Goal: Task Accomplishment & Management: Manage account settings

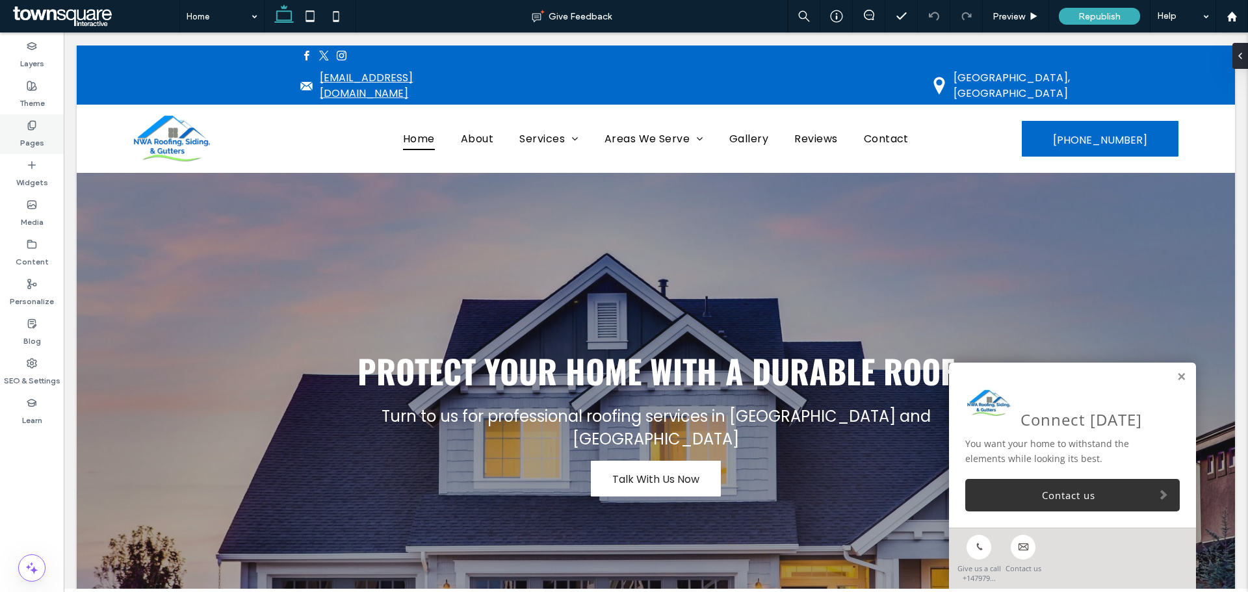
click at [34, 129] on use at bounding box center [31, 125] width 7 height 8
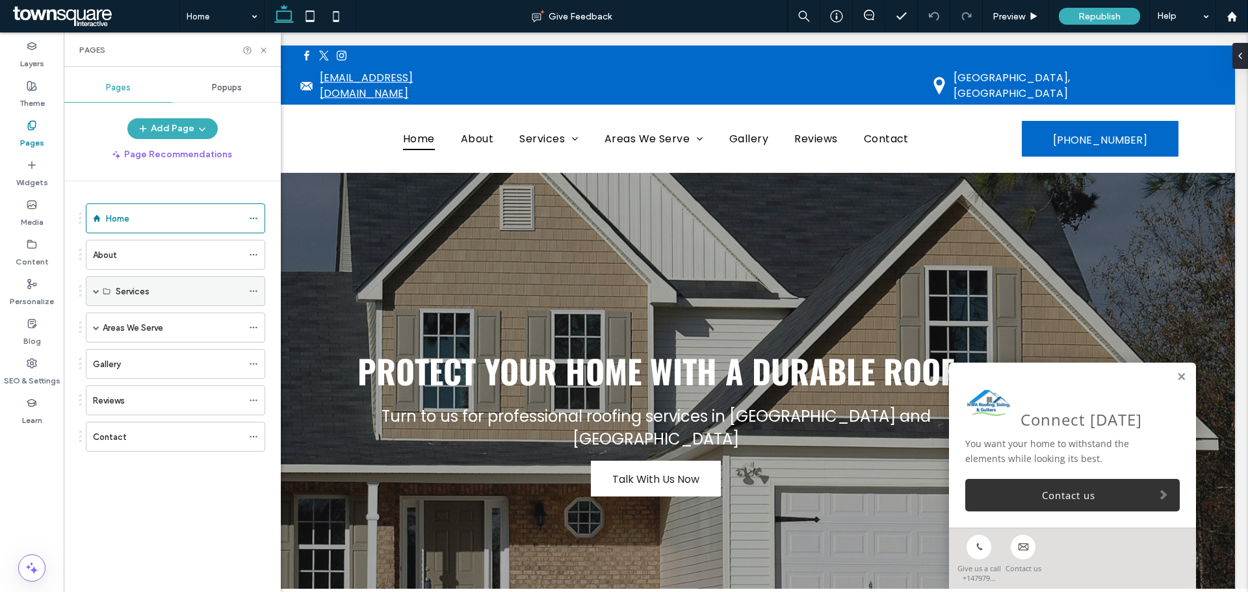
click at [97, 290] on span at bounding box center [96, 291] width 6 height 6
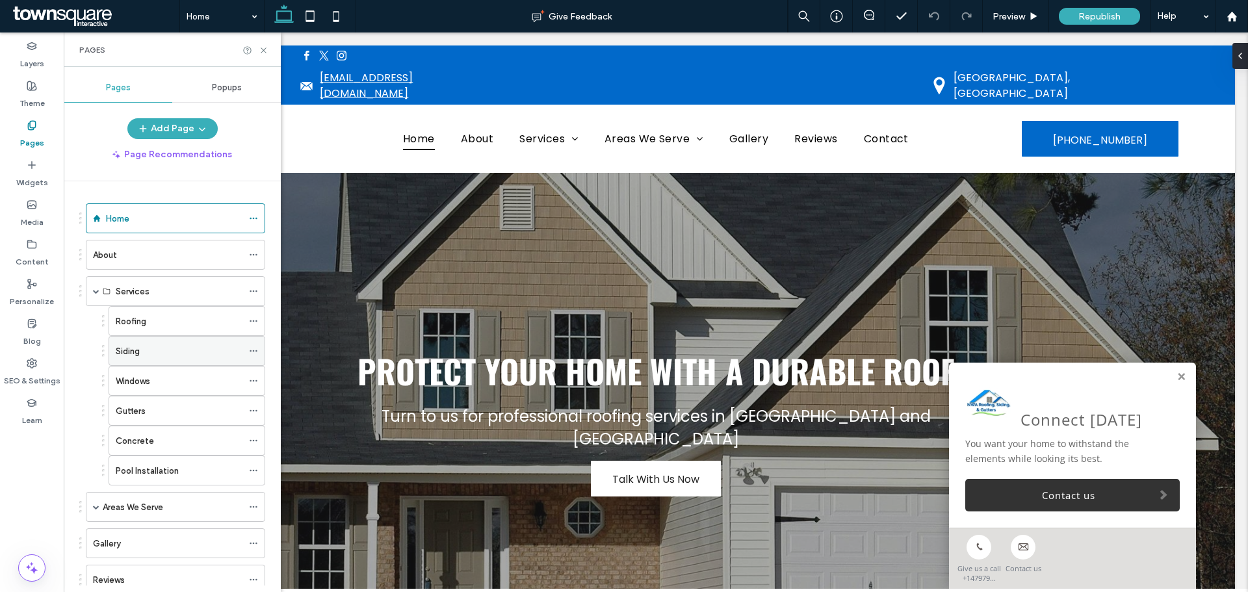
click at [126, 343] on div "Siding" at bounding box center [179, 351] width 127 height 29
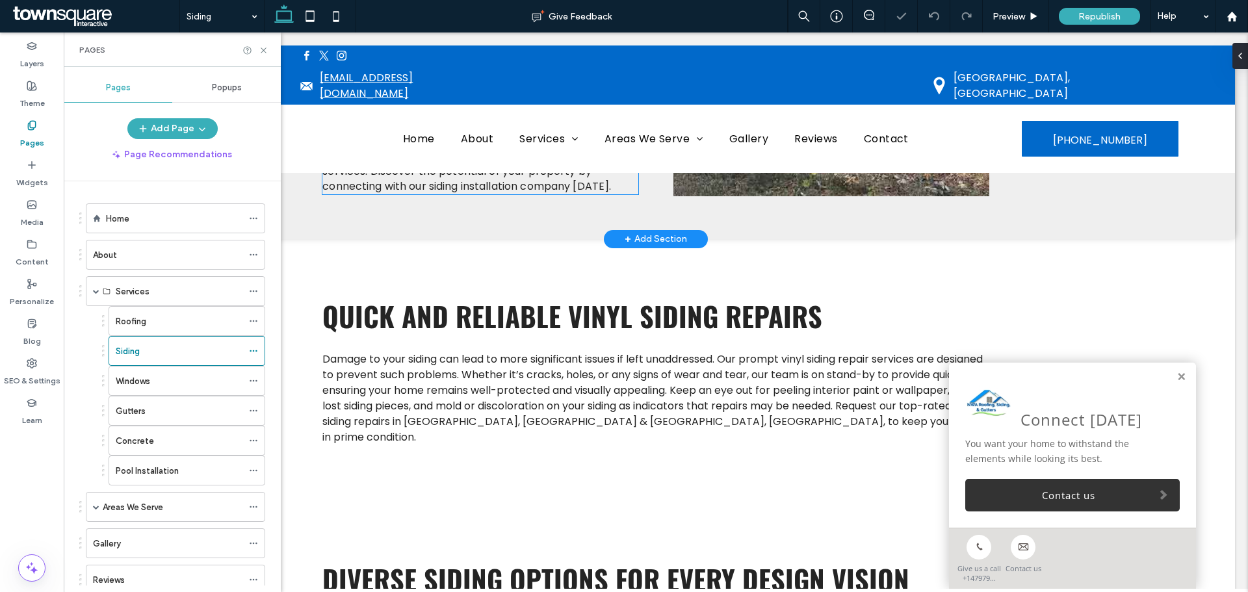
scroll to position [650, 0]
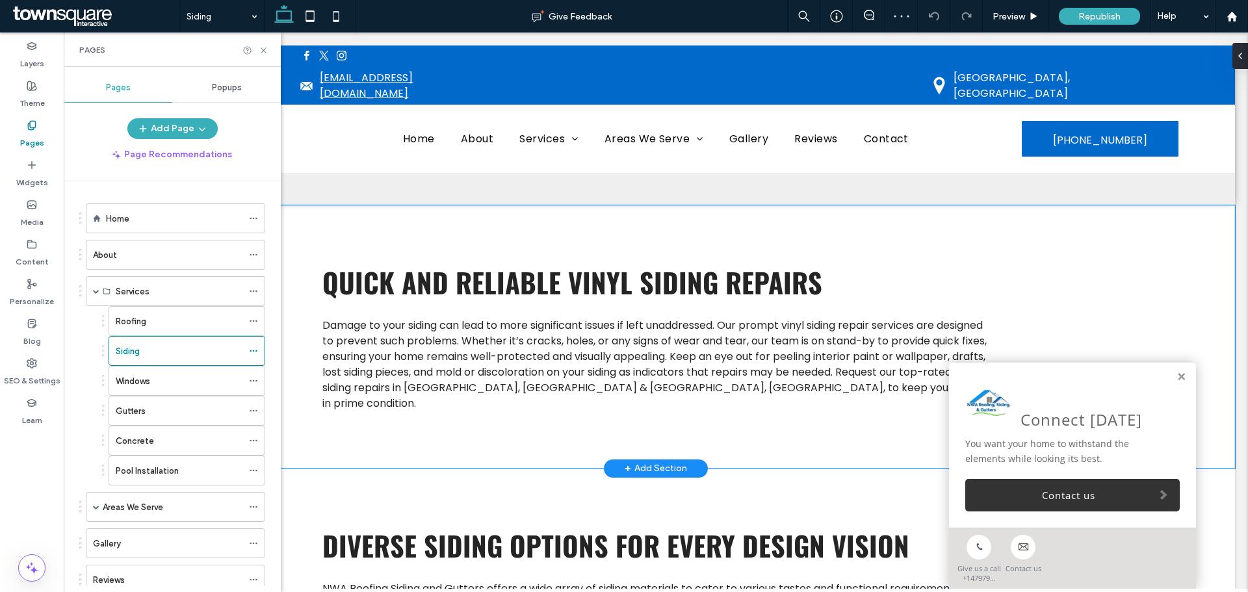
click at [1066, 274] on div "Quick and Reliable Vinyl Siding Repairs Damage to your siding can lead to more …" at bounding box center [656, 336] width 1158 height 263
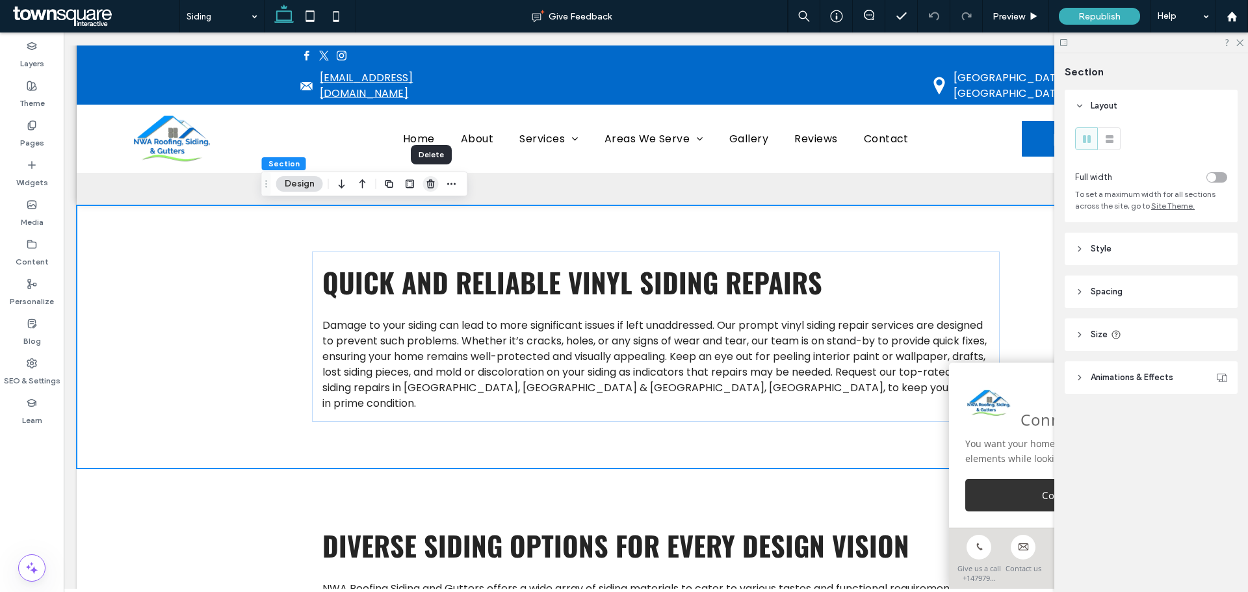
click at [432, 185] on icon "button" at bounding box center [431, 184] width 10 height 10
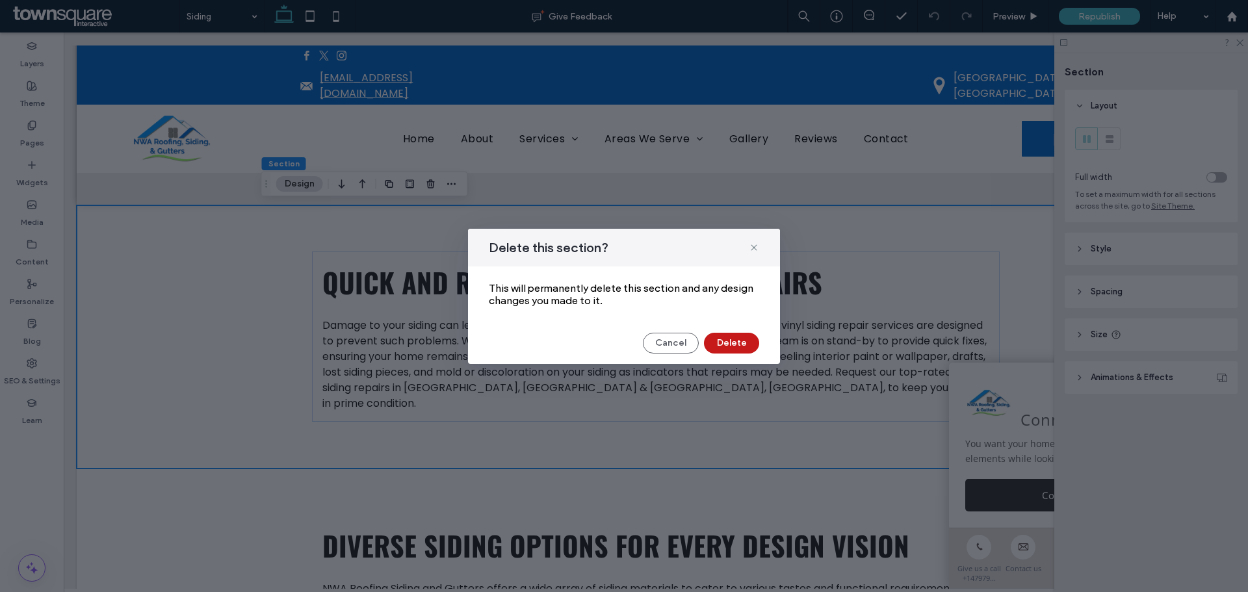
click at [735, 343] on button "Delete" at bounding box center [731, 343] width 55 height 21
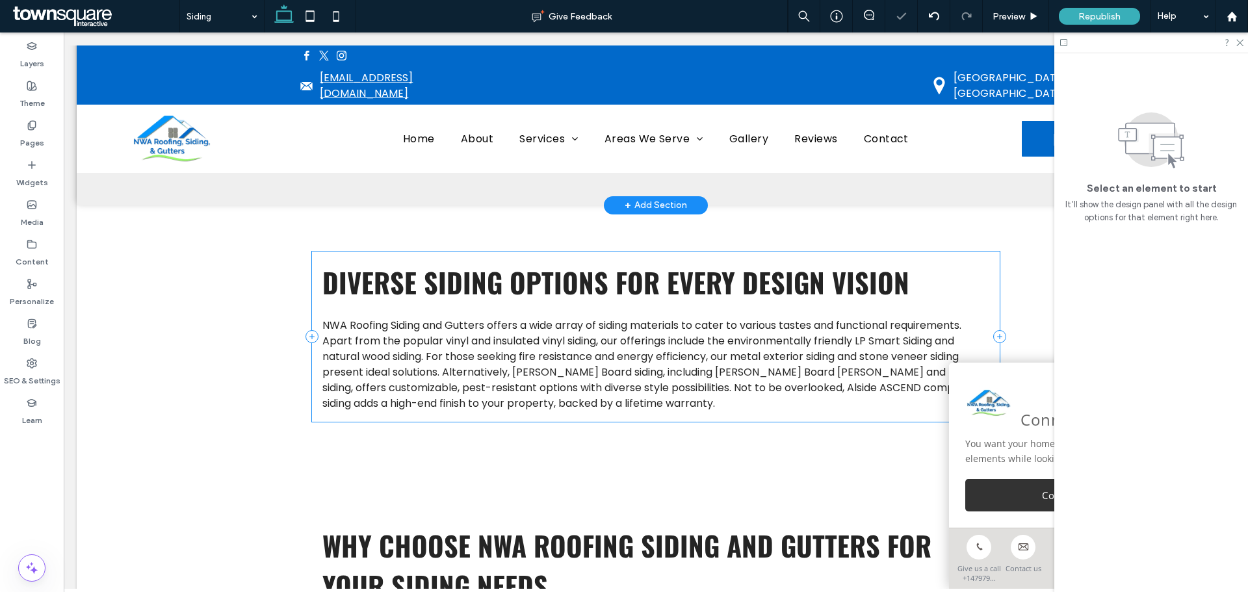
scroll to position [325, 0]
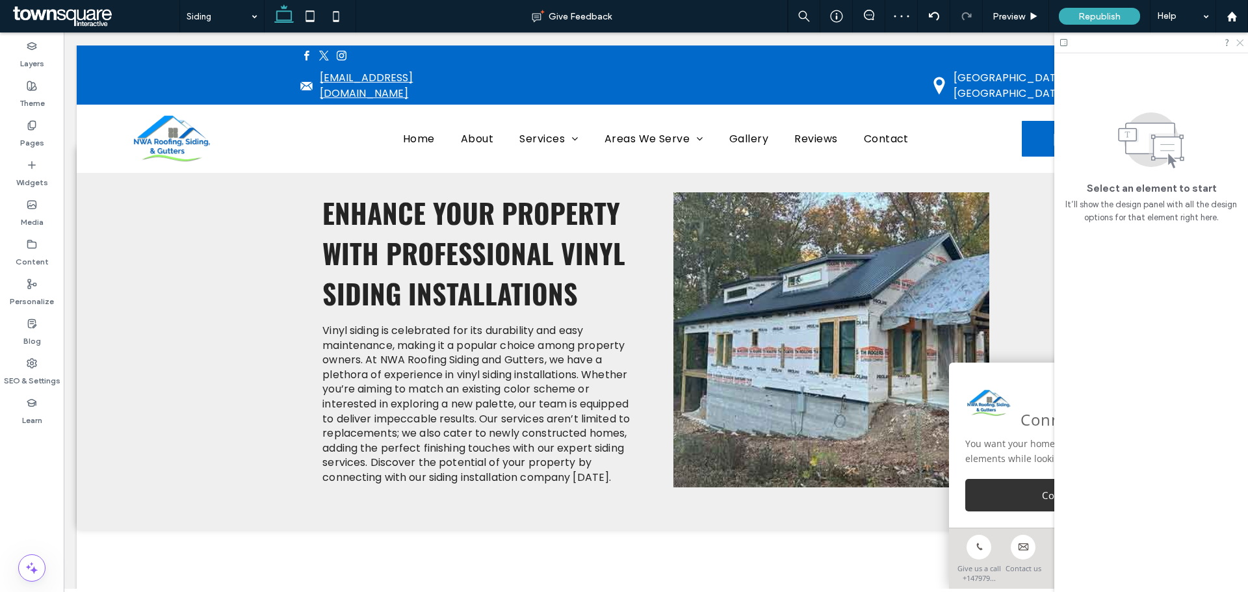
drag, startPoint x: 1236, startPoint y: 43, endPoint x: 904, endPoint y: 96, distance: 336.3
click at [1236, 43] on icon at bounding box center [1239, 42] width 8 height 8
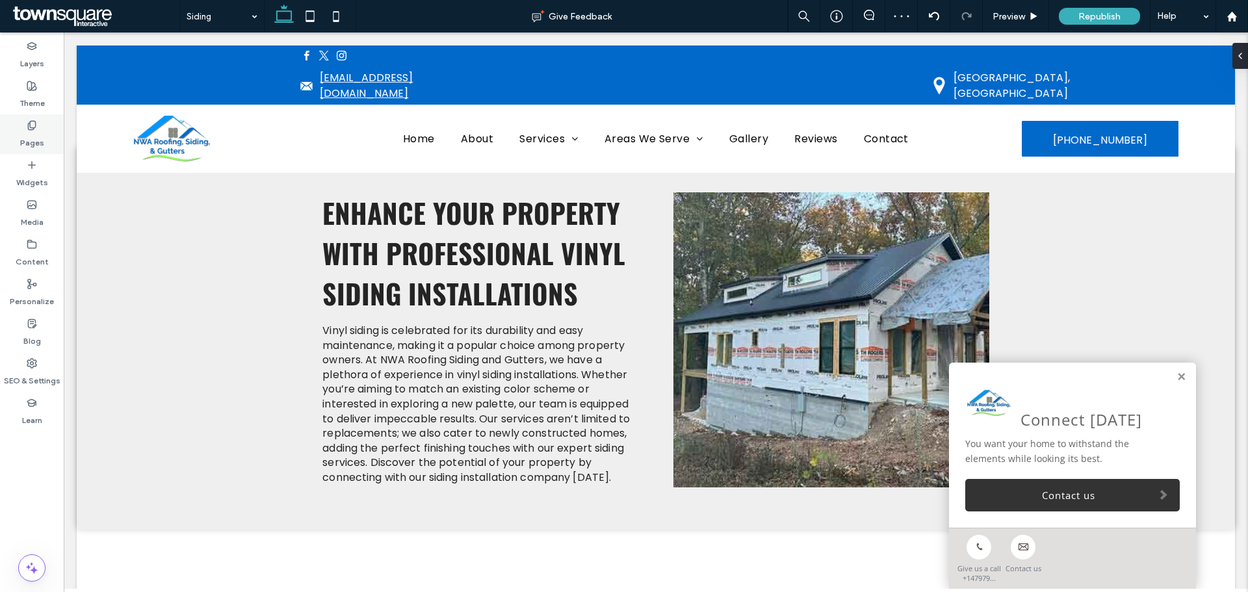
click at [35, 136] on label "Pages" at bounding box center [32, 140] width 24 height 18
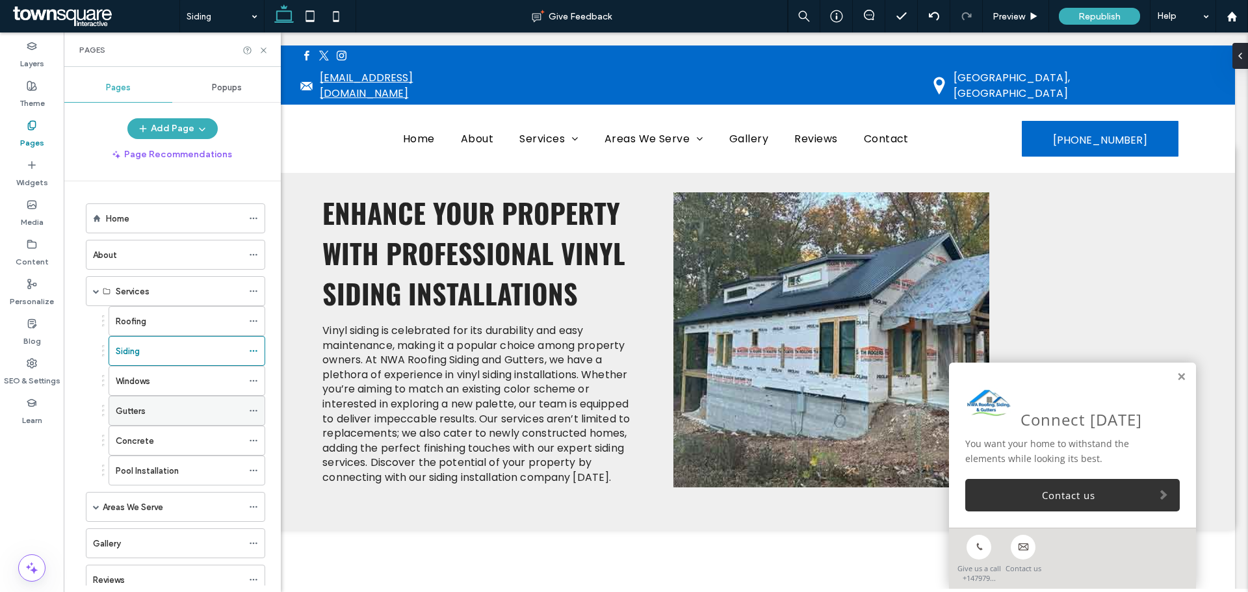
click at [133, 405] on label "Gutters" at bounding box center [131, 411] width 30 height 23
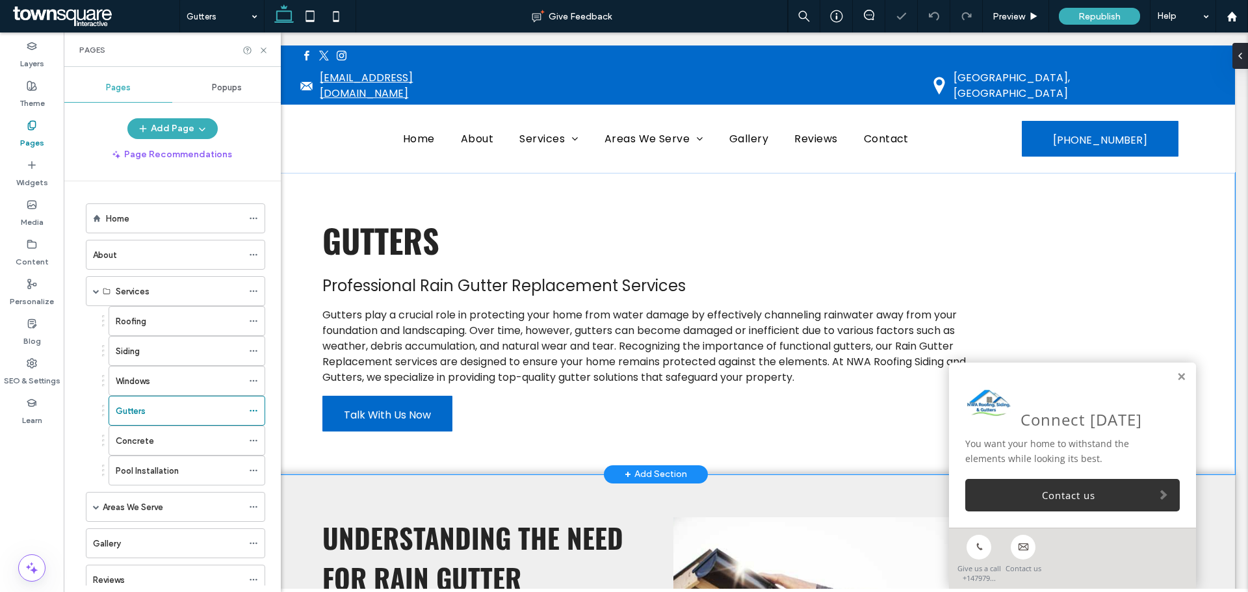
click at [1166, 270] on div "Gutters Professional Rain Gutter Replacement Services Gutters play a crucial ro…" at bounding box center [656, 324] width 1158 height 302
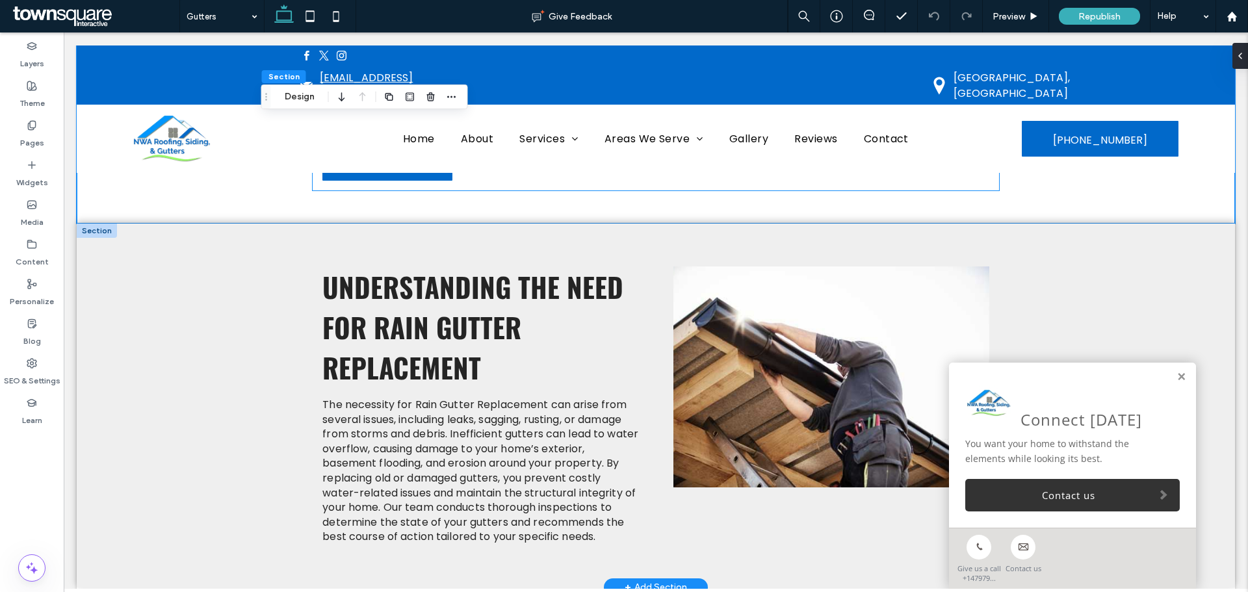
scroll to position [260, 0]
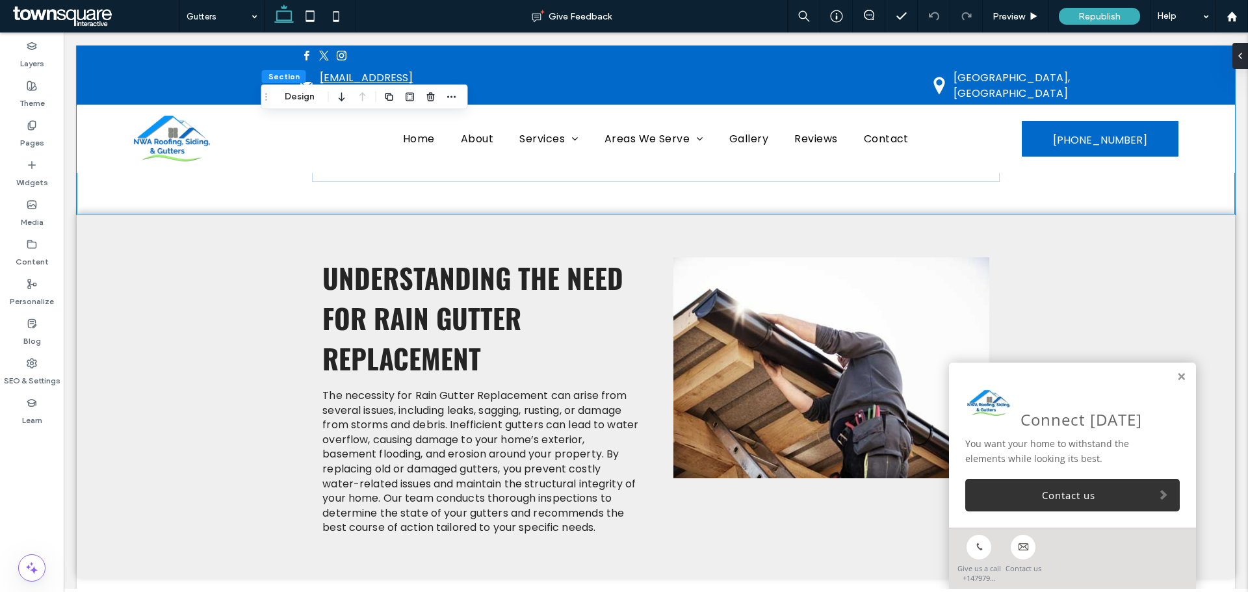
click at [1168, 370] on div "Connect Today You want your home to withstand the elements while looking its be…" at bounding box center [1072, 445] width 247 height 165
click at [1176, 378] on link at bounding box center [1181, 377] width 10 height 11
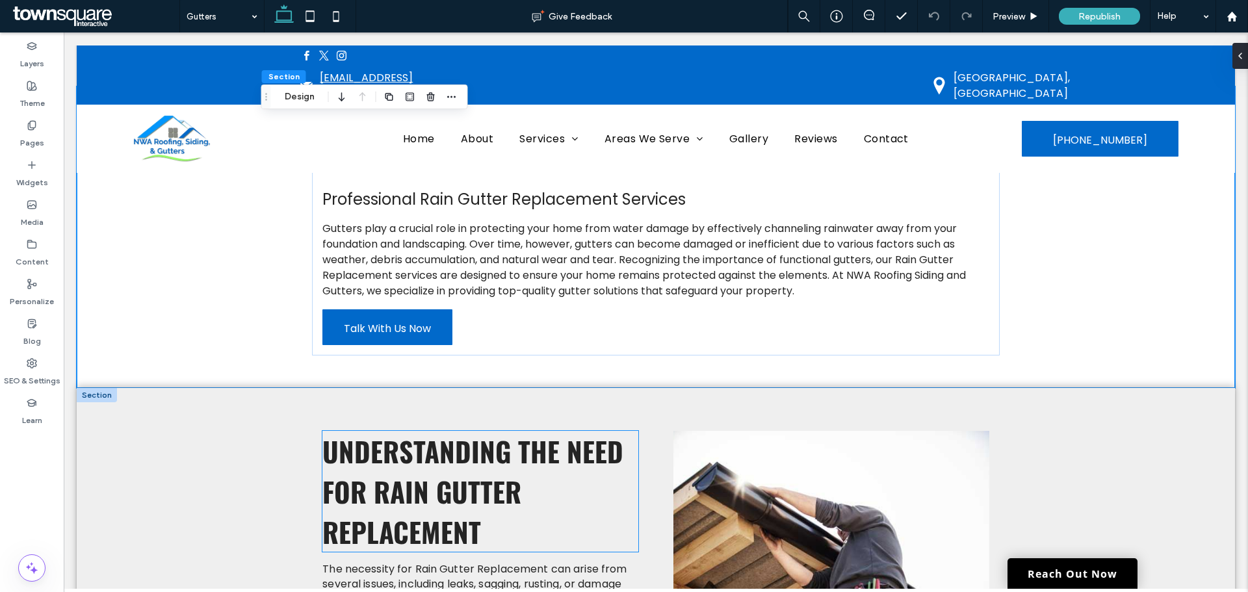
scroll to position [0, 0]
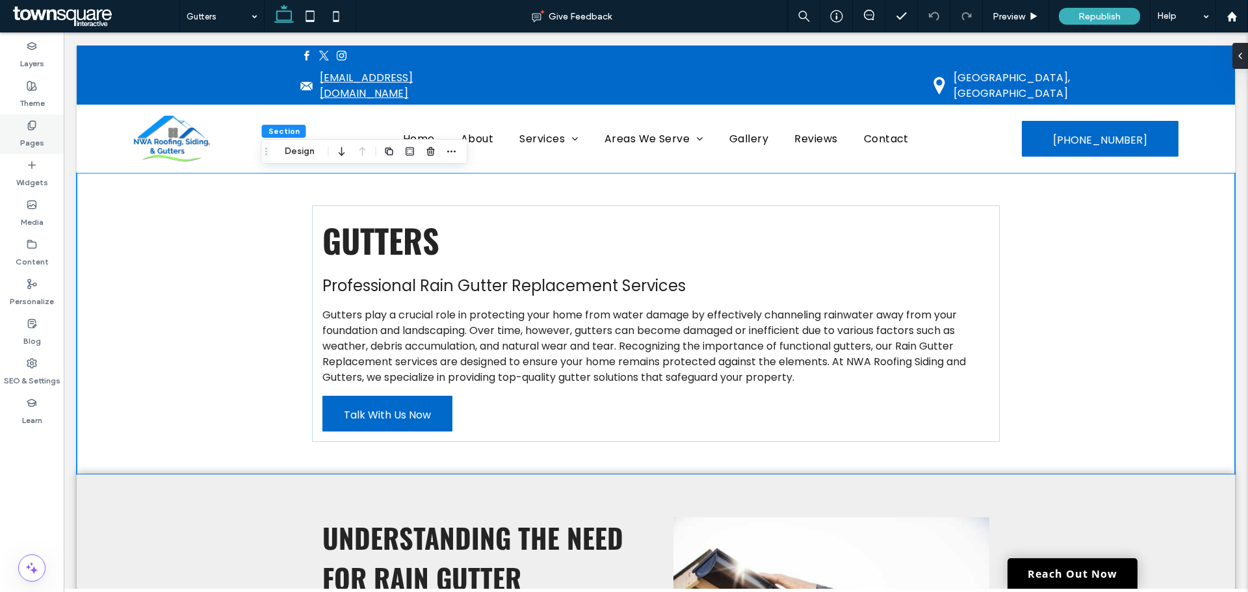
click at [32, 131] on label "Pages" at bounding box center [32, 140] width 24 height 18
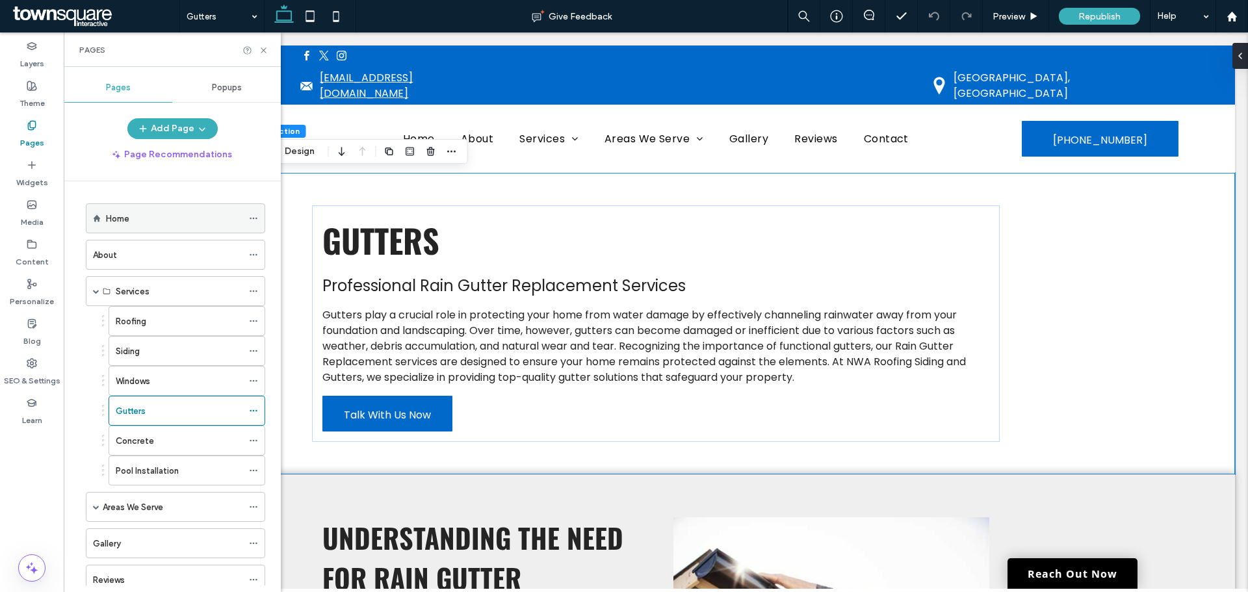
click at [116, 218] on label "Home" at bounding box center [117, 218] width 23 height 23
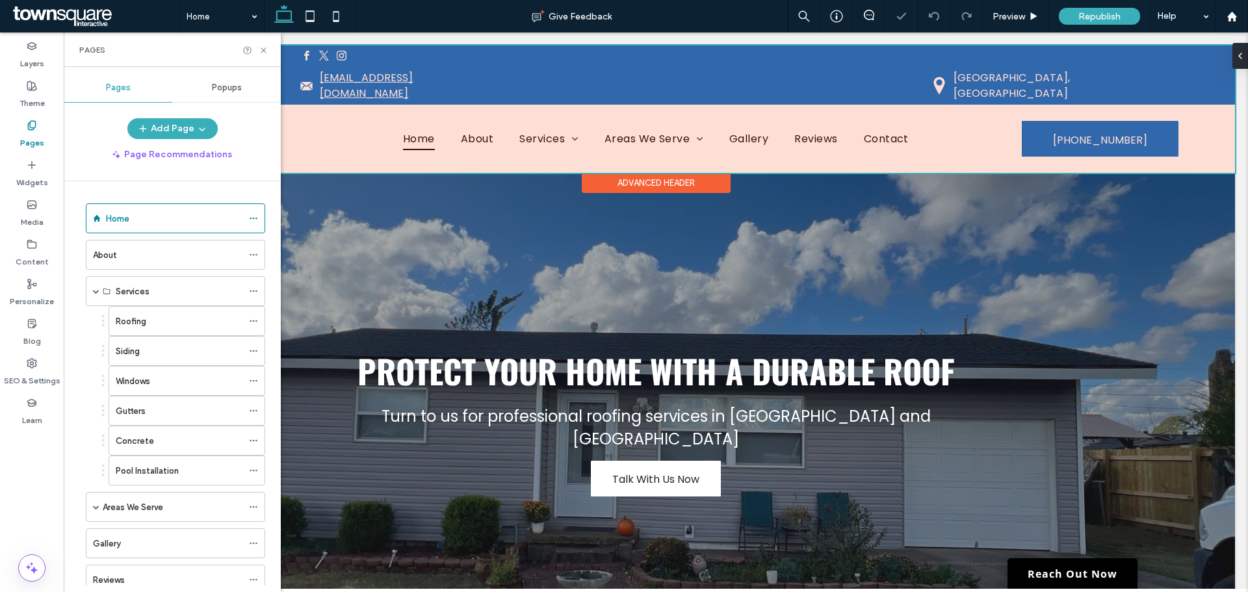
scroll to position [390, 0]
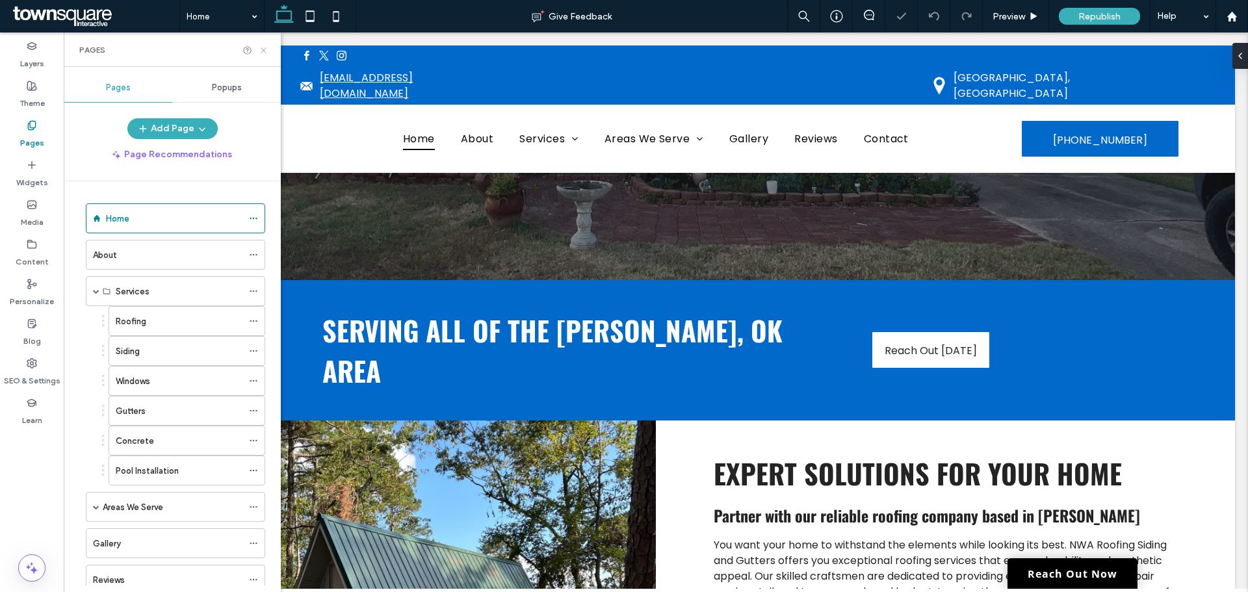
click at [265, 47] on icon at bounding box center [264, 50] width 10 height 10
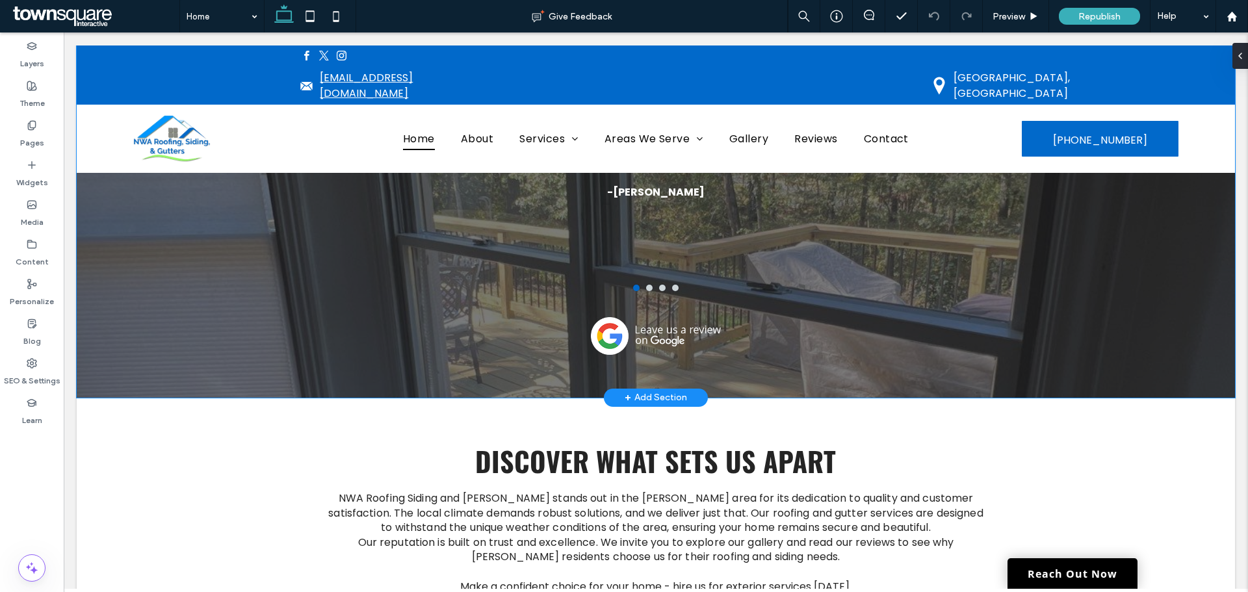
scroll to position [2274, 0]
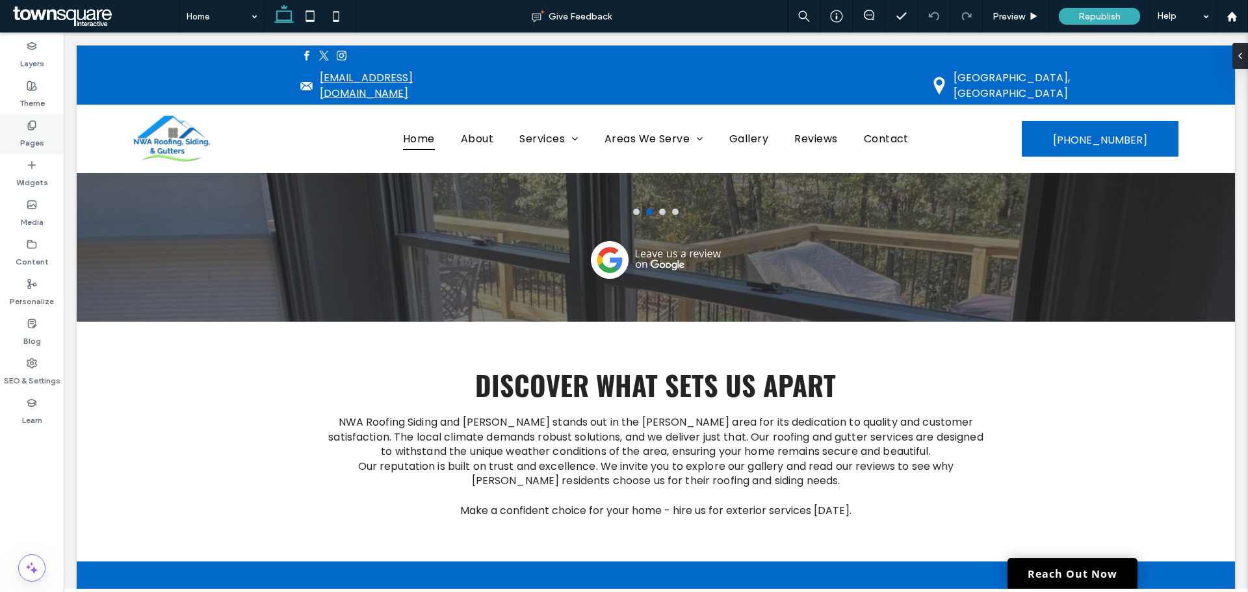
click at [31, 136] on label "Pages" at bounding box center [32, 140] width 24 height 18
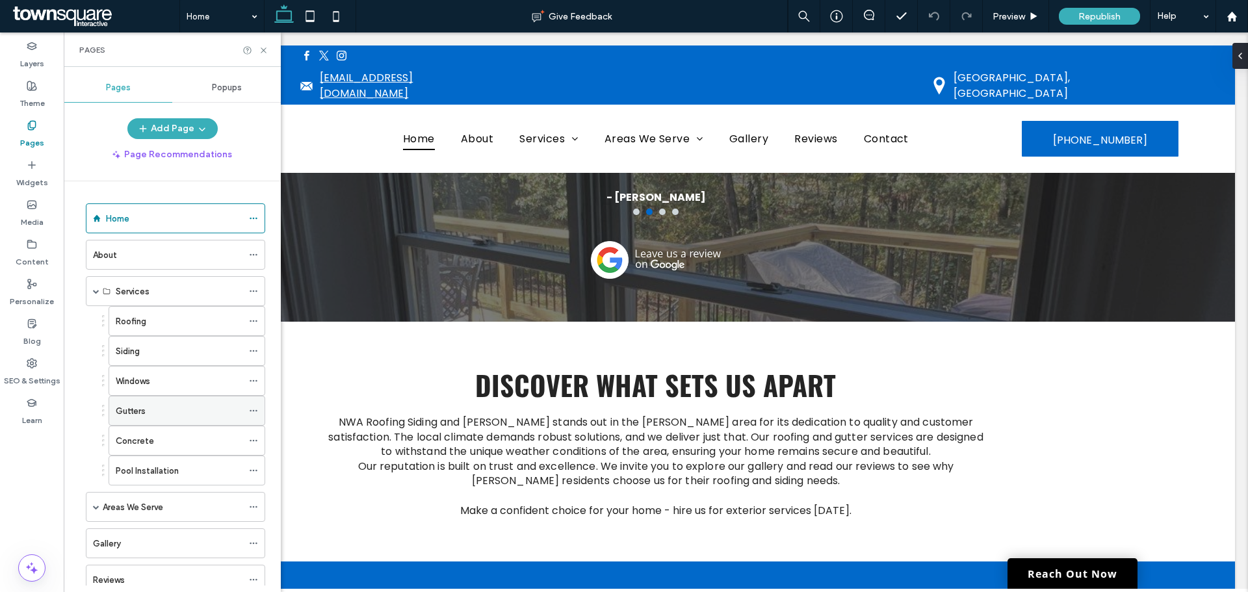
click at [142, 417] on label "Gutters" at bounding box center [131, 411] width 30 height 23
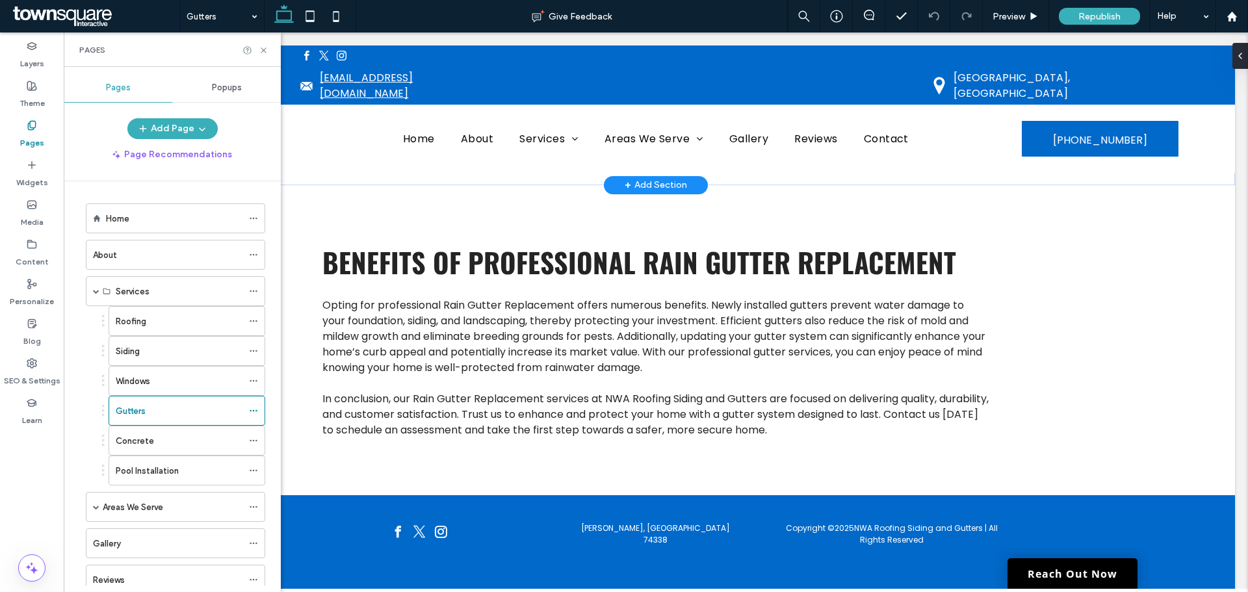
scroll to position [1155, 0]
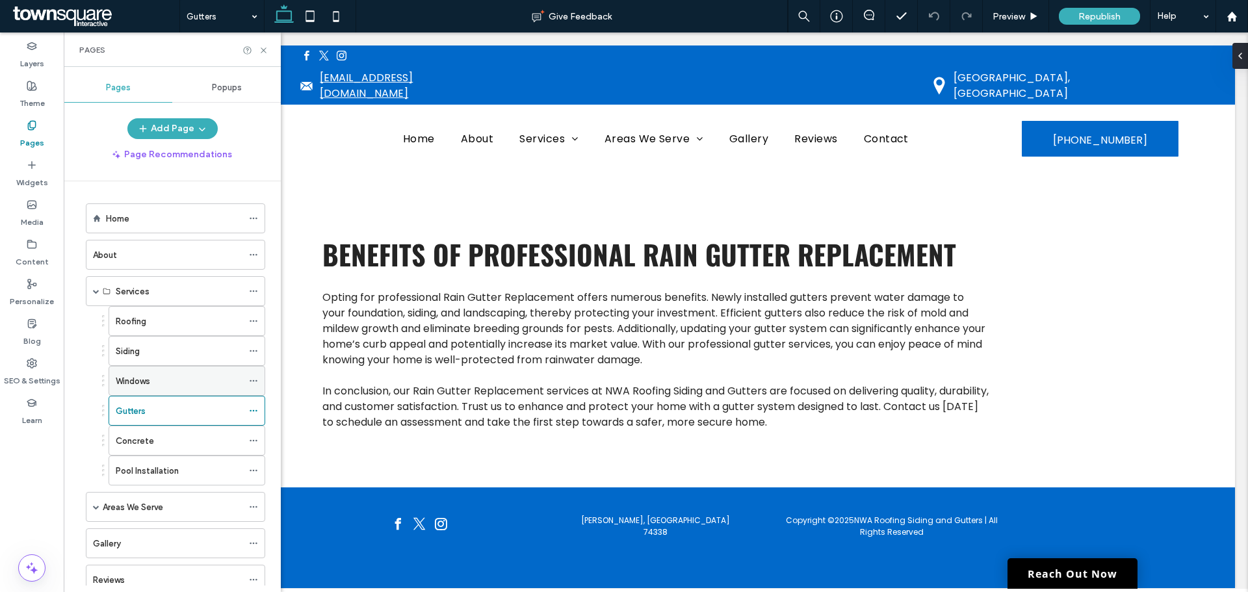
click at [131, 376] on label "Windows" at bounding box center [133, 381] width 34 height 23
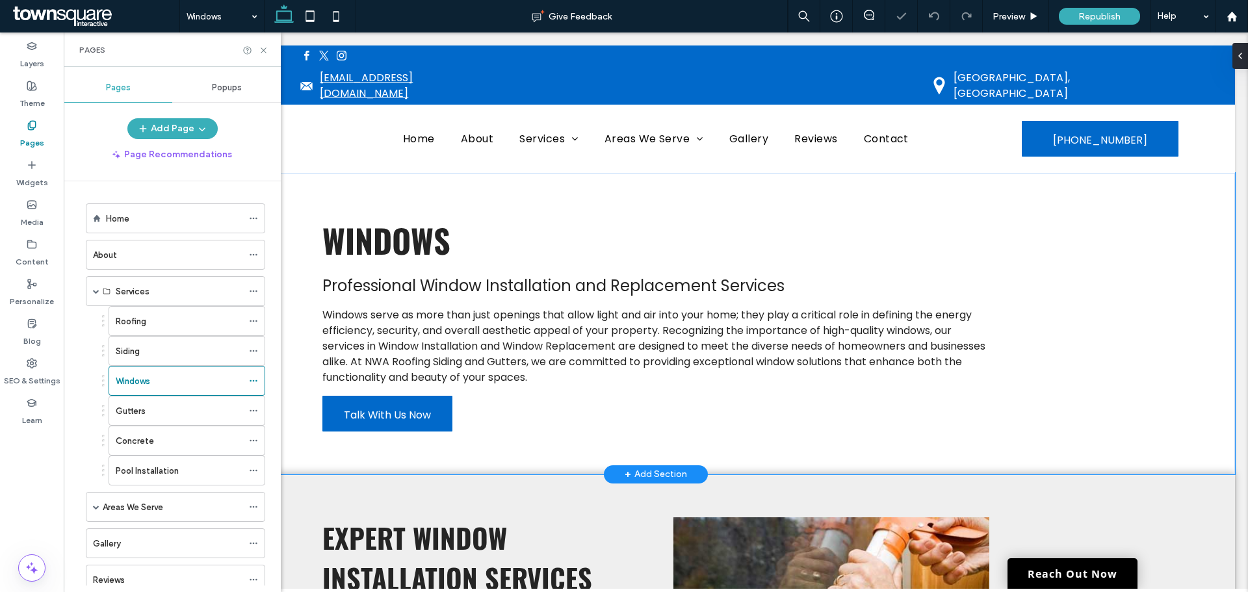
click at [1187, 240] on div "Windows Professional Window Installation and Replacement Services Windows serve…" at bounding box center [656, 324] width 1158 height 302
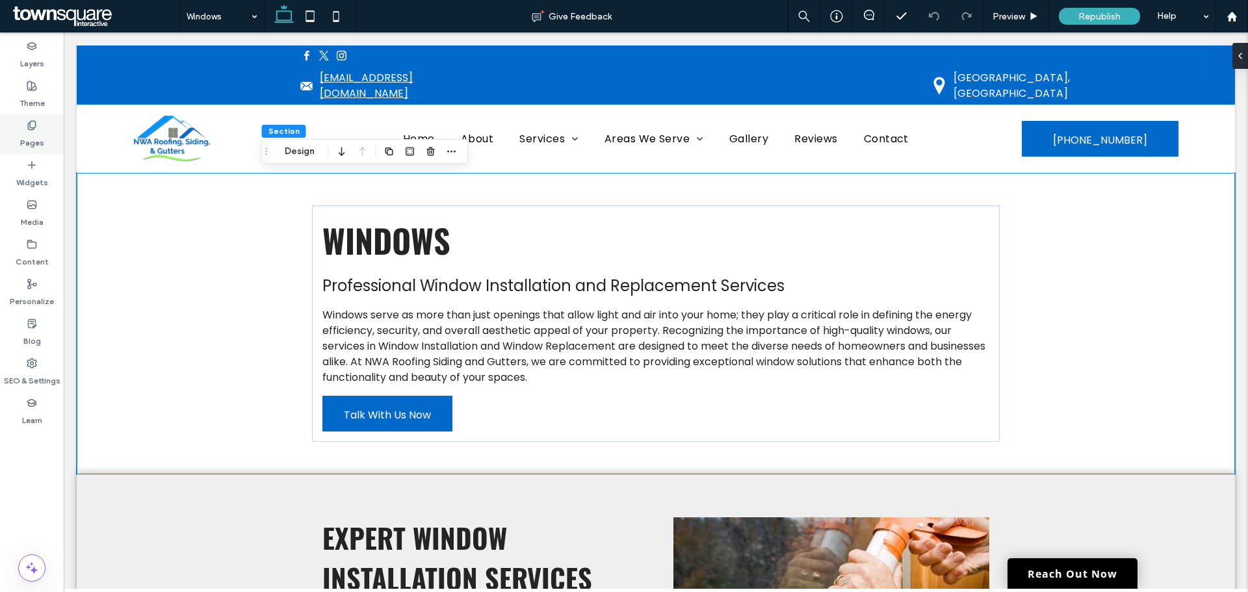
click at [38, 116] on div "Pages" at bounding box center [32, 134] width 64 height 40
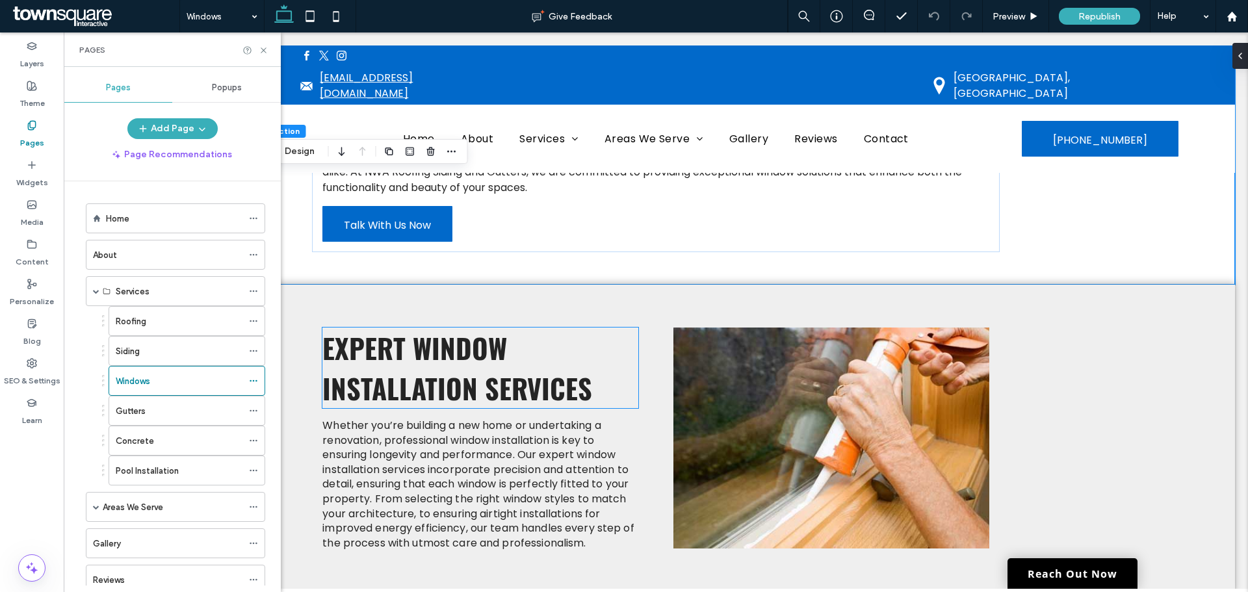
scroll to position [260, 0]
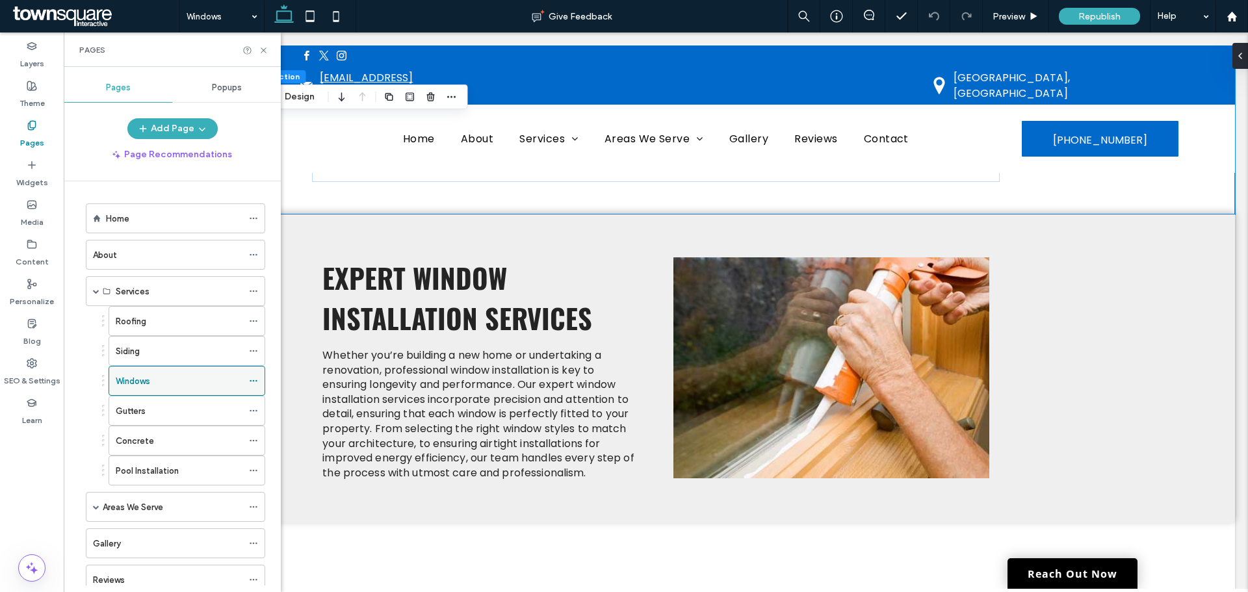
click at [251, 381] on icon at bounding box center [253, 380] width 9 height 9
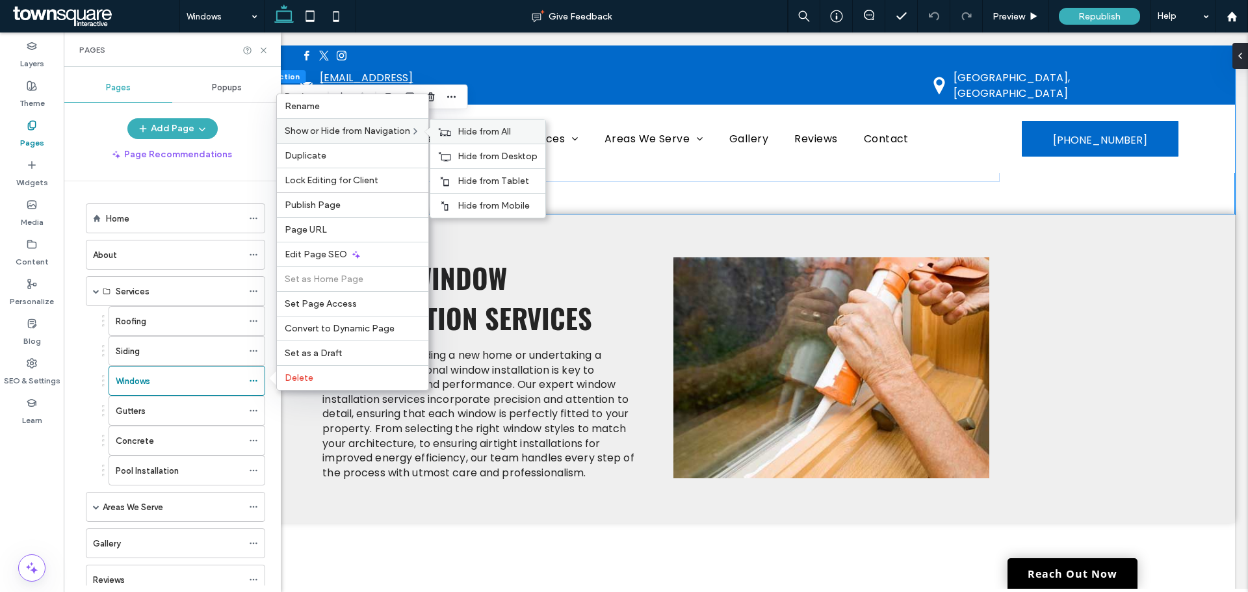
click at [494, 136] on span "Hide from All" at bounding box center [483, 131] width 53 height 11
click at [255, 470] on icon at bounding box center [253, 470] width 9 height 9
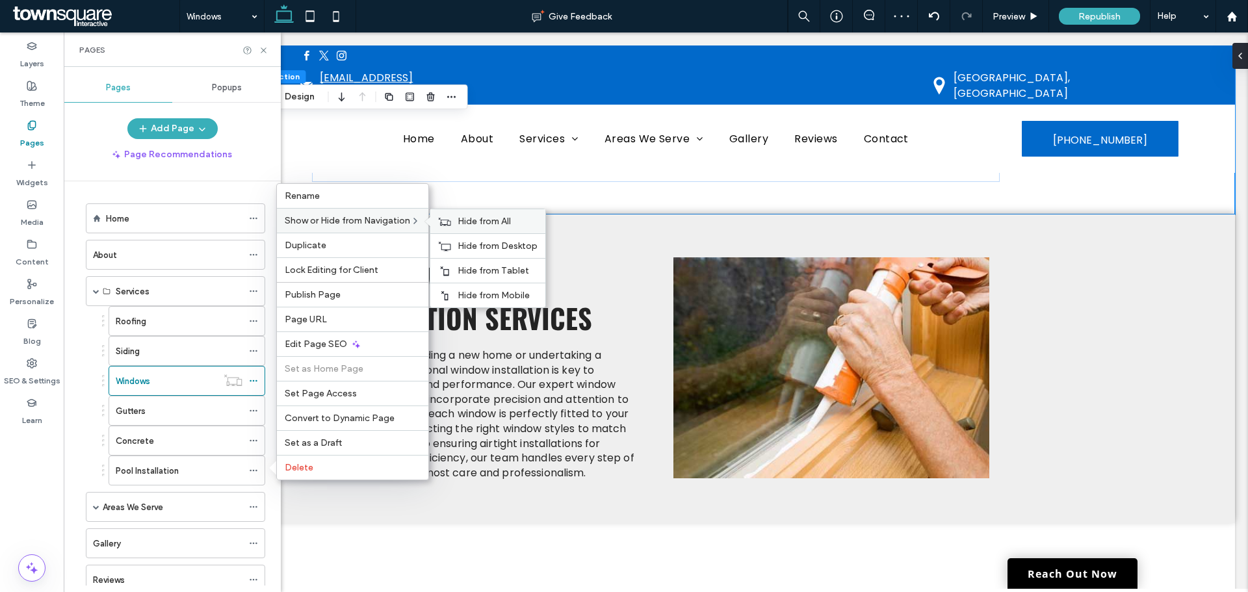
click at [474, 216] on span "Hide from All" at bounding box center [483, 221] width 53 height 11
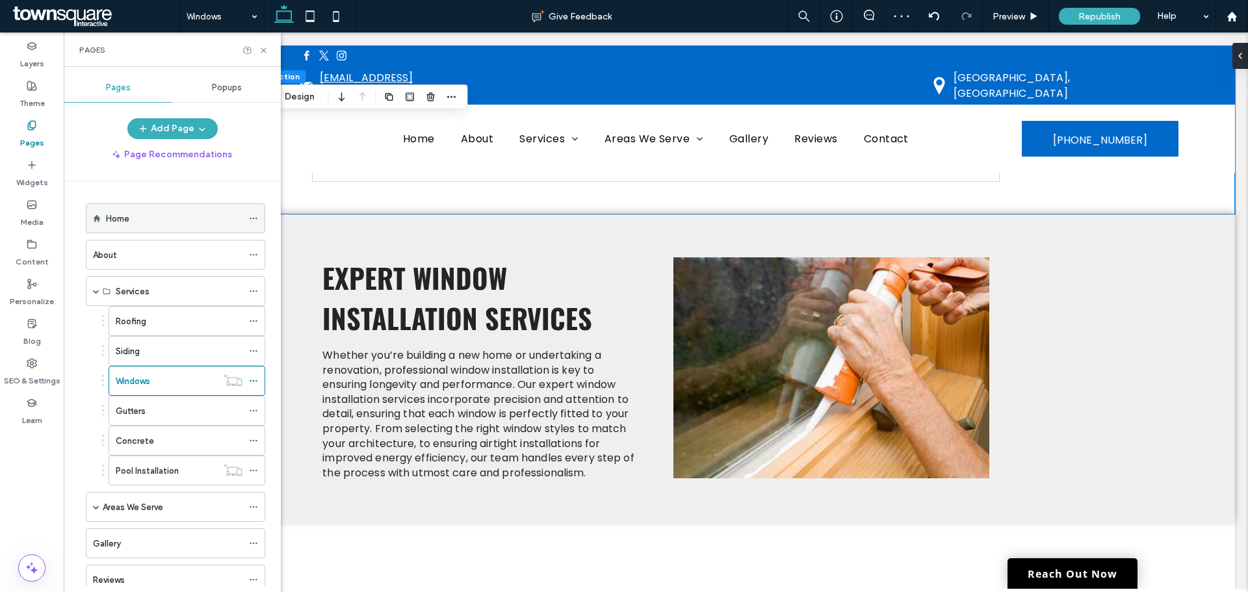
click at [124, 218] on label "Home" at bounding box center [117, 218] width 23 height 23
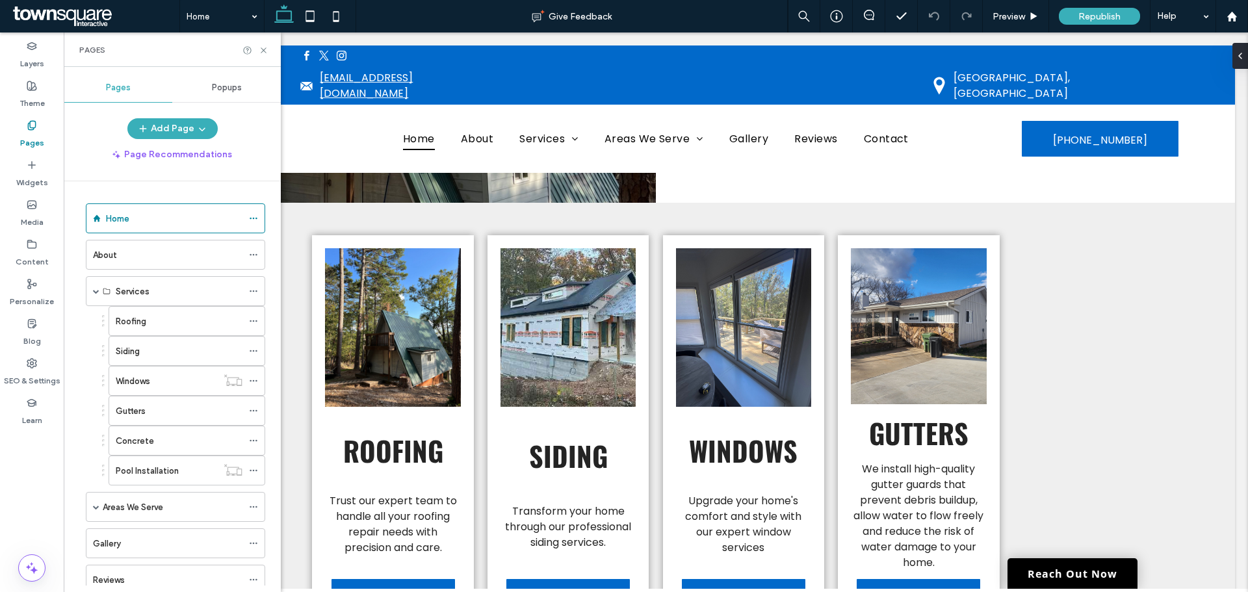
scroll to position [910, 0]
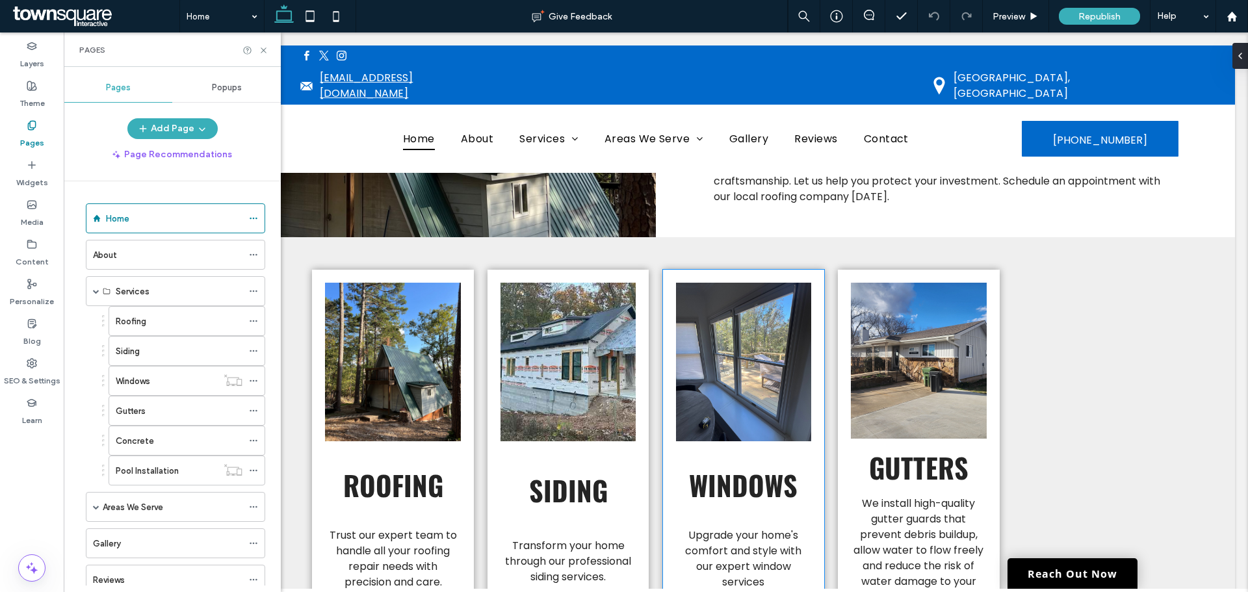
click at [814, 273] on div "Windows Upgrade your home's comfort and style with our expert window services L…" at bounding box center [744, 467] width 162 height 395
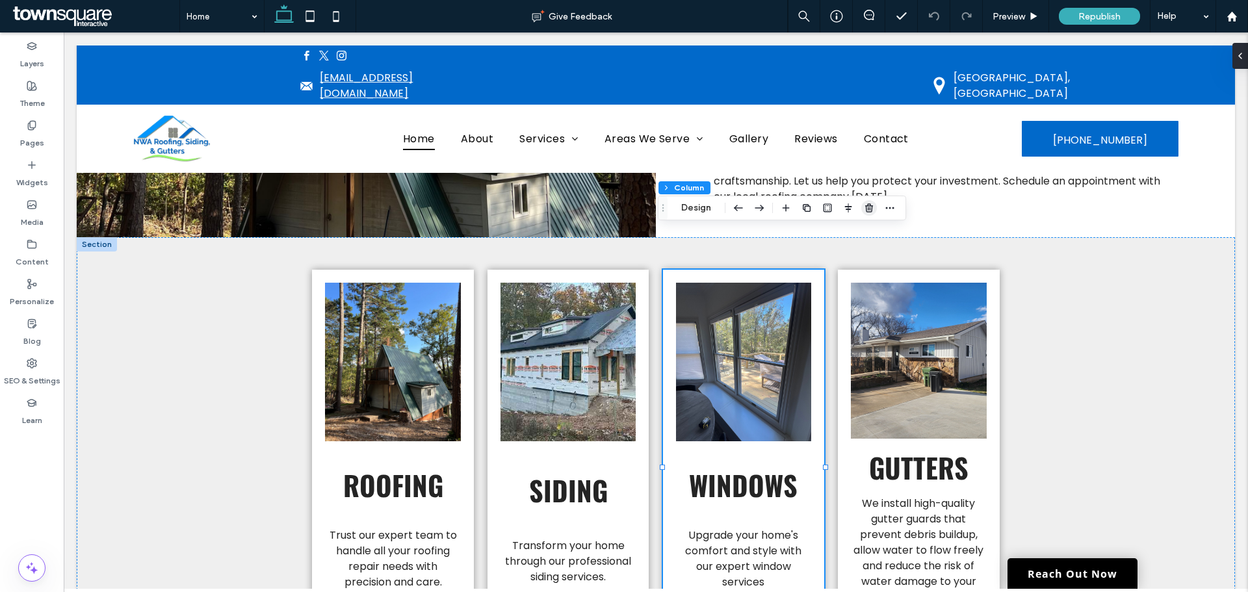
click at [868, 207] on icon "button" at bounding box center [869, 208] width 10 height 10
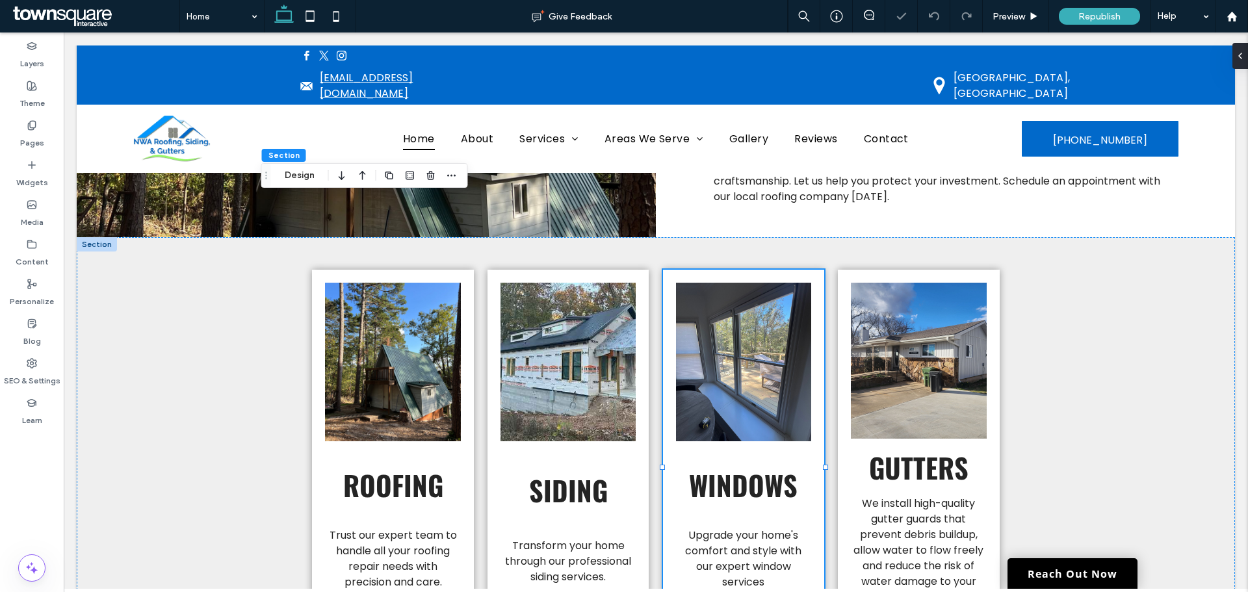
type input "***"
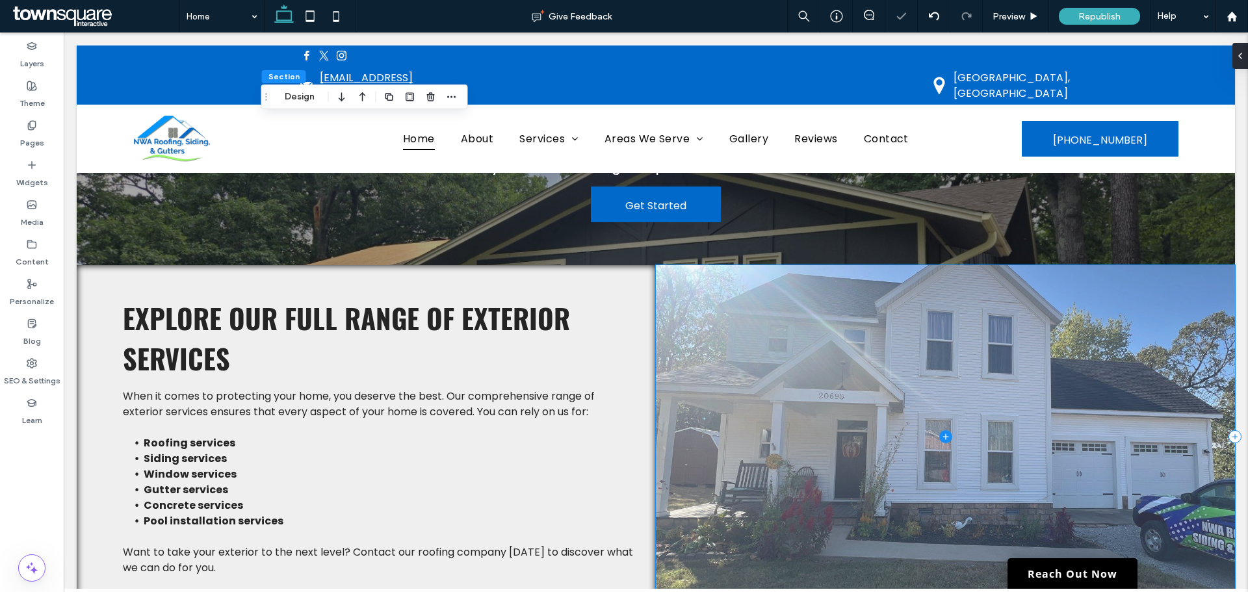
scroll to position [1495, 0]
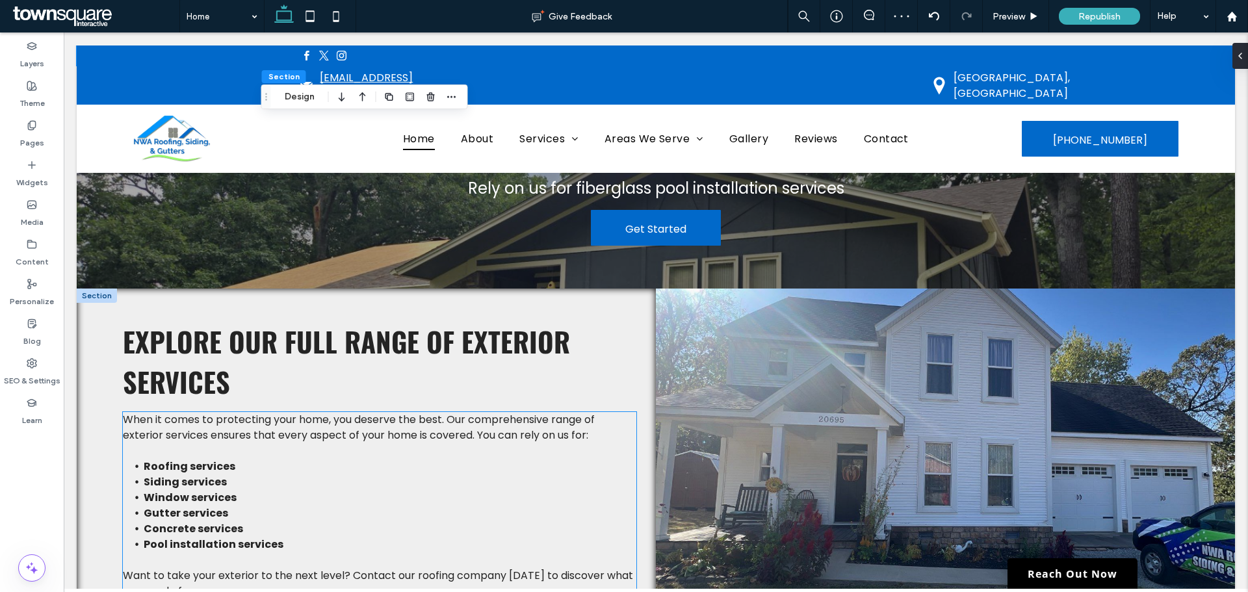
click at [276, 490] on li "Window services" at bounding box center [390, 498] width 492 height 16
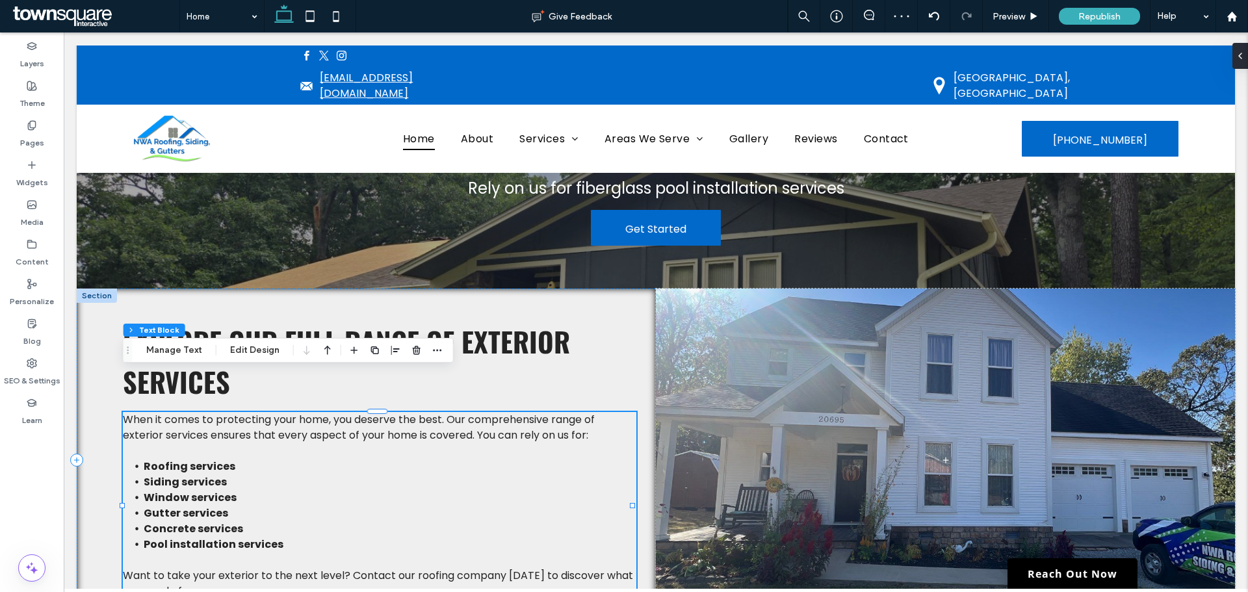
click at [223, 490] on strong "Window services" at bounding box center [190, 497] width 93 height 15
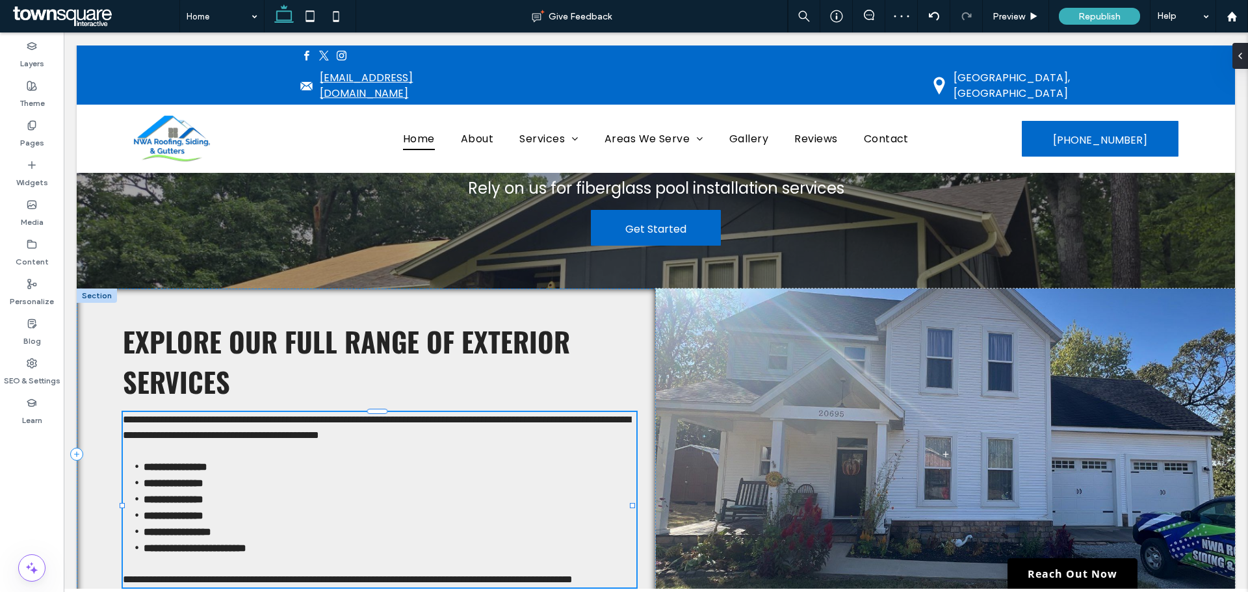
type input "*******"
type input "**"
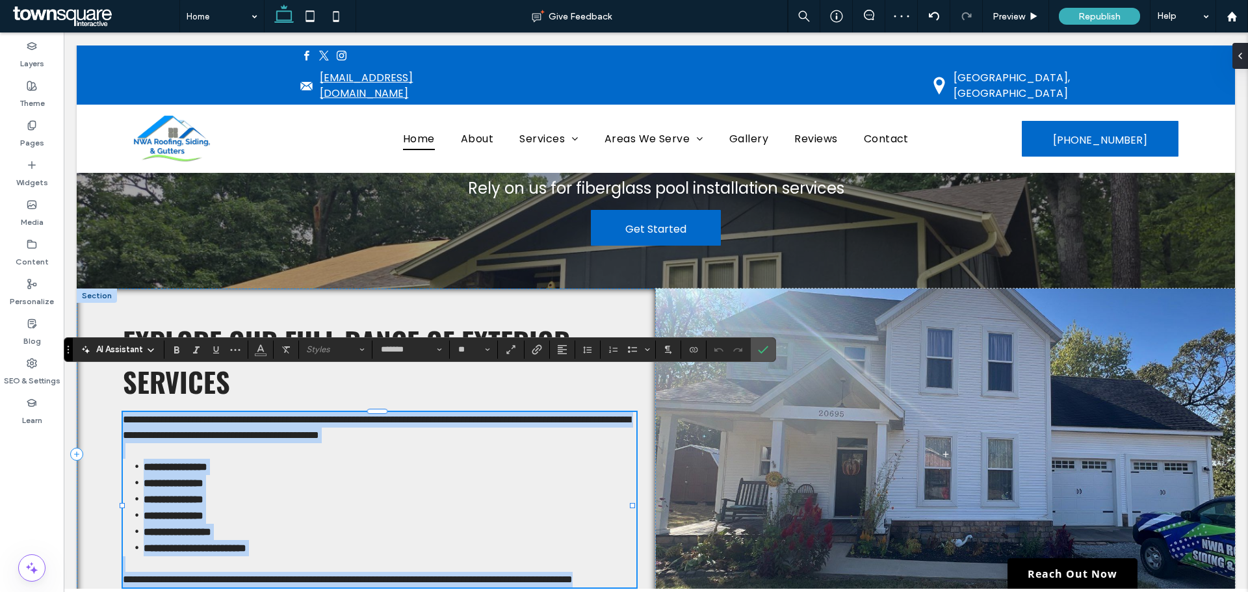
click at [238, 491] on li "**********" at bounding box center [390, 499] width 492 height 16
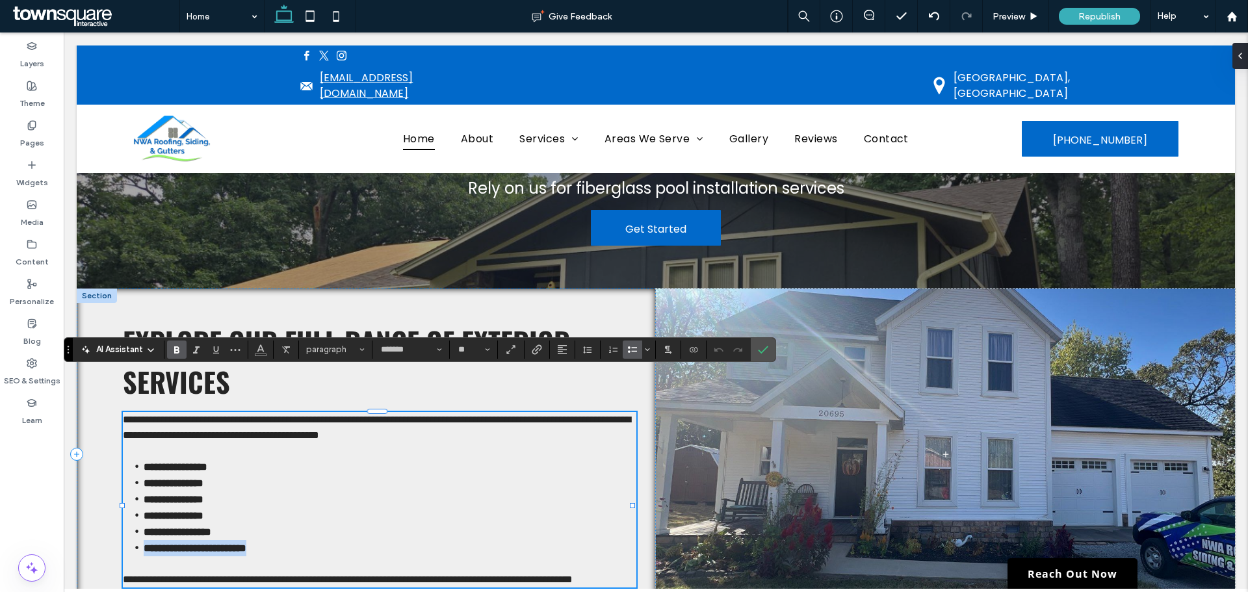
drag, startPoint x: 283, startPoint y: 504, endPoint x: 141, endPoint y: 503, distance: 142.3
click at [144, 540] on li "**********" at bounding box center [390, 548] width 492 height 16
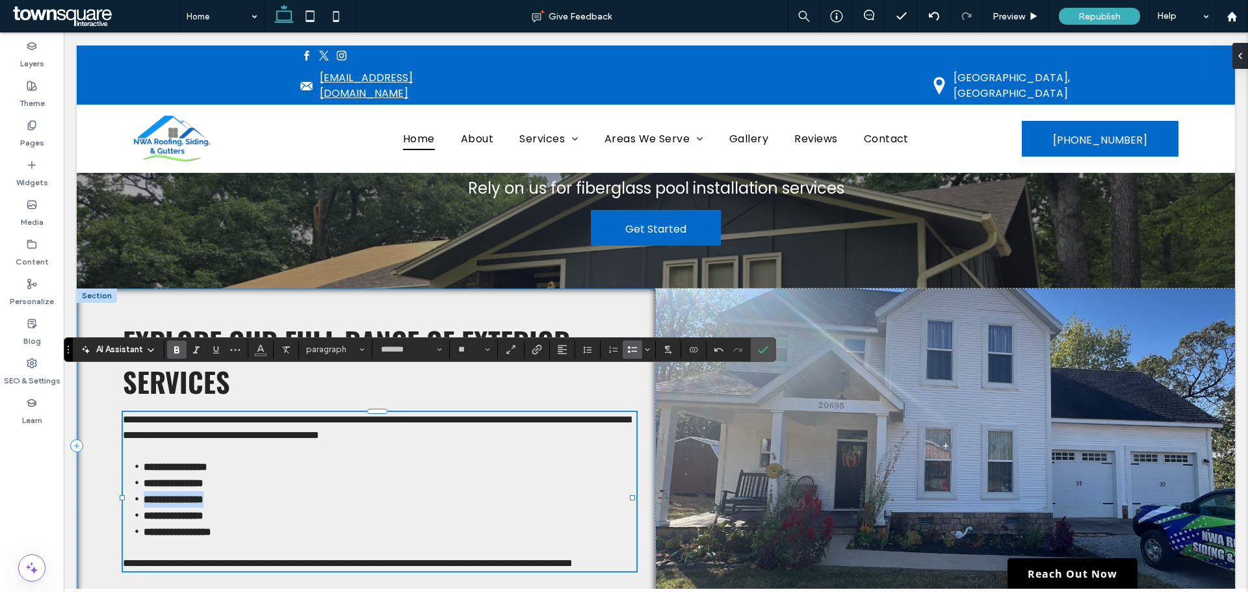
drag, startPoint x: 259, startPoint y: 461, endPoint x: 140, endPoint y: 456, distance: 119.0
click at [144, 491] on li "**********" at bounding box center [390, 499] width 492 height 16
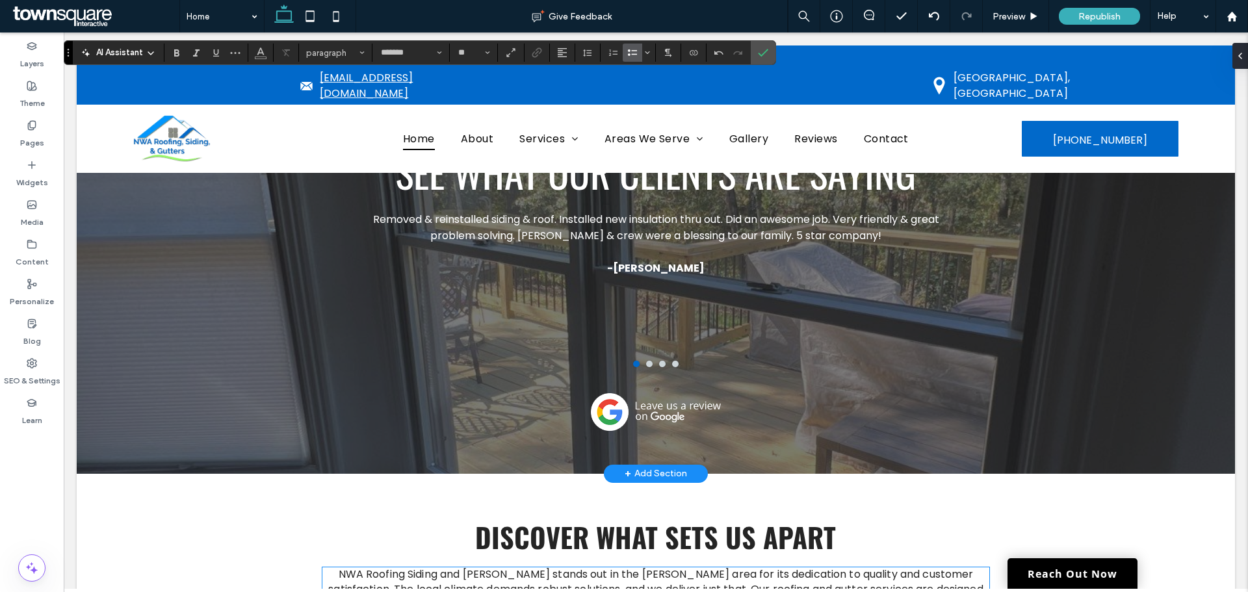
scroll to position [2233, 0]
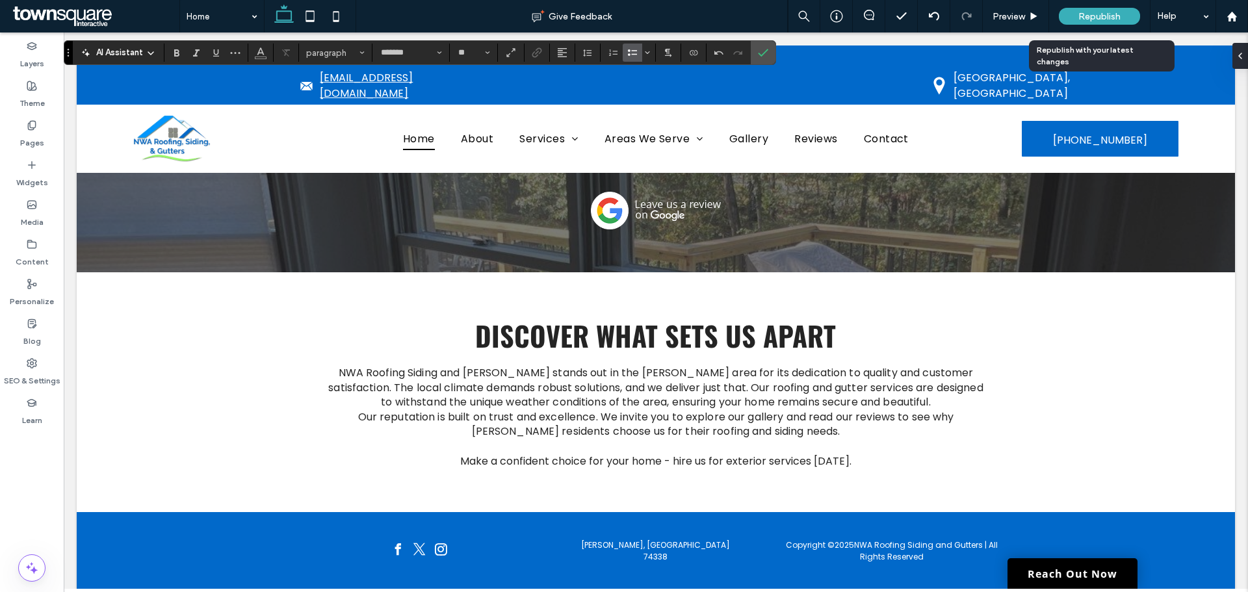
click at [1104, 17] on span "Republish" at bounding box center [1099, 16] width 42 height 11
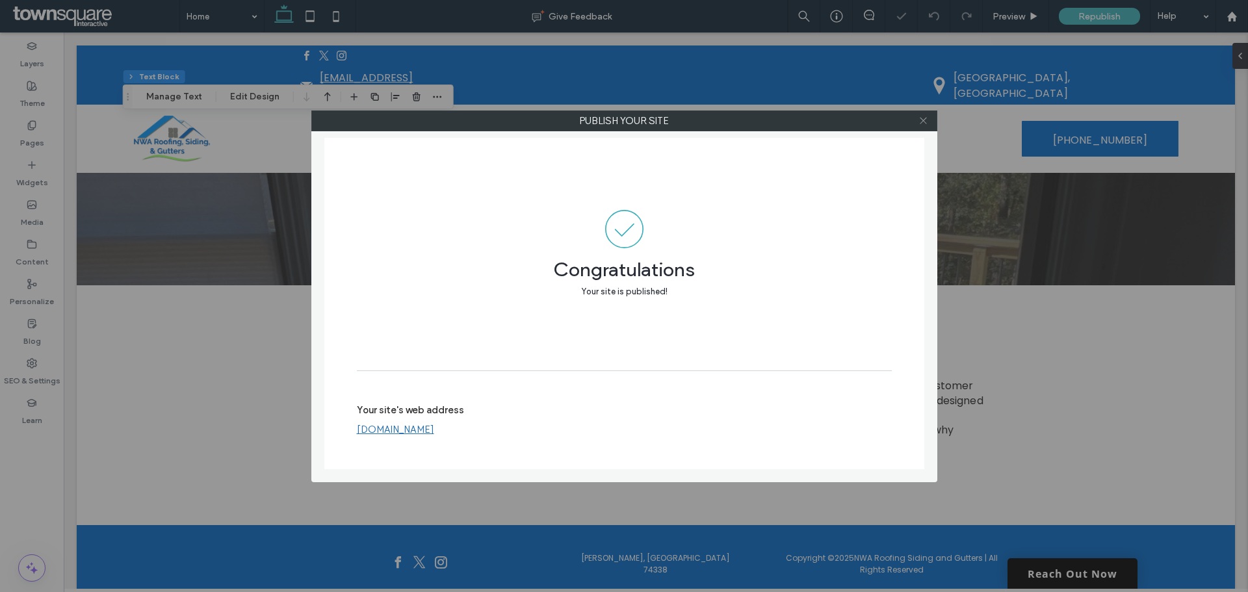
click at [918, 121] on icon at bounding box center [923, 121] width 10 height 10
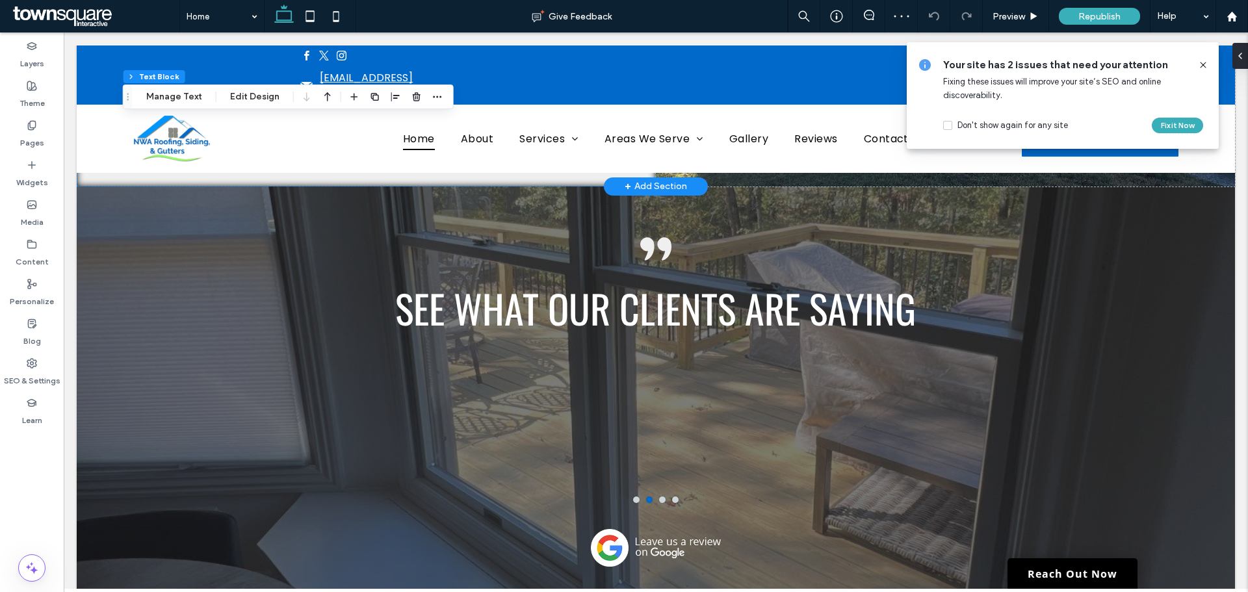
scroll to position [1908, 0]
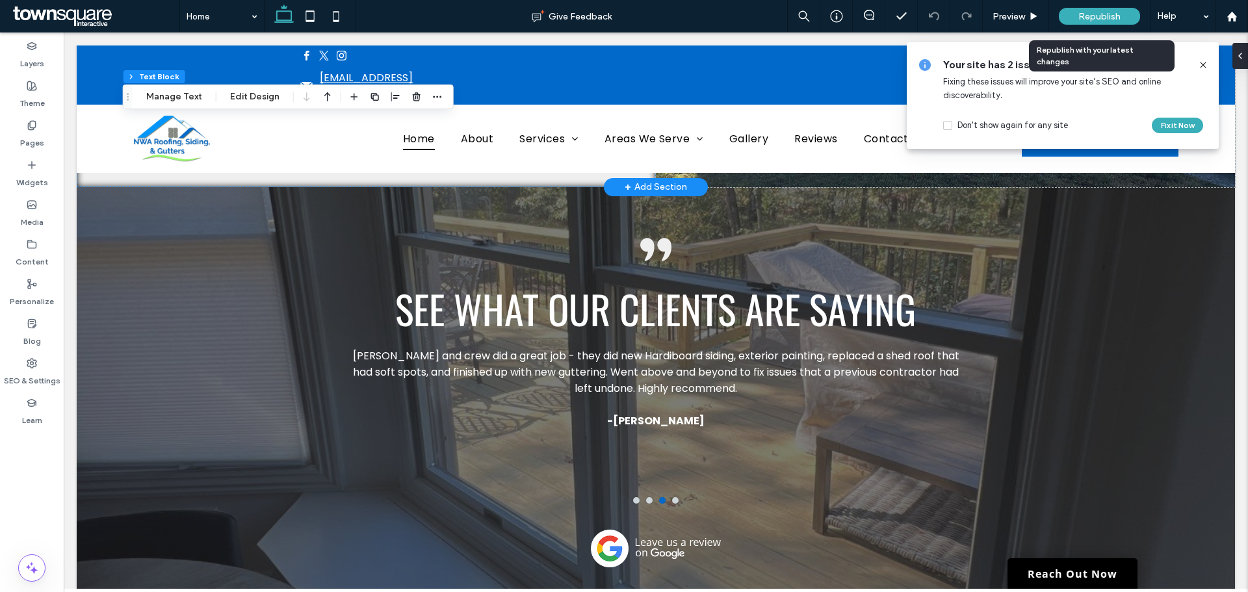
click at [1085, 16] on span "Republish" at bounding box center [1099, 16] width 42 height 11
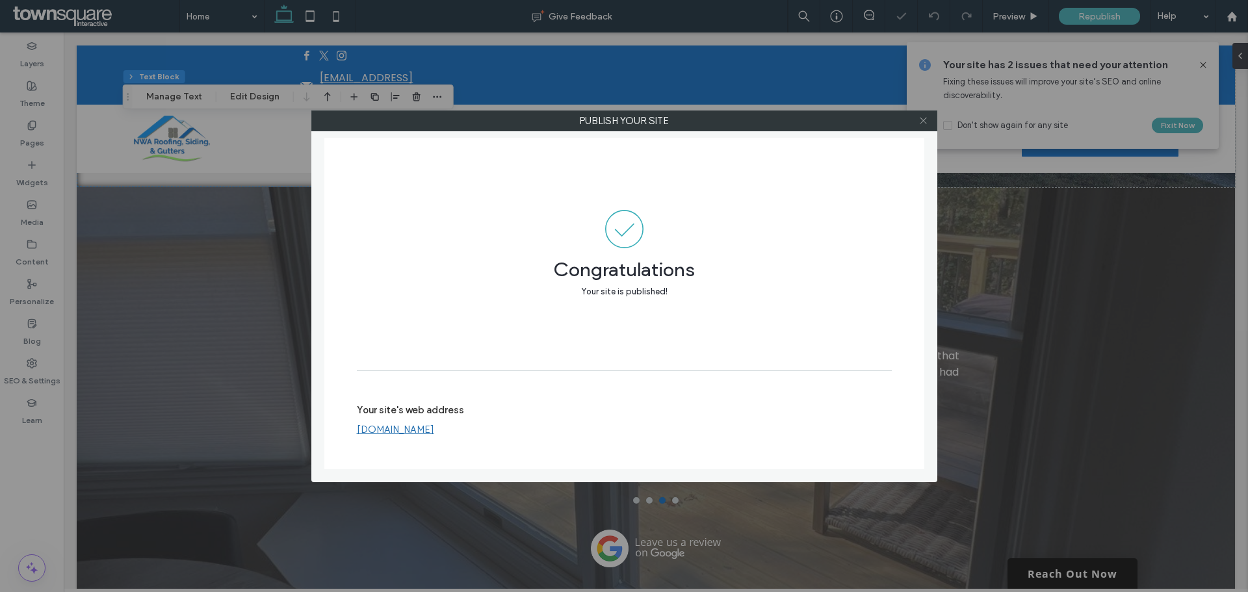
click at [920, 123] on icon at bounding box center [923, 121] width 10 height 10
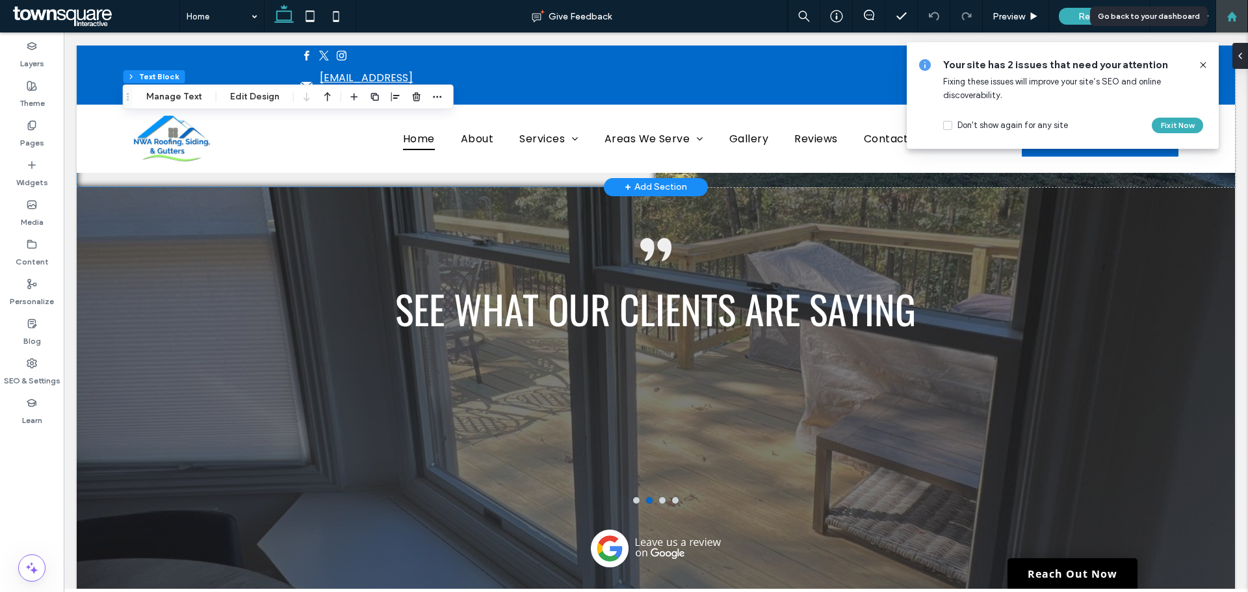
click at [1231, 16] on use at bounding box center [1231, 16] width 10 height 10
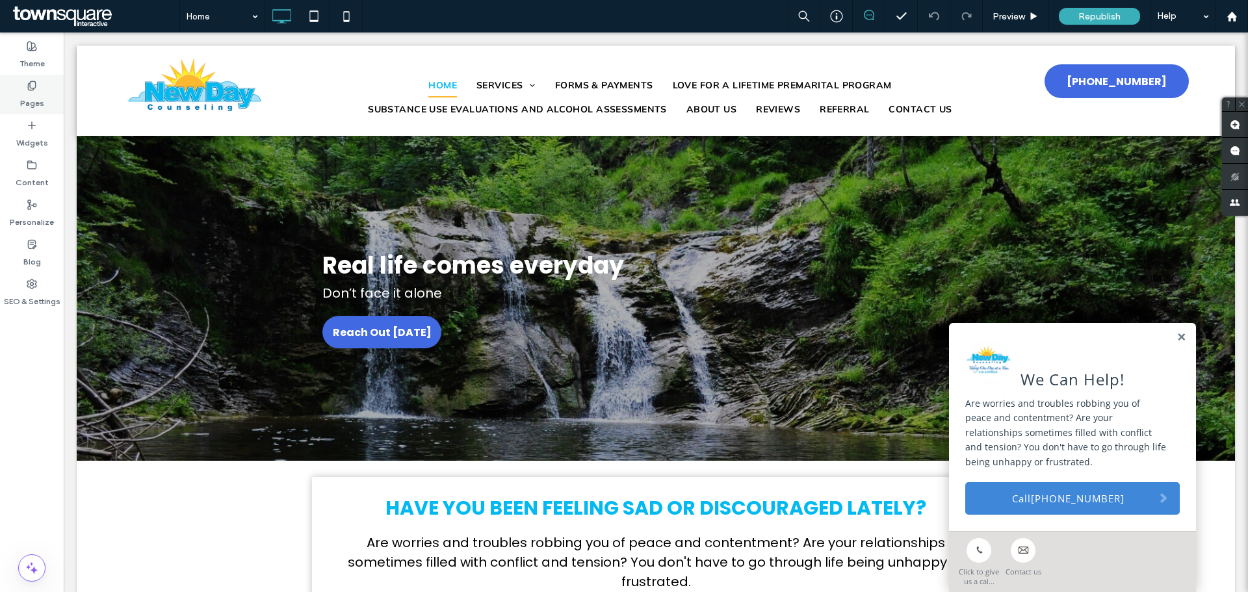
click at [43, 93] on label "Pages" at bounding box center [32, 100] width 24 height 18
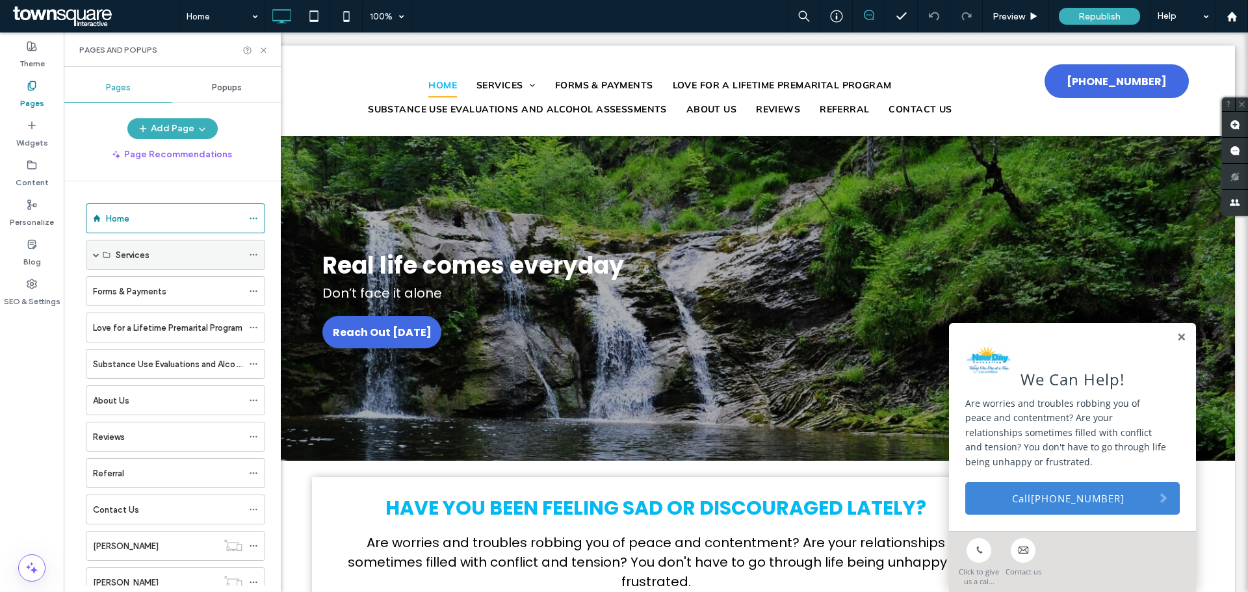
click at [97, 253] on span at bounding box center [96, 254] width 6 height 6
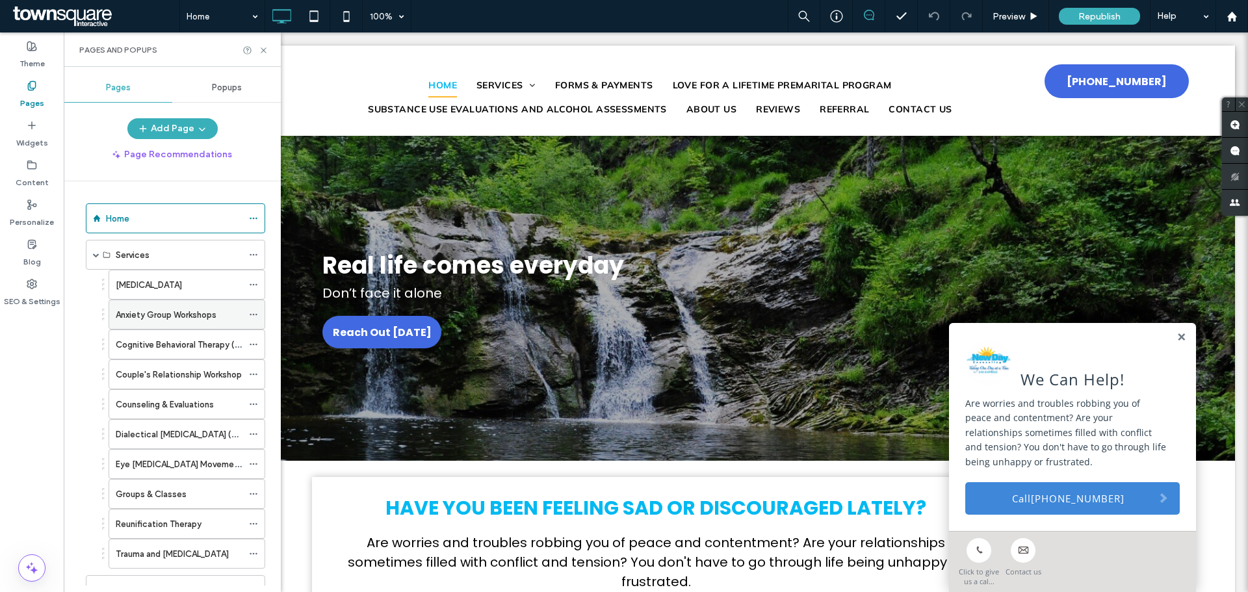
click at [161, 315] on label "Anxiety Group Workshops" at bounding box center [166, 314] width 101 height 23
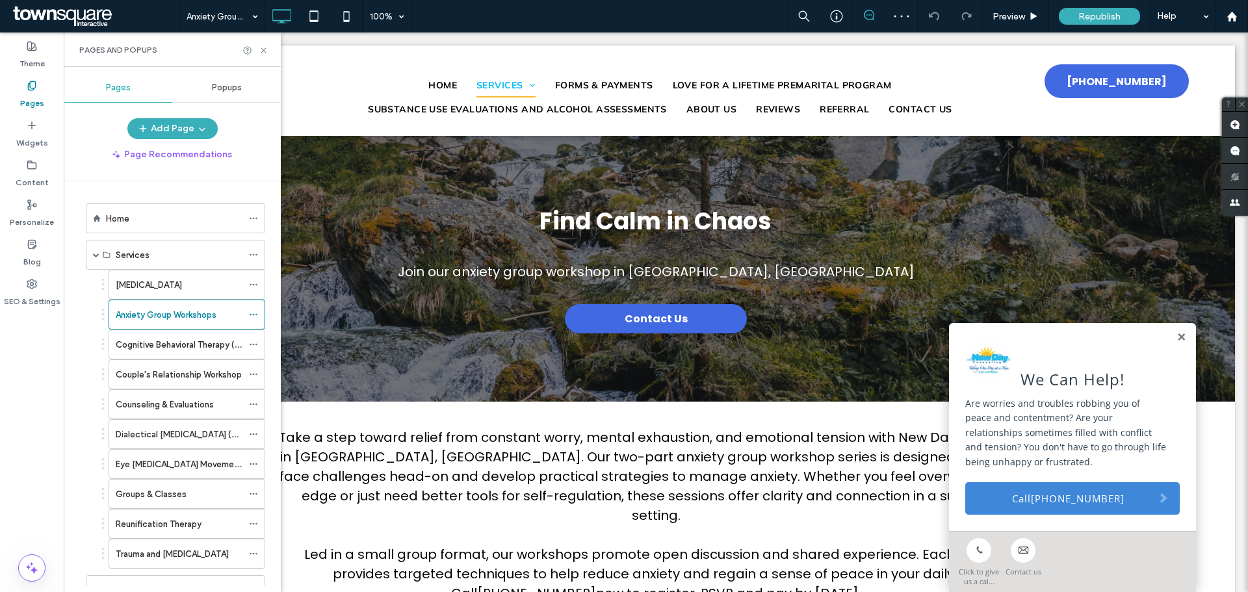
click at [1173, 331] on div "We Can Help! Are worries and troubles robbing you of peace and contentment? Are…" at bounding box center [1072, 427] width 247 height 208
click at [1176, 342] on link at bounding box center [1181, 337] width 10 height 11
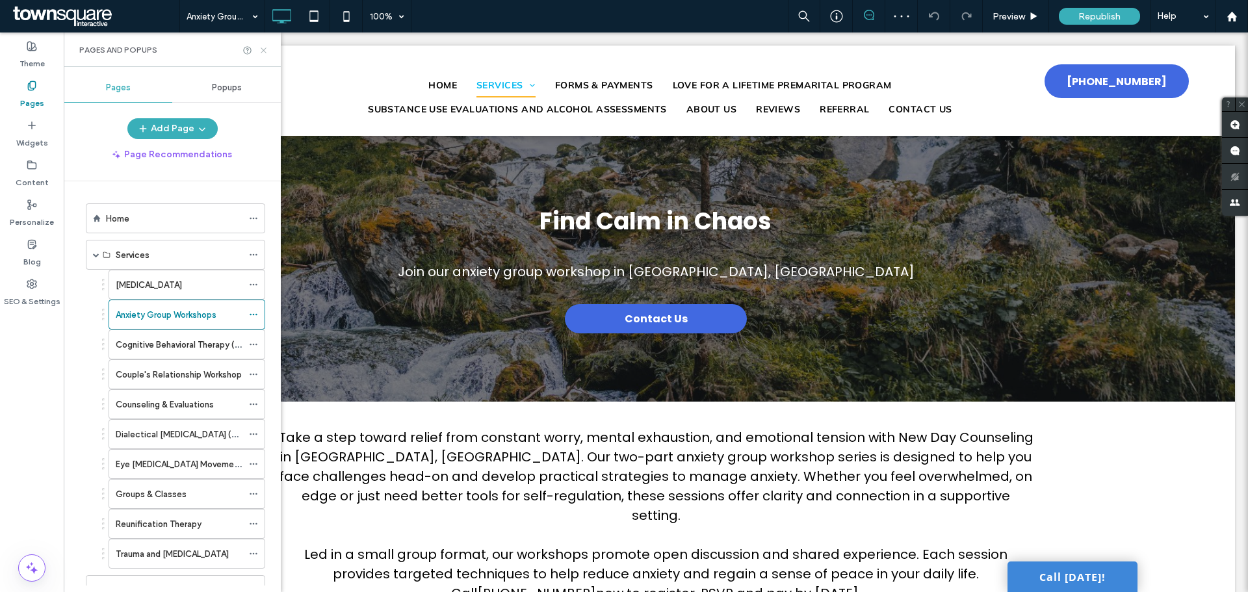
click at [264, 49] on use at bounding box center [263, 49] width 5 height 5
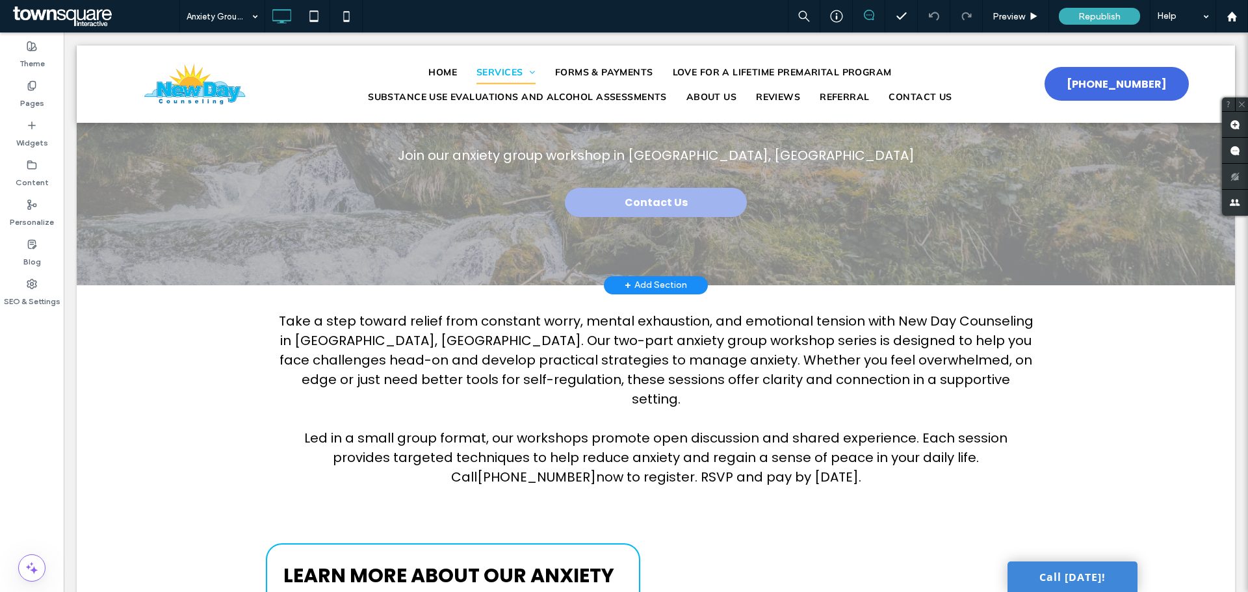
scroll to position [130, 0]
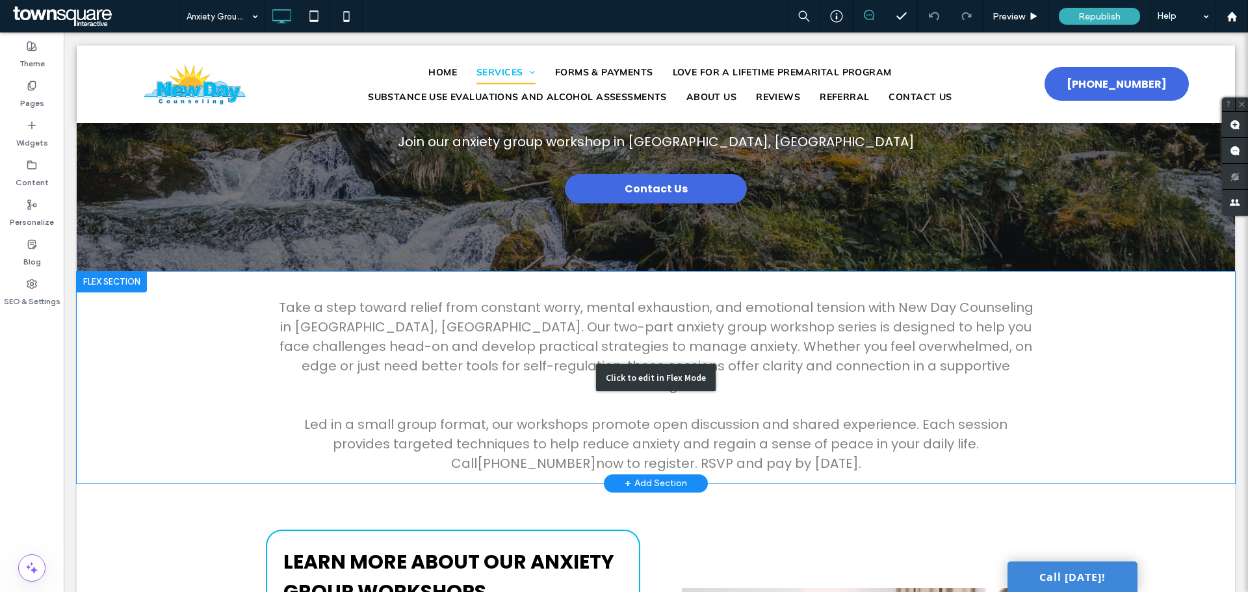
click at [410, 402] on div "Click to edit in Flex Mode" at bounding box center [656, 378] width 1158 height 212
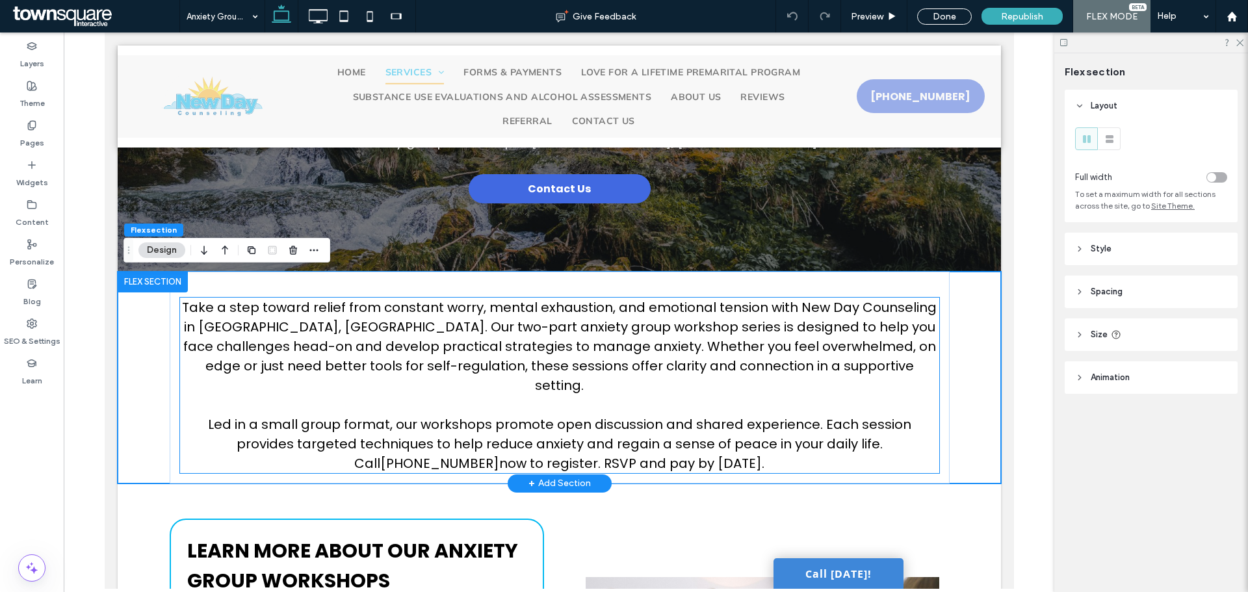
click at [371, 417] on span "Led in a small group format, our workshops promote open discussion and shared e…" at bounding box center [558, 443] width 703 height 57
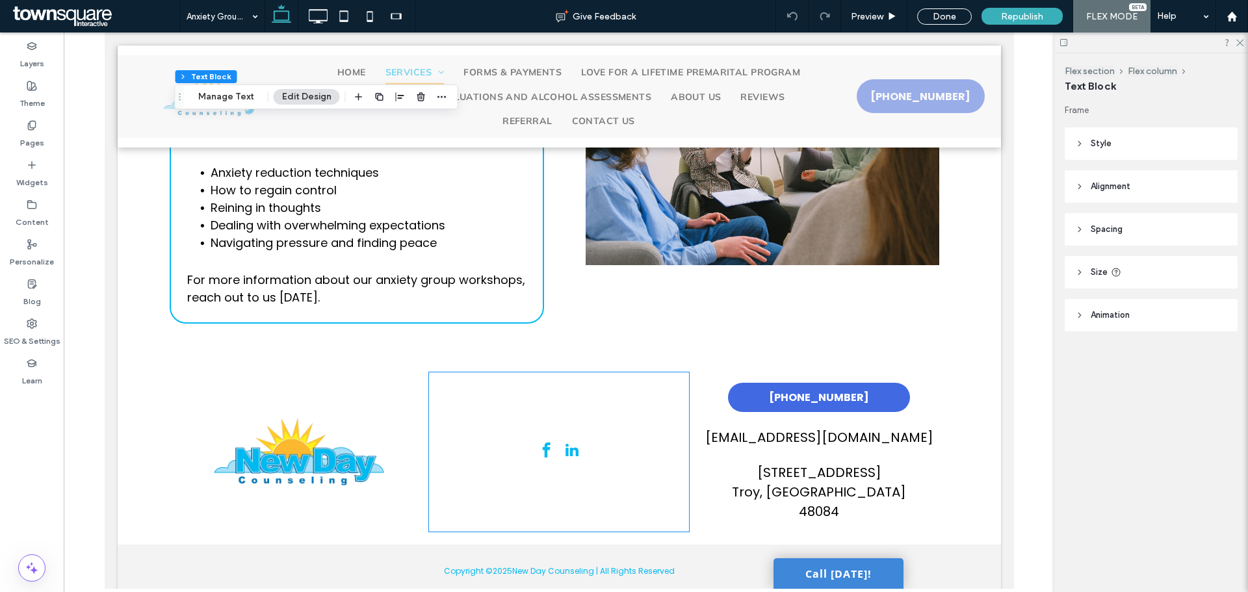
scroll to position [260, 0]
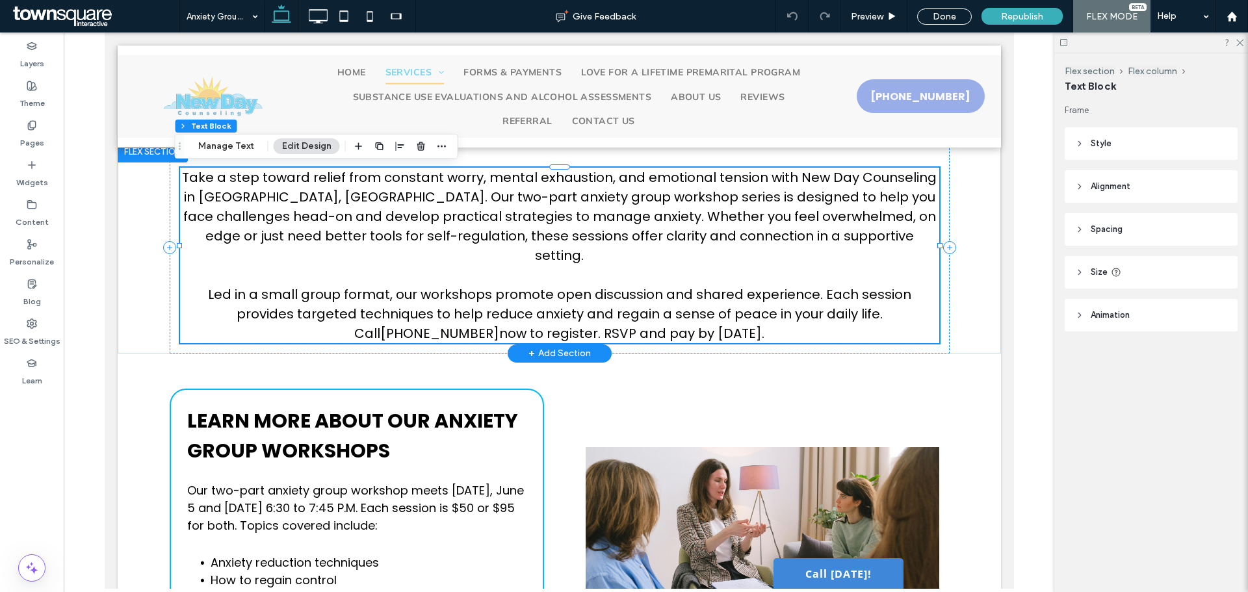
click at [506, 316] on span "Led in a small group format, our workshops promote open discussion and shared e…" at bounding box center [558, 313] width 703 height 57
type input "*******"
type input "**"
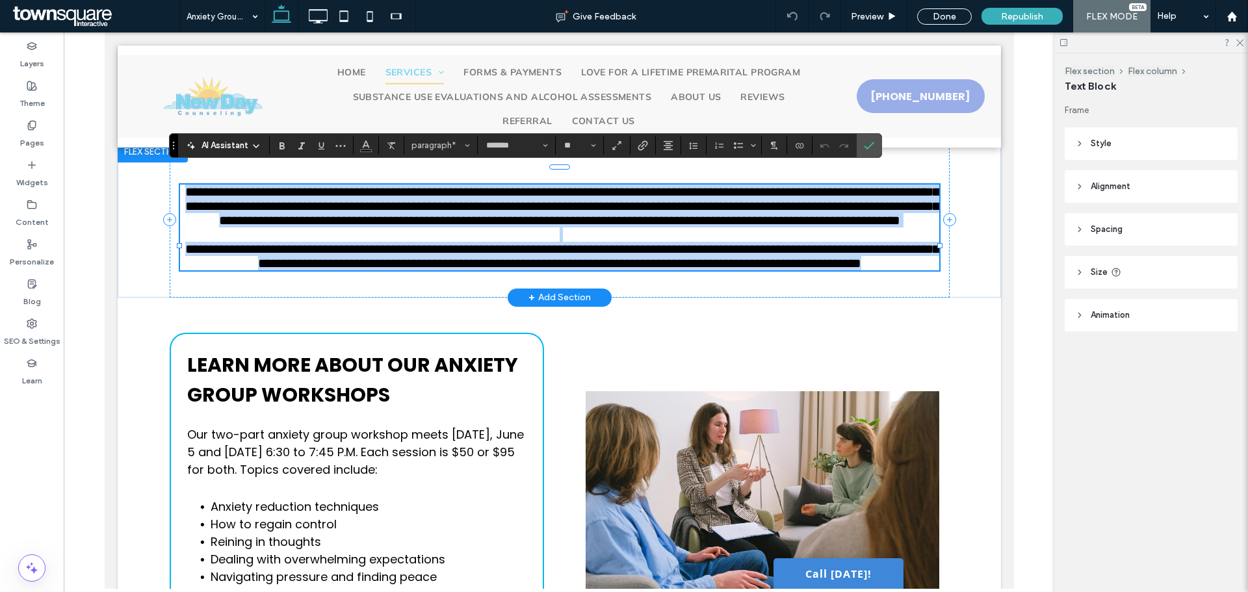
click at [505, 270] on span "**********" at bounding box center [562, 255] width 754 height 27
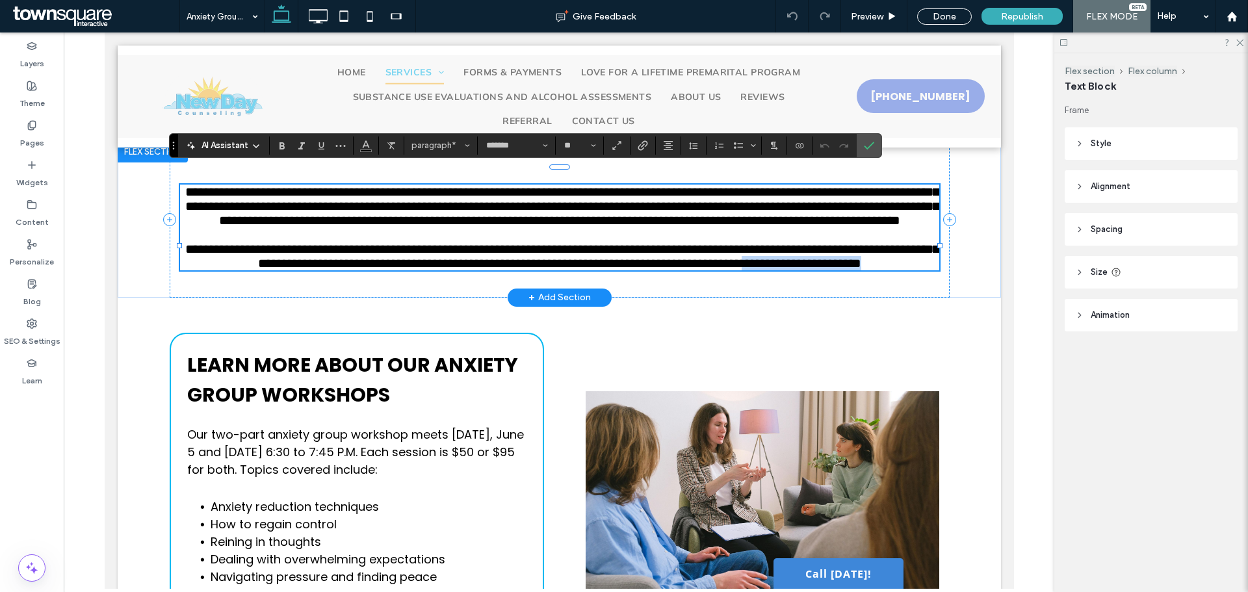
drag, startPoint x: 681, startPoint y: 315, endPoint x: 504, endPoint y: 317, distance: 177.4
click at [504, 270] on p "**********" at bounding box center [558, 256] width 759 height 29
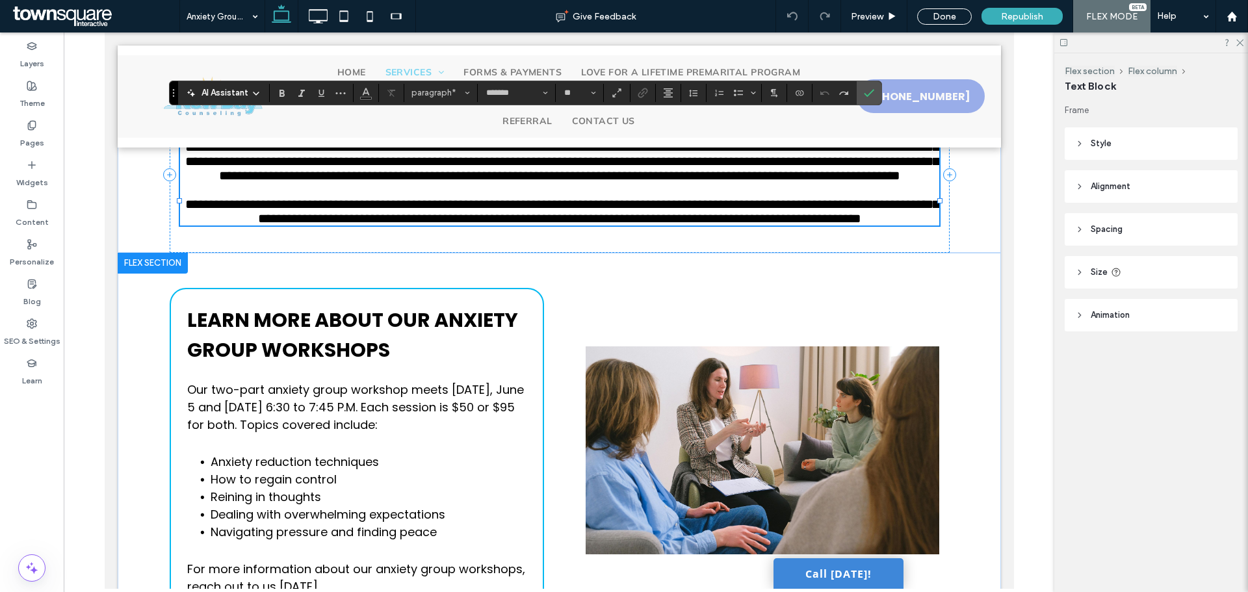
scroll to position [325, 0]
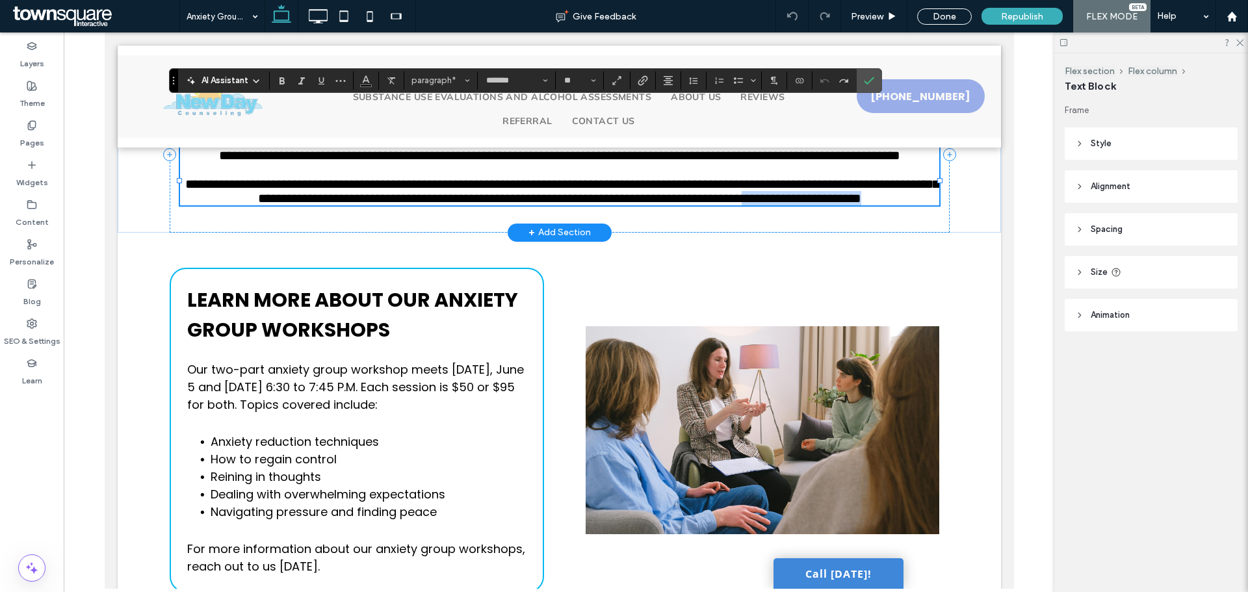
drag, startPoint x: 664, startPoint y: 250, endPoint x: 502, endPoint y: 246, distance: 162.5
click at [502, 205] on p "**********" at bounding box center [558, 191] width 759 height 29
copy span "**********"
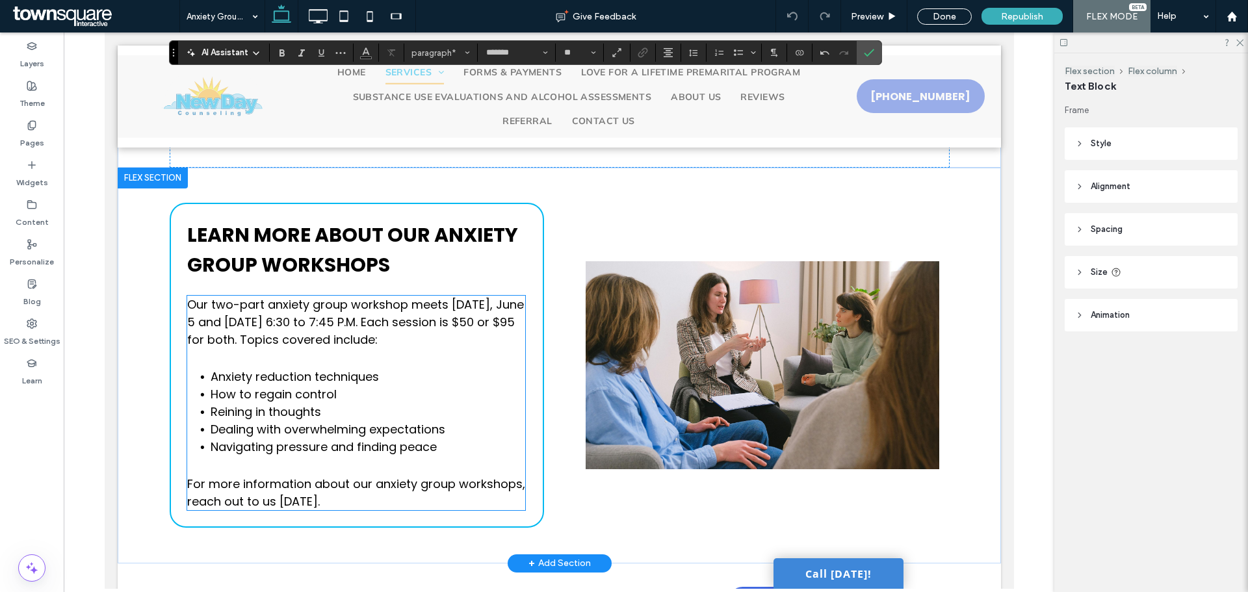
scroll to position [420, 0]
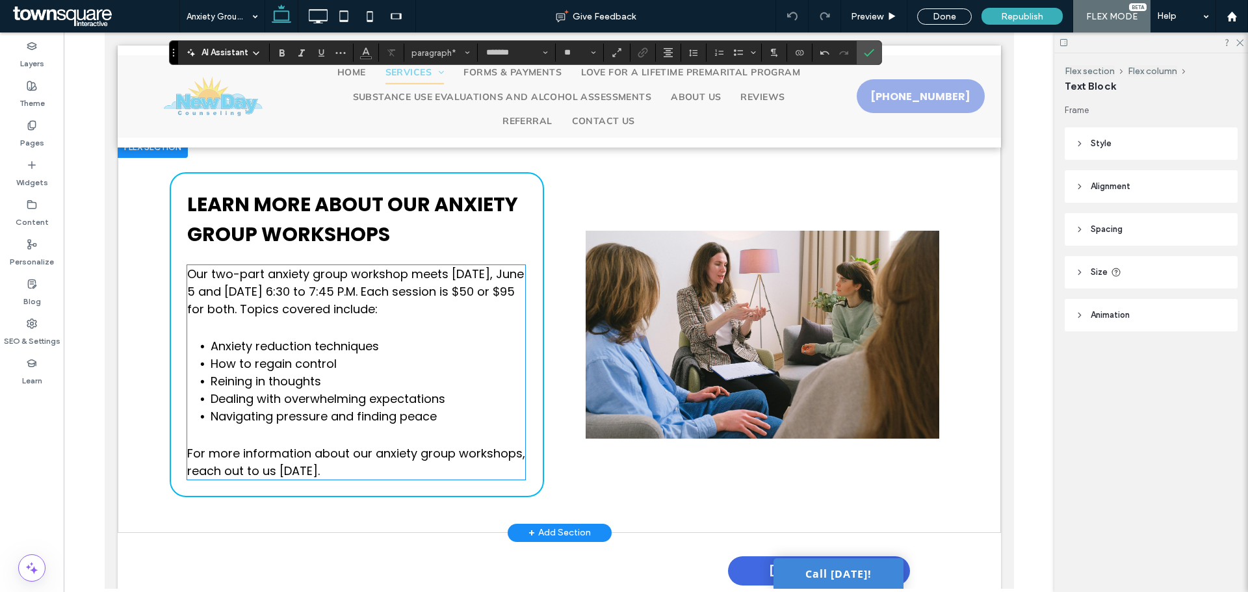
click at [341, 317] on span "Our two-part anxiety group workshop meets on Thursday, June 5 and Thursday, Jun…" at bounding box center [354, 291] width 337 height 51
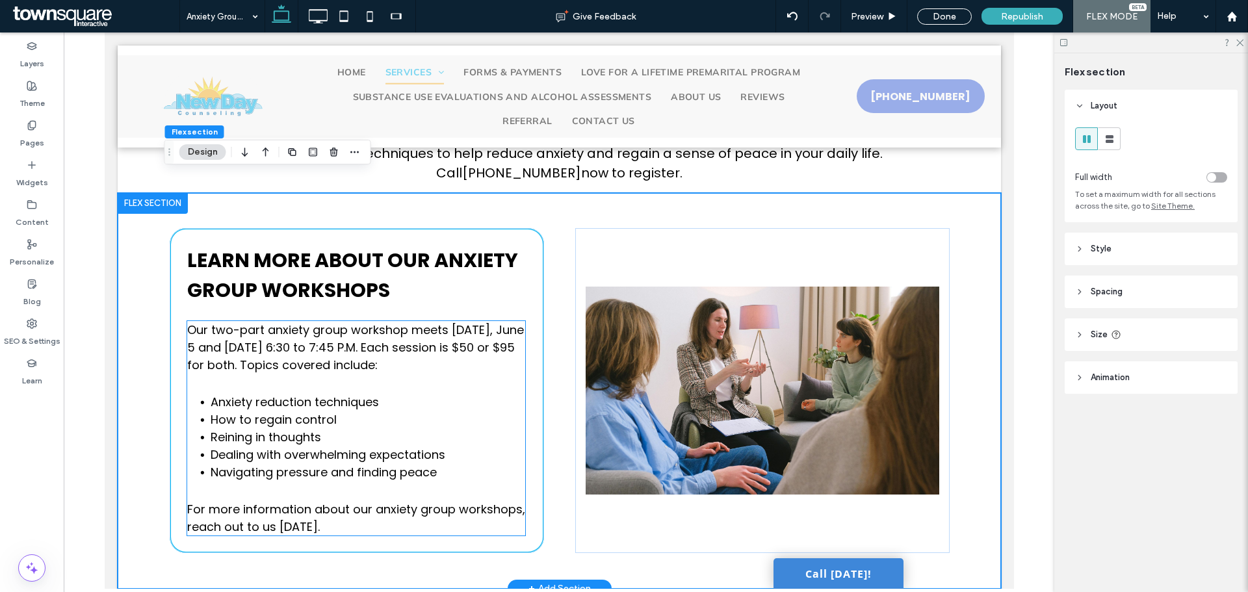
click at [303, 329] on span "Our two-part anxiety group workshop meets on Thursday, June 5 and Thursday, Jun…" at bounding box center [354, 347] width 337 height 51
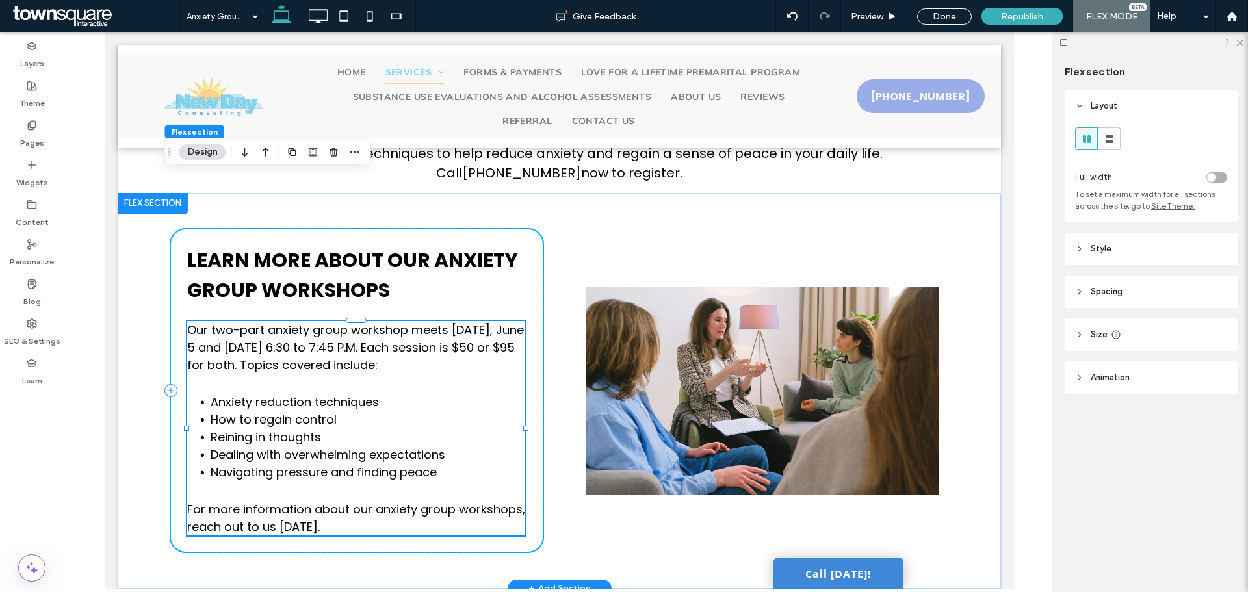
click at [303, 329] on span "Our two-part anxiety group workshop meets on Thursday, June 5 and Thursday, Jun…" at bounding box center [354, 347] width 337 height 51
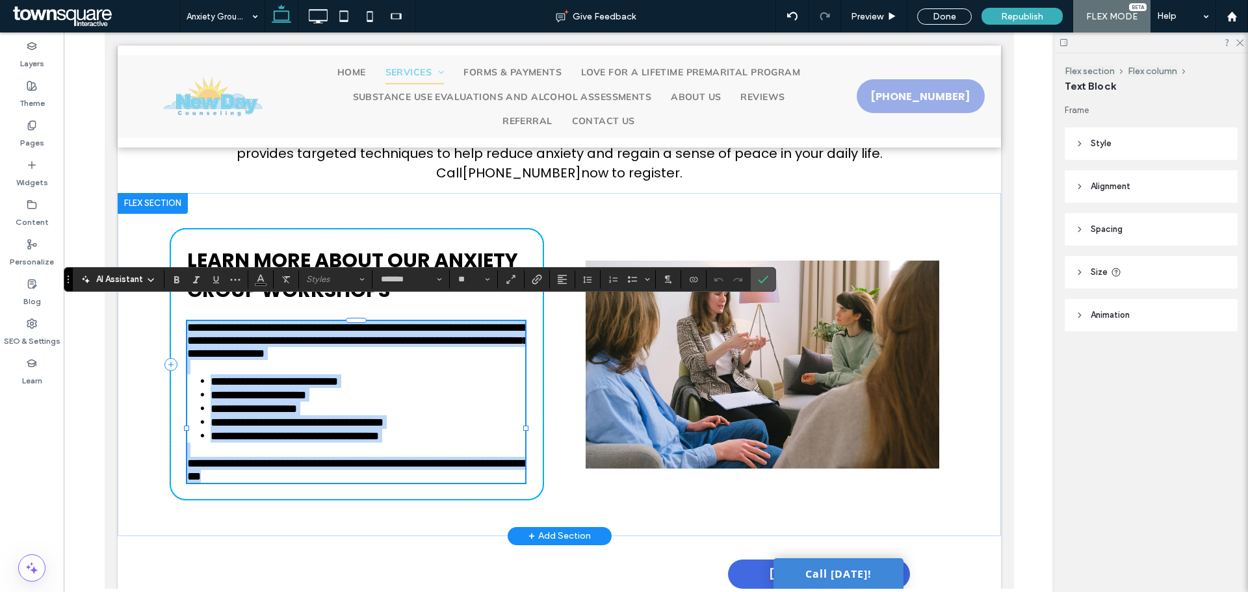
click at [303, 329] on span "**********" at bounding box center [356, 341] width 341 height 38
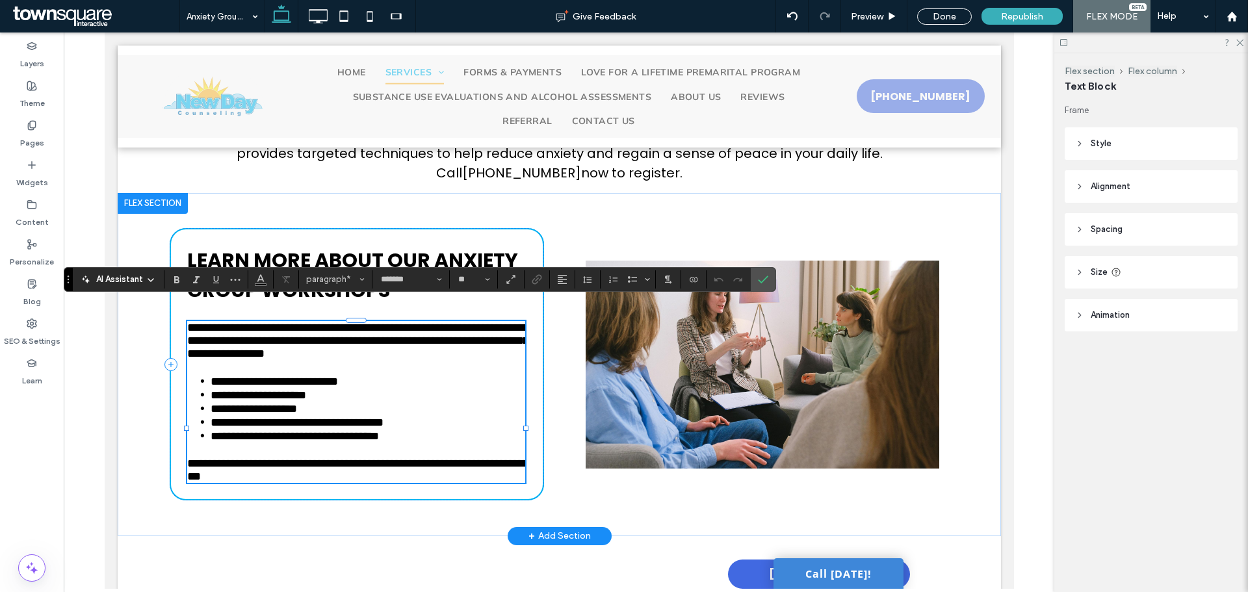
click at [339, 322] on span "**********" at bounding box center [356, 341] width 341 height 38
click at [443, 322] on span "**********" at bounding box center [356, 341] width 341 height 38
click at [456, 322] on span "**********" at bounding box center [356, 341] width 341 height 38
drag, startPoint x: 345, startPoint y: 345, endPoint x: 318, endPoint y: 330, distance: 30.5
click at [318, 330] on span "**********" at bounding box center [356, 341] width 341 height 38
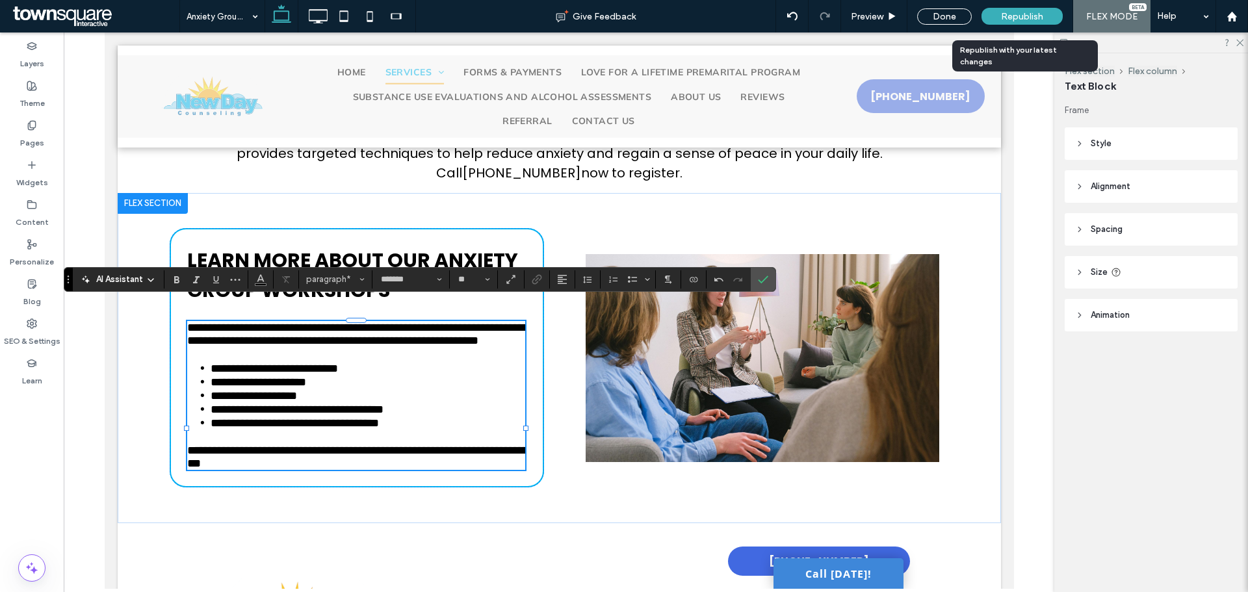
click at [1019, 16] on span "Republish" at bounding box center [1022, 16] width 42 height 11
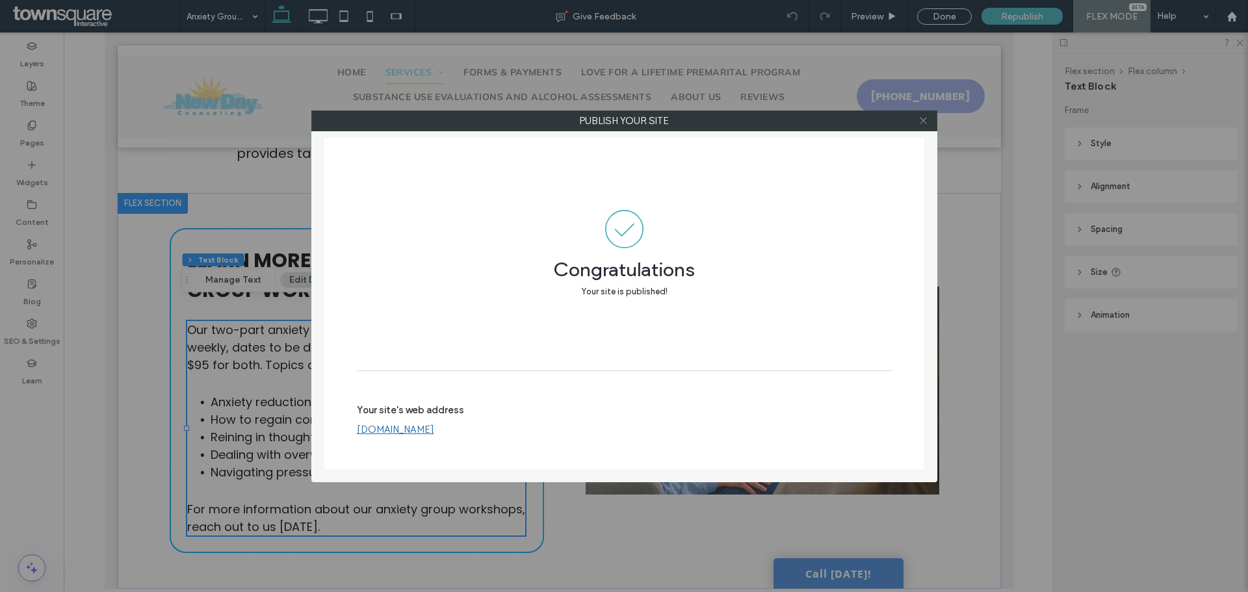
click at [922, 119] on icon at bounding box center [923, 121] width 10 height 10
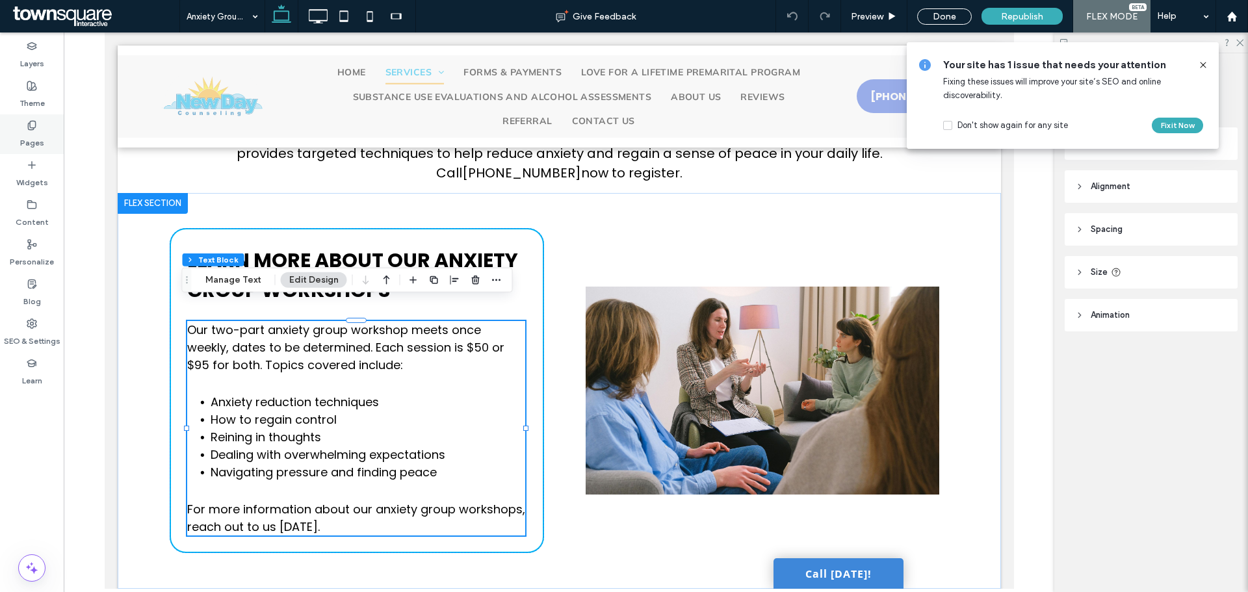
click at [30, 129] on icon at bounding box center [32, 125] width 10 height 10
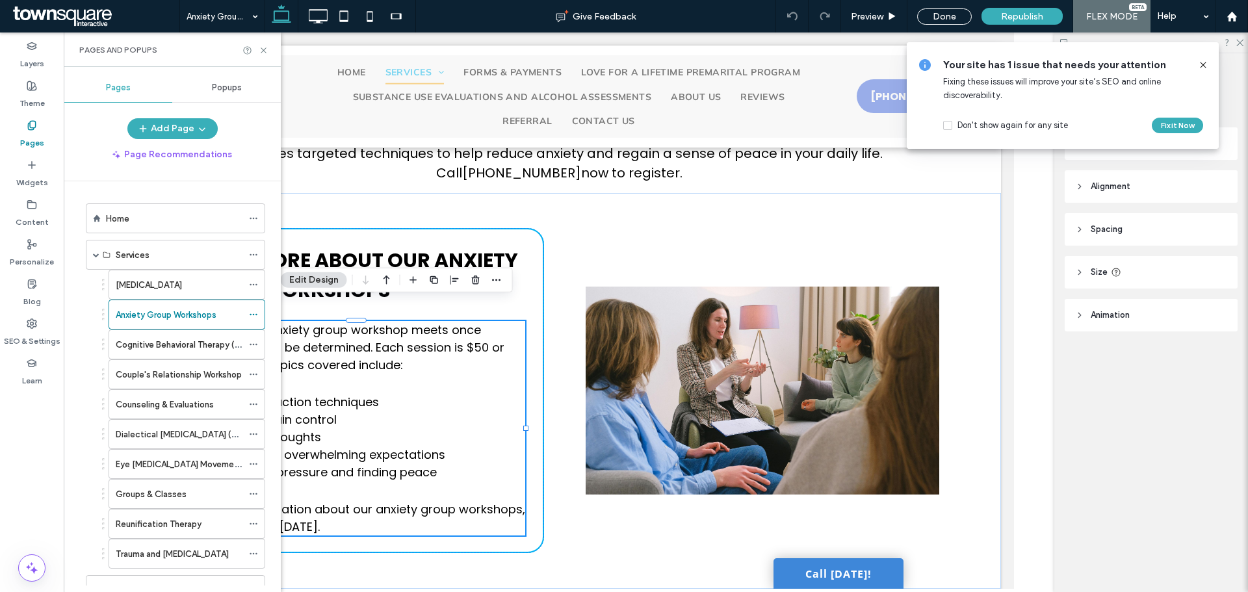
click at [24, 133] on label "Pages" at bounding box center [32, 140] width 24 height 18
click at [127, 219] on label "Home" at bounding box center [117, 218] width 23 height 23
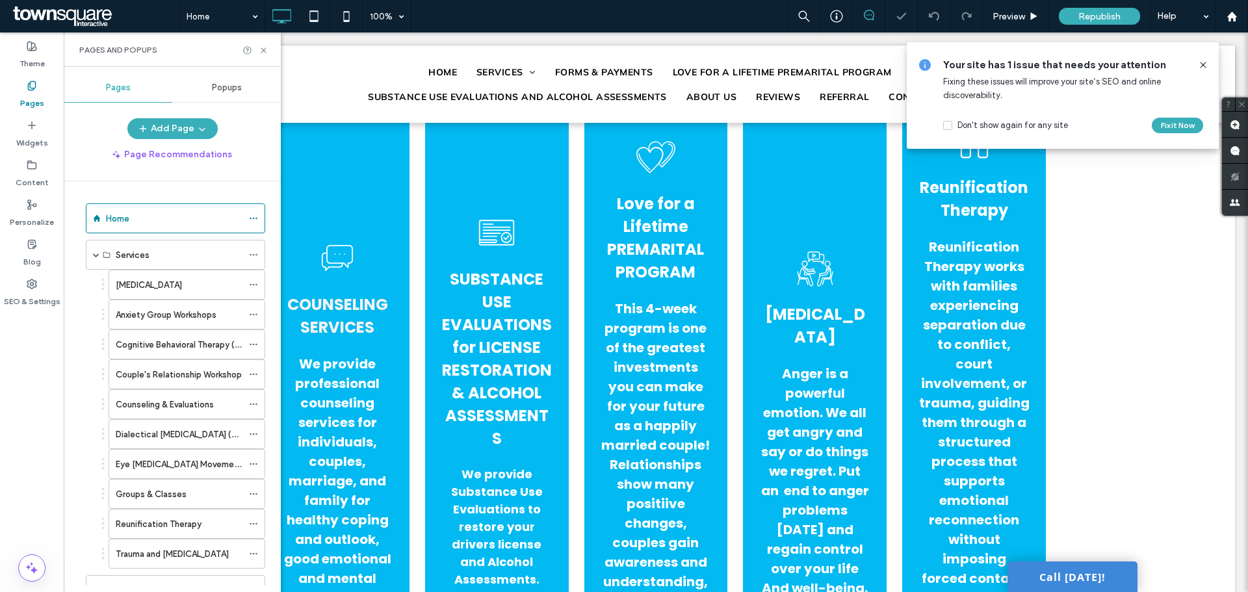
scroll to position [767, 0]
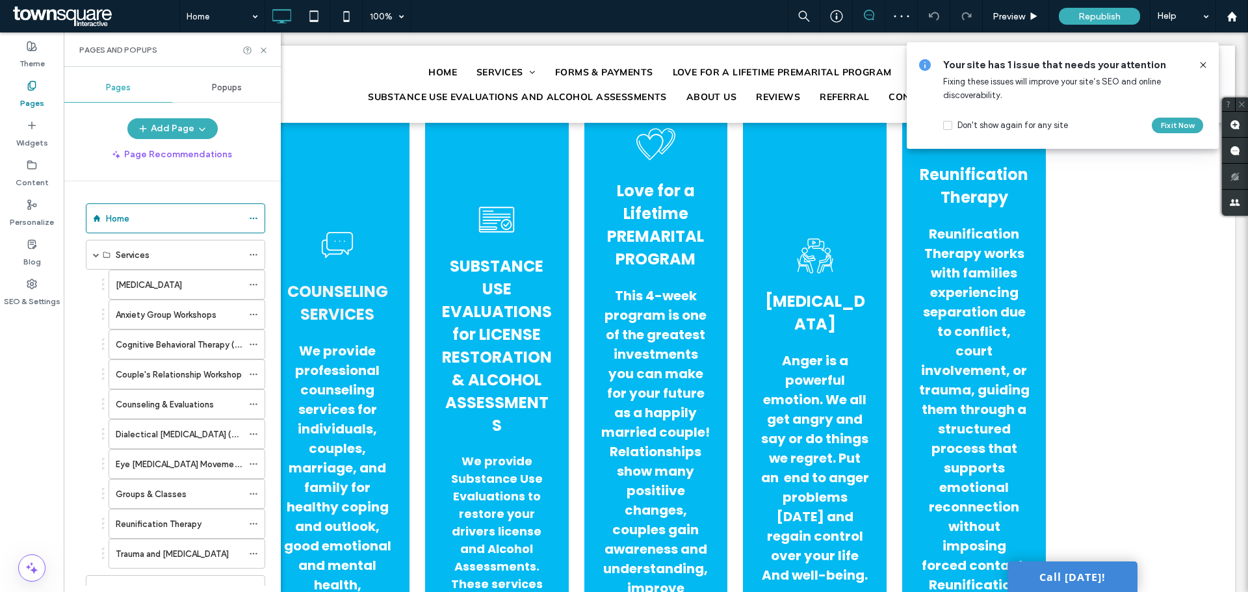
click at [1203, 62] on icon at bounding box center [1203, 65] width 10 height 10
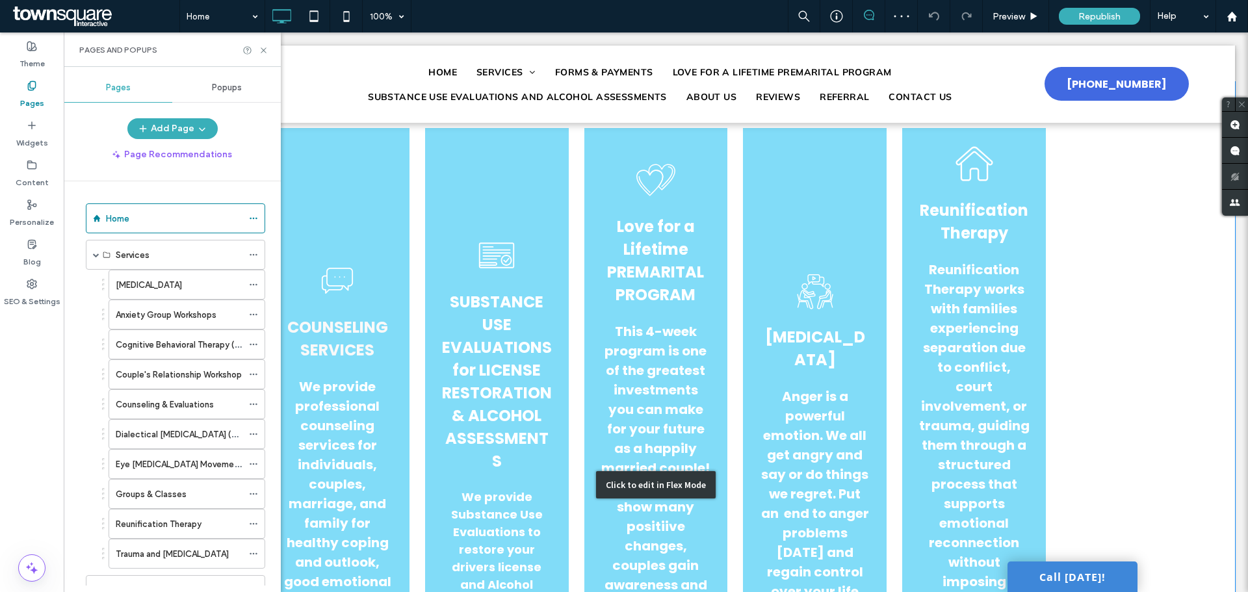
scroll to position [702, 0]
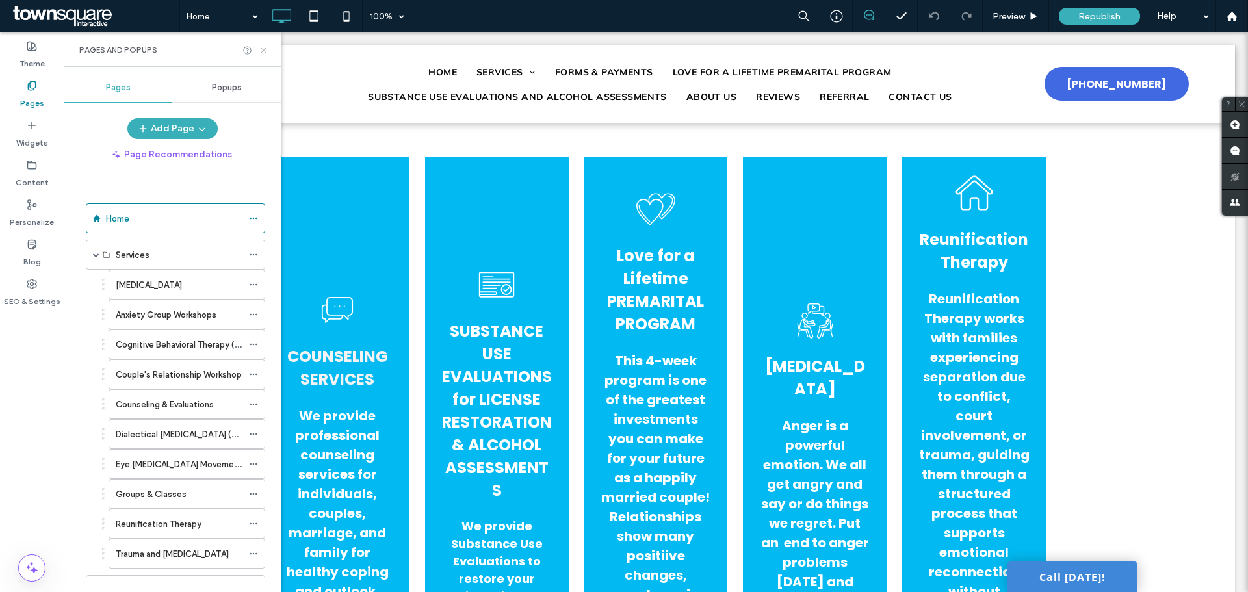
click at [259, 52] on icon at bounding box center [264, 50] width 10 height 10
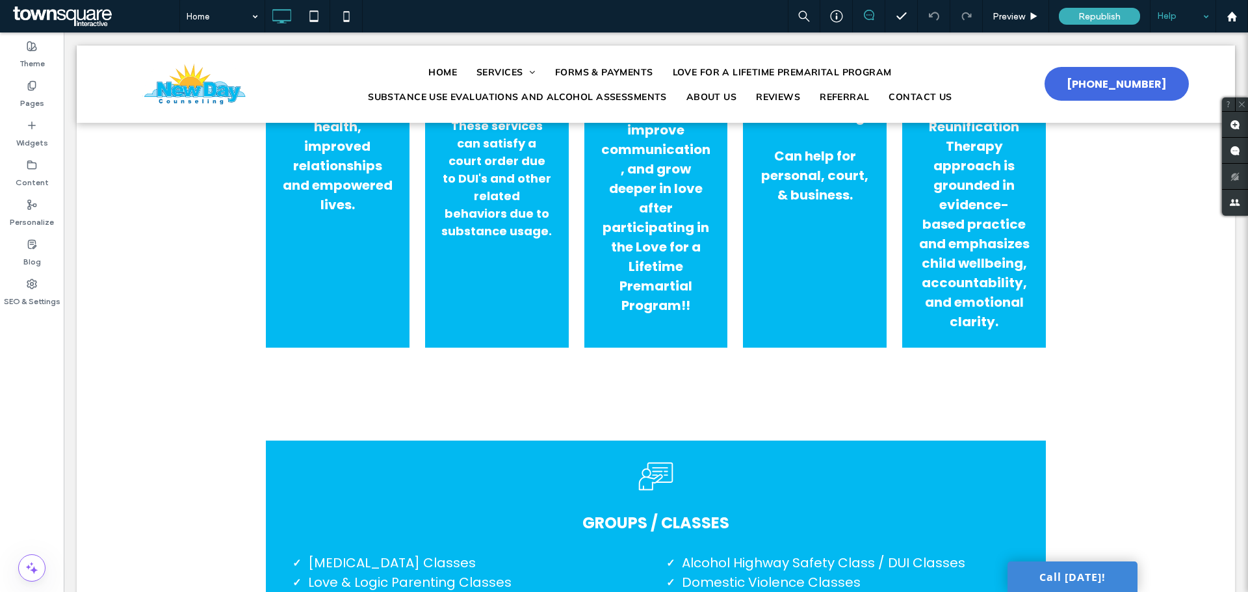
scroll to position [1092, 0]
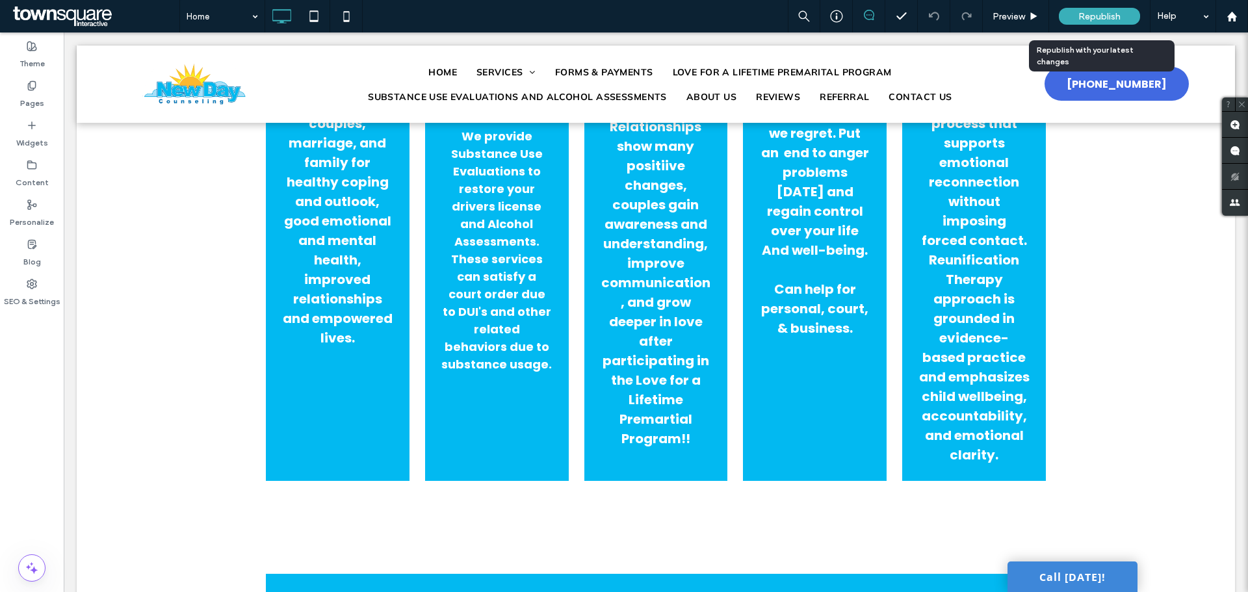
click at [1086, 12] on span "Republish" at bounding box center [1099, 16] width 42 height 11
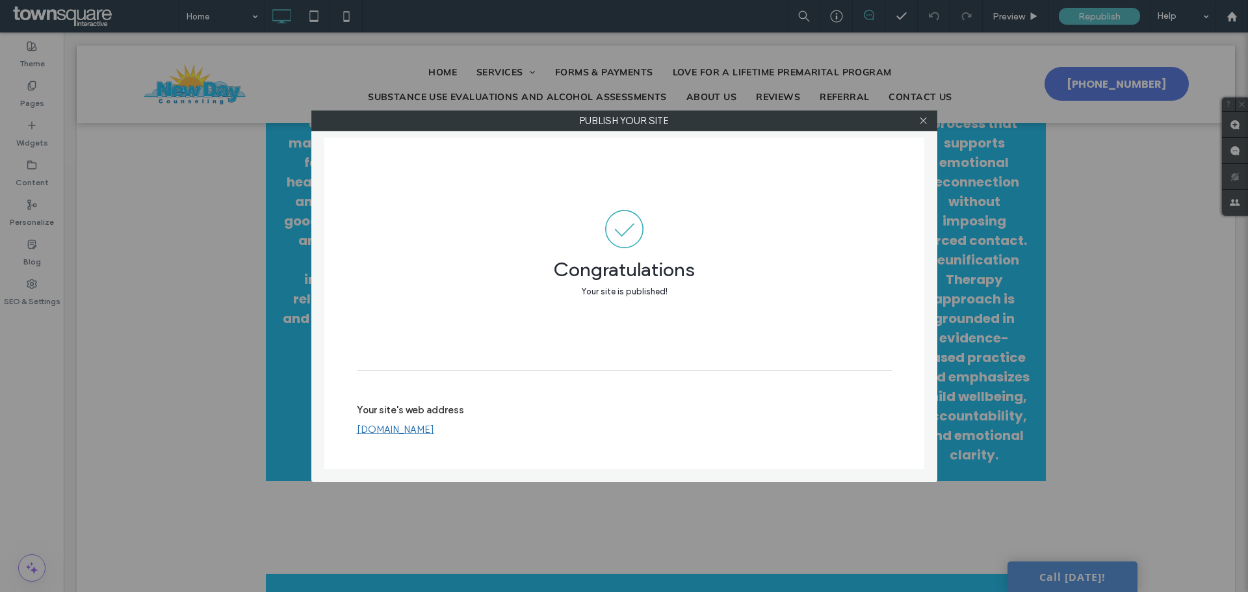
click at [916, 118] on div at bounding box center [923, 120] width 19 height 19
click at [924, 119] on icon at bounding box center [923, 121] width 10 height 10
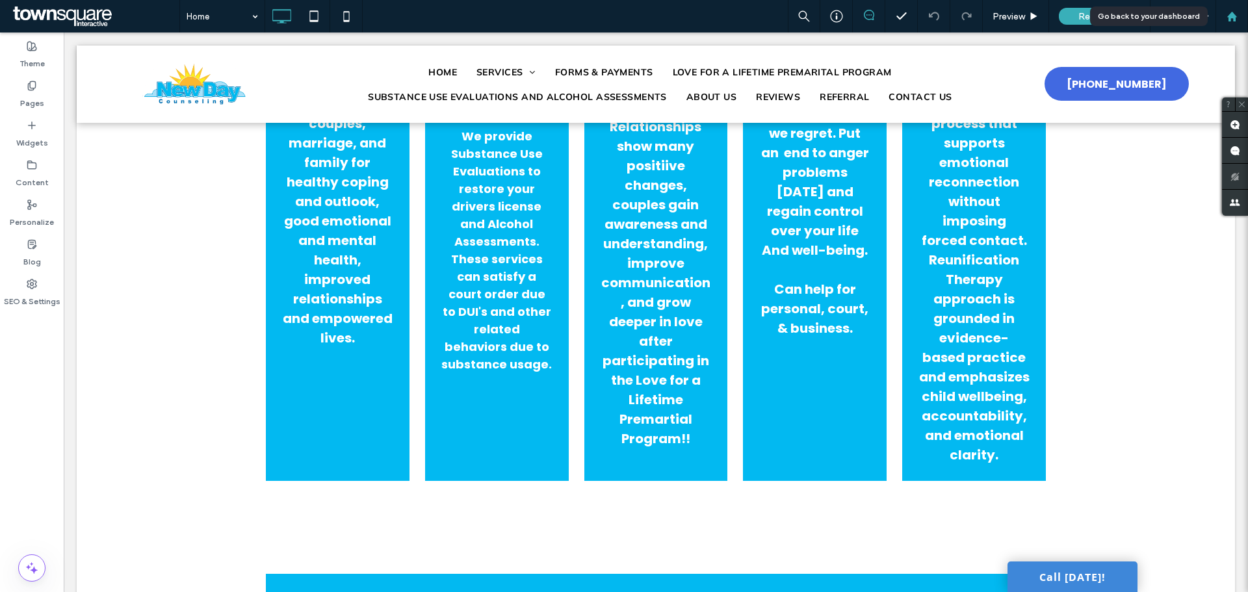
click at [1232, 12] on icon at bounding box center [1231, 16] width 11 height 11
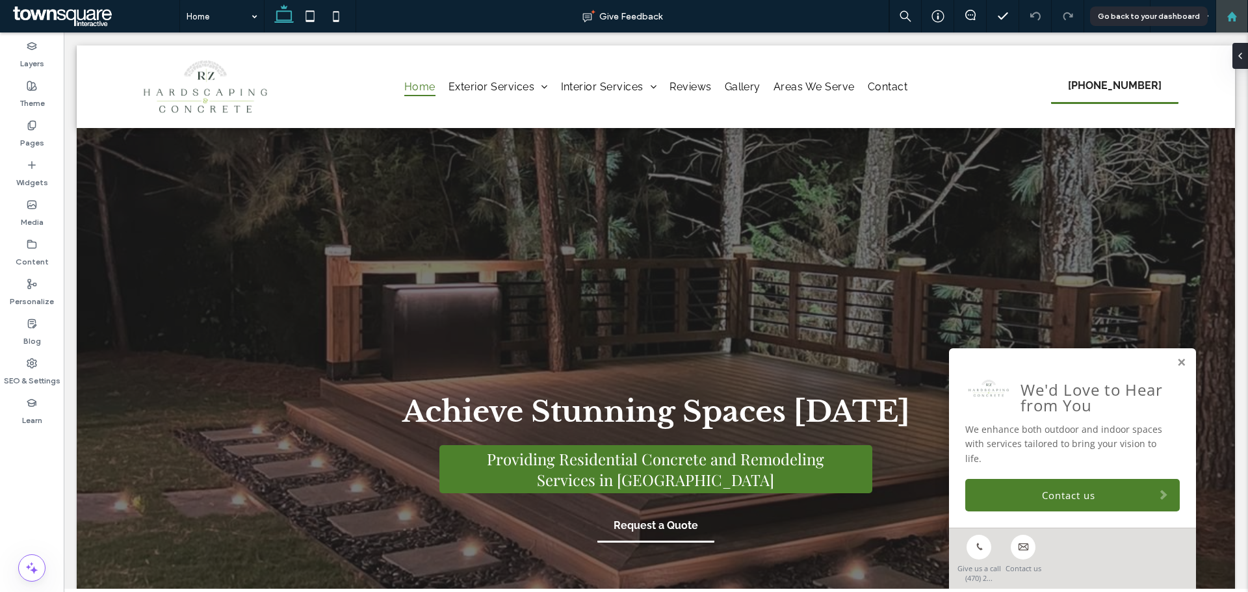
click at [1239, 11] on div at bounding box center [1231, 16] width 31 height 11
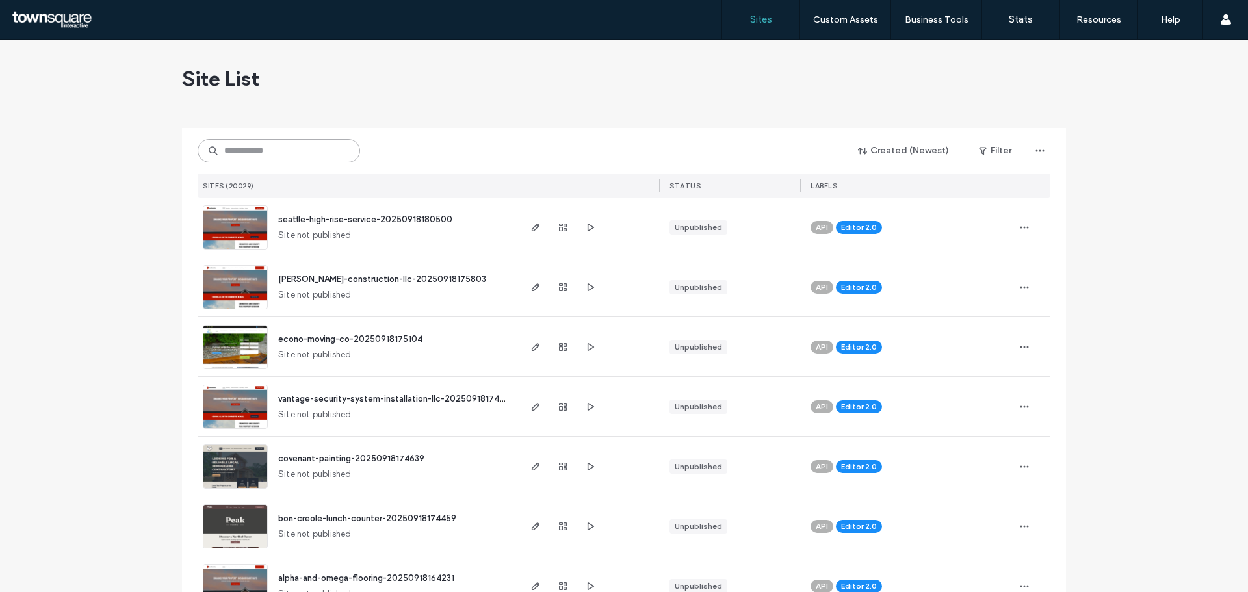
click at [252, 148] on input at bounding box center [279, 150] width 162 height 23
paste input "**********"
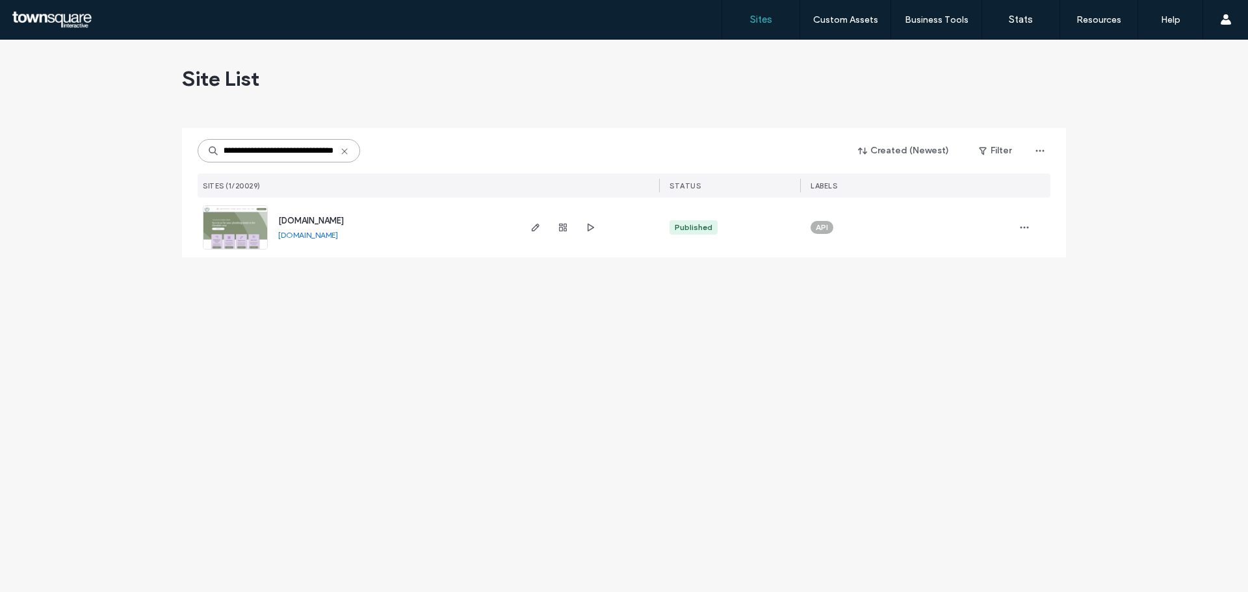
type input "**********"
click at [311, 223] on span "[DOMAIN_NAME]" at bounding box center [311, 221] width 66 height 10
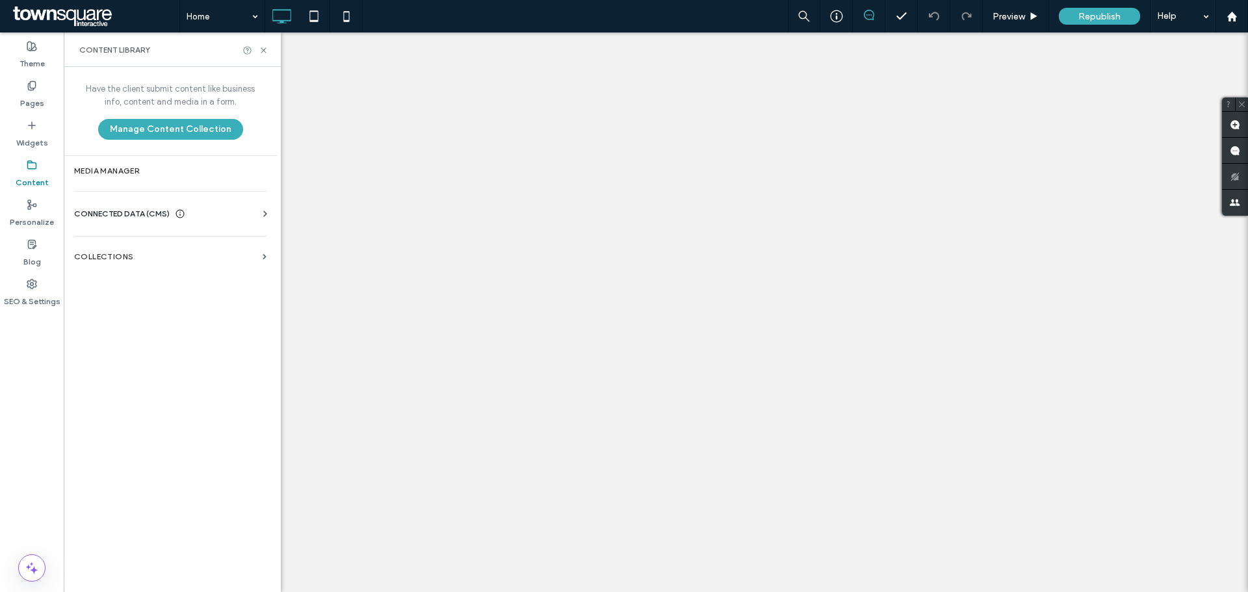
click at [137, 166] on label "Media Manager" at bounding box center [170, 170] width 192 height 9
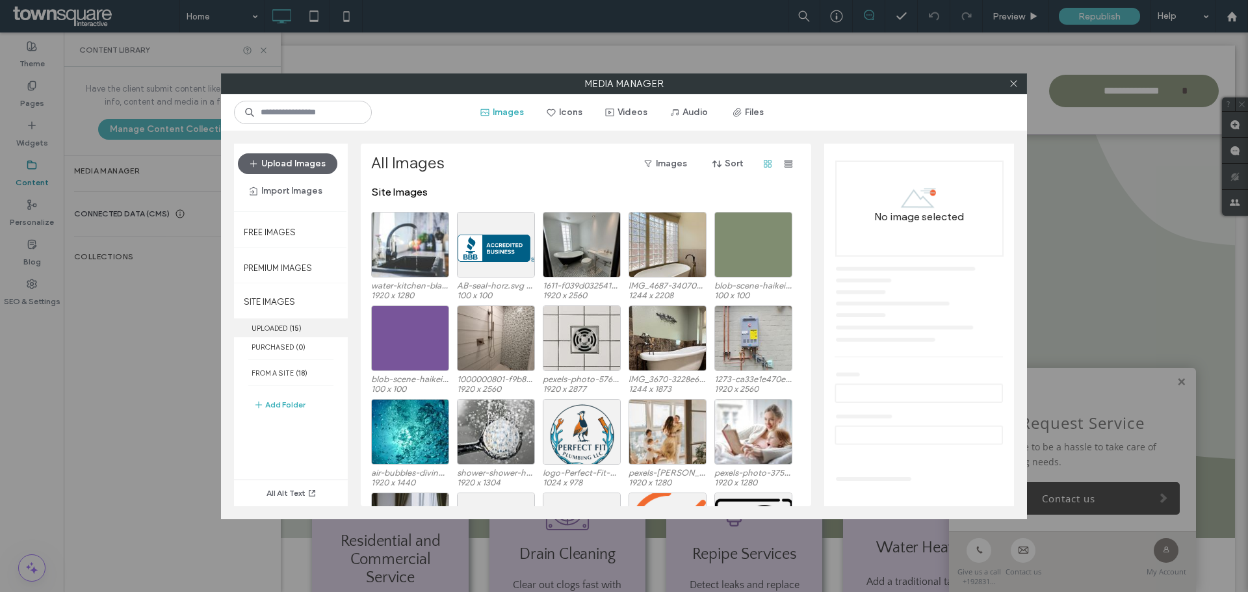
click at [301, 331] on span "( 15 )" at bounding box center [295, 328] width 12 height 9
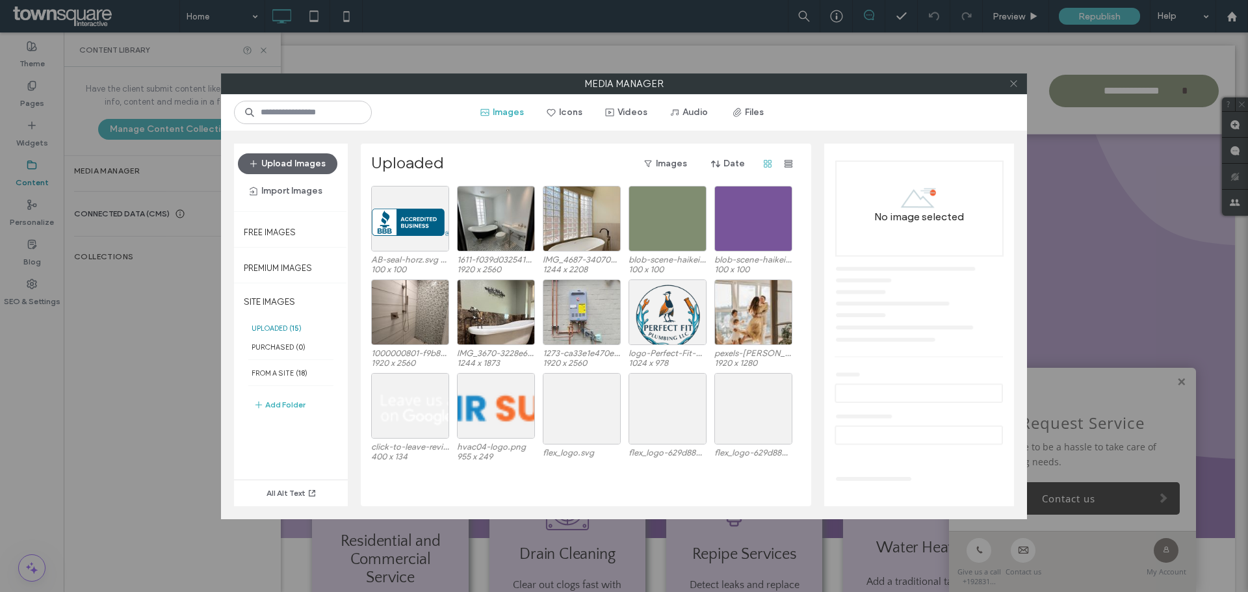
click at [1009, 81] on icon at bounding box center [1014, 84] width 10 height 10
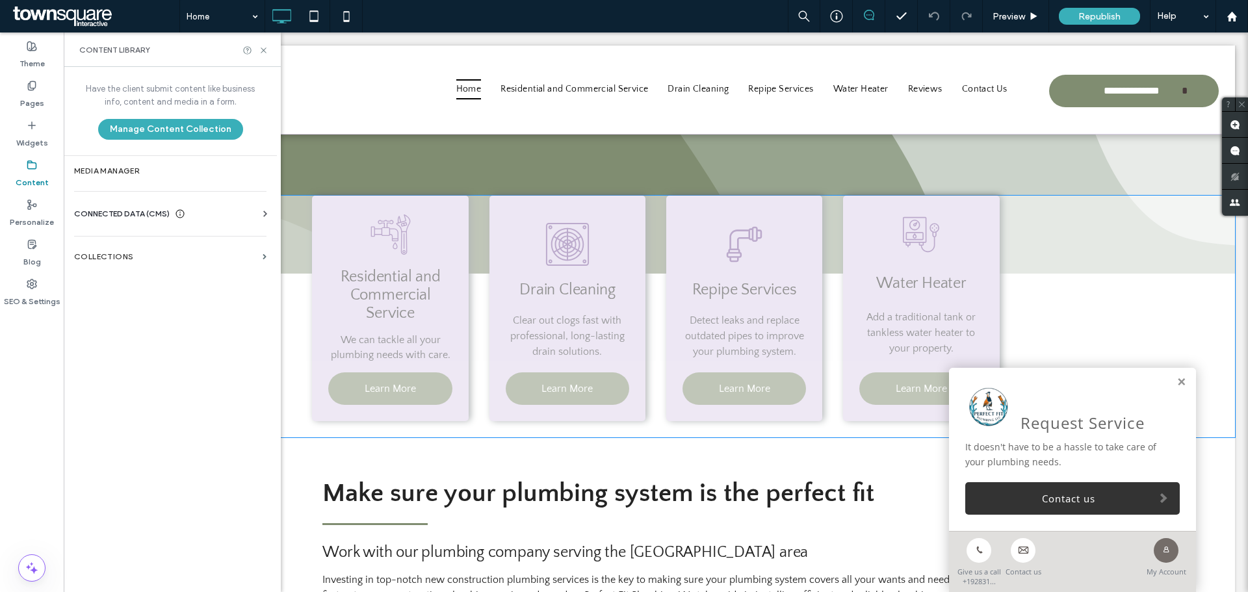
scroll to position [325, 0]
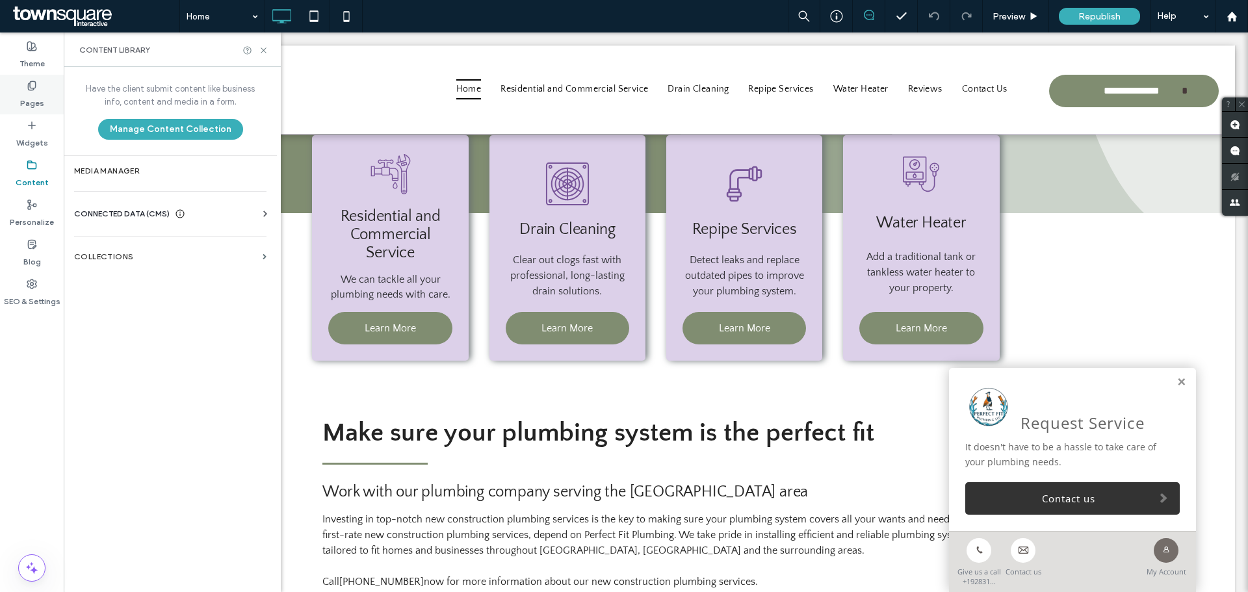
click at [40, 92] on label "Pages" at bounding box center [32, 100] width 24 height 18
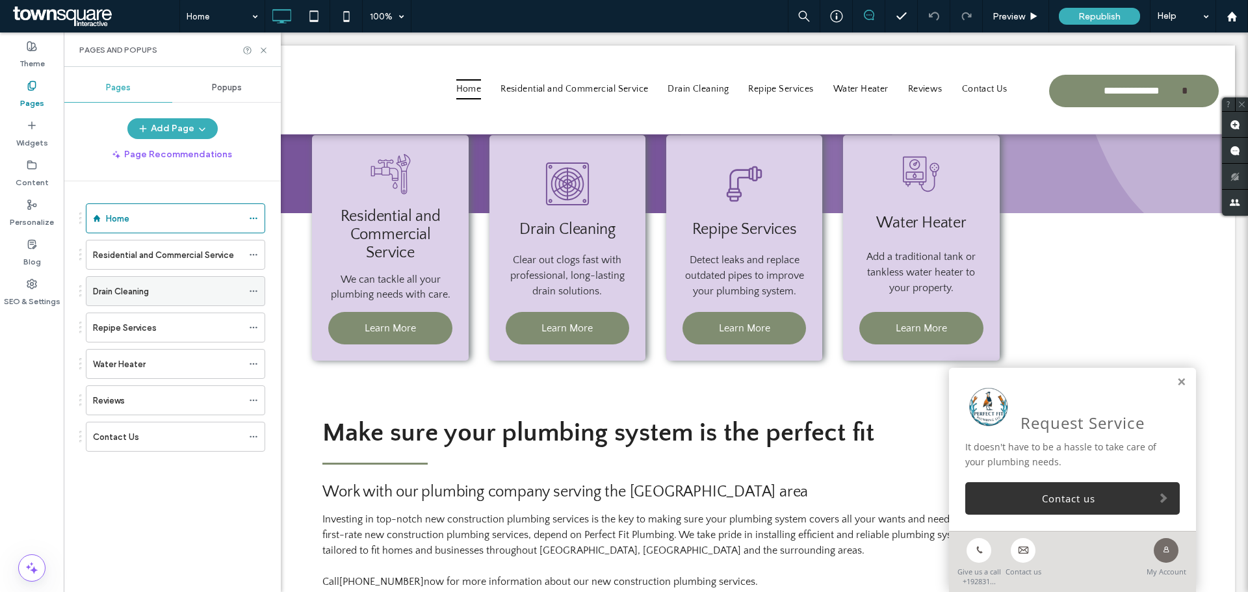
click at [111, 292] on label "Drain Cleaning" at bounding box center [121, 291] width 56 height 23
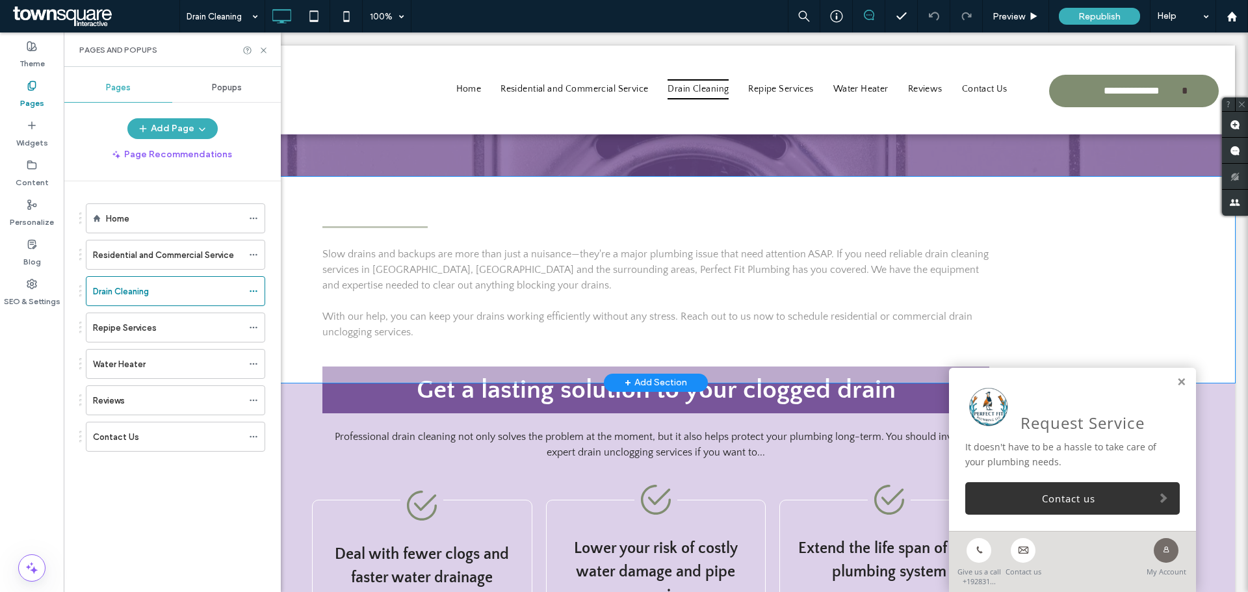
scroll to position [195, 0]
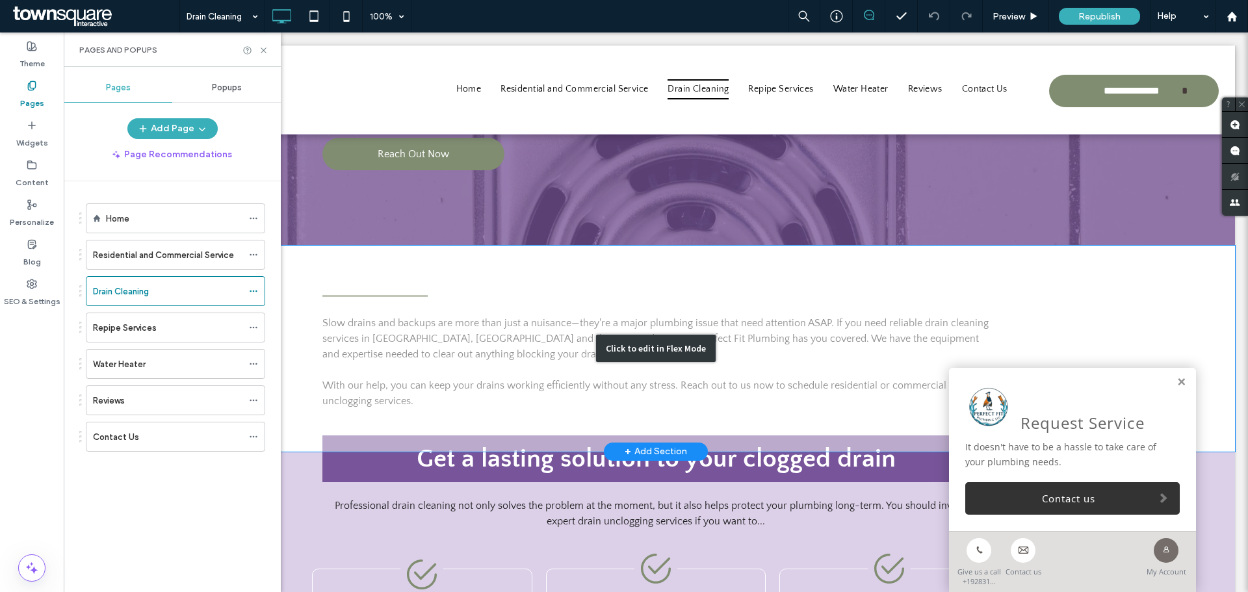
click at [748, 347] on div "Click to edit in Flex Mode" at bounding box center [656, 349] width 1158 height 206
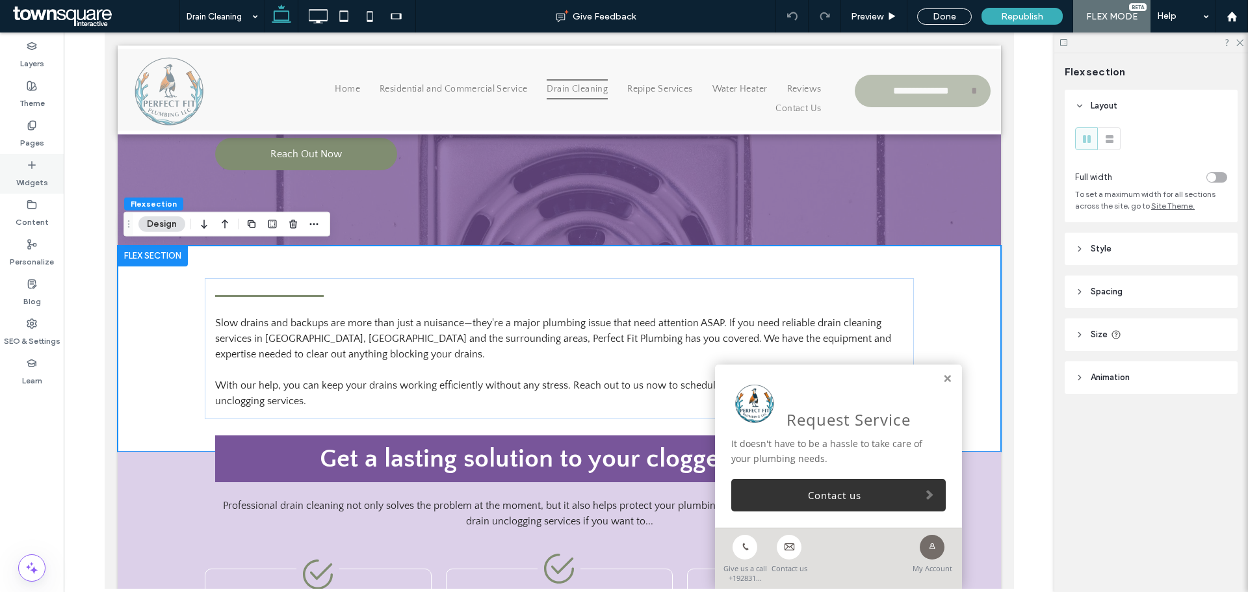
click at [35, 176] on label "Widgets" at bounding box center [32, 179] width 32 height 18
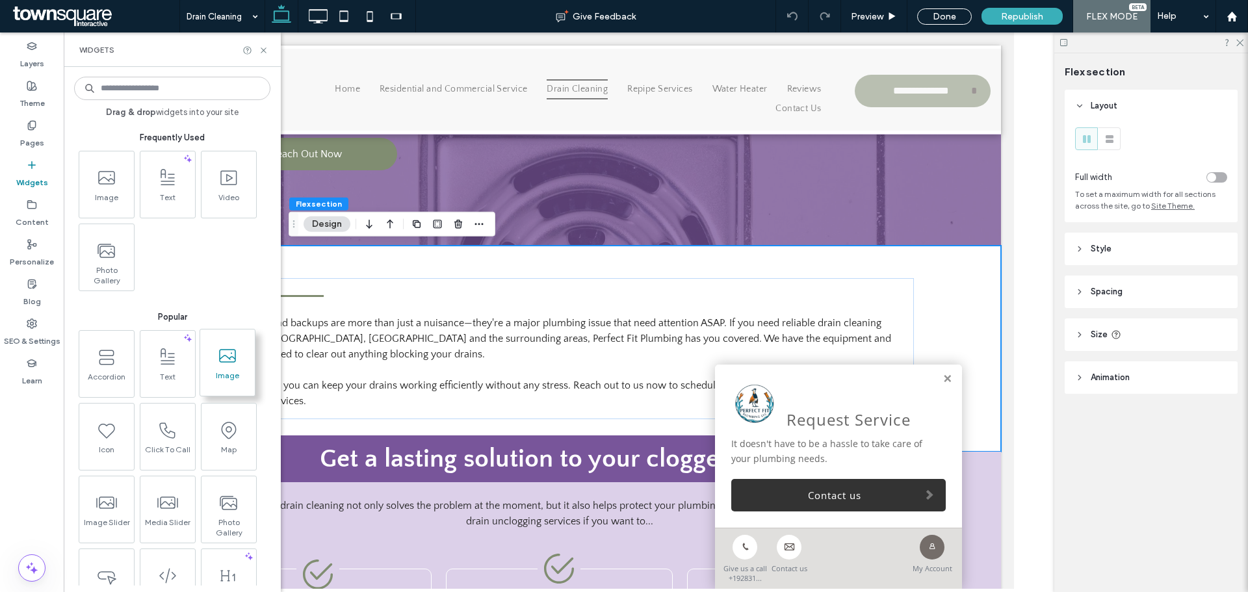
click at [231, 367] on span at bounding box center [227, 355] width 55 height 29
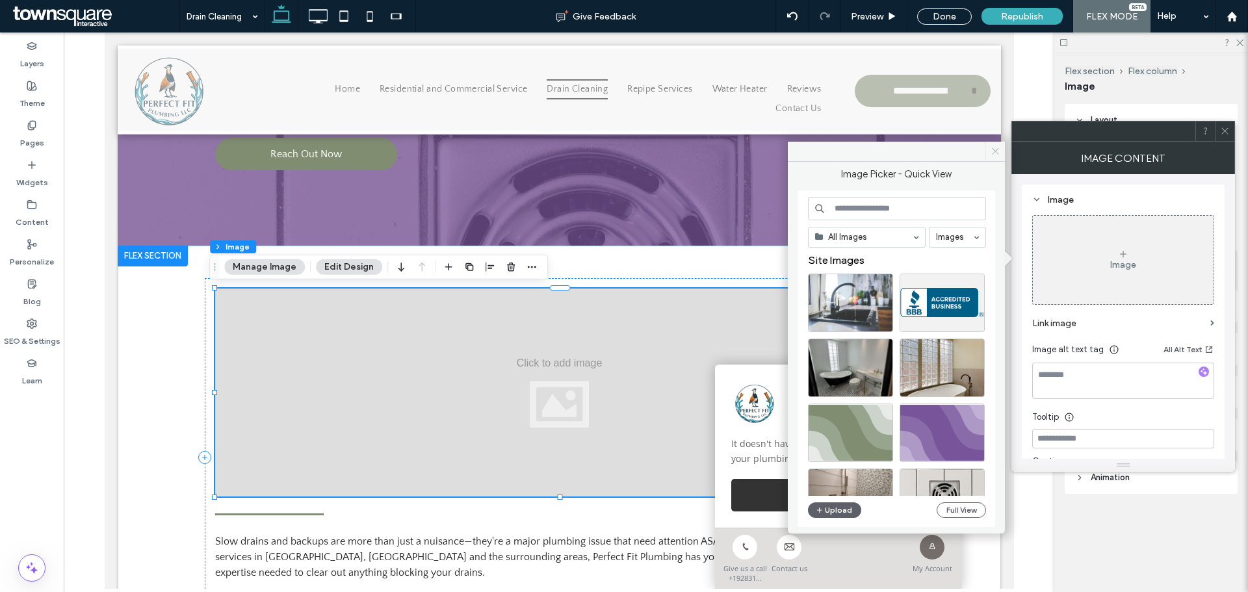
click at [992, 149] on icon at bounding box center [995, 151] width 10 height 10
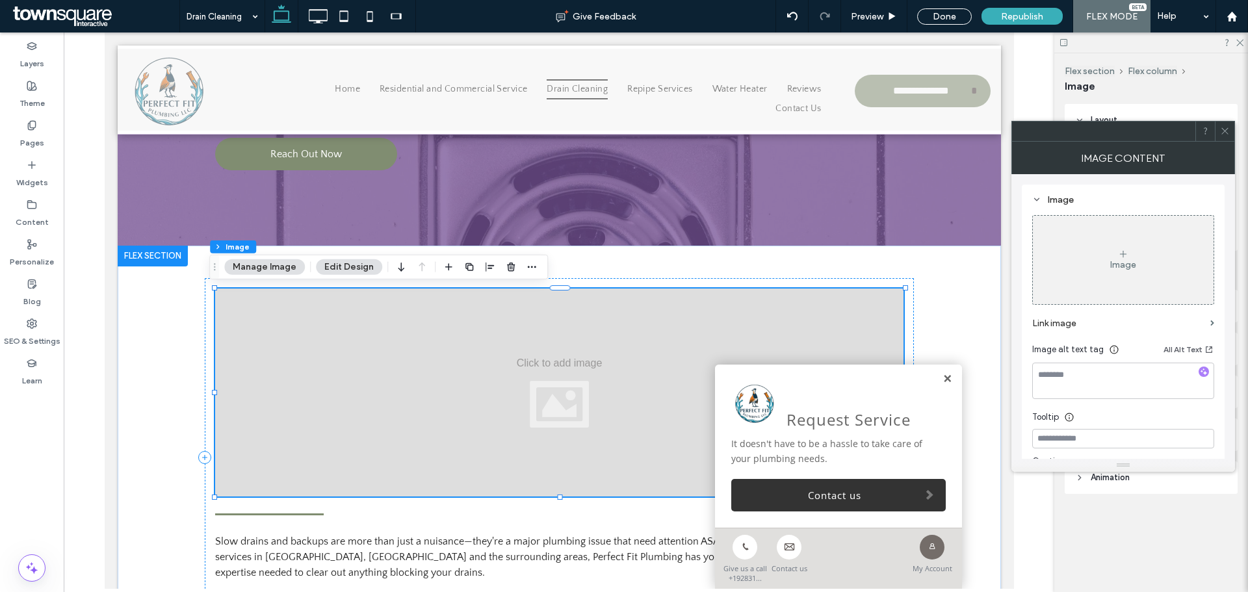
click at [942, 377] on link at bounding box center [947, 379] width 10 height 11
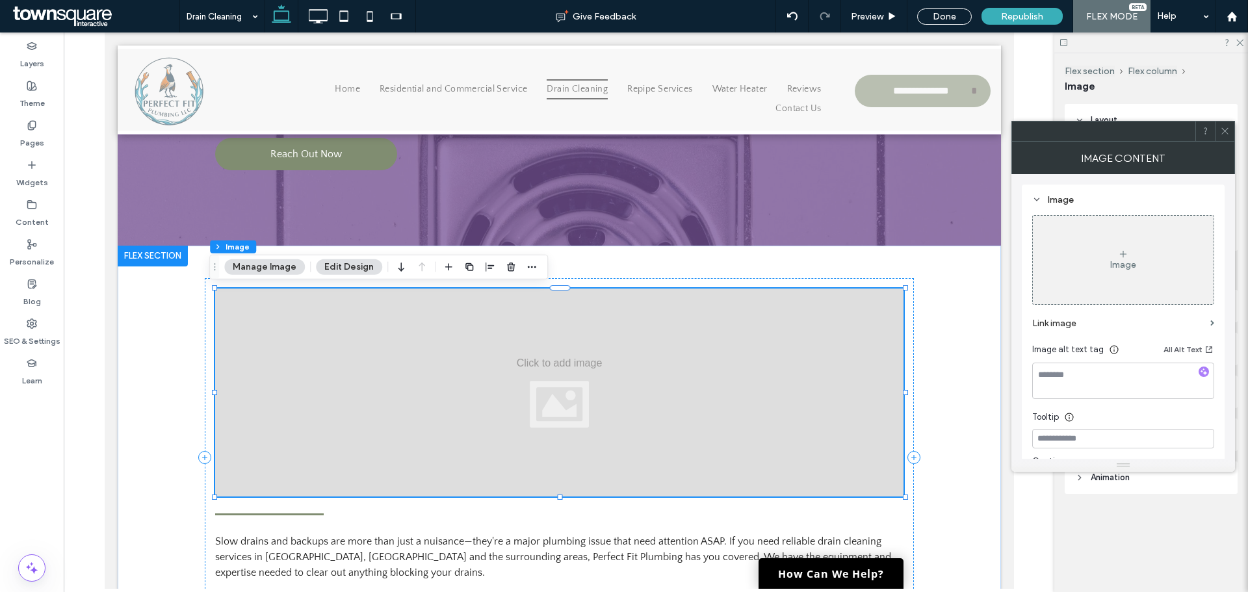
click at [524, 351] on div at bounding box center [558, 393] width 688 height 208
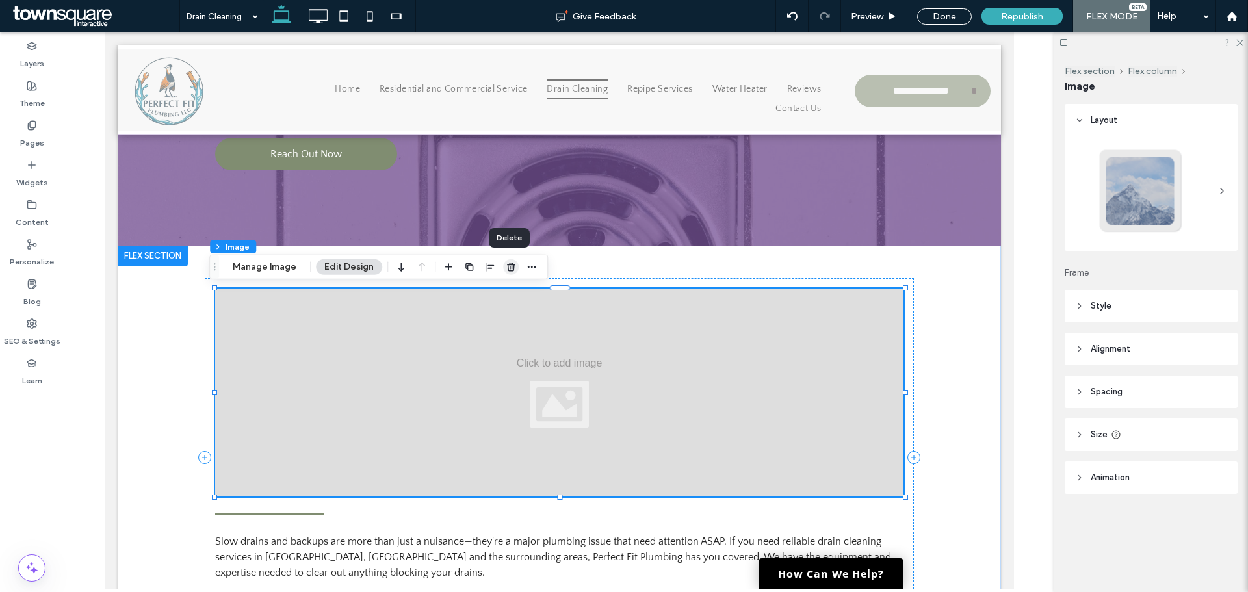
click at [508, 265] on use "button" at bounding box center [511, 267] width 8 height 8
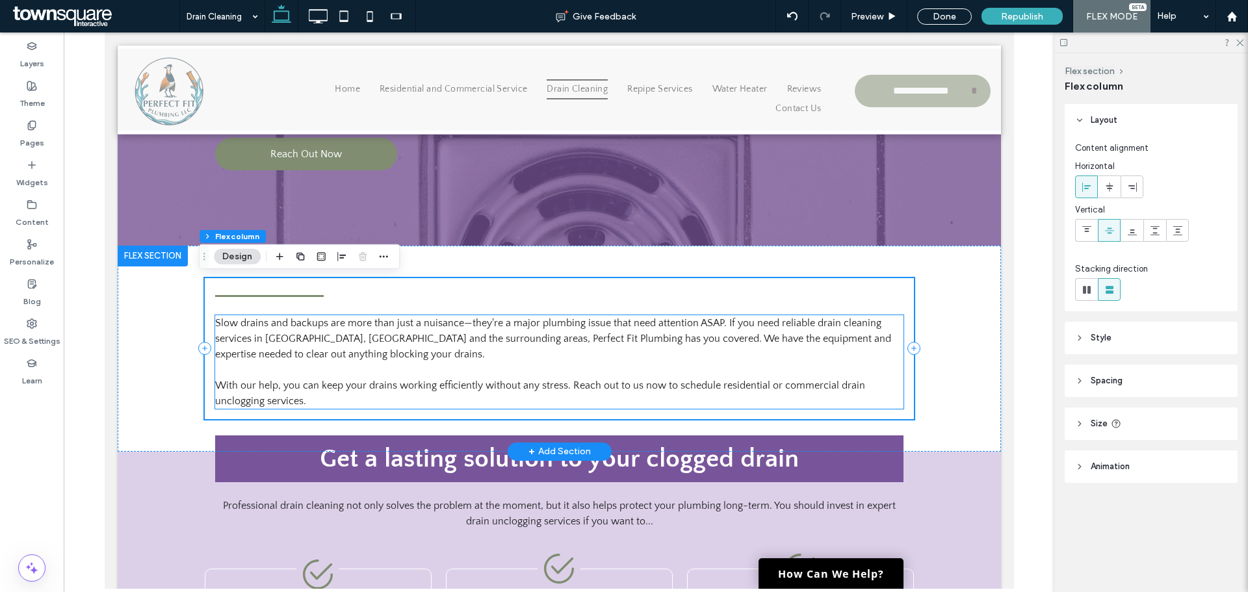
click at [869, 372] on p at bounding box center [558, 370] width 688 height 16
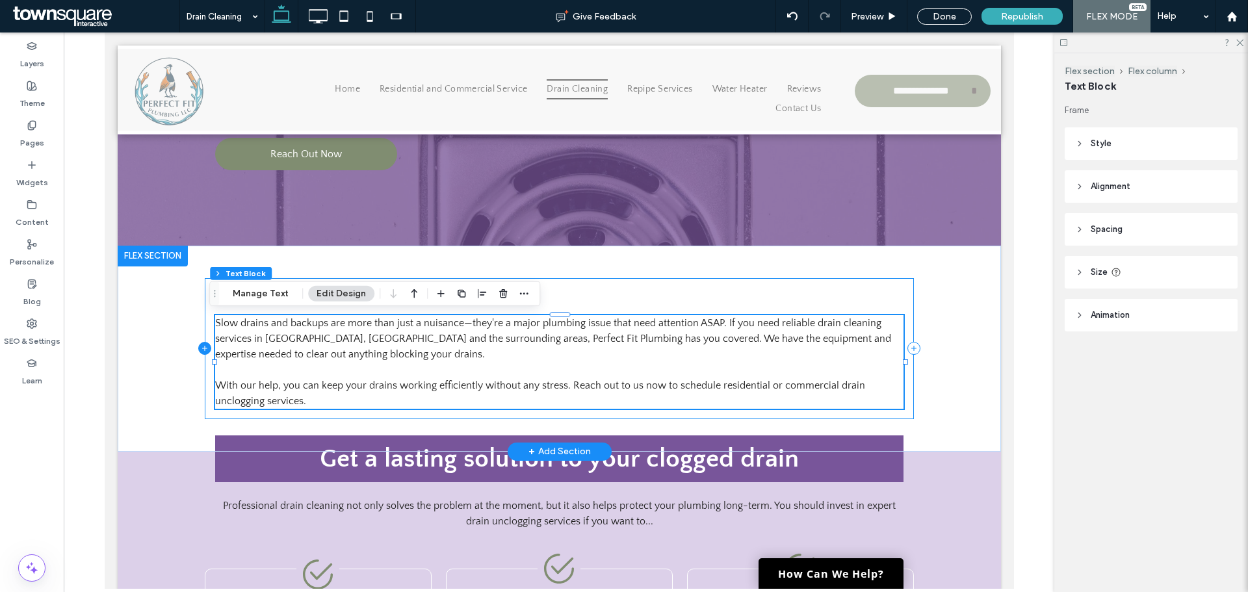
click at [201, 346] on icon at bounding box center [204, 348] width 13 height 13
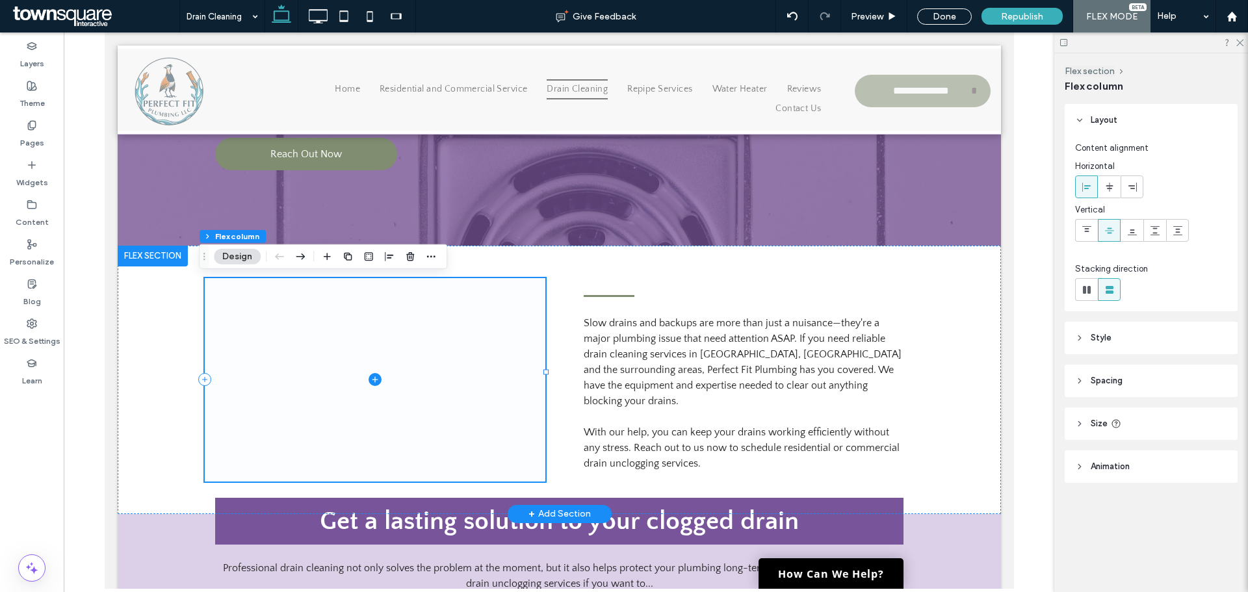
click at [374, 377] on icon at bounding box center [374, 380] width 1 height 6
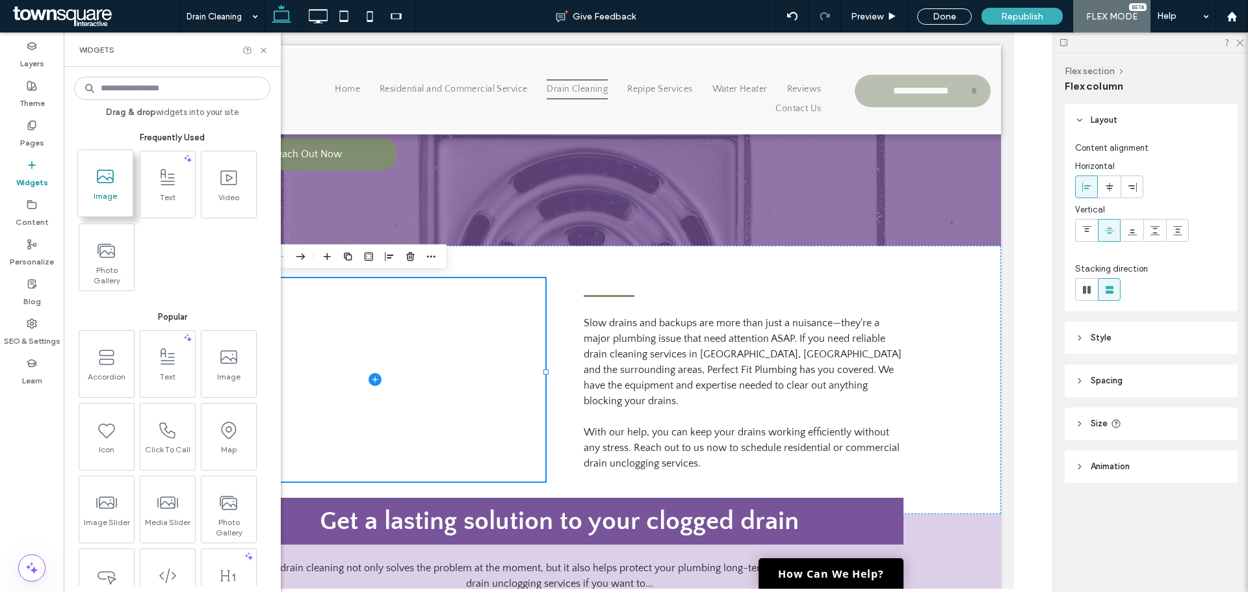
click at [99, 189] on span at bounding box center [105, 176] width 55 height 29
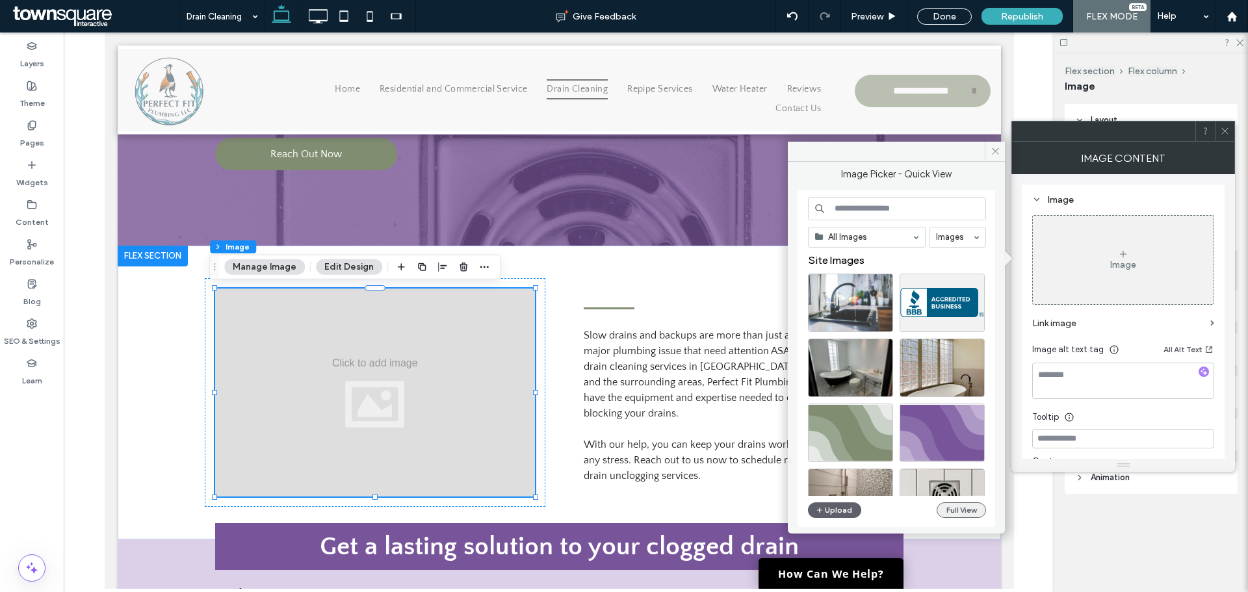
click at [968, 511] on button "Full View" at bounding box center [960, 510] width 49 height 16
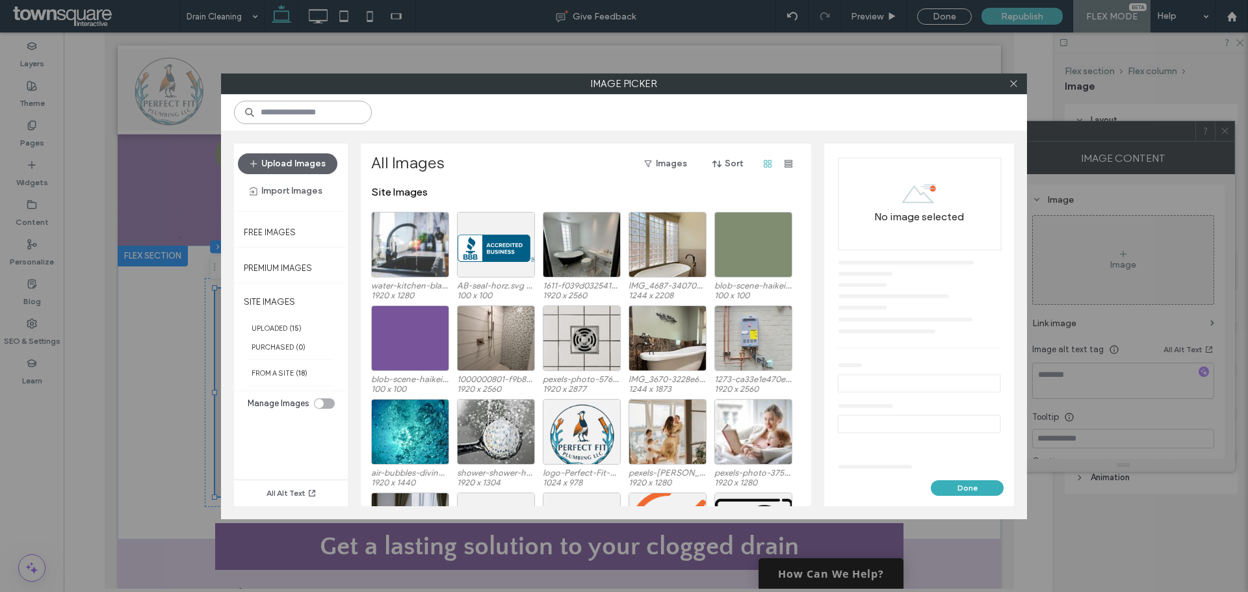
click at [342, 117] on input at bounding box center [303, 112] width 138 height 23
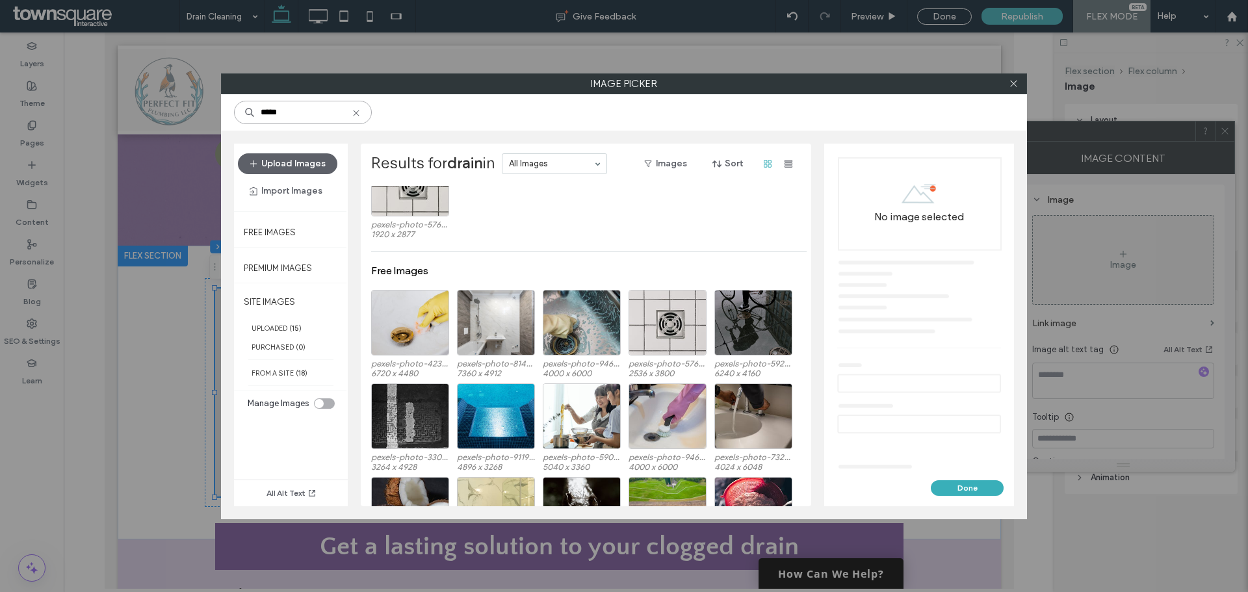
scroll to position [0, 0]
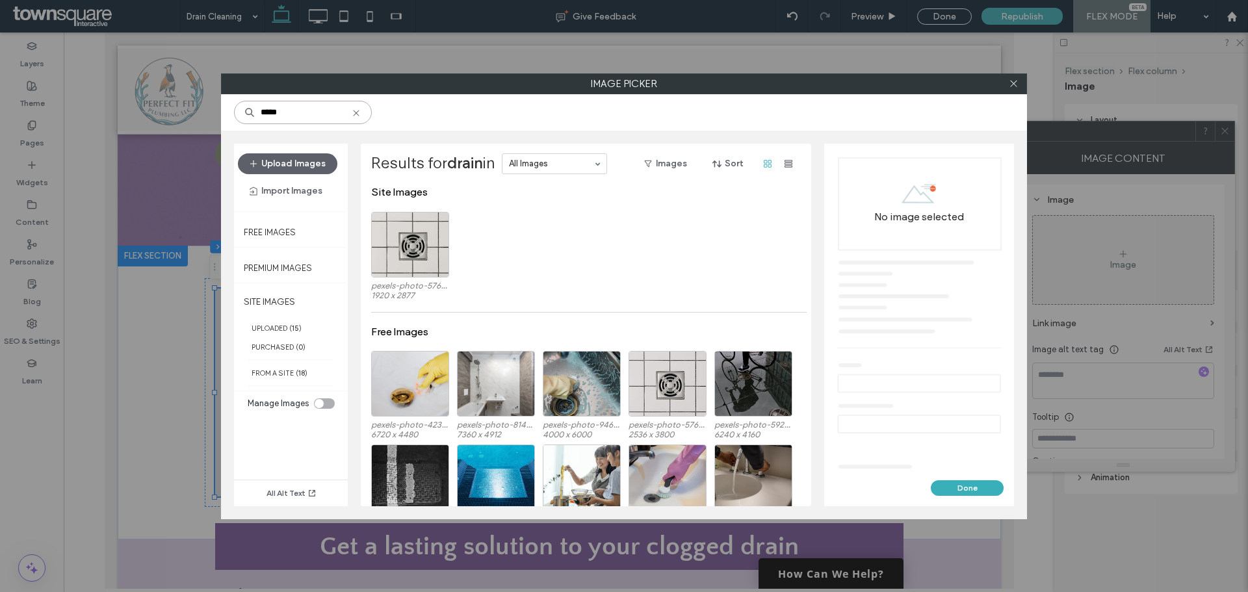
drag, startPoint x: 307, startPoint y: 114, endPoint x: 229, endPoint y: 110, distance: 78.7
click at [229, 110] on div "*****" at bounding box center [624, 112] width 806 height 36
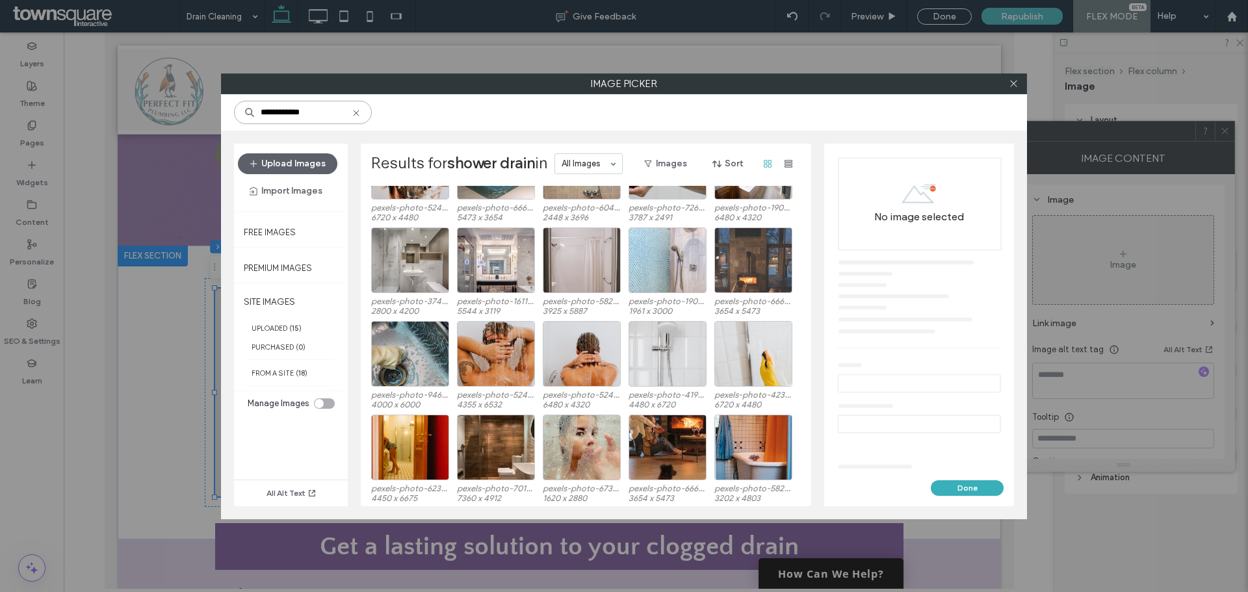
scroll to position [1484, 0]
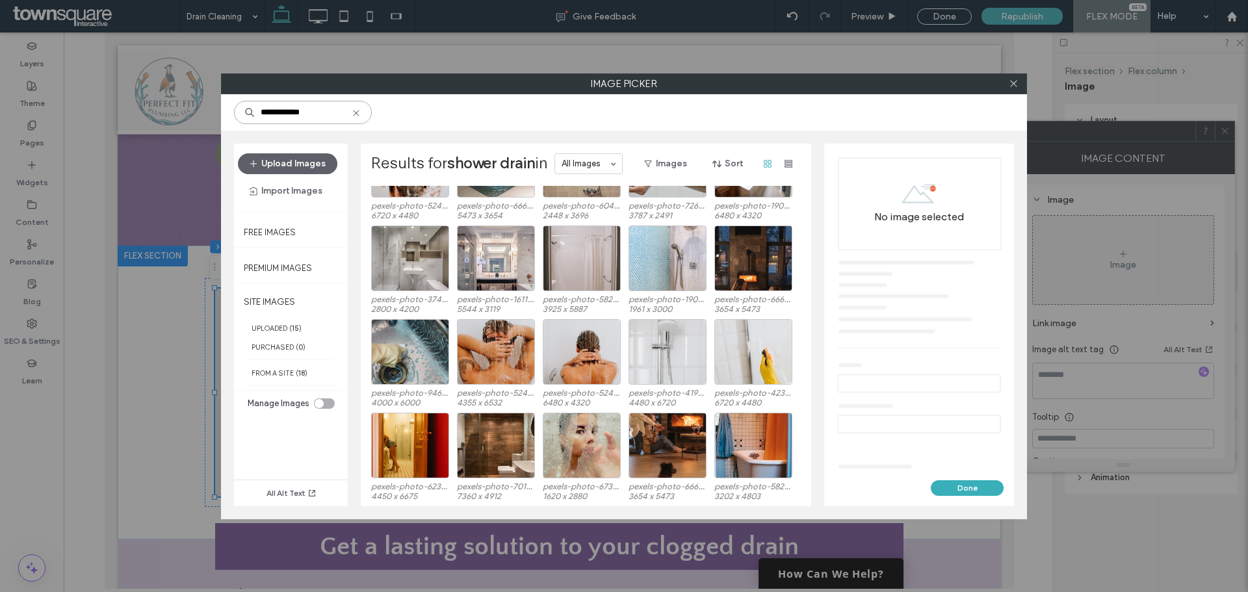
drag, startPoint x: 331, startPoint y: 109, endPoint x: 221, endPoint y: 105, distance: 109.9
click at [221, 105] on div "**********" at bounding box center [624, 112] width 806 height 36
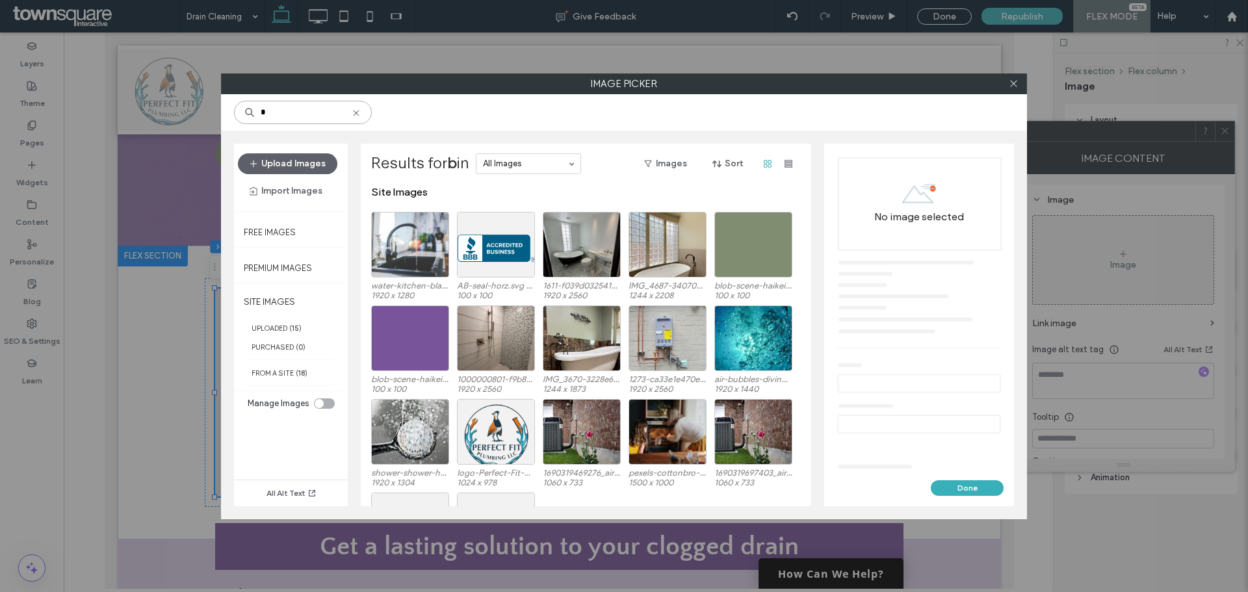
type input "*"
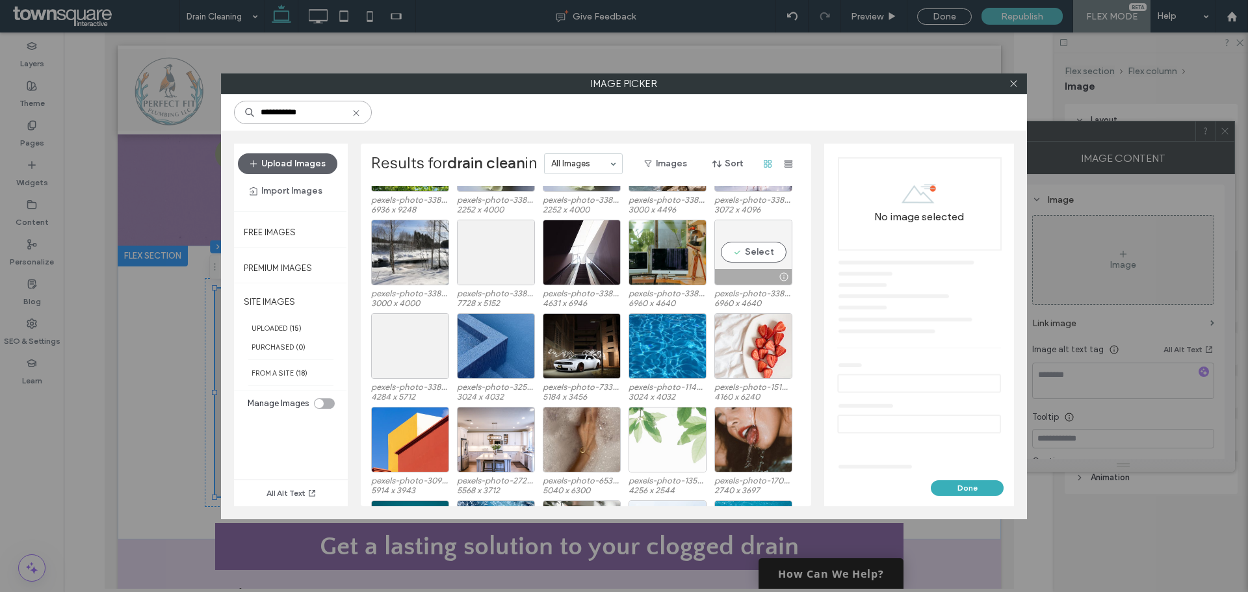
scroll to position [1133, 0]
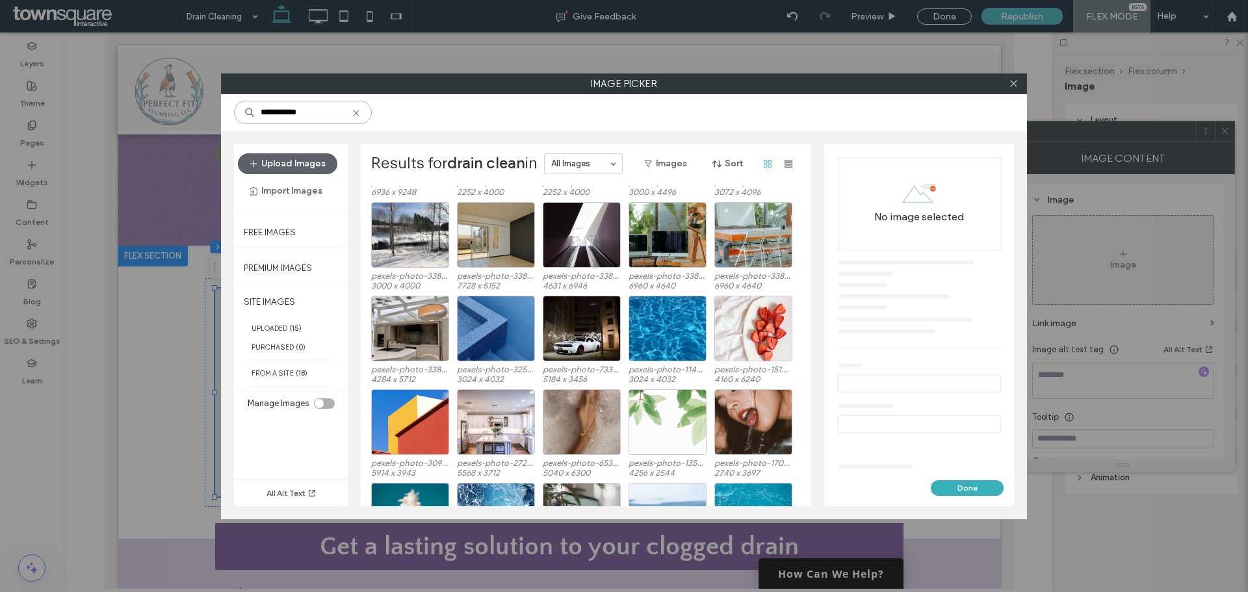
drag, startPoint x: 331, startPoint y: 118, endPoint x: 216, endPoint y: 103, distance: 115.4
click at [208, 112] on div "**********" at bounding box center [624, 296] width 1248 height 592
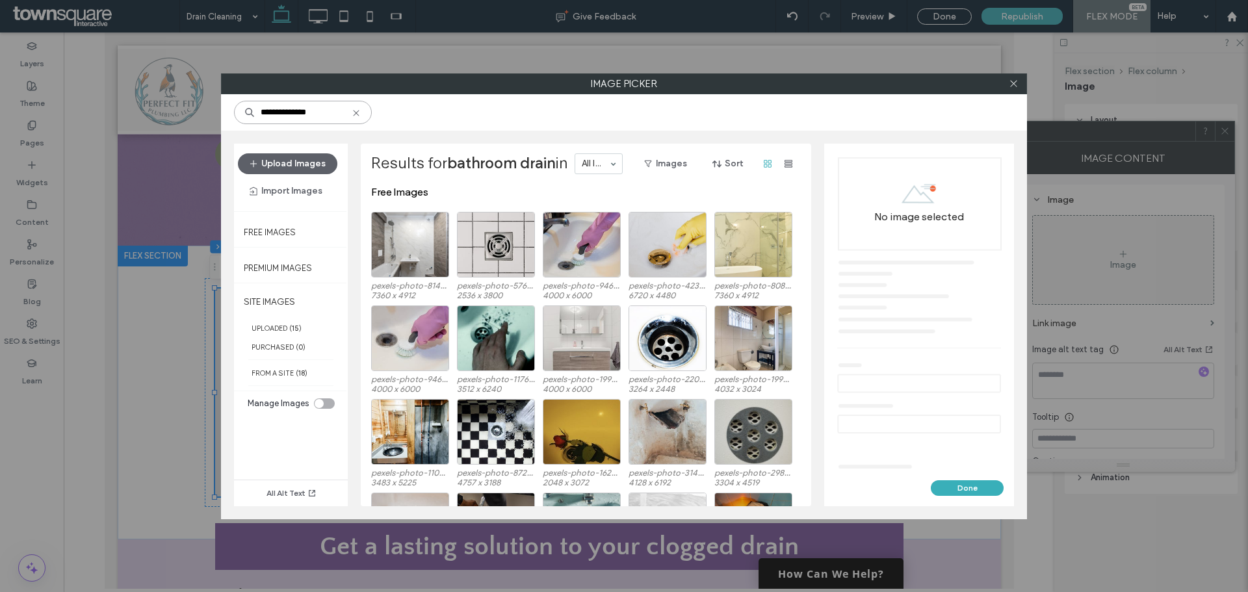
type input "**********"
click at [422, 245] on div "Select" at bounding box center [410, 245] width 78 height 66
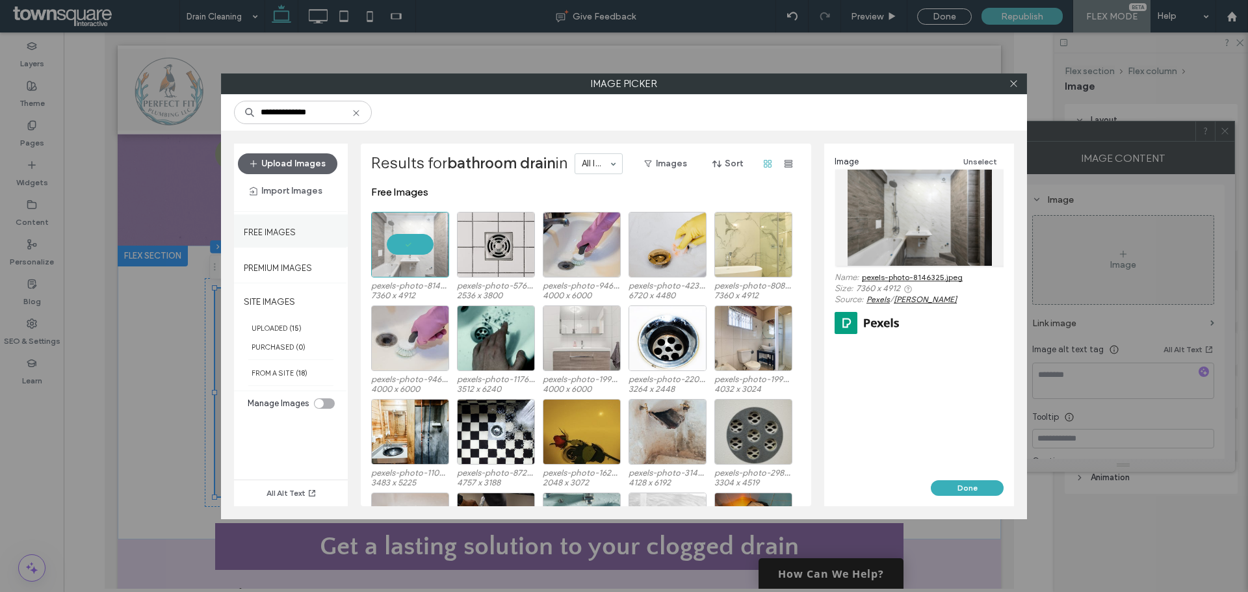
click at [295, 224] on label "Free Images" at bounding box center [270, 229] width 52 height 16
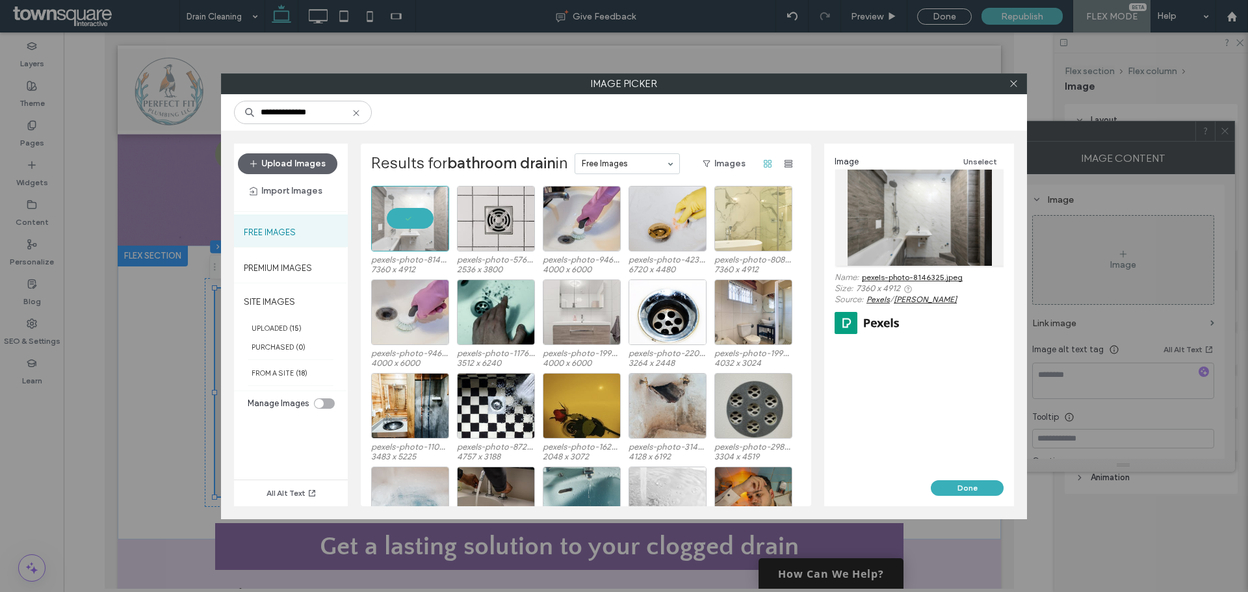
click at [965, 497] on div "Done" at bounding box center [919, 493] width 190 height 26
click at [963, 491] on button "Done" at bounding box center [967, 488] width 73 height 16
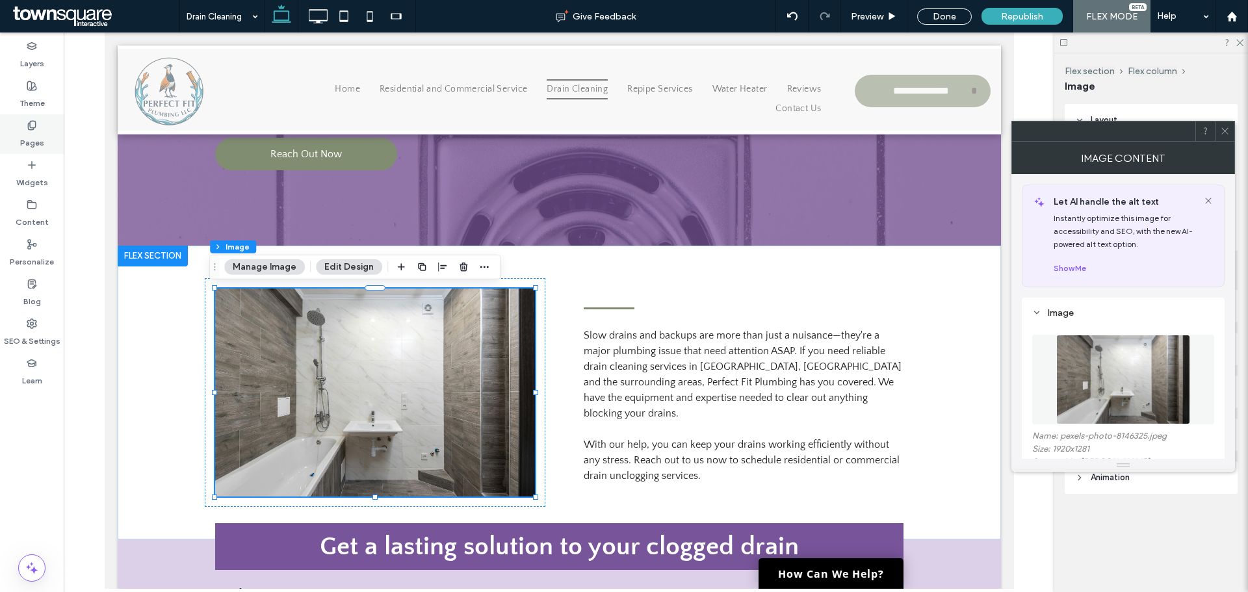
click at [21, 134] on label "Pages" at bounding box center [32, 140] width 24 height 18
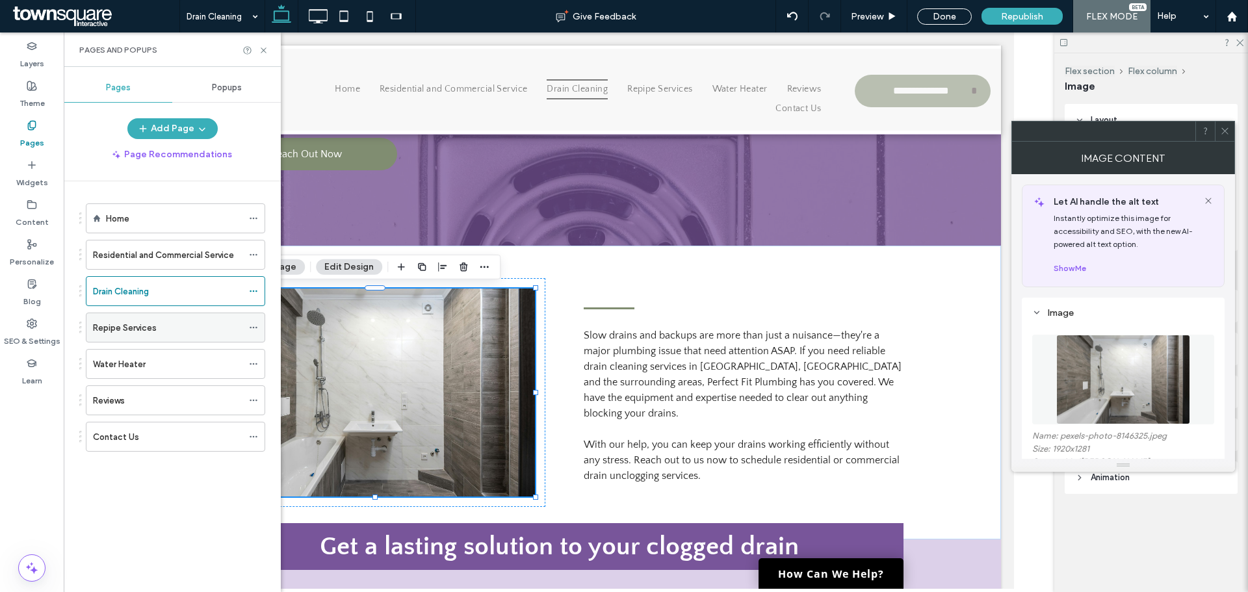
click at [130, 325] on label "Repipe Services" at bounding box center [125, 327] width 64 height 23
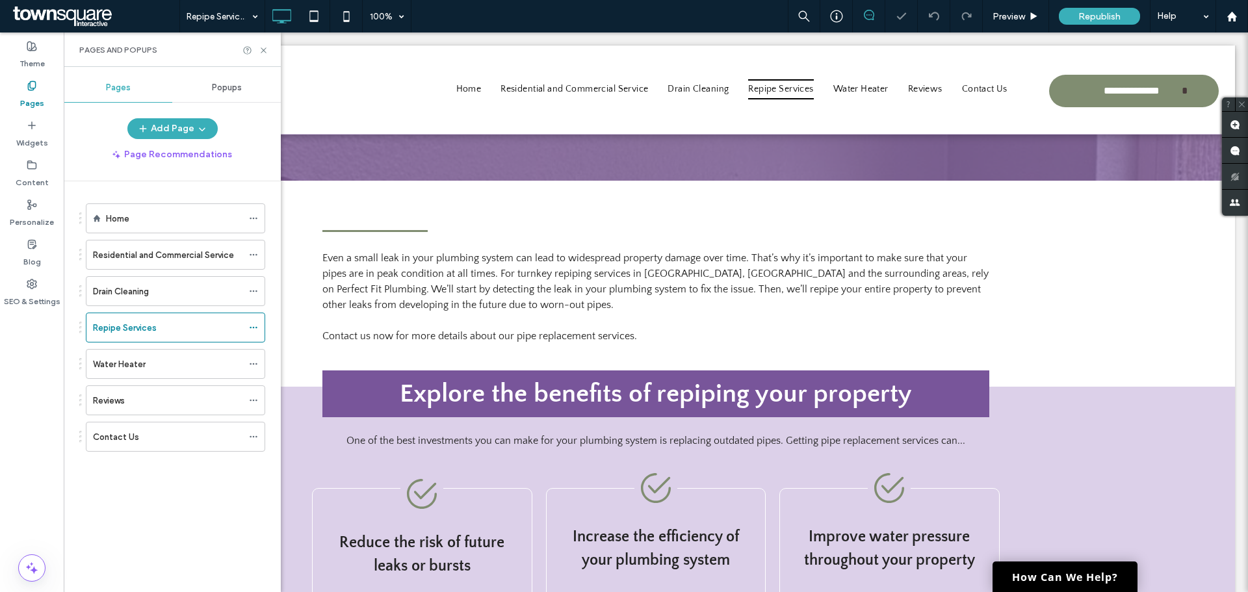
click at [836, 260] on div "Click to edit in Flex Mode" at bounding box center [656, 284] width 1158 height 206
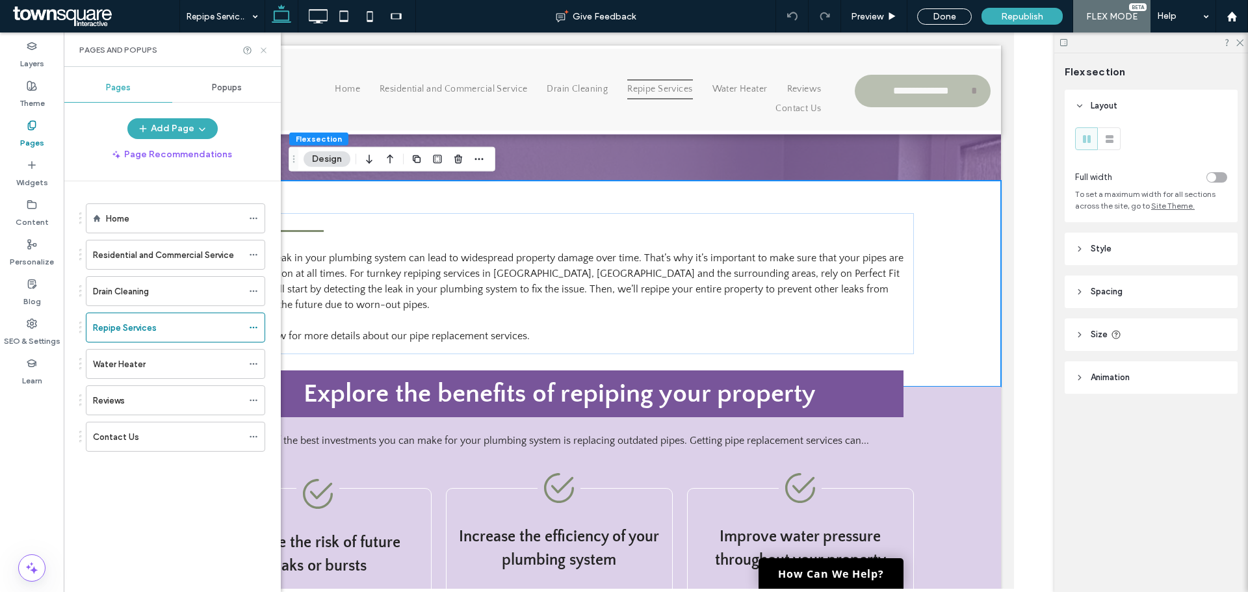
click at [265, 49] on use at bounding box center [263, 49] width 5 height 5
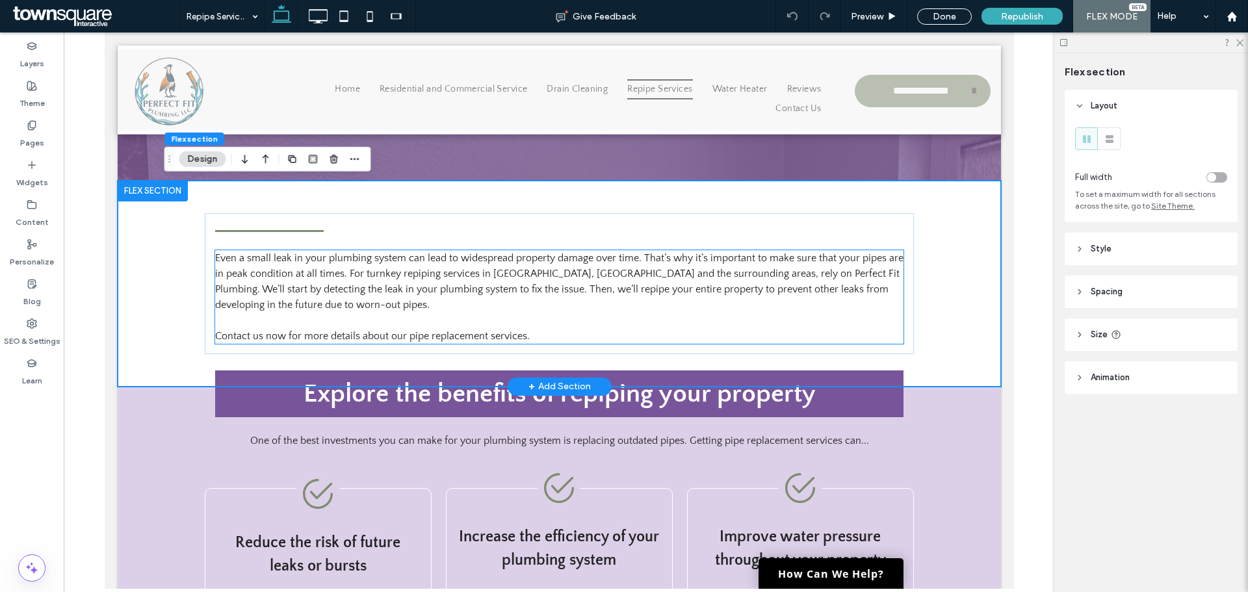
click at [275, 281] on p "Even a small leak in your plumbing system can lead to widespread property damag…" at bounding box center [558, 281] width 688 height 62
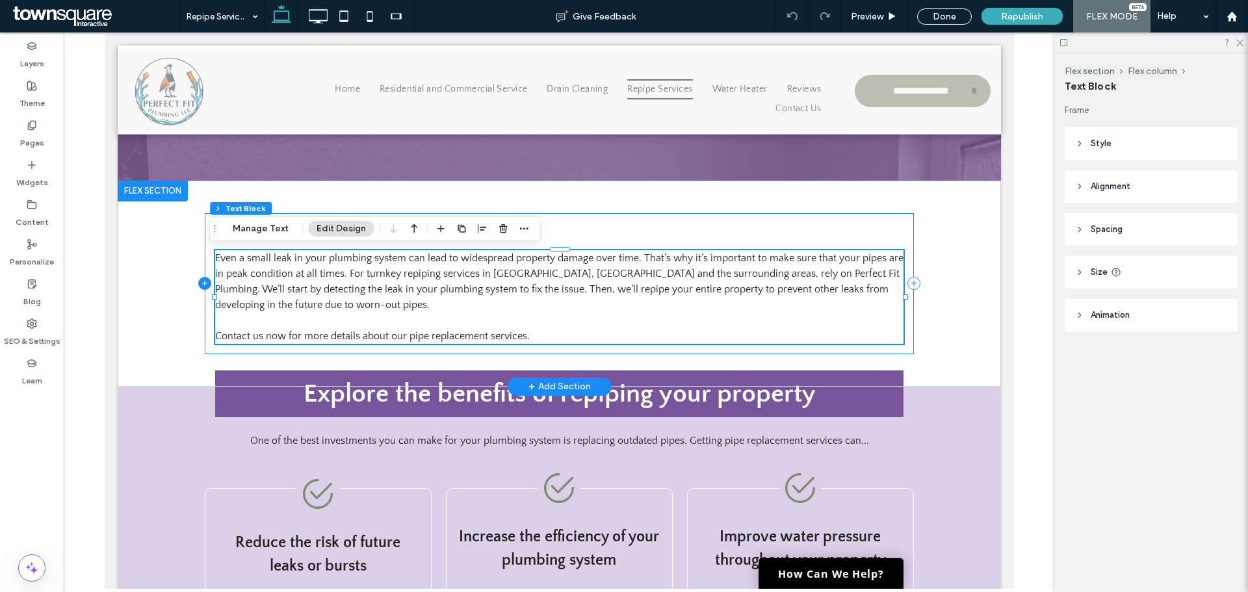
click at [202, 286] on icon at bounding box center [204, 283] width 13 height 13
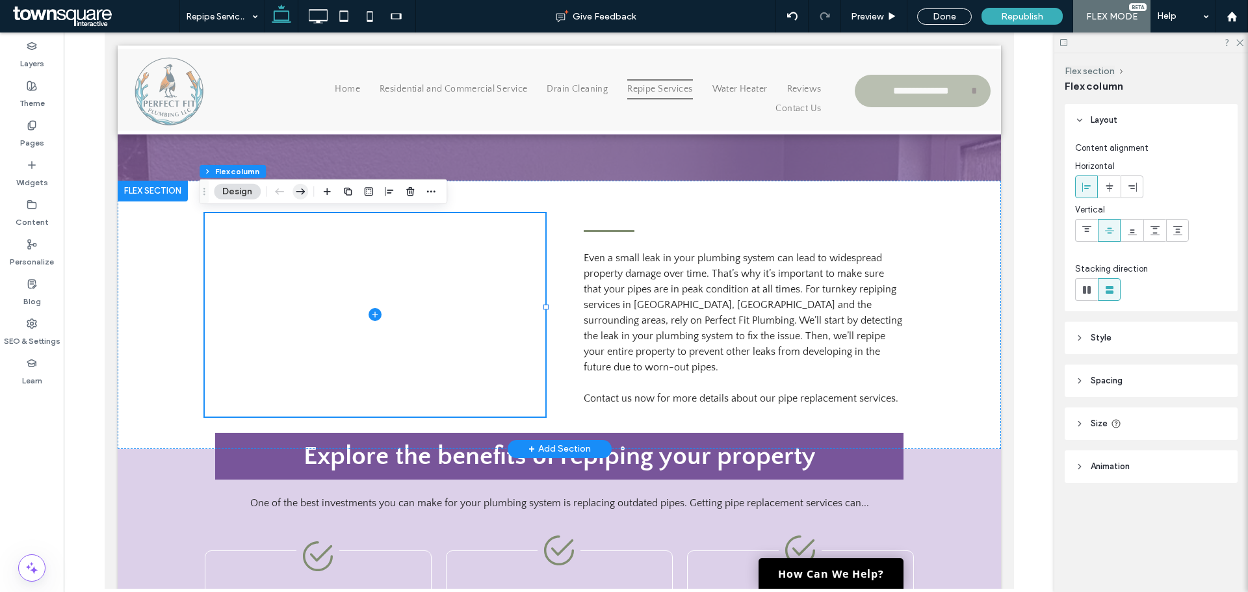
click at [303, 190] on use "button" at bounding box center [300, 191] width 9 height 6
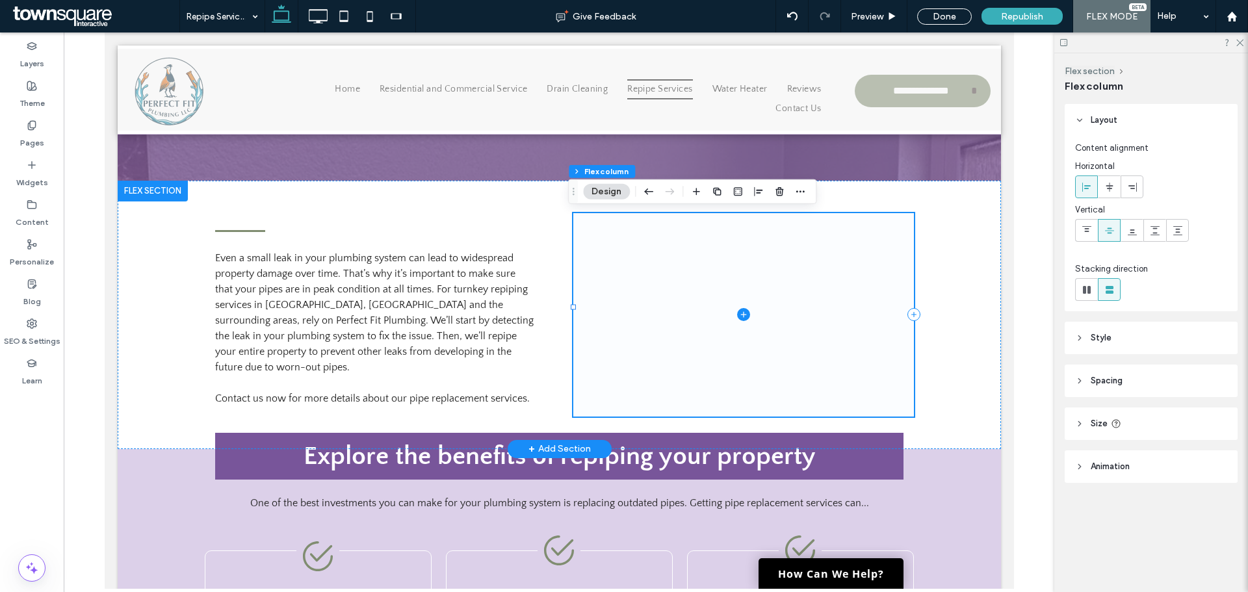
click at [740, 315] on icon at bounding box center [743, 315] width 6 height 1
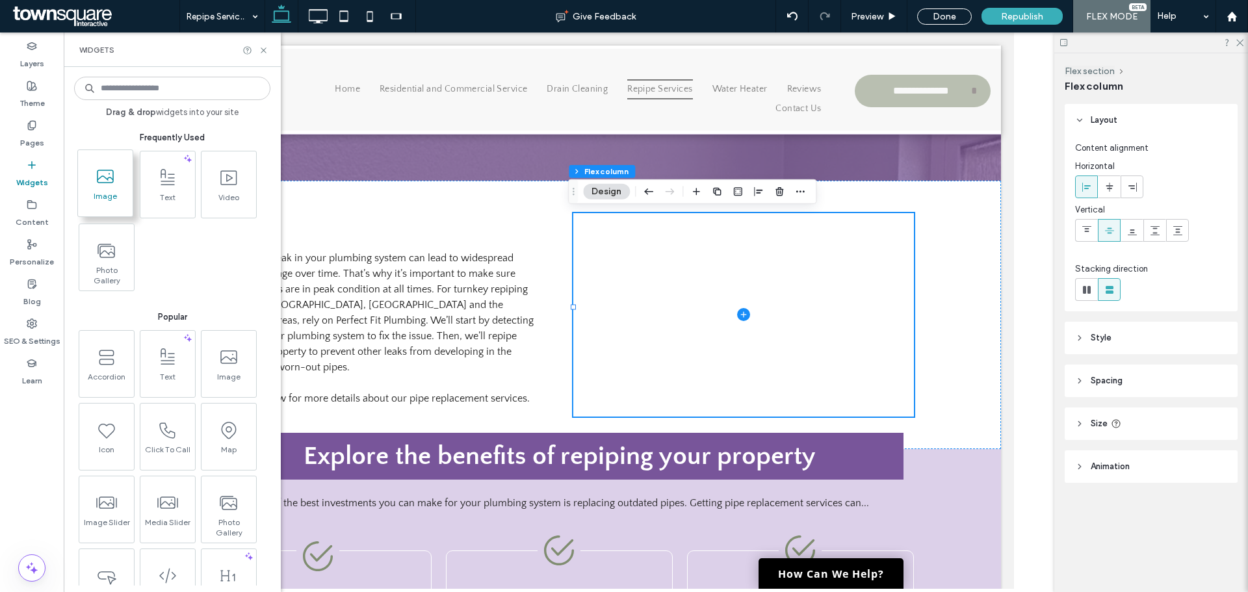
click at [115, 194] on span "Image" at bounding box center [105, 200] width 55 height 18
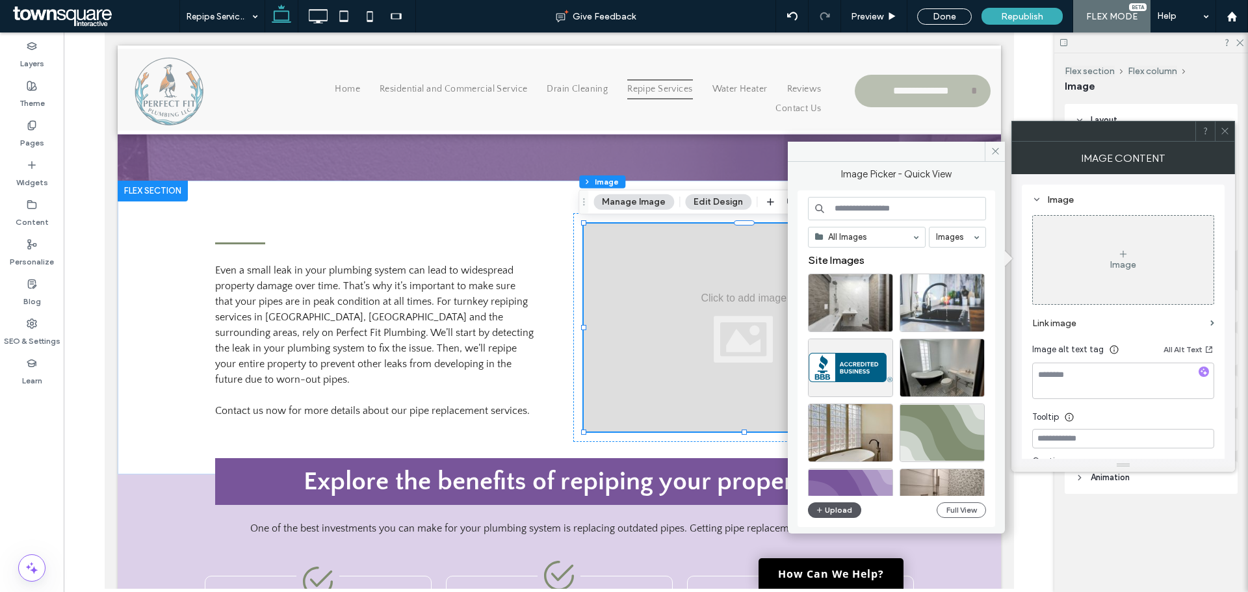
click at [843, 510] on button "Upload" at bounding box center [834, 510] width 53 height 16
click at [953, 505] on button "Full View" at bounding box center [960, 510] width 49 height 16
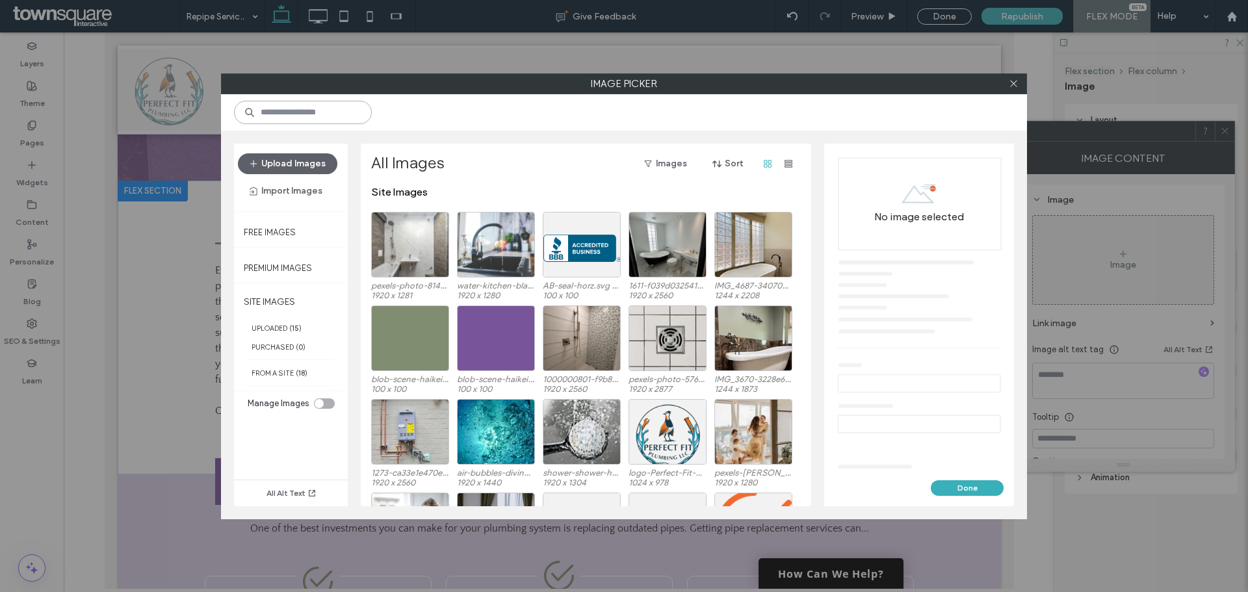
click at [341, 118] on input at bounding box center [303, 112] width 138 height 23
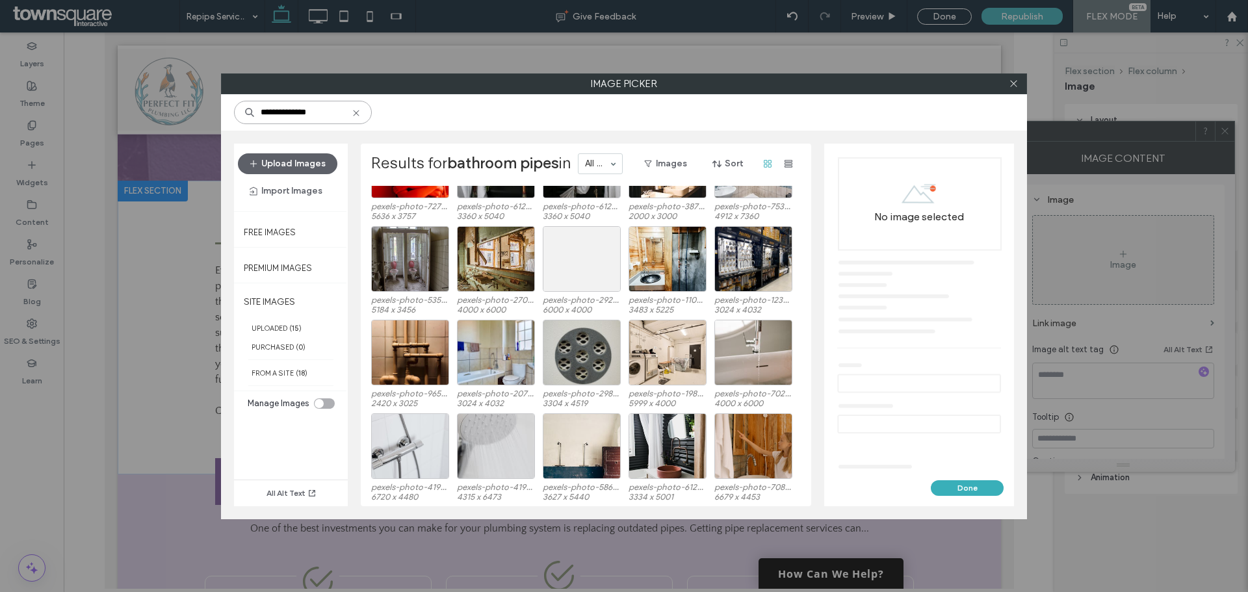
scroll to position [80, 0]
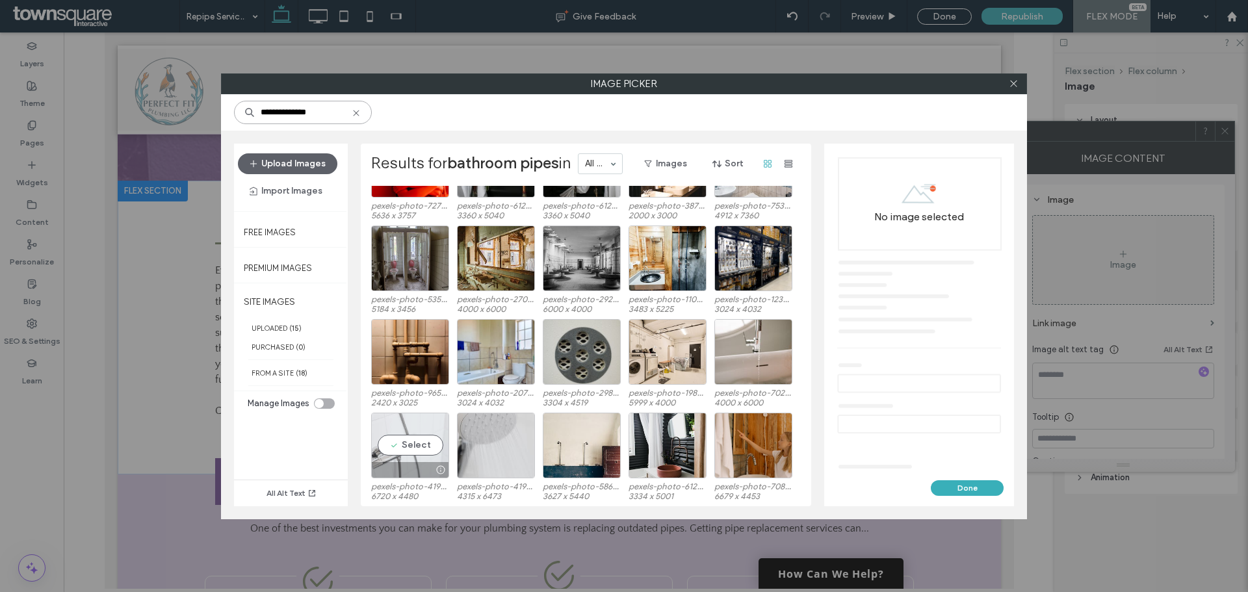
type input "**********"
click at [398, 444] on div "Select" at bounding box center [410, 446] width 78 height 66
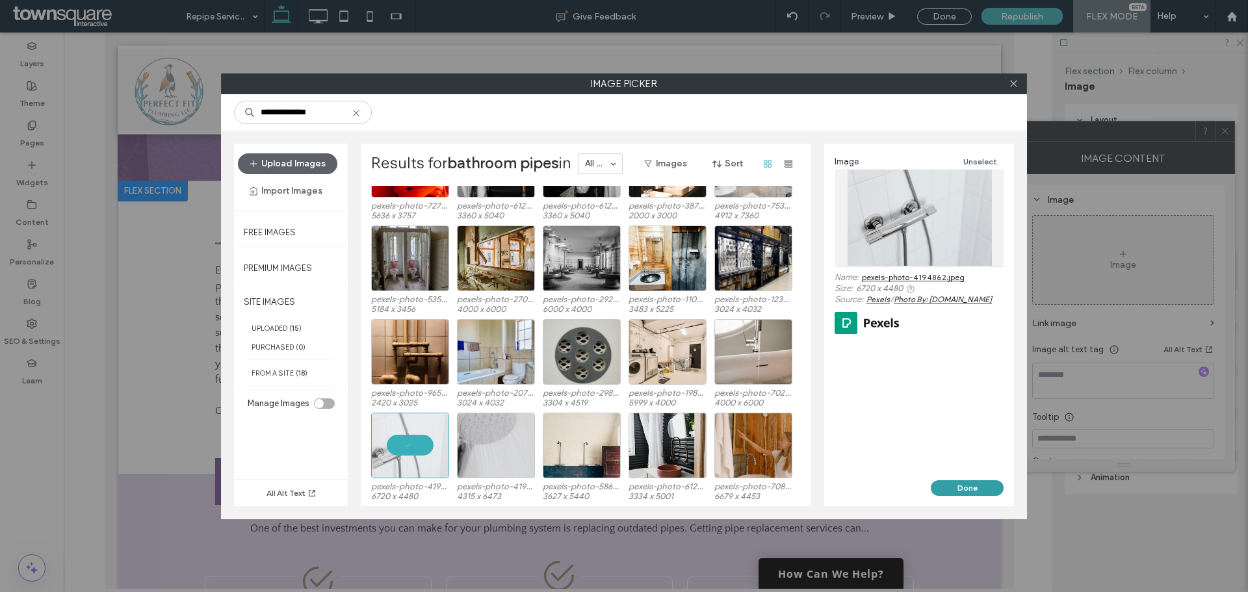
click at [971, 483] on button "Done" at bounding box center [967, 488] width 73 height 16
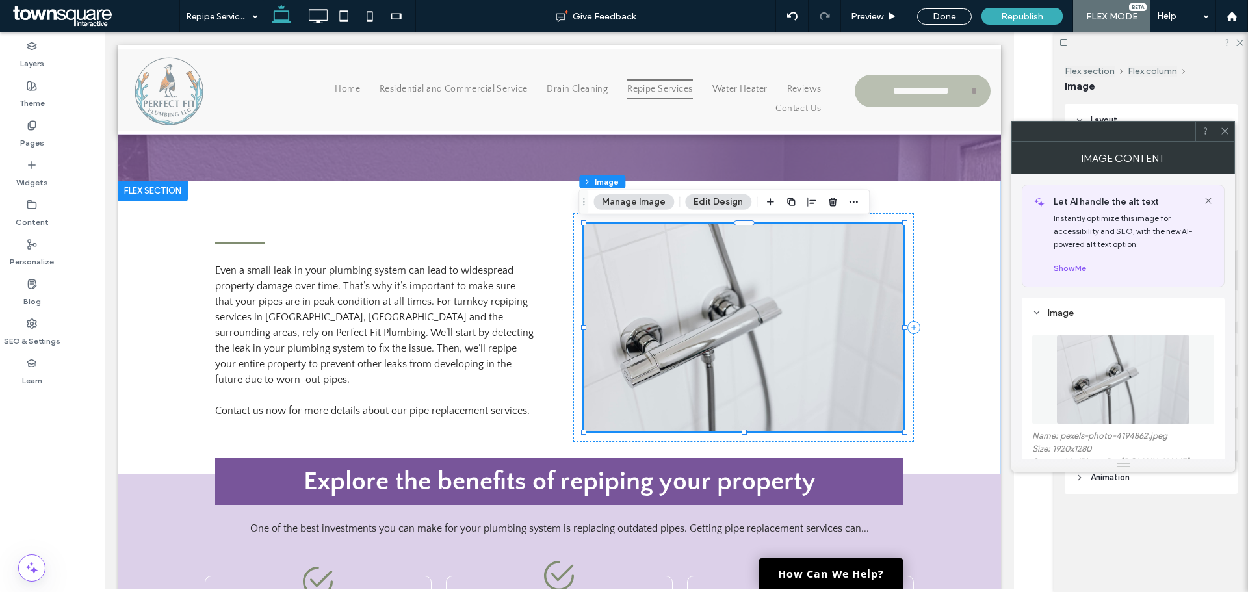
click at [641, 204] on button "Manage Image" at bounding box center [633, 202] width 81 height 16
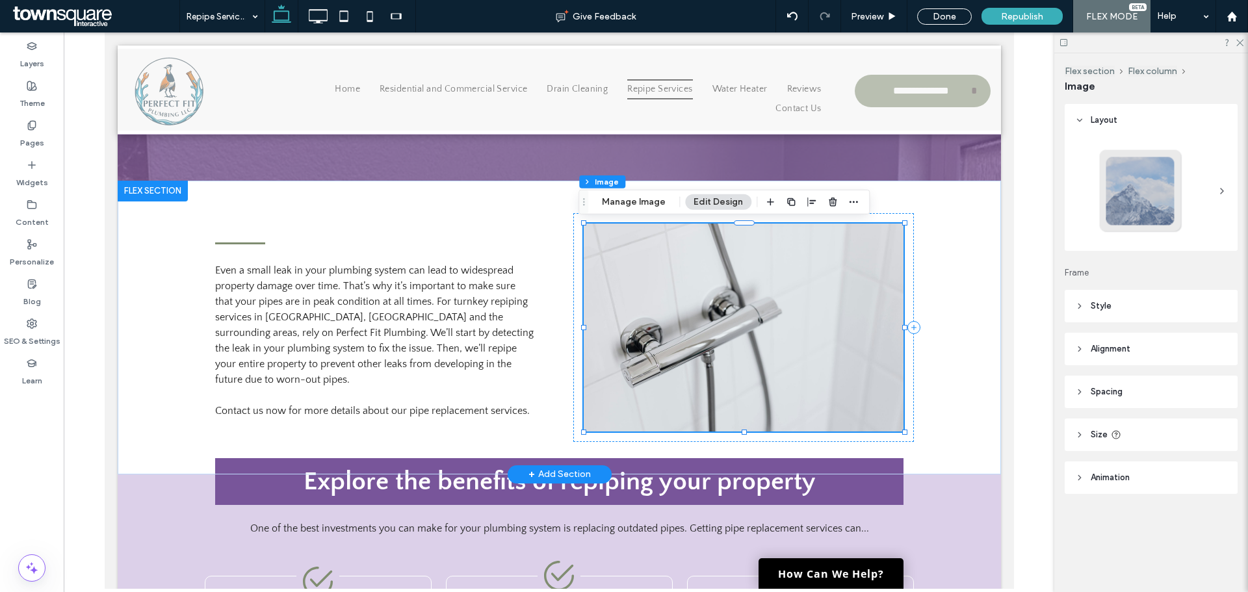
click at [699, 302] on img at bounding box center [743, 328] width 320 height 208
click at [653, 202] on button "Manage Image" at bounding box center [633, 202] width 81 height 16
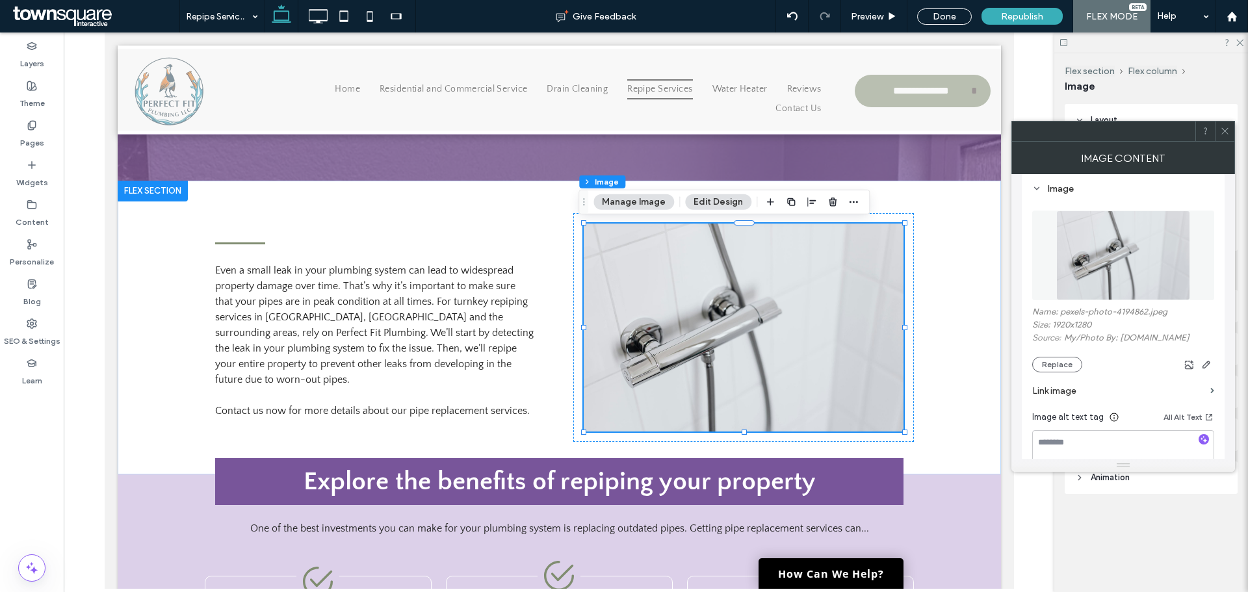
scroll to position [130, 0]
click at [1064, 356] on button "Replace" at bounding box center [1057, 359] width 50 height 16
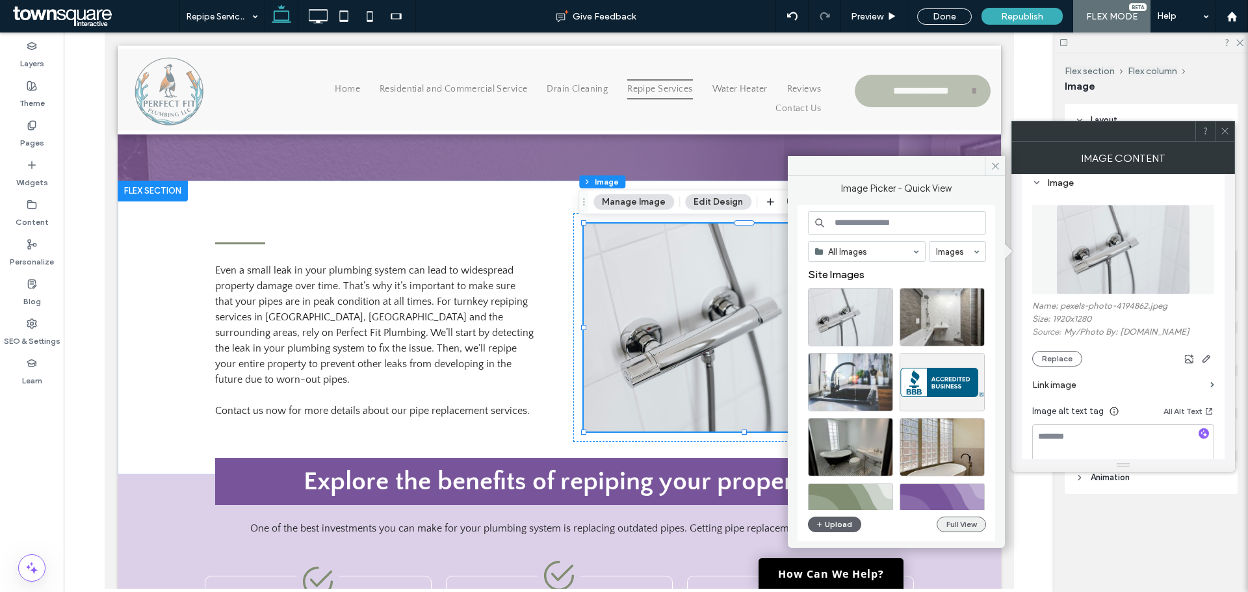
click at [965, 530] on button "Full View" at bounding box center [960, 525] width 49 height 16
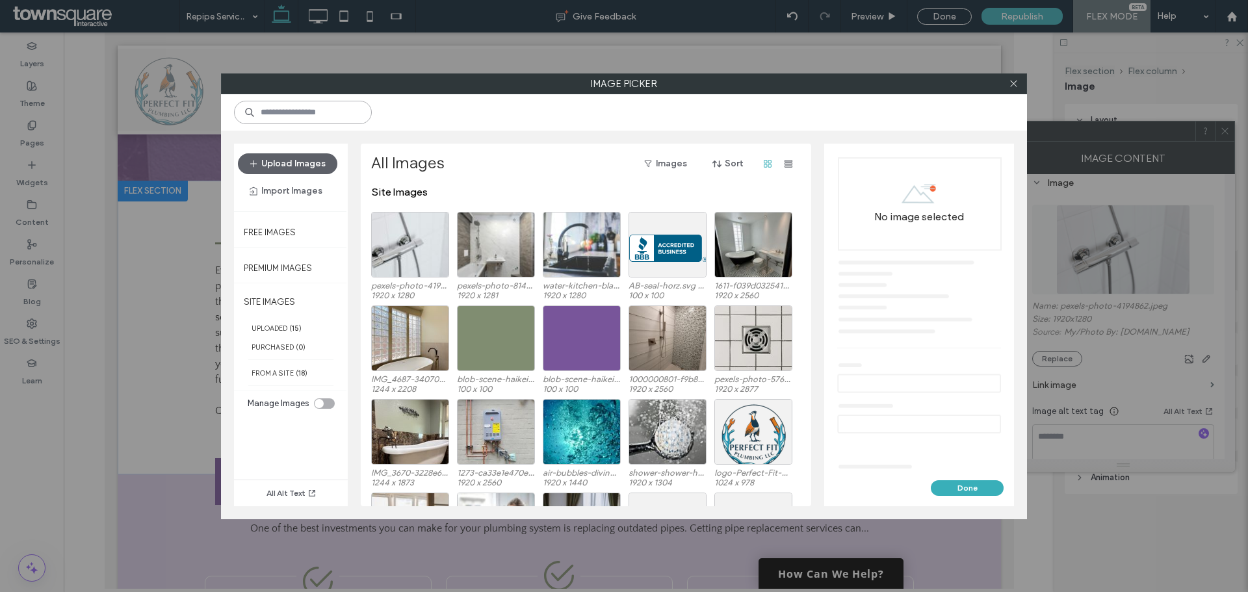
click at [311, 112] on input at bounding box center [303, 112] width 138 height 23
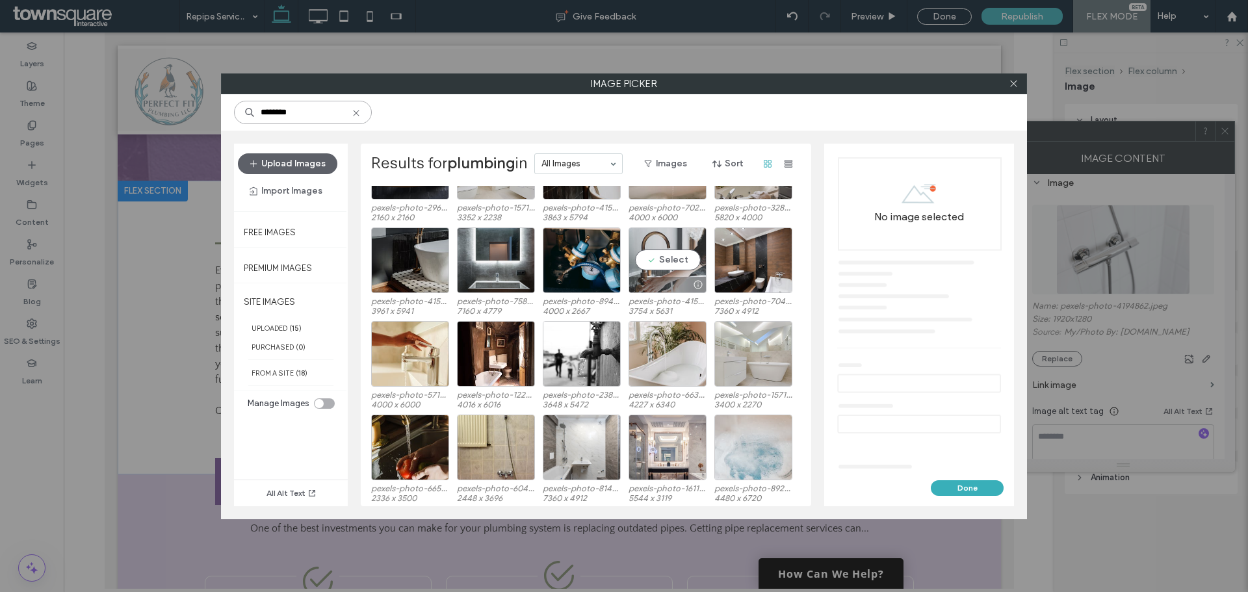
scroll to position [621, 0]
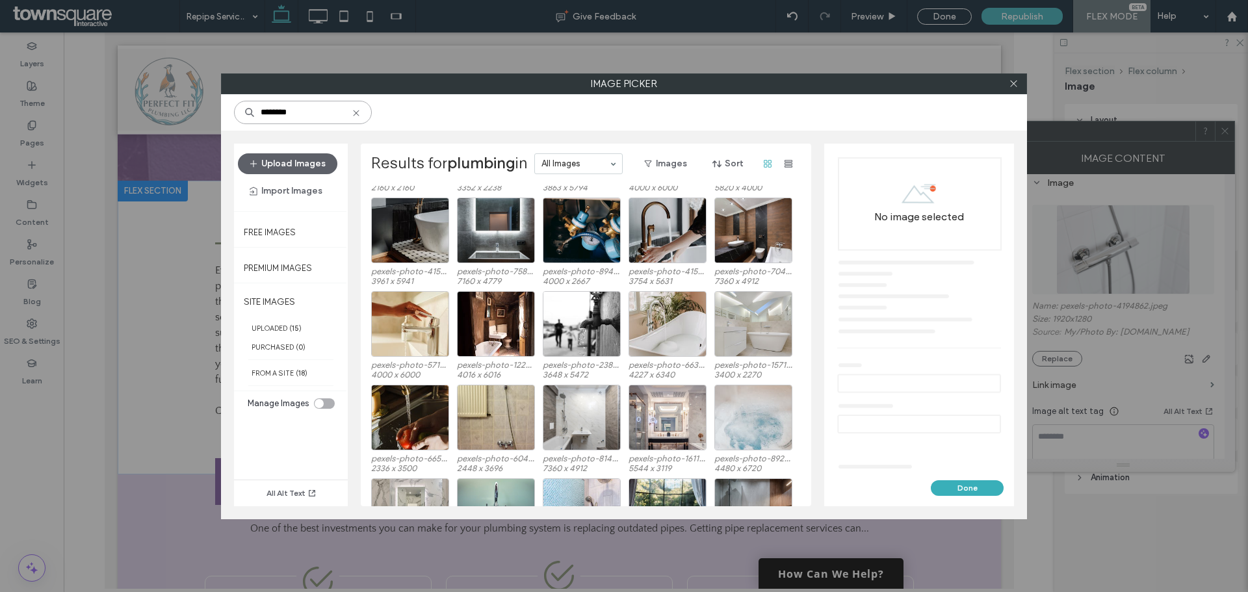
click at [329, 108] on input "********" at bounding box center [303, 112] width 138 height 23
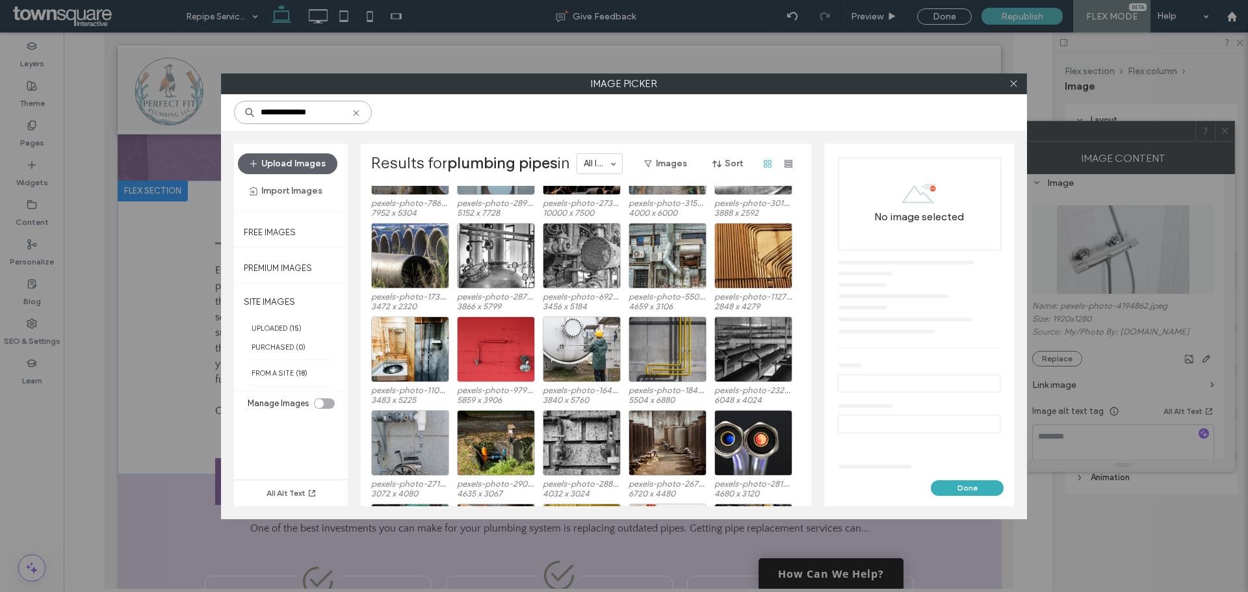
scroll to position [937, 0]
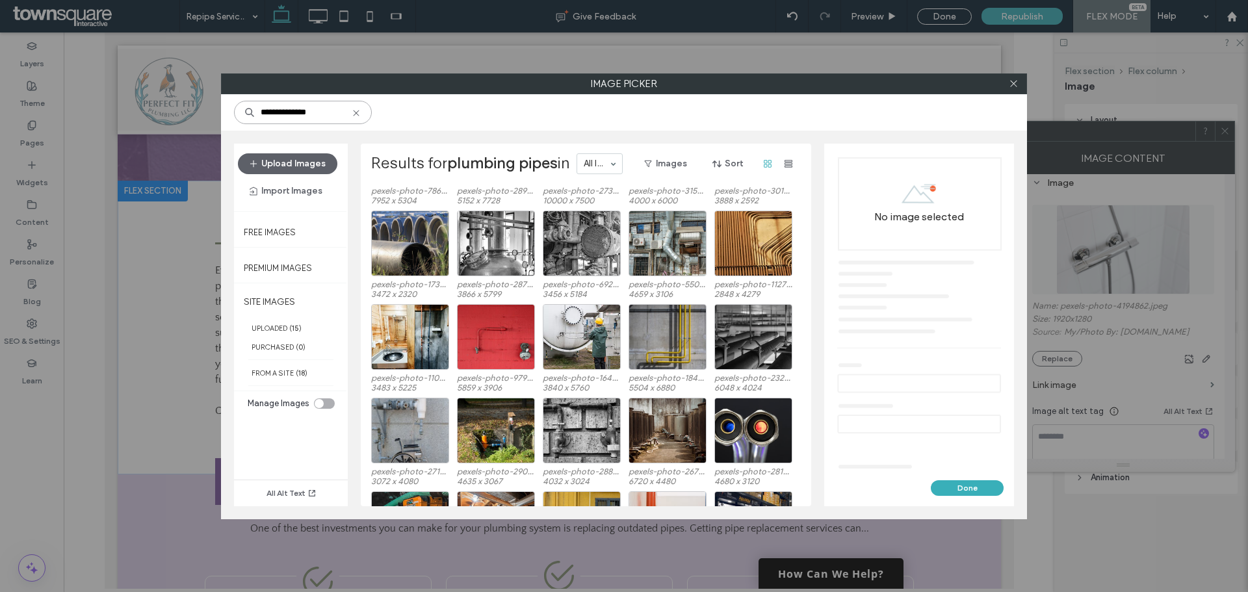
drag, startPoint x: 340, startPoint y: 111, endPoint x: 211, endPoint y: 71, distance: 134.6
click at [184, 87] on div "**********" at bounding box center [624, 296] width 1248 height 592
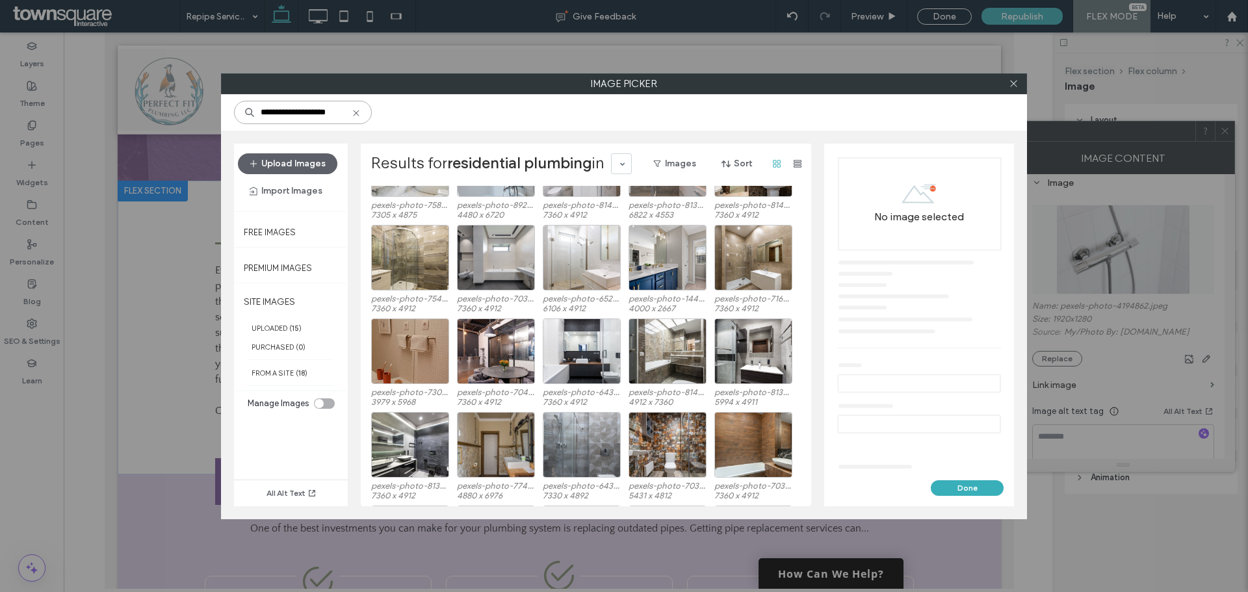
scroll to position [743, 0]
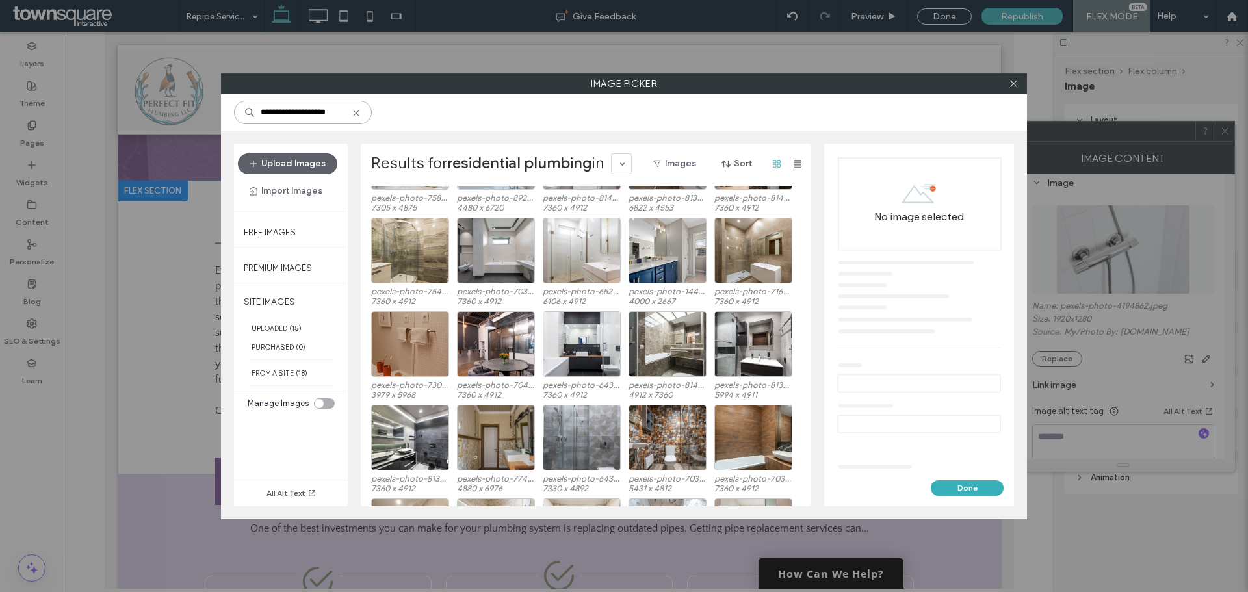
drag, startPoint x: 342, startPoint y: 117, endPoint x: 224, endPoint y: 105, distance: 119.6
click at [224, 105] on div "**********" at bounding box center [624, 112] width 806 height 36
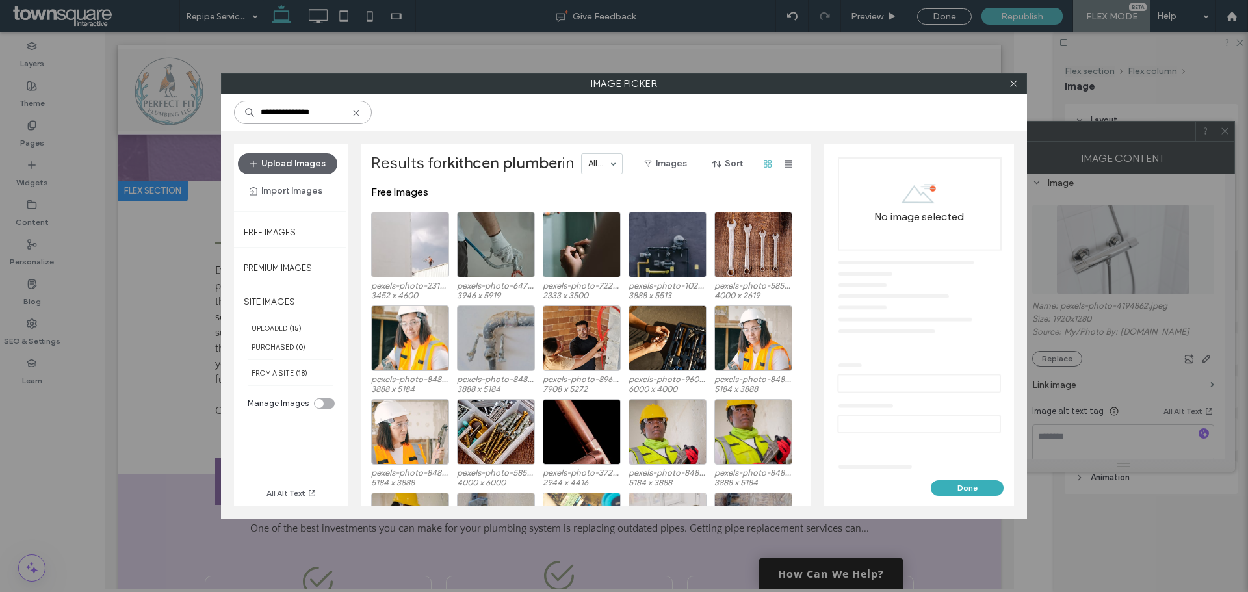
click at [275, 114] on input "**********" at bounding box center [303, 112] width 138 height 23
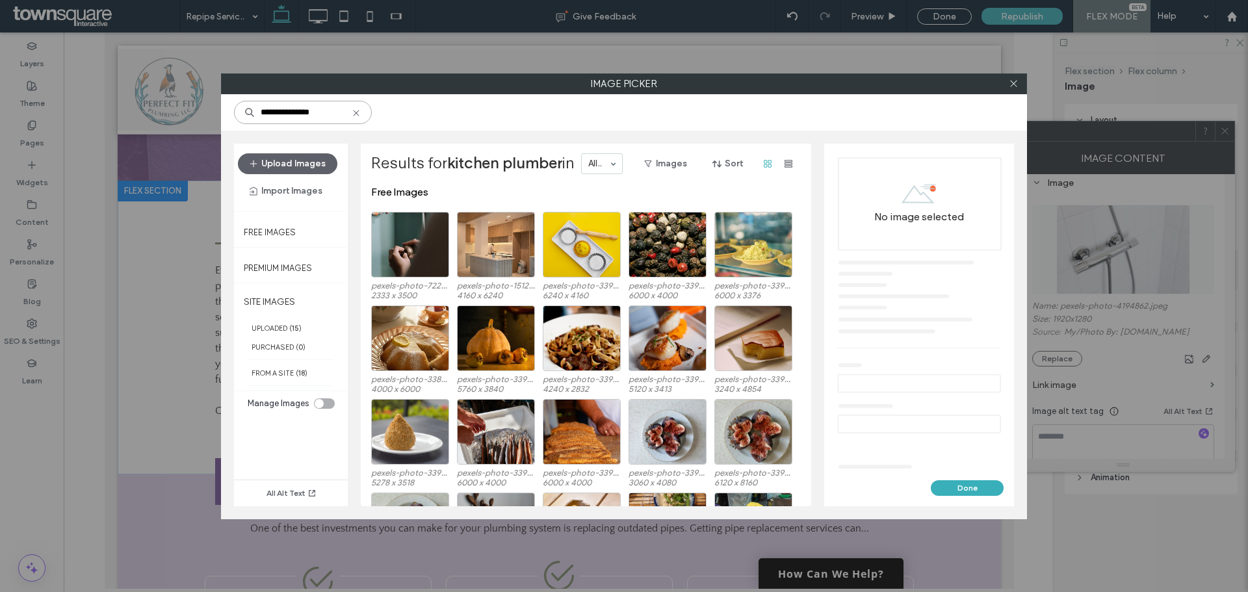
click at [322, 109] on input "**********" at bounding box center [303, 112] width 138 height 23
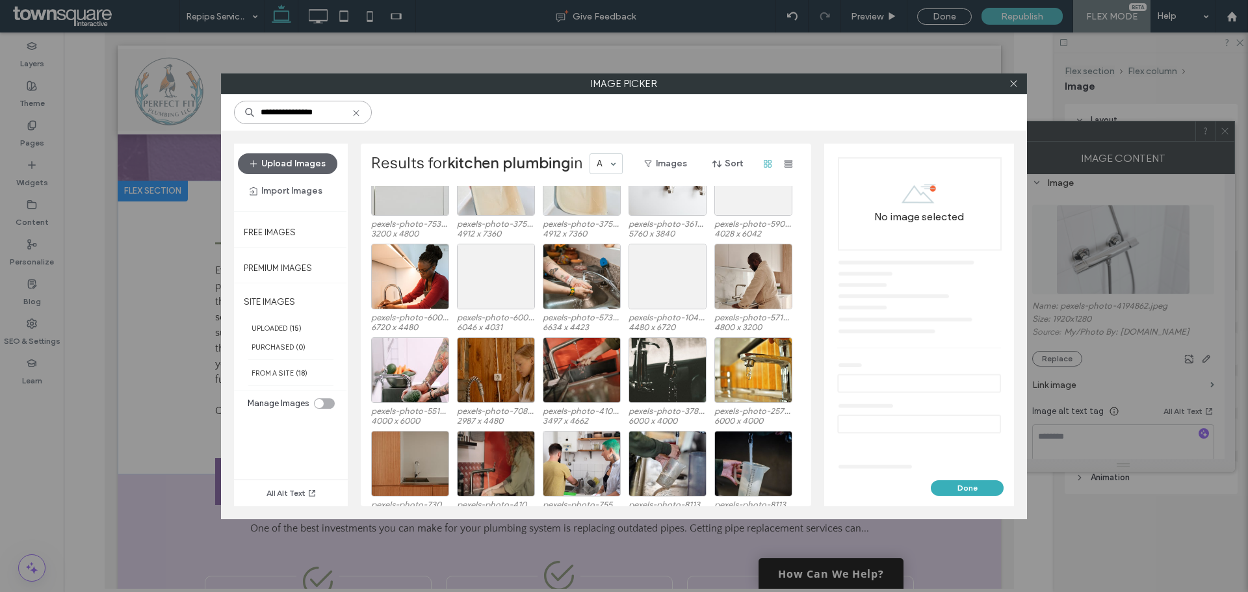
scroll to position [730, 0]
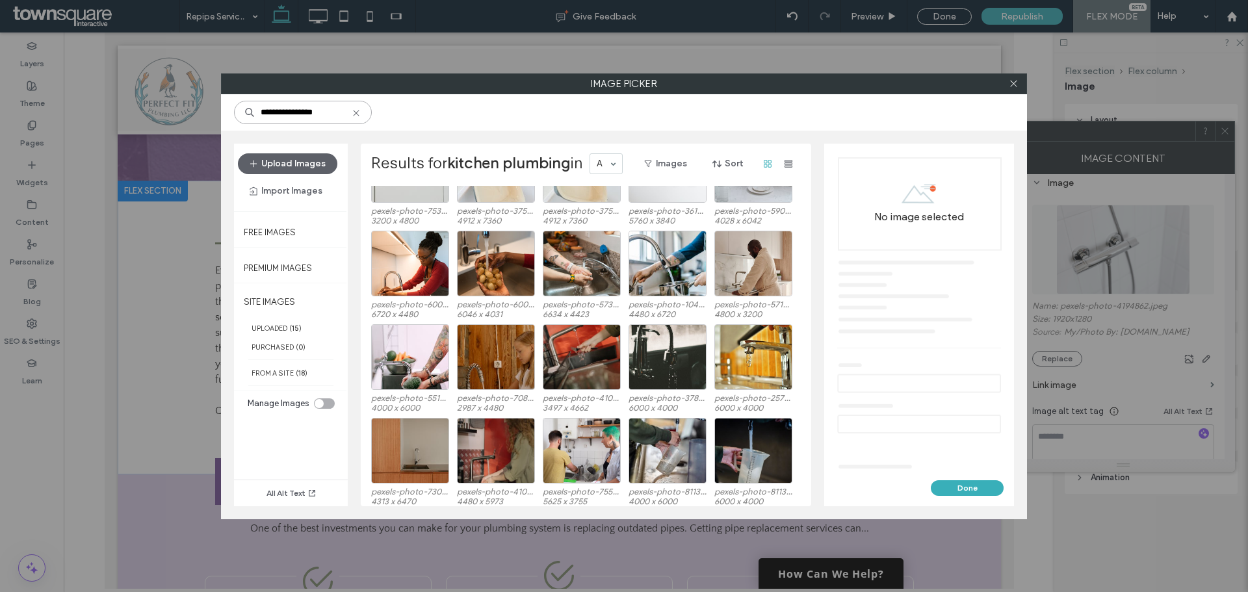
drag, startPoint x: 327, startPoint y: 113, endPoint x: 159, endPoint y: 94, distance: 168.7
click at [159, 94] on div "**********" at bounding box center [624, 296] width 1248 height 592
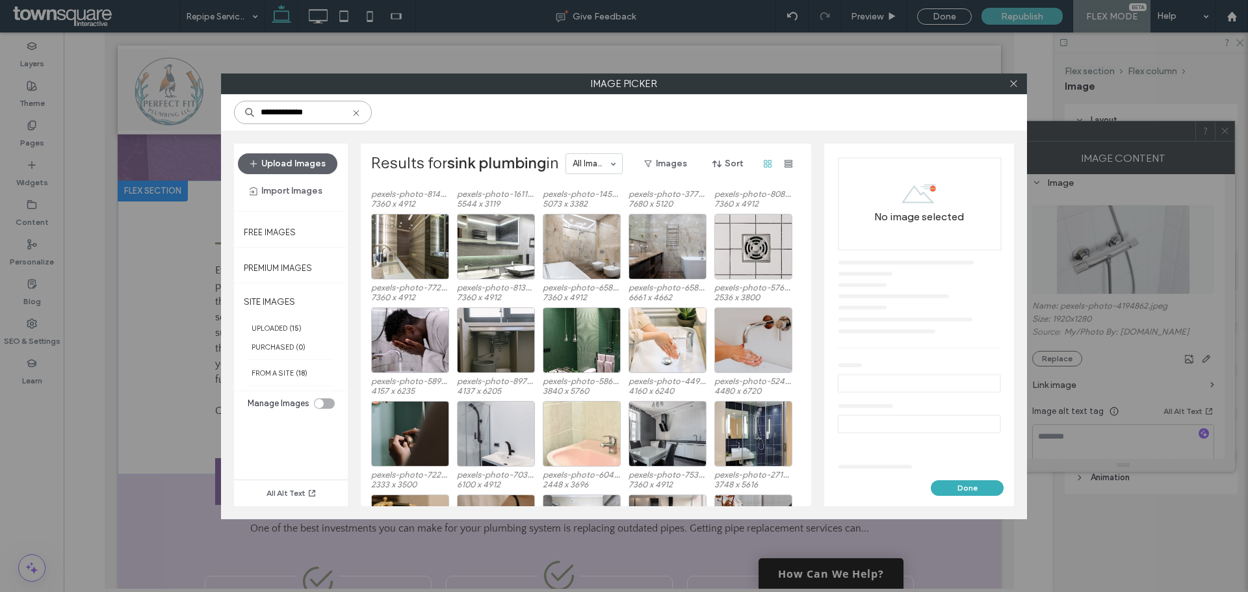
scroll to position [417, 0]
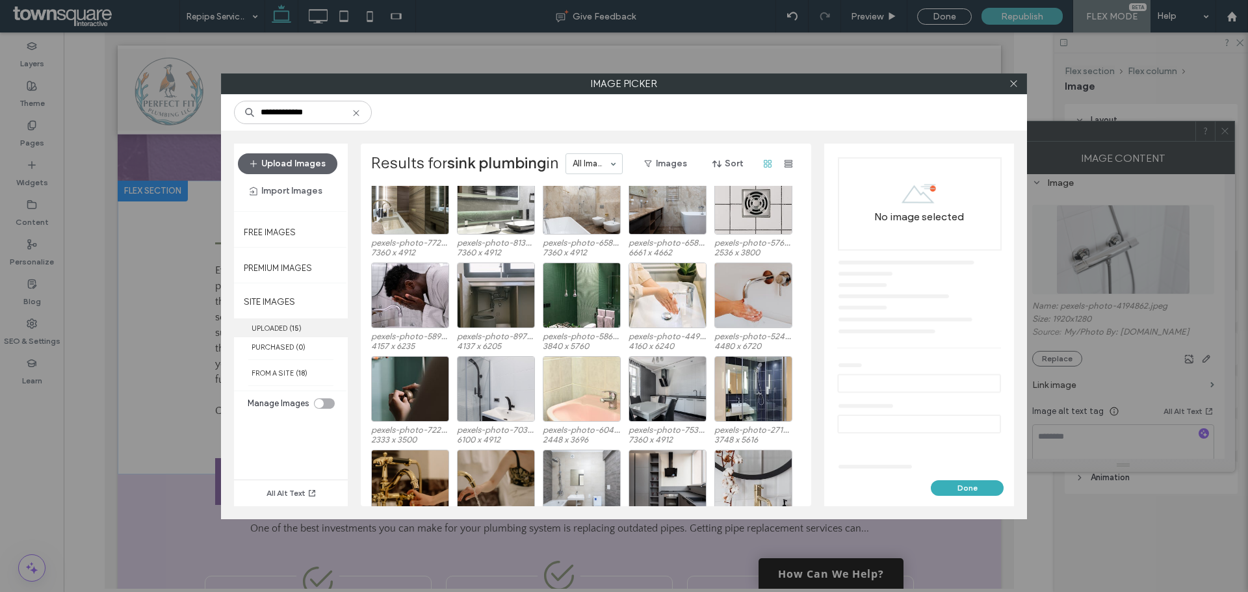
click at [286, 322] on label "UPLOADED ( 15 )" at bounding box center [291, 327] width 114 height 19
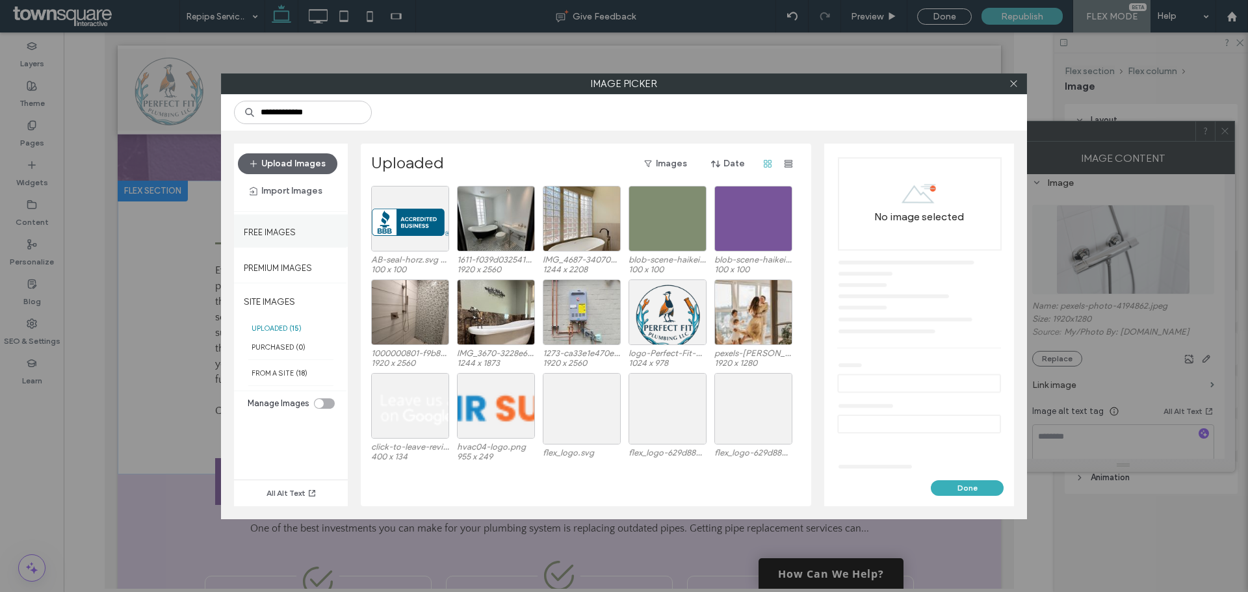
click at [292, 233] on label "Free Images" at bounding box center [270, 229] width 52 height 16
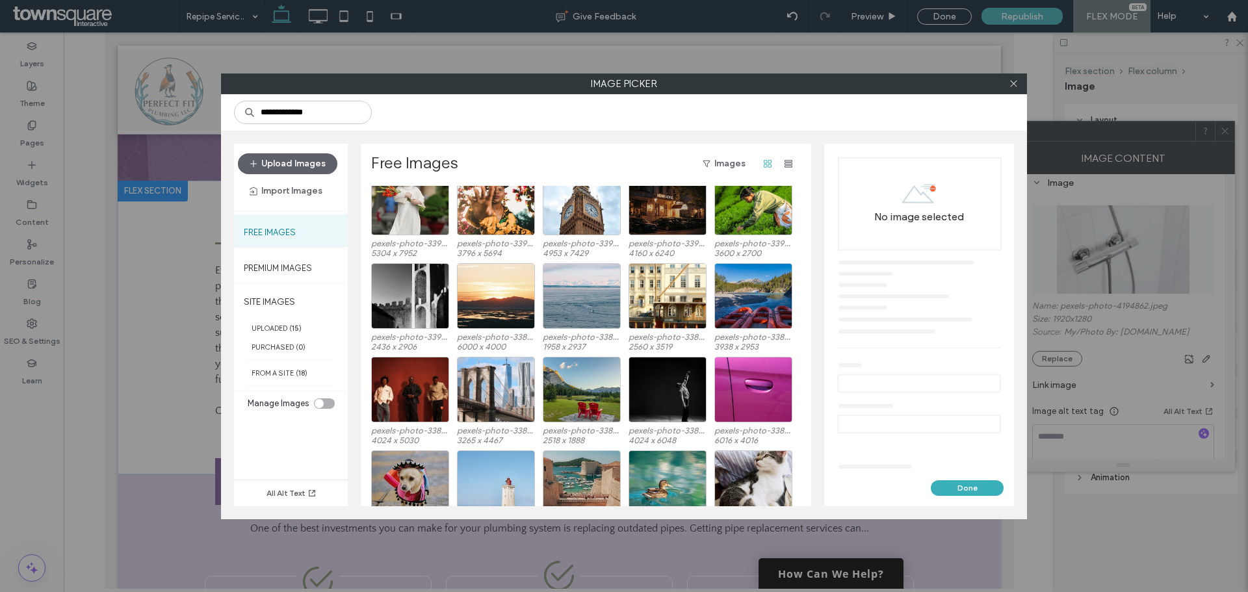
scroll to position [0, 0]
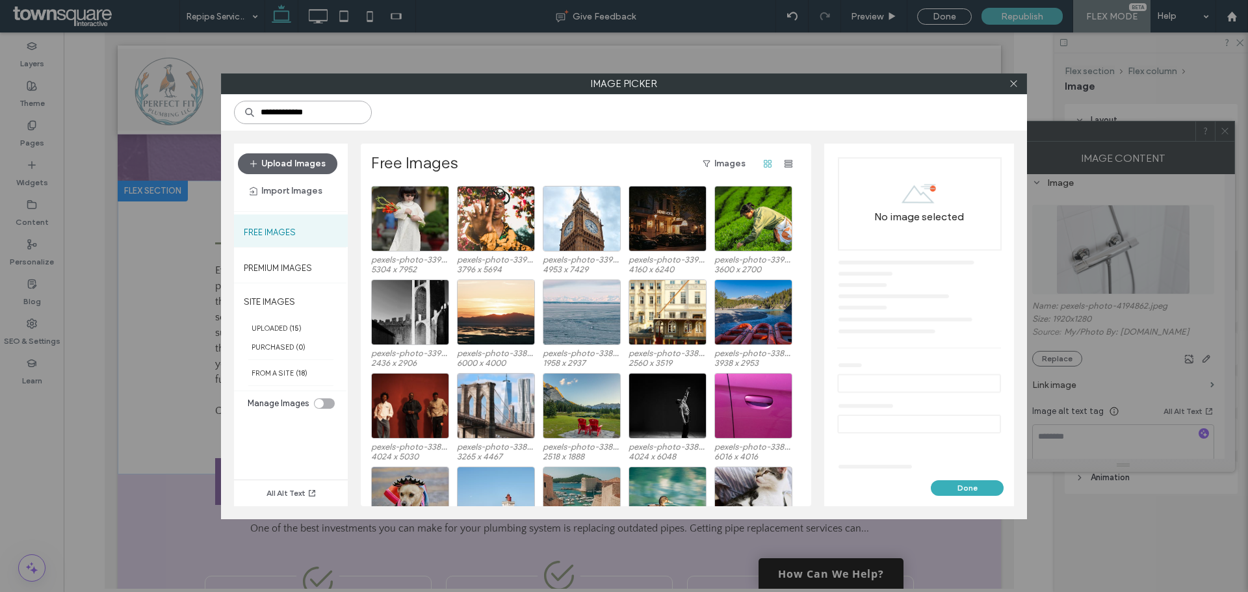
click at [316, 106] on input "**********" at bounding box center [303, 112] width 138 height 23
click at [319, 112] on input "**********" at bounding box center [303, 112] width 138 height 23
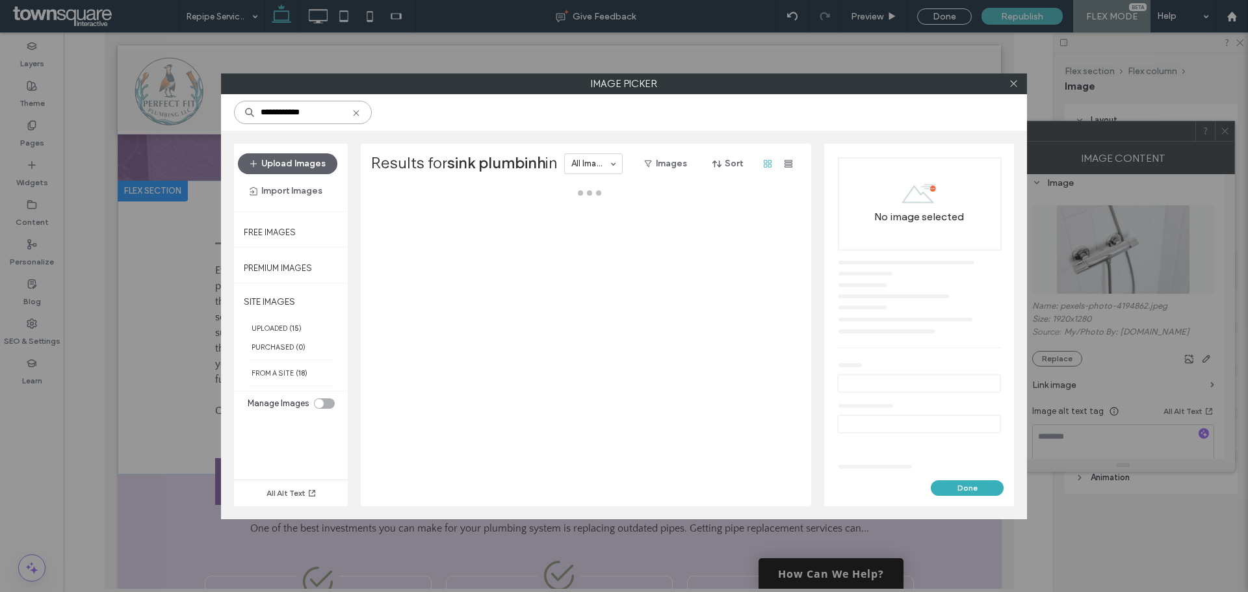
type input "**********"
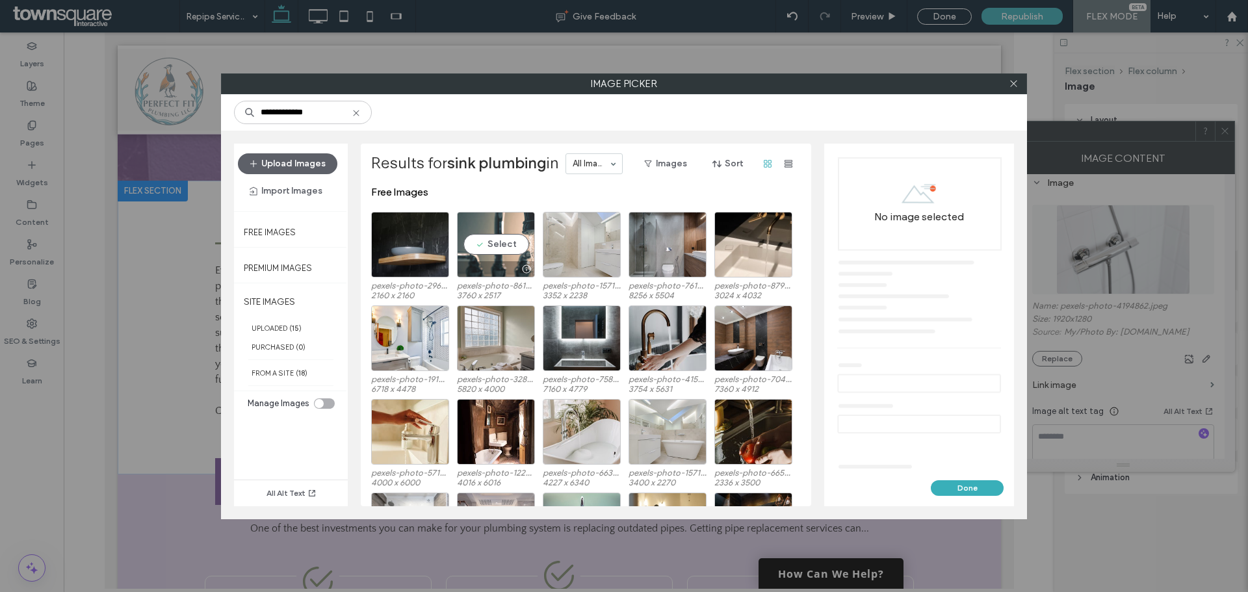
click at [493, 253] on div "Select" at bounding box center [496, 245] width 78 height 66
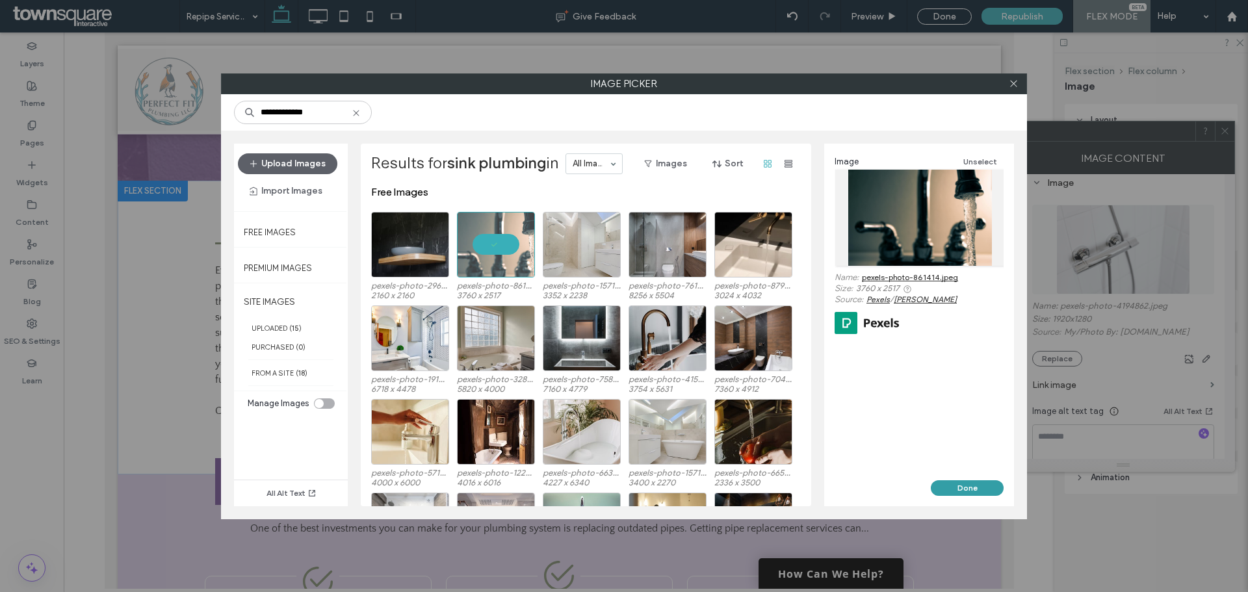
click at [950, 486] on button "Done" at bounding box center [967, 488] width 73 height 16
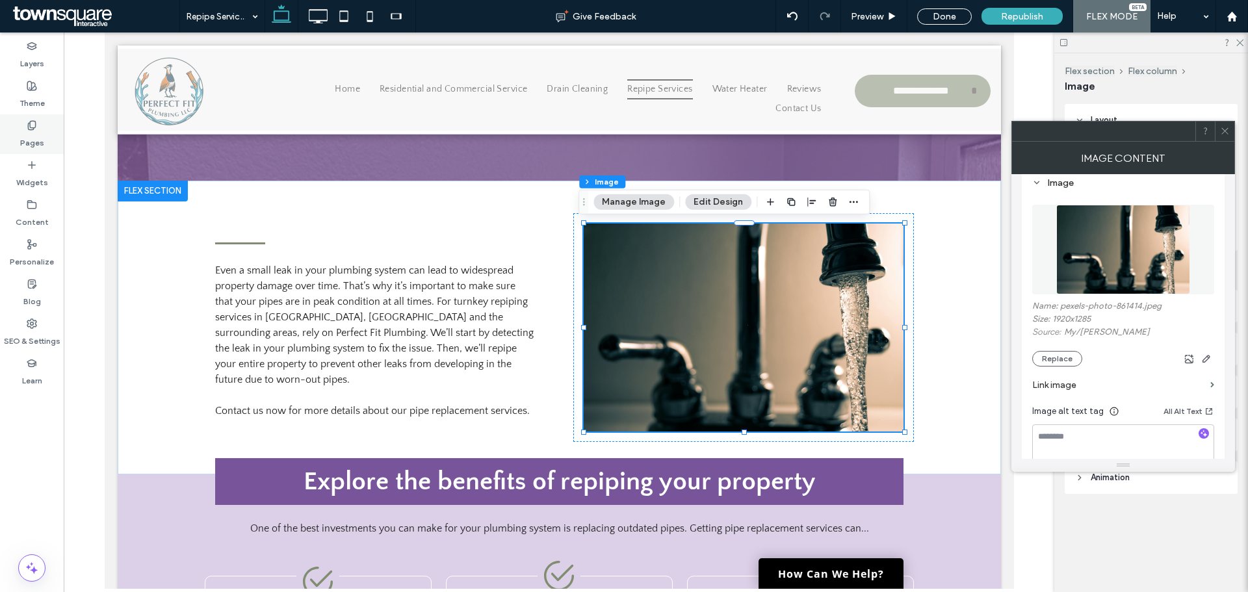
click at [48, 139] on div "Pages" at bounding box center [32, 134] width 64 height 40
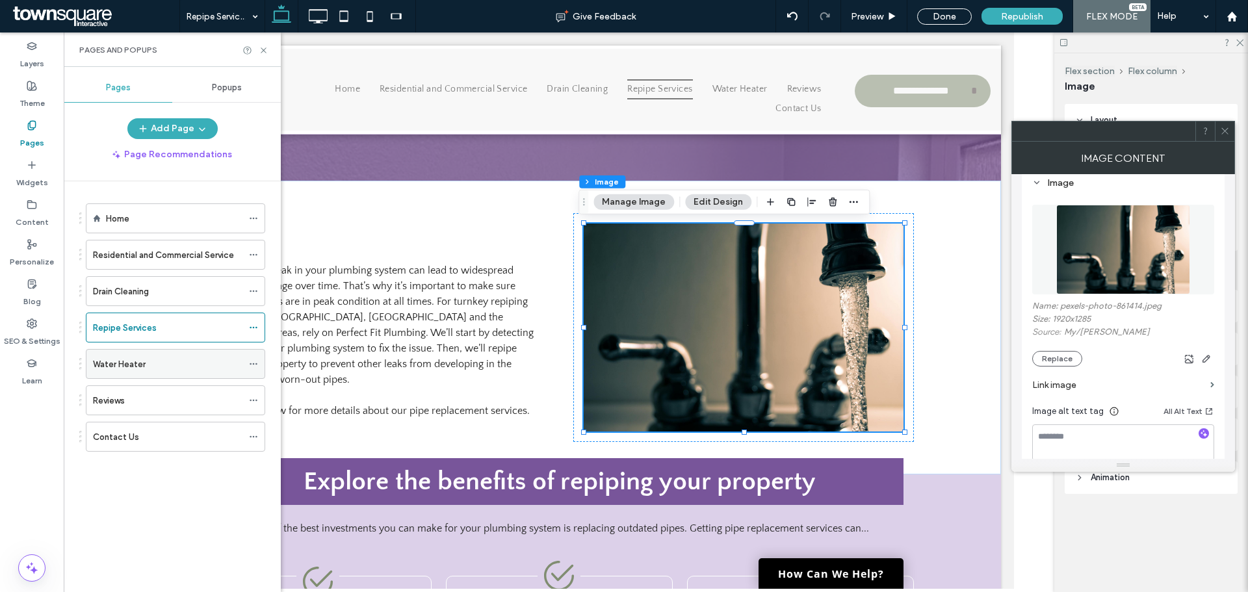
click at [110, 366] on label "Water Heater" at bounding box center [119, 364] width 53 height 23
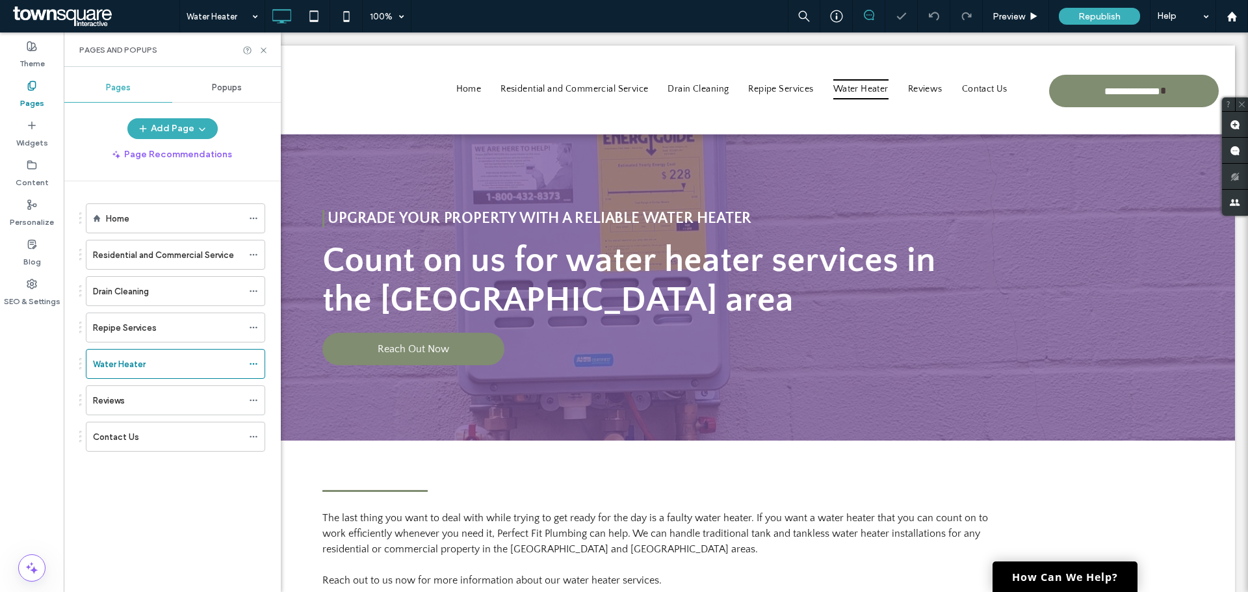
scroll to position [260, 0]
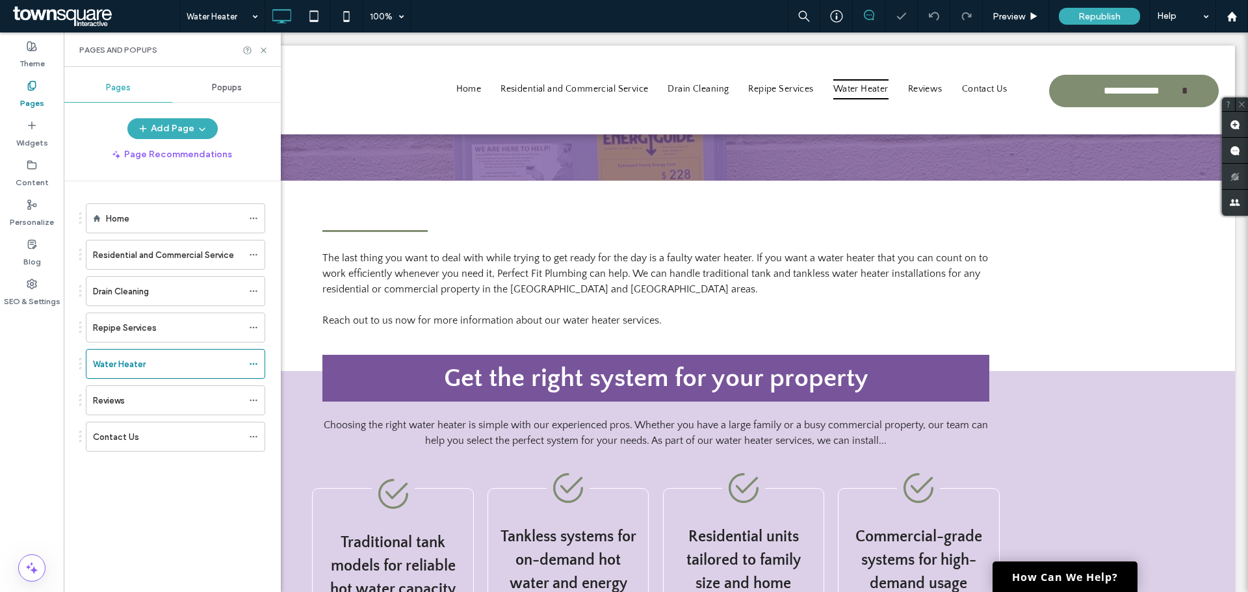
click at [857, 268] on div "Click to edit in Flex Mode" at bounding box center [656, 276] width 1158 height 190
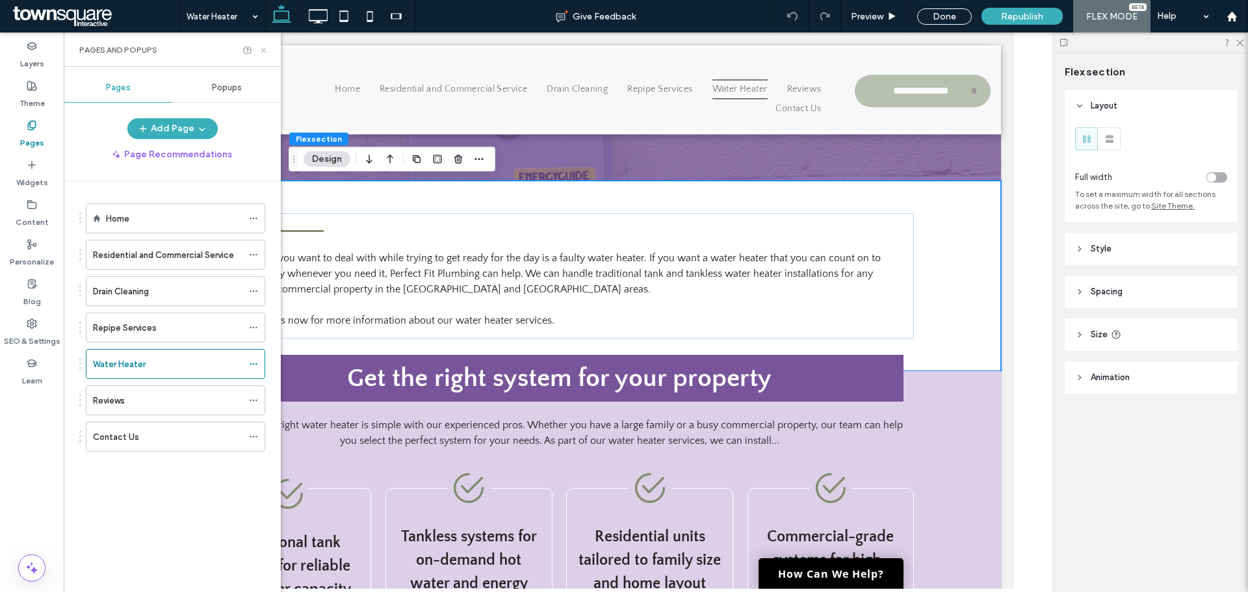
click at [263, 48] on icon at bounding box center [264, 50] width 10 height 10
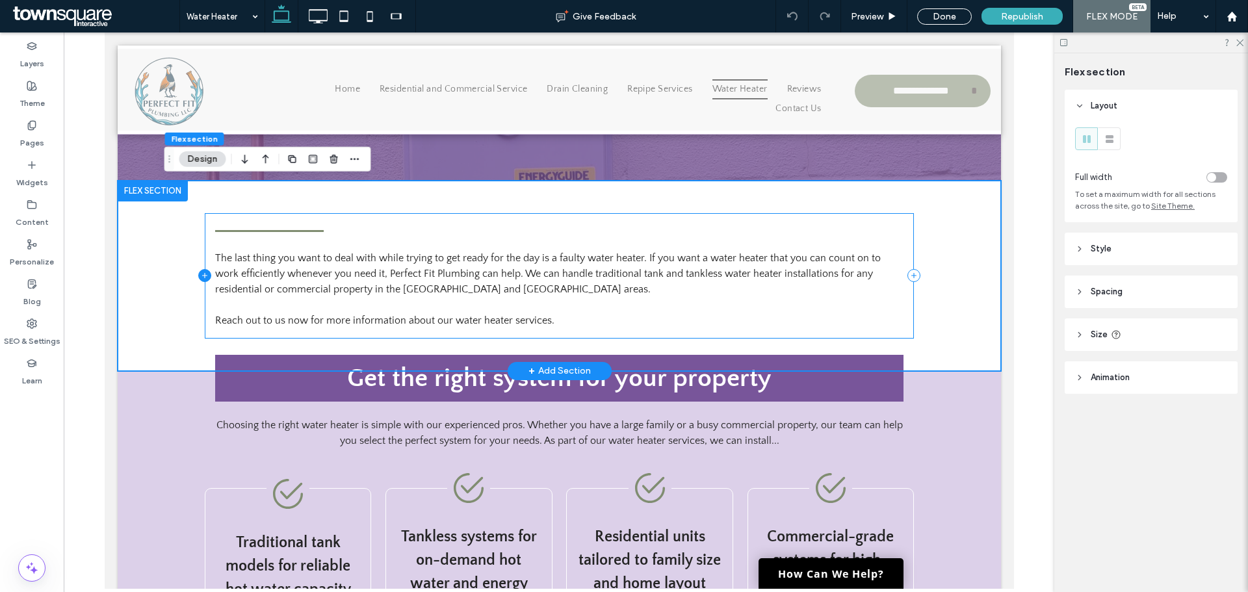
click at [199, 281] on icon at bounding box center [204, 275] width 13 height 13
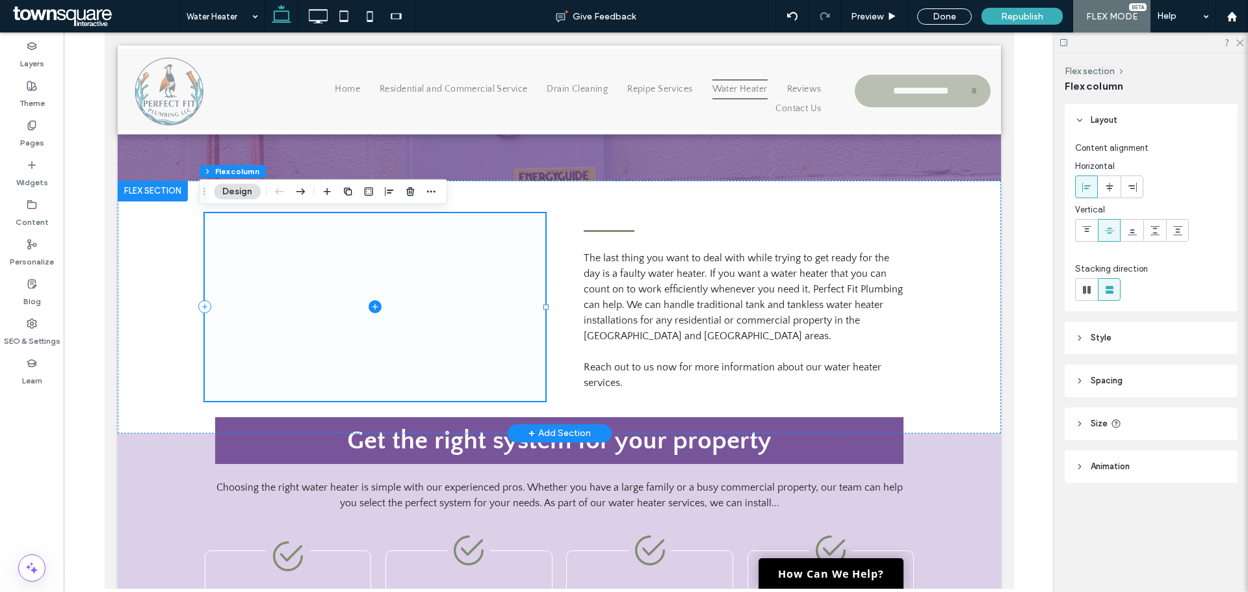
click at [340, 310] on span at bounding box center [374, 307] width 341 height 188
click at [368, 305] on icon at bounding box center [374, 306] width 13 height 13
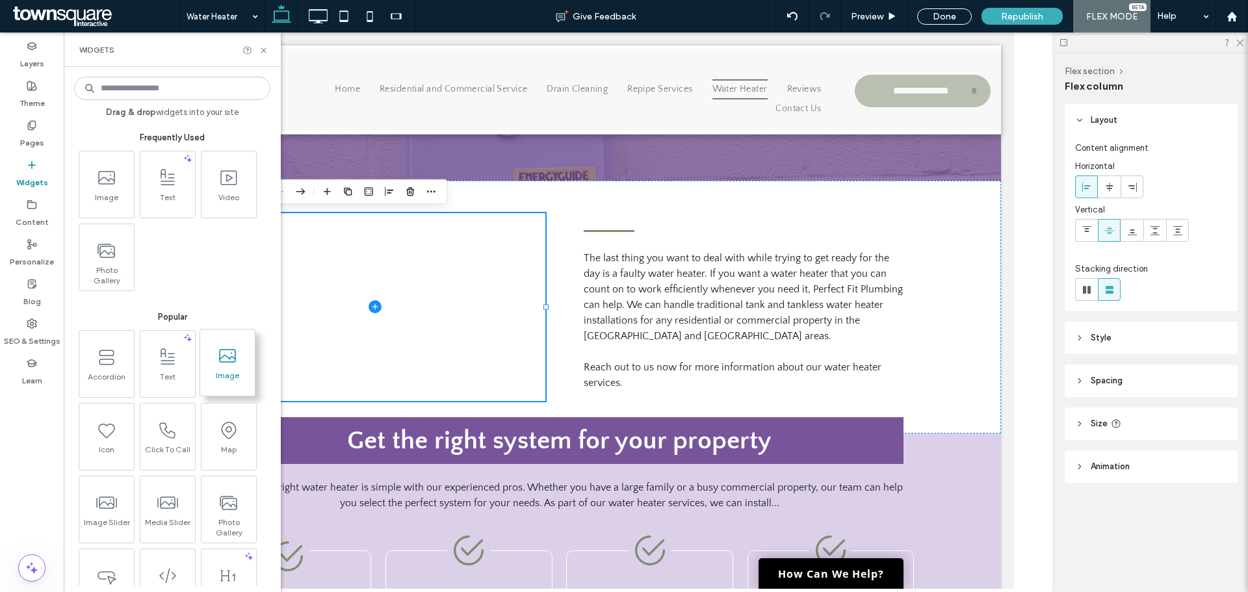
click at [227, 342] on span at bounding box center [227, 355] width 55 height 29
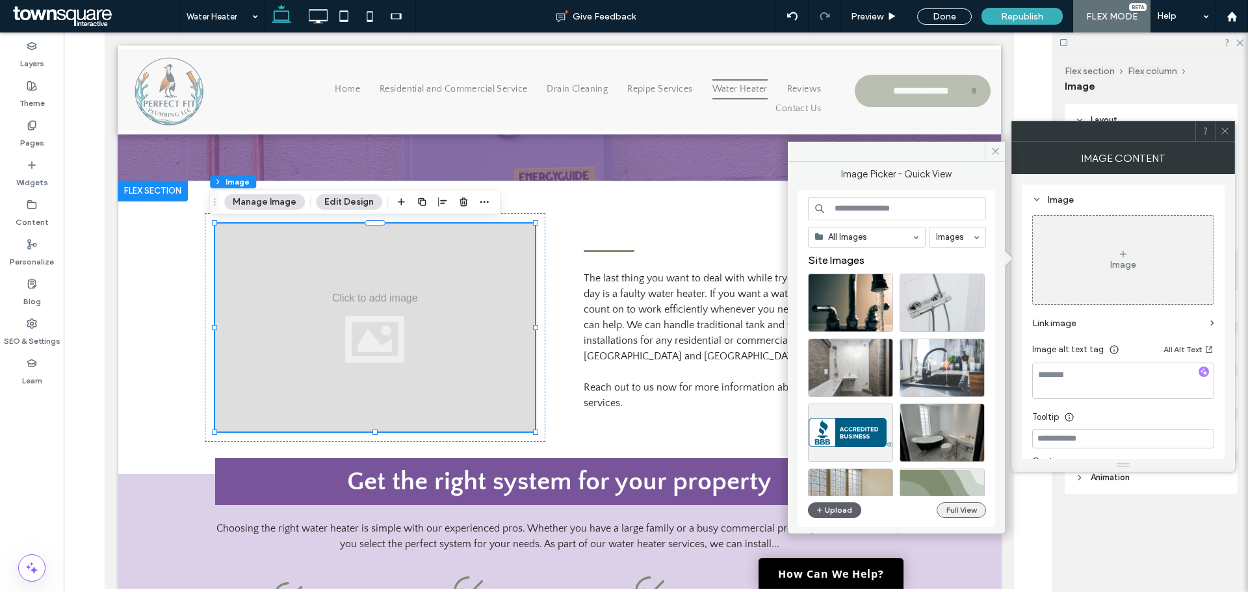
click at [943, 509] on button "Full View" at bounding box center [960, 510] width 49 height 16
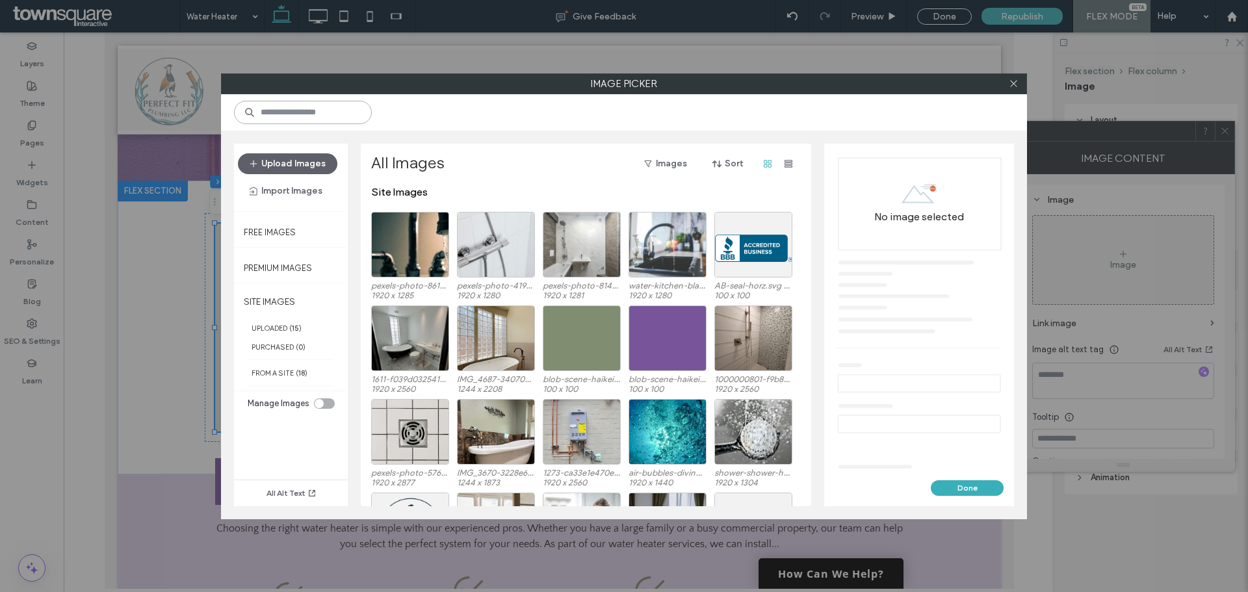
click at [323, 114] on input at bounding box center [303, 112] width 138 height 23
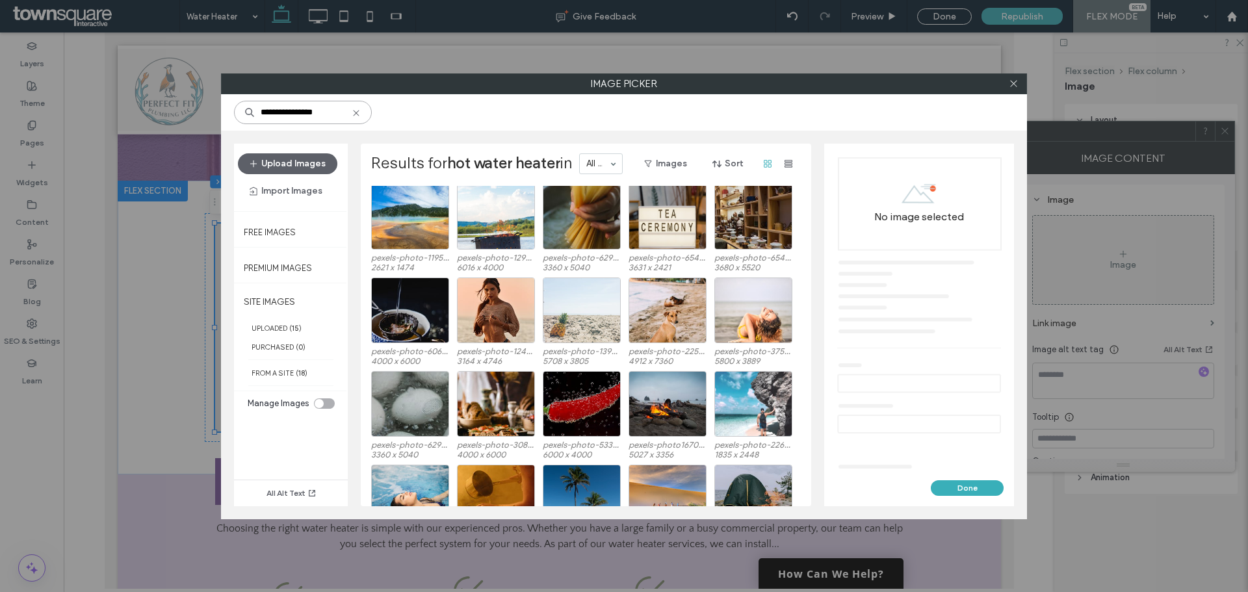
scroll to position [625, 0]
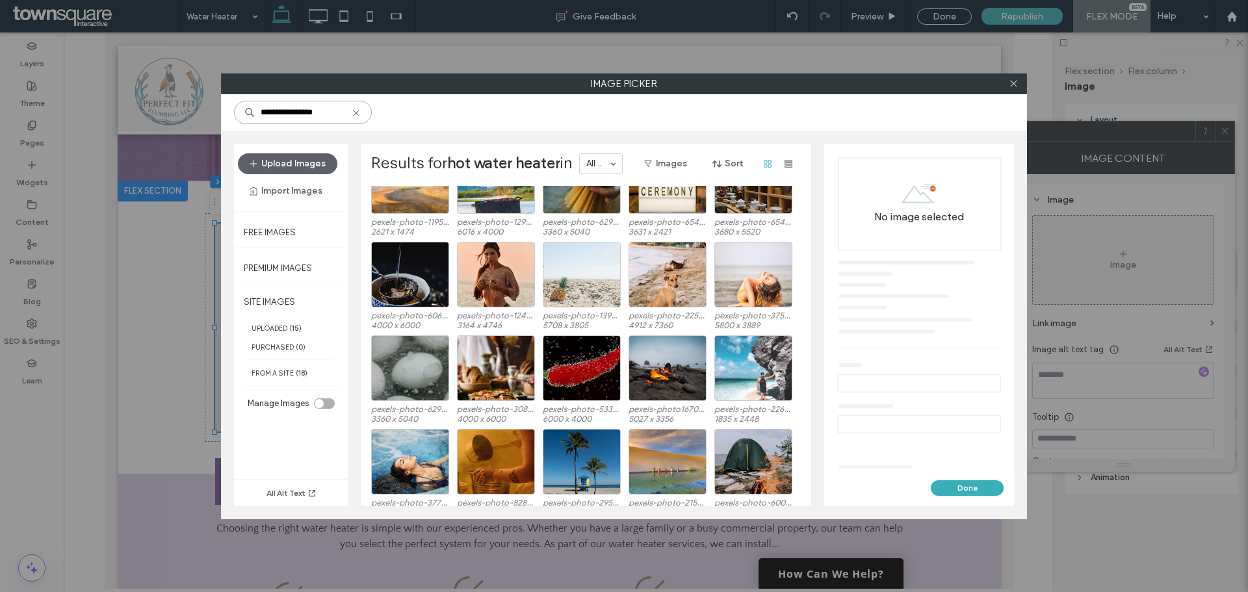
drag, startPoint x: 329, startPoint y: 117, endPoint x: 158, endPoint y: 97, distance: 172.0
click at [138, 103] on div "**********" at bounding box center [624, 296] width 1248 height 592
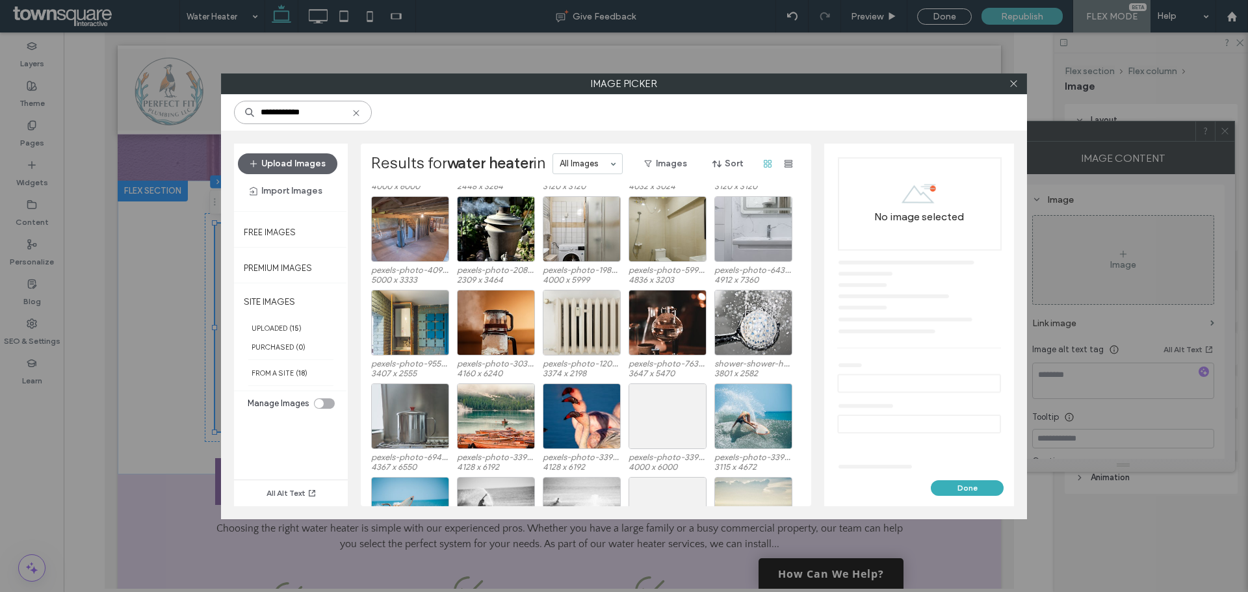
scroll to position [130, 0]
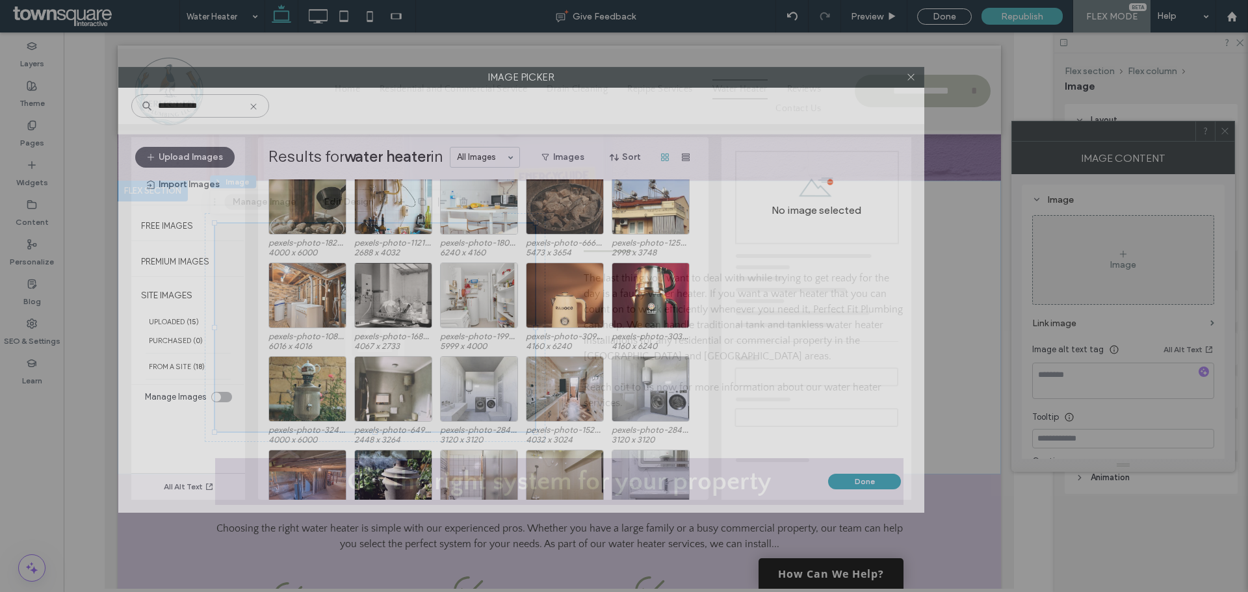
drag, startPoint x: 688, startPoint y: 87, endPoint x: 586, endPoint y: 81, distance: 101.6
click at [586, 81] on label "Image Picker" at bounding box center [521, 77] width 804 height 19
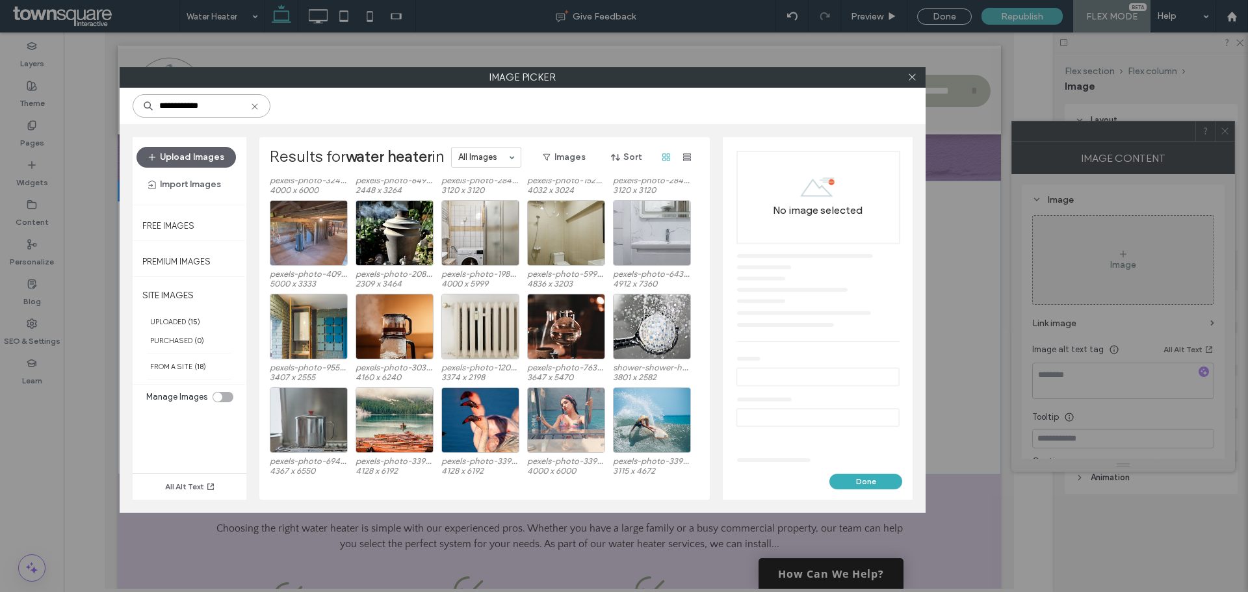
scroll to position [390, 0]
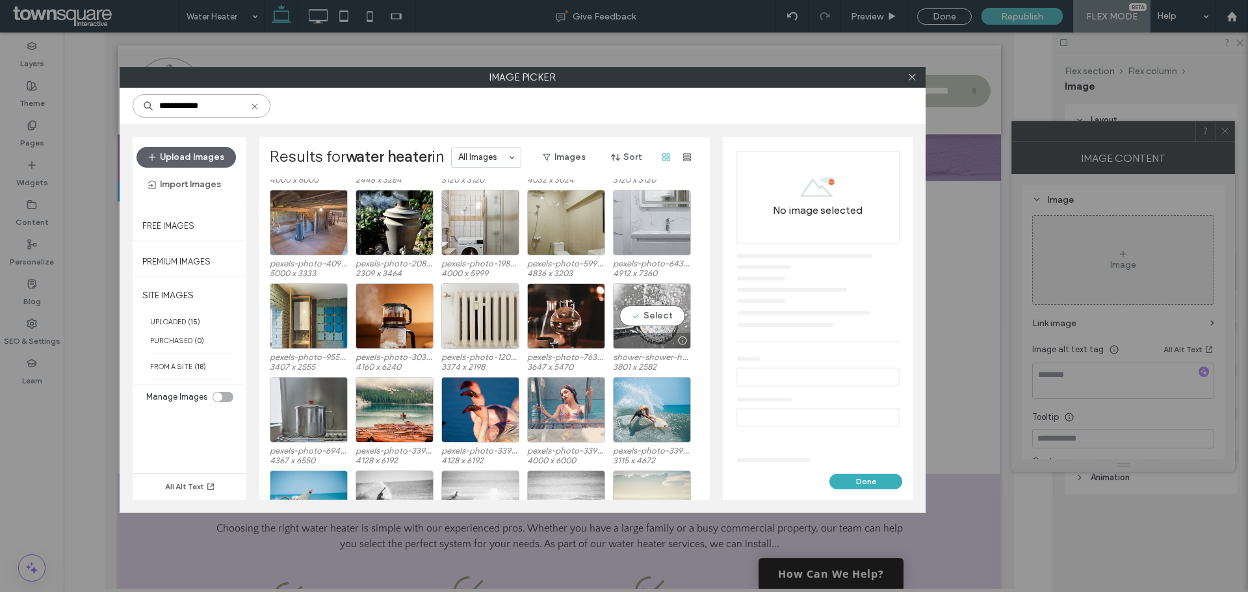
type input "**********"
click at [669, 314] on div "Select" at bounding box center [652, 316] width 78 height 66
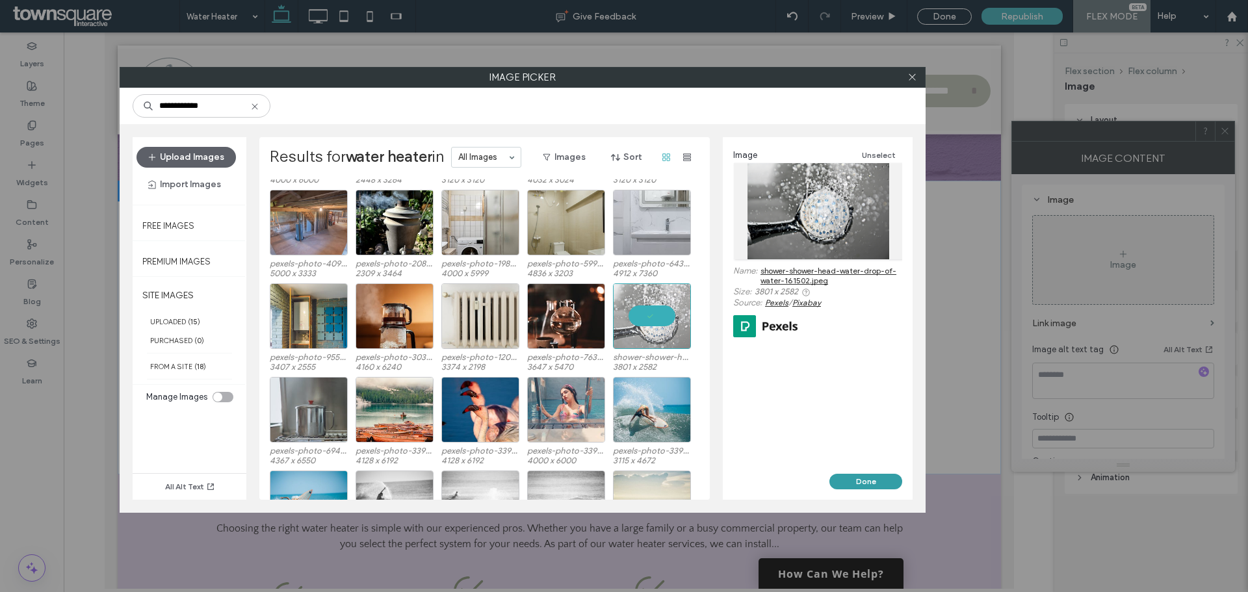
click at [852, 478] on button "Done" at bounding box center [865, 482] width 73 height 16
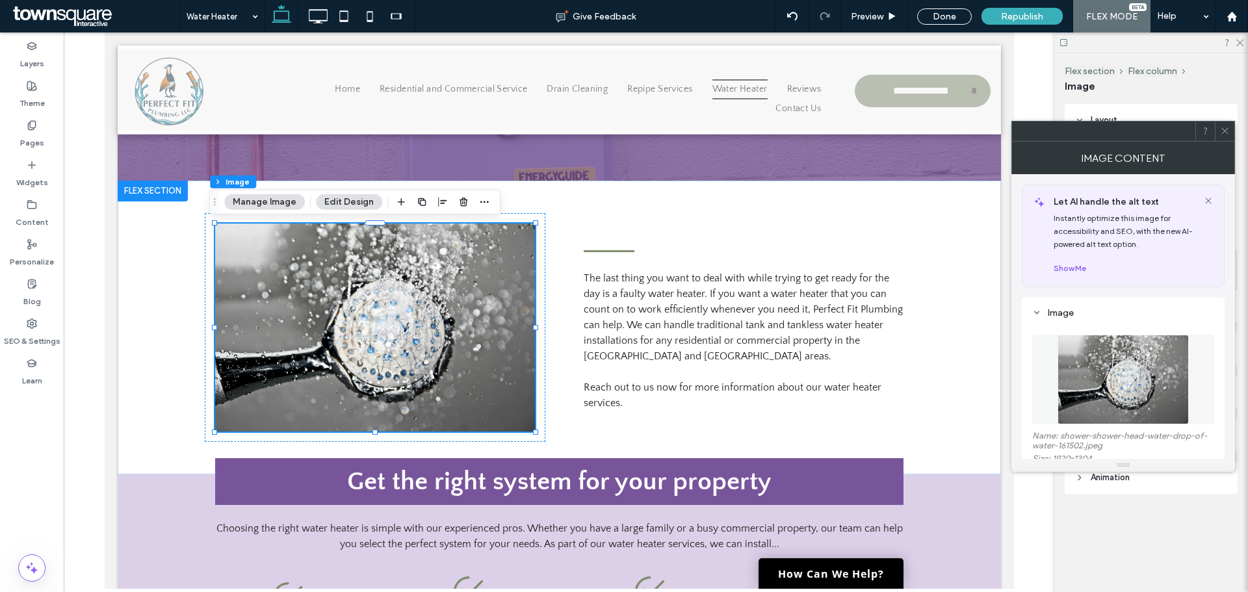
click at [87, 296] on div at bounding box center [559, 310] width 990 height 556
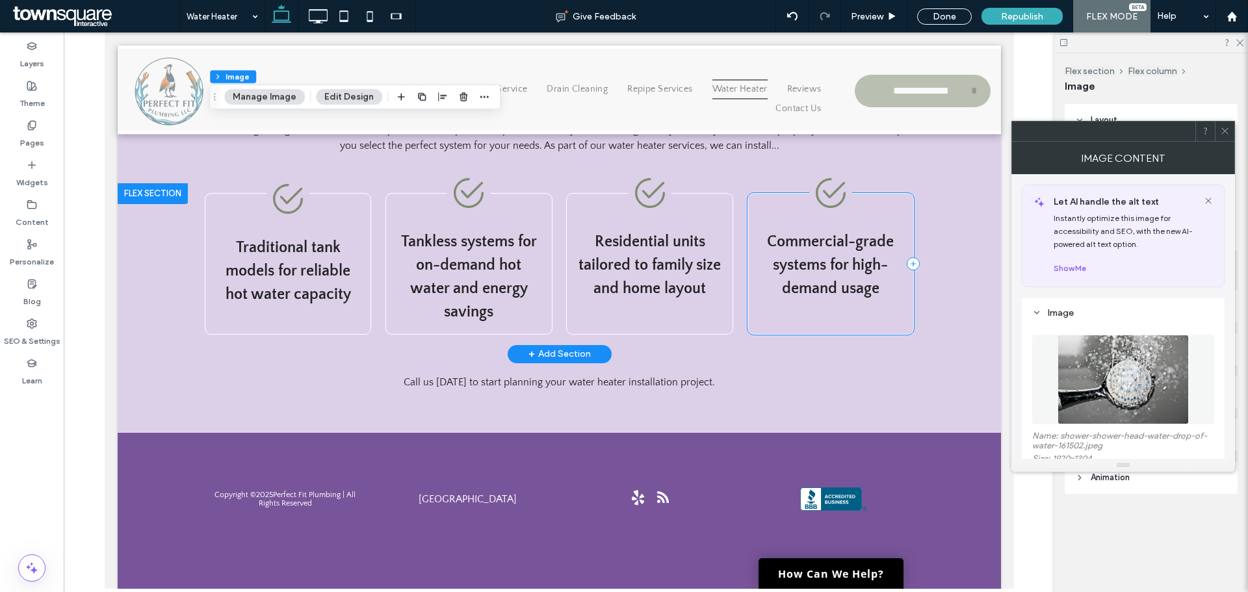
scroll to position [268, 0]
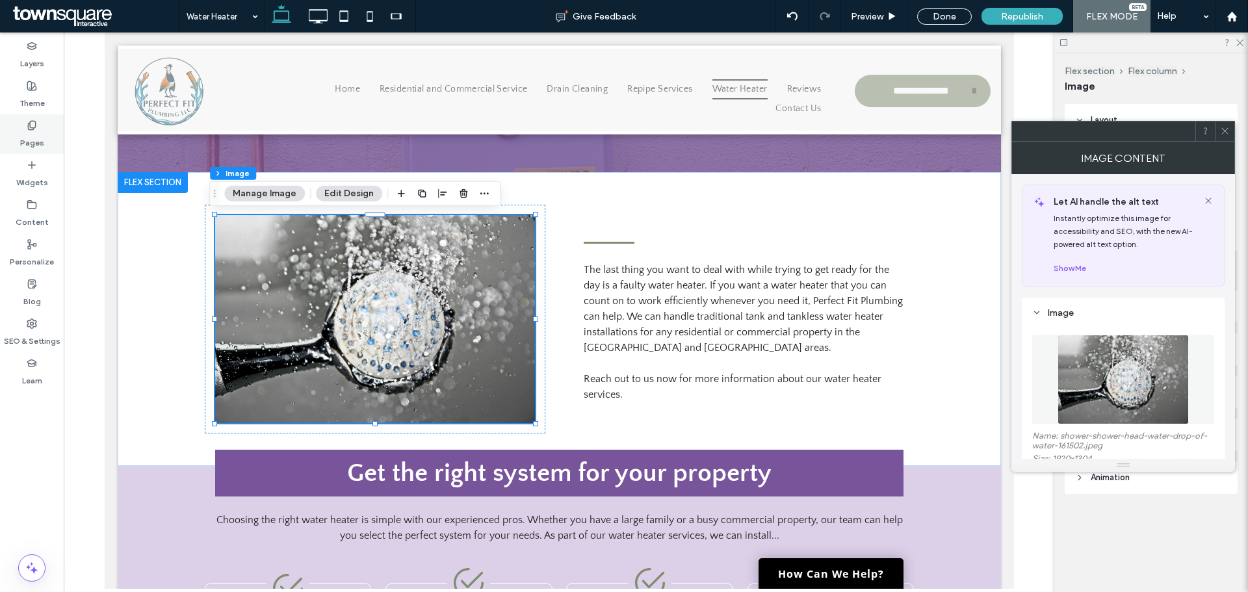
click at [35, 151] on div "Pages" at bounding box center [32, 134] width 64 height 40
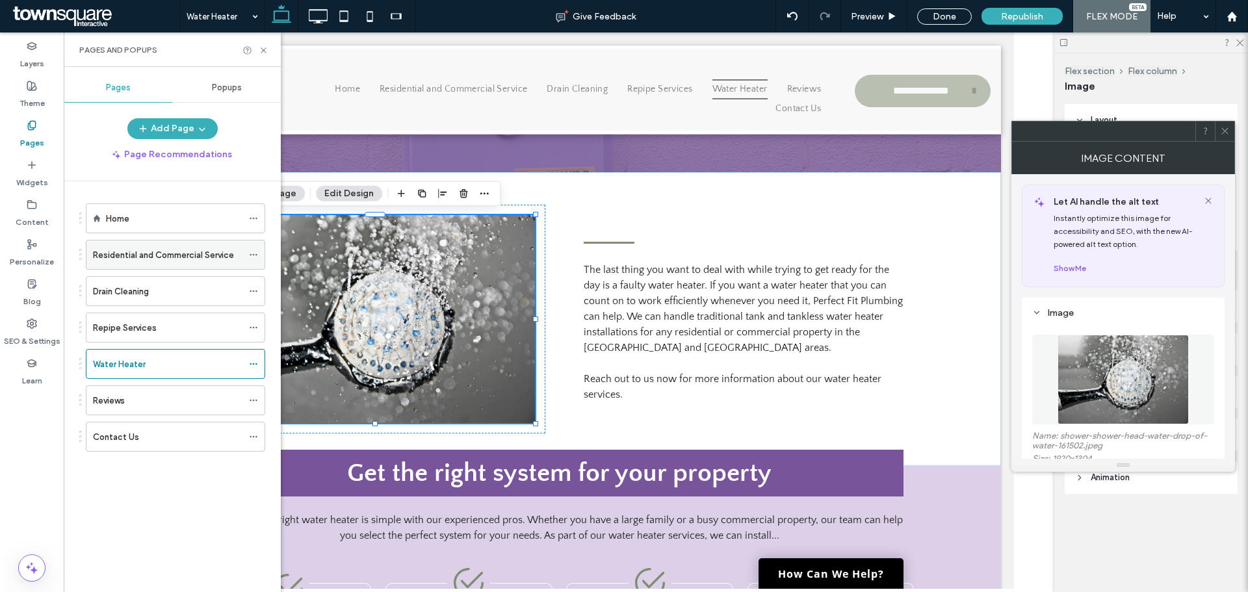
click at [163, 249] on label "Residential and Commercial Service" at bounding box center [163, 255] width 141 height 23
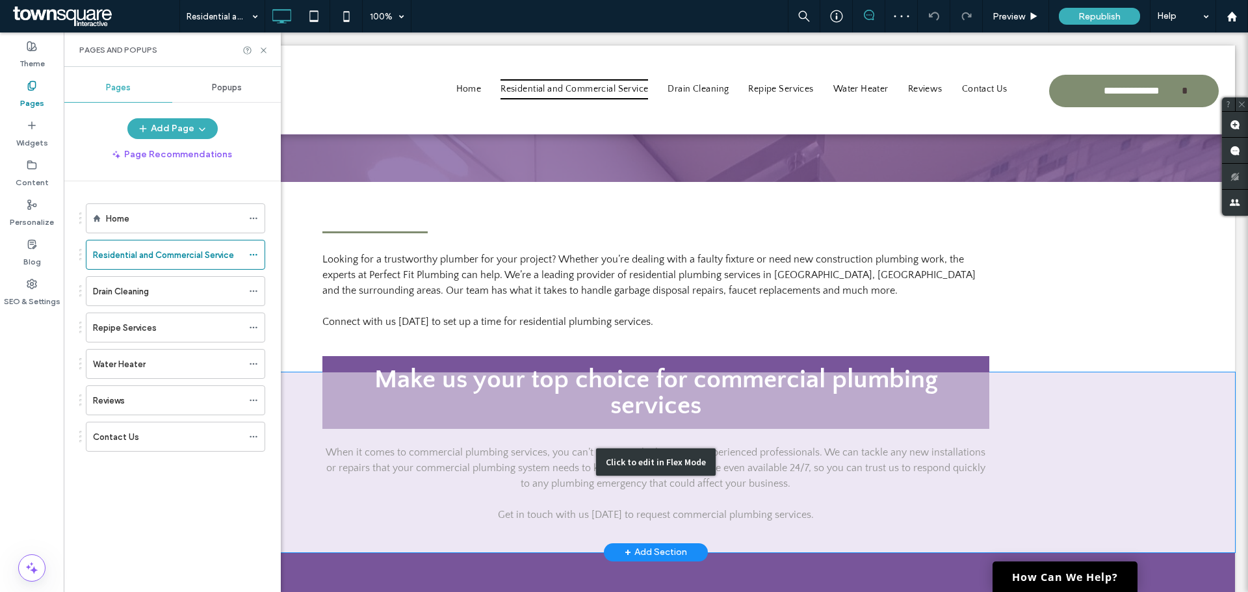
scroll to position [260, 0]
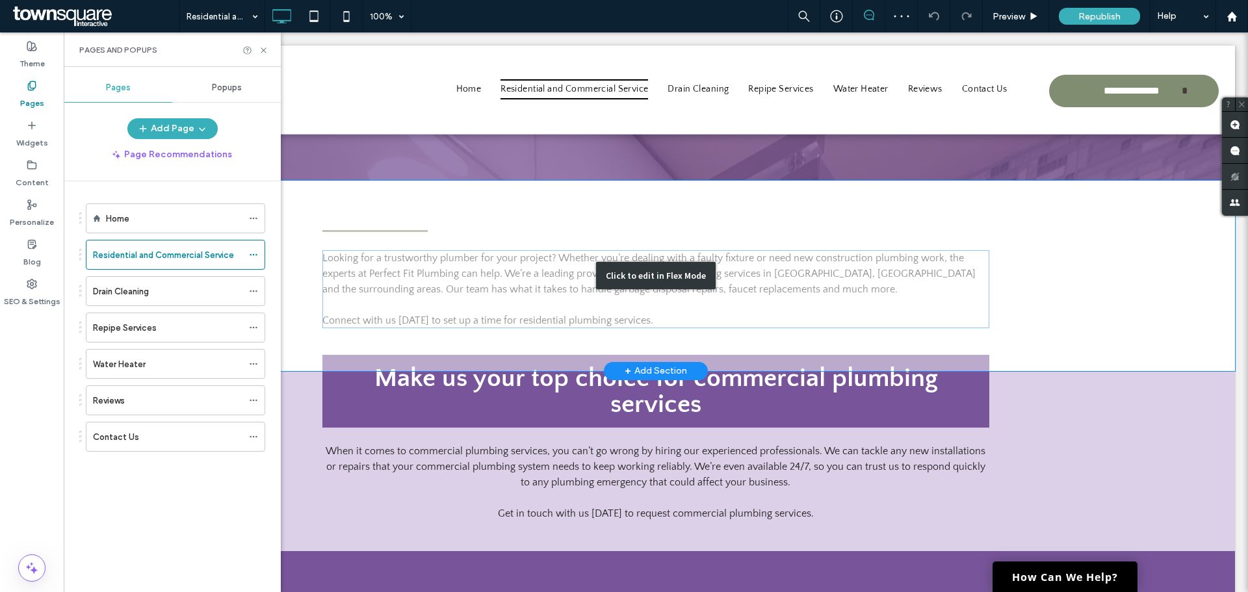
click at [734, 277] on div "Click to edit in Flex Mode" at bounding box center [656, 276] width 1158 height 190
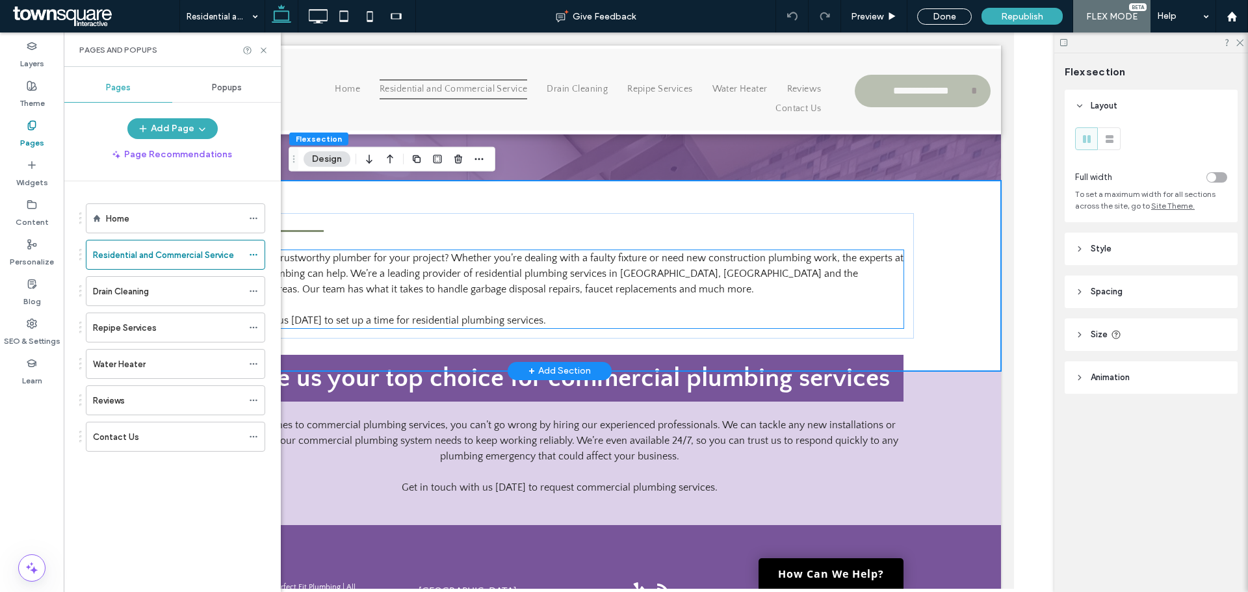
click at [818, 272] on span "Looking for a trustworthy plumber for your project? Whether you’re dealing with…" at bounding box center [558, 273] width 688 height 43
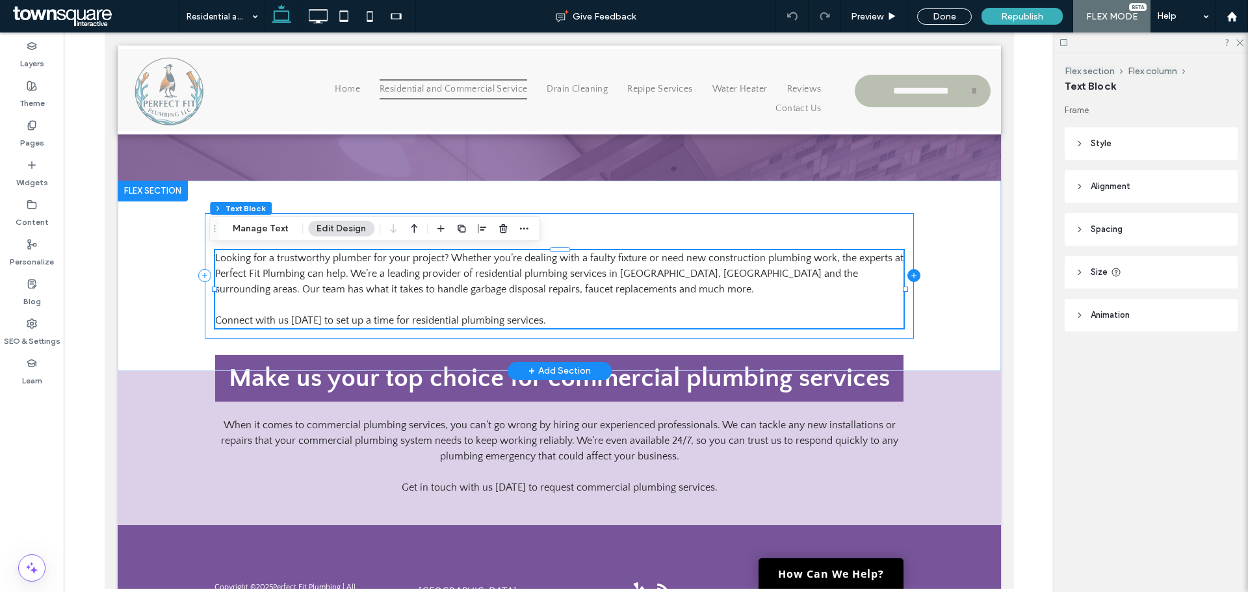
click at [906, 272] on icon at bounding box center [912, 275] width 13 height 13
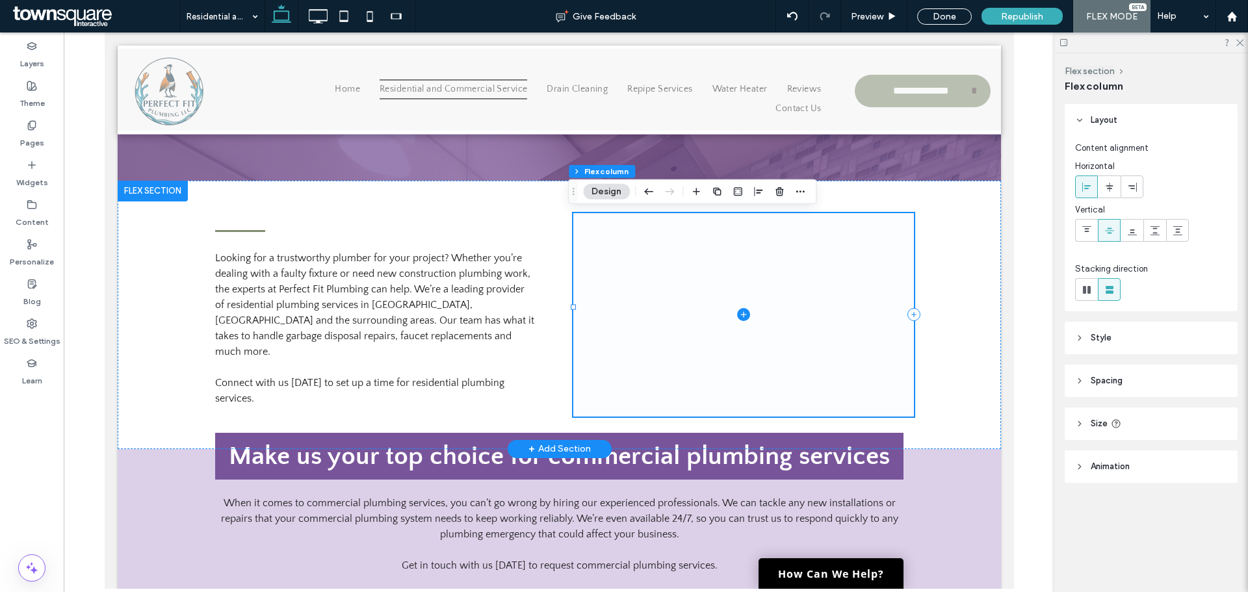
click at [745, 305] on span at bounding box center [742, 314] width 341 height 203
click at [738, 308] on icon at bounding box center [742, 314] width 13 height 13
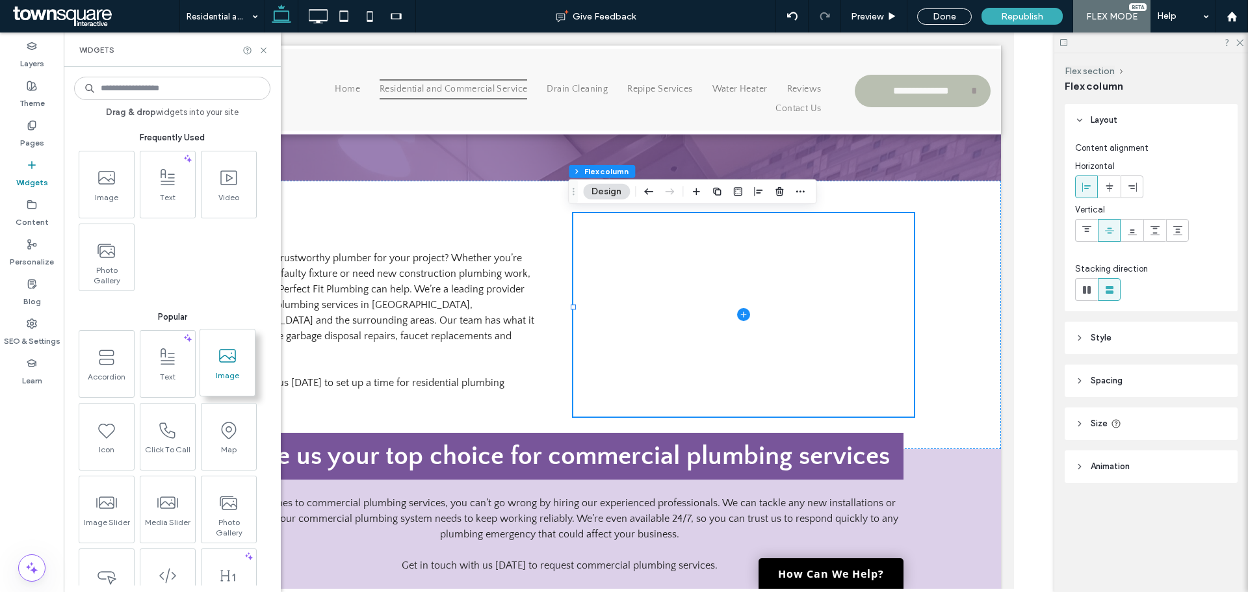
click at [231, 360] on icon at bounding box center [227, 356] width 21 height 21
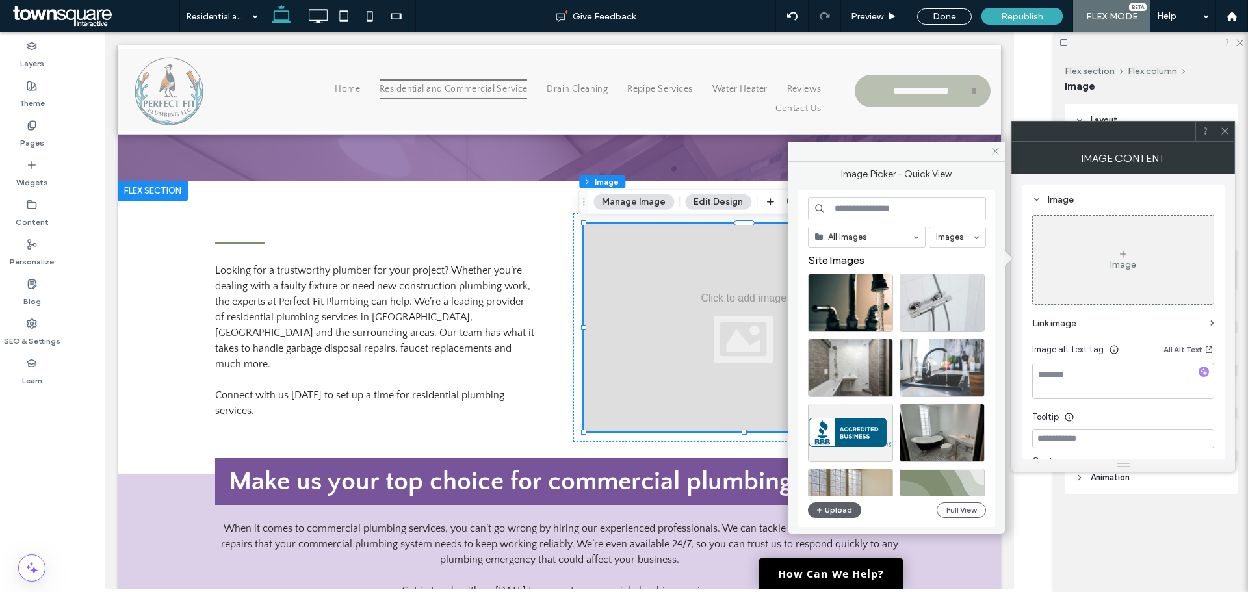
click at [879, 211] on input at bounding box center [897, 208] width 178 height 23
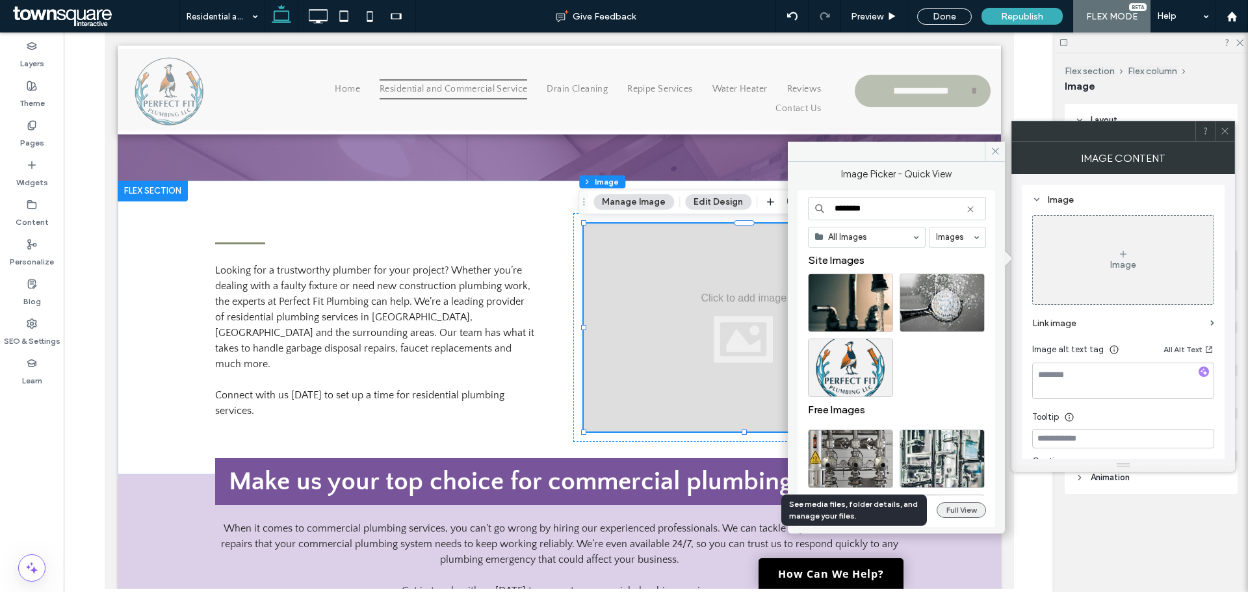
type input "********"
click at [962, 511] on button "Full View" at bounding box center [960, 510] width 49 height 16
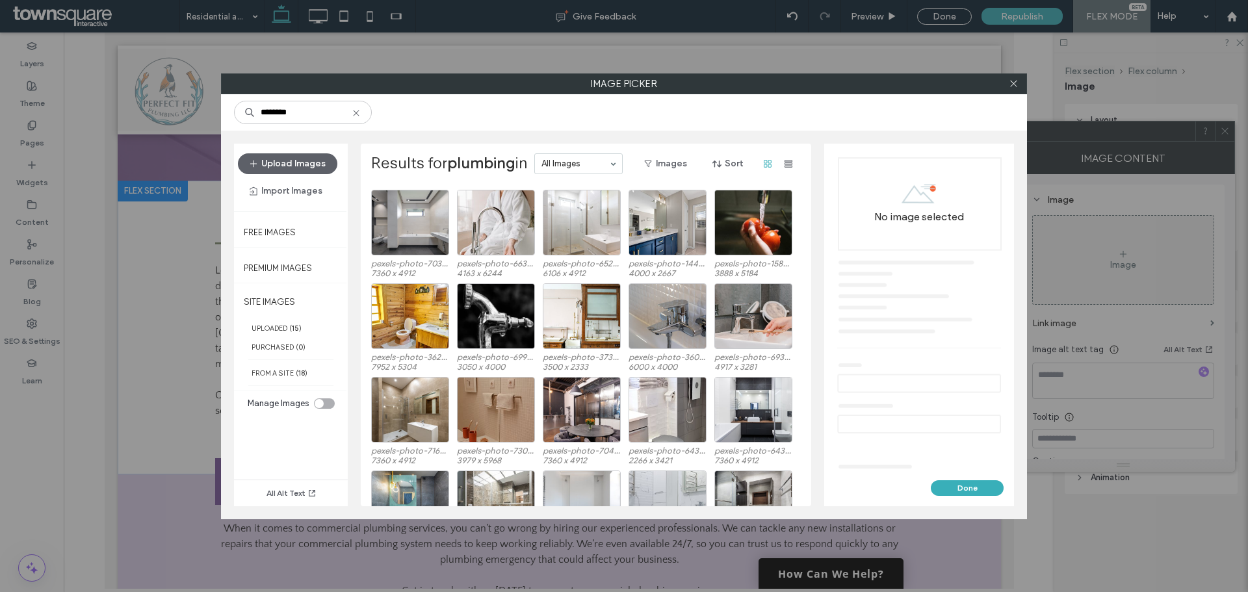
scroll to position [3437, 0]
click at [493, 317] on div "Select" at bounding box center [496, 316] width 78 height 66
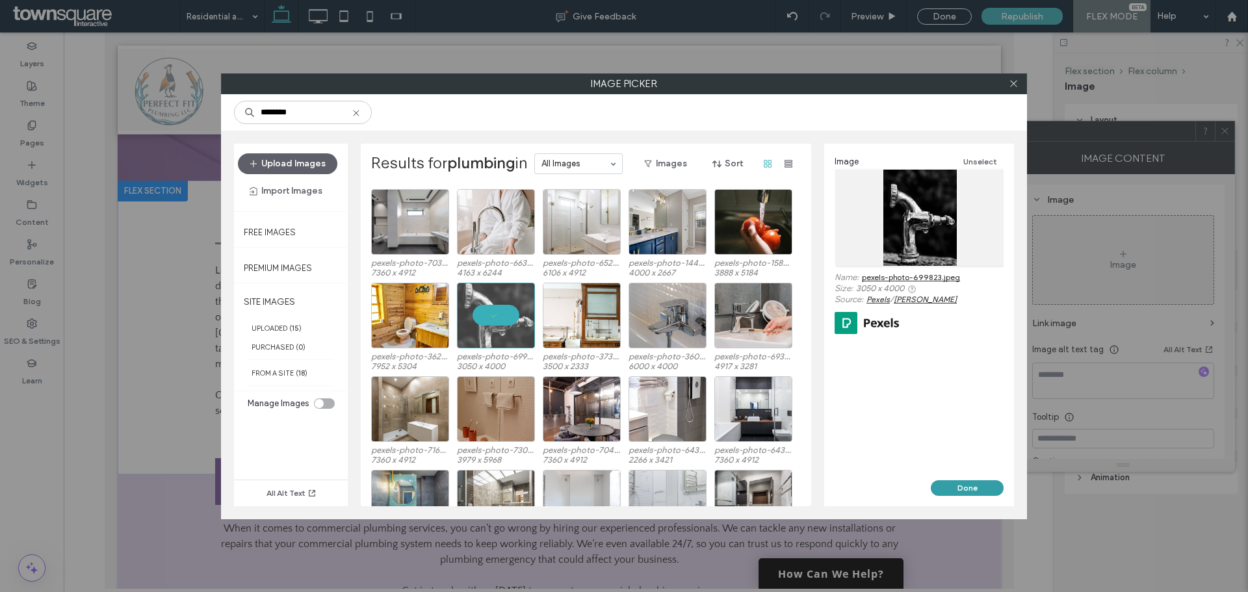
click at [970, 487] on button "Done" at bounding box center [967, 488] width 73 height 16
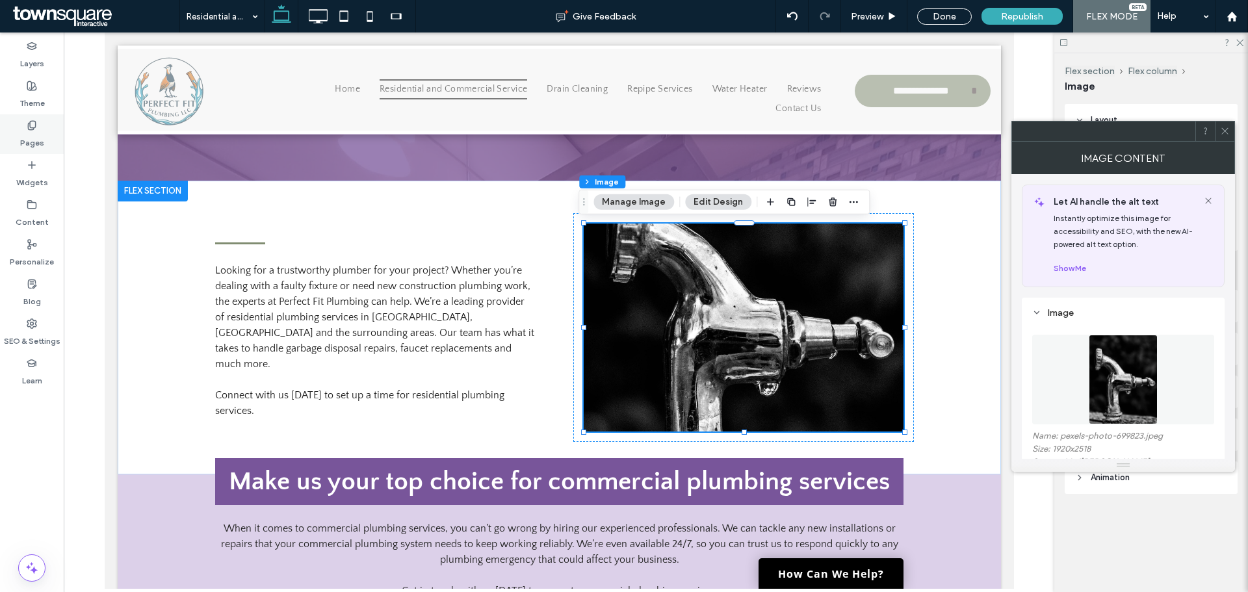
click at [40, 131] on label "Pages" at bounding box center [32, 140] width 24 height 18
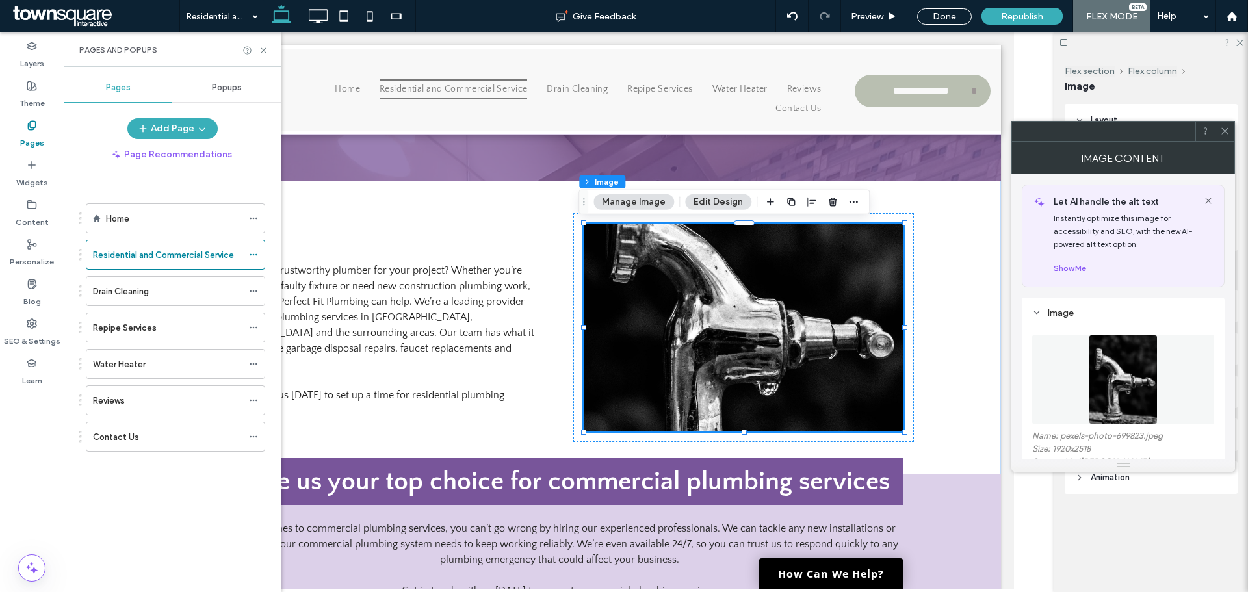
click at [1228, 133] on icon at bounding box center [1225, 131] width 10 height 10
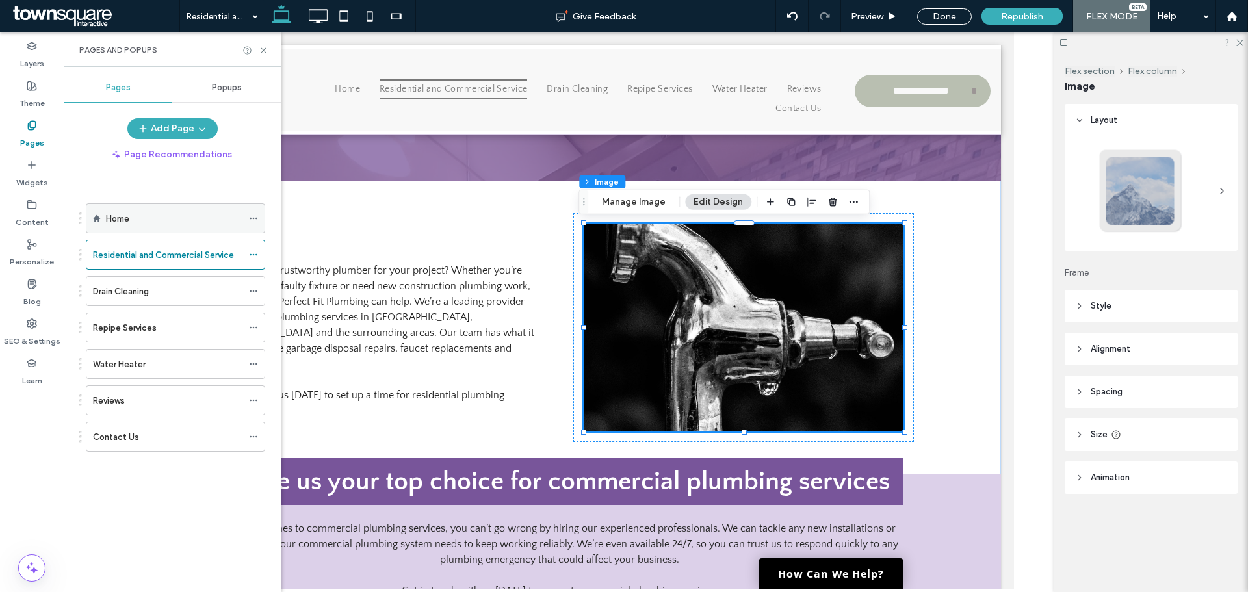
click at [113, 215] on label "Home" at bounding box center [117, 218] width 23 height 23
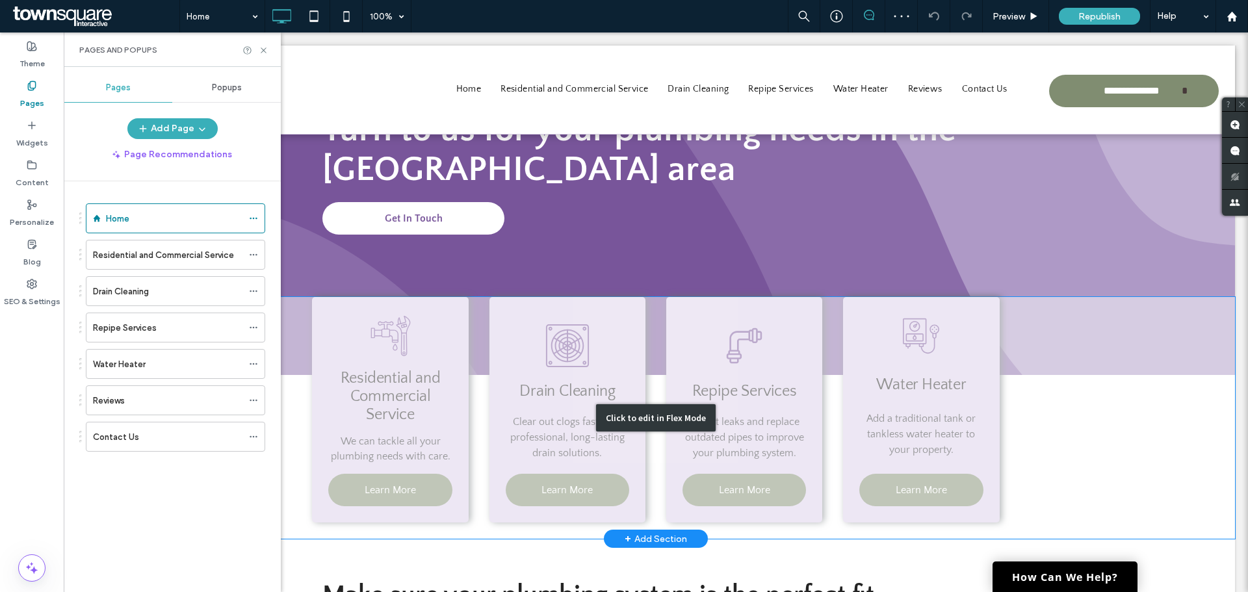
scroll to position [195, 0]
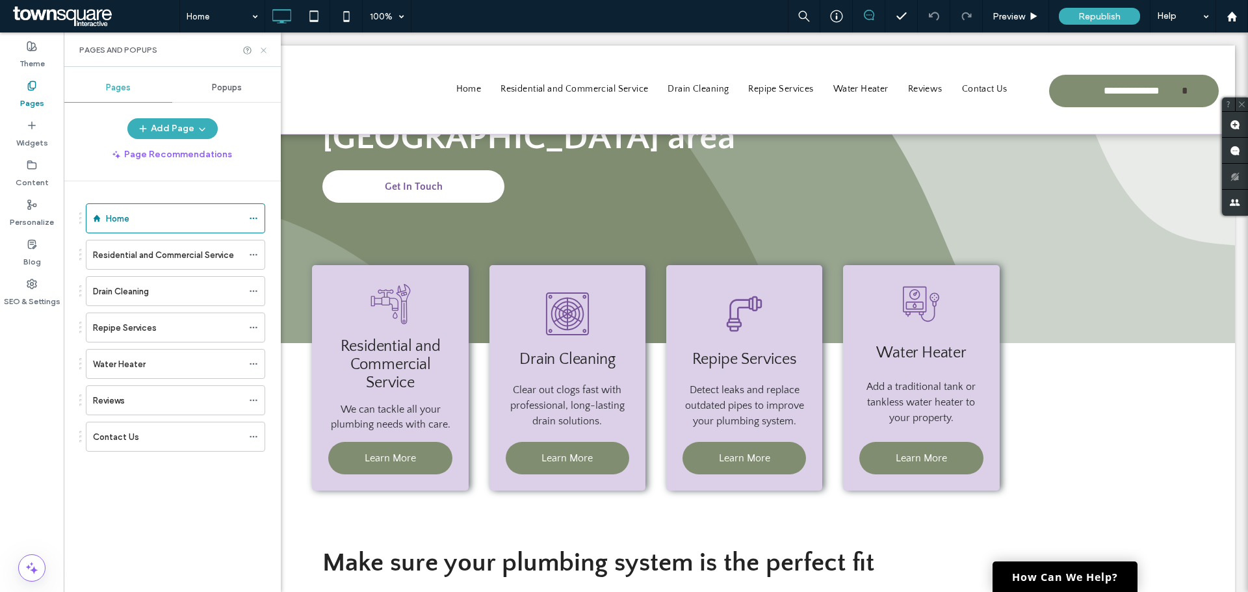
click at [263, 51] on use at bounding box center [263, 49] width 5 height 5
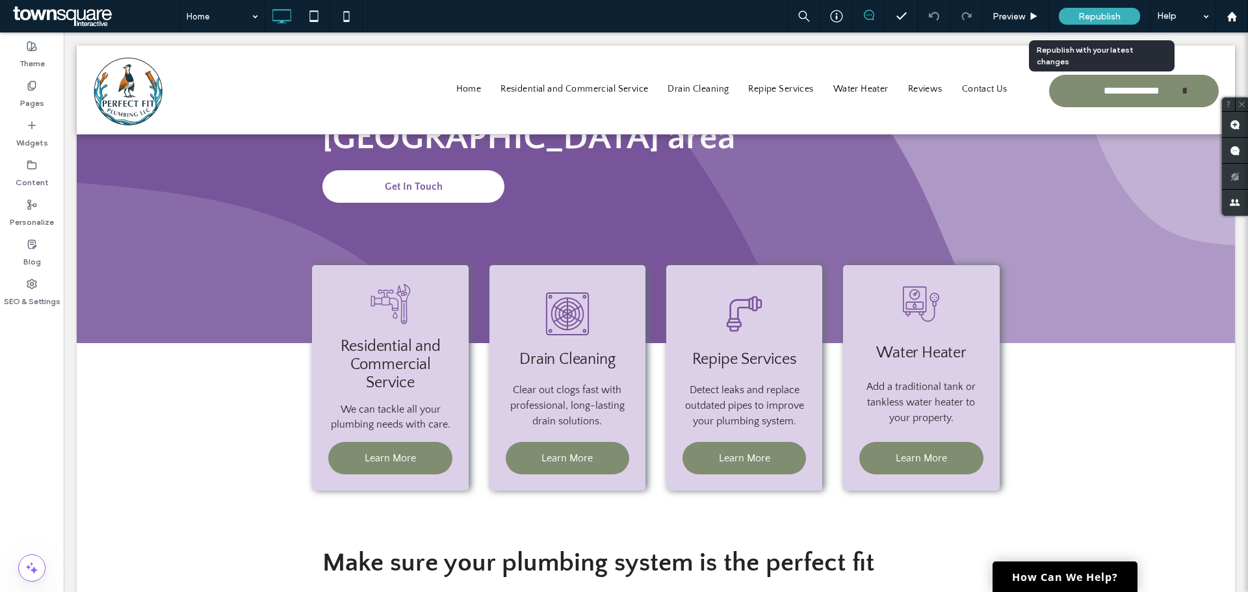
click at [1092, 21] on span "Republish" at bounding box center [1099, 16] width 42 height 11
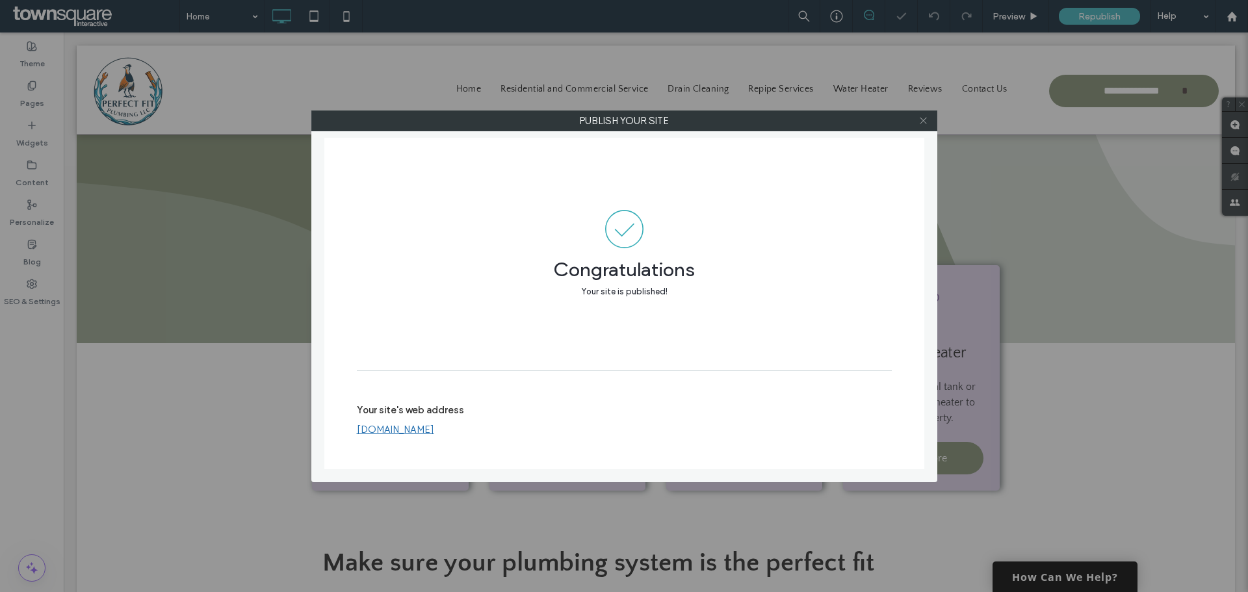
click at [923, 122] on icon at bounding box center [923, 121] width 10 height 10
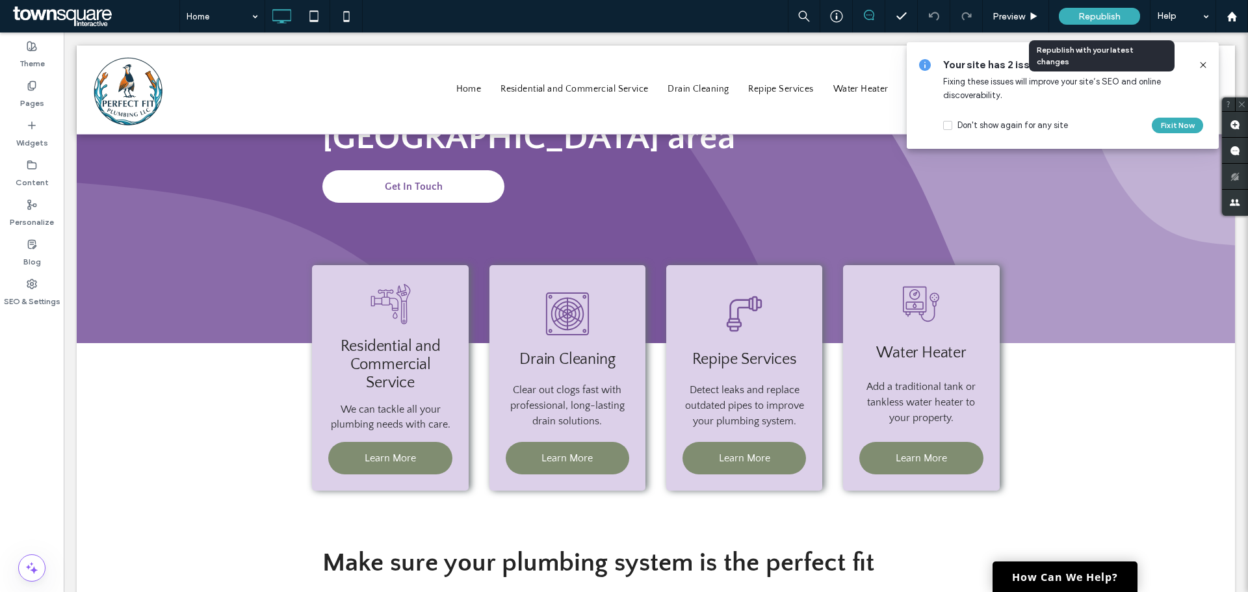
click at [1086, 18] on span "Republish" at bounding box center [1099, 16] width 42 height 11
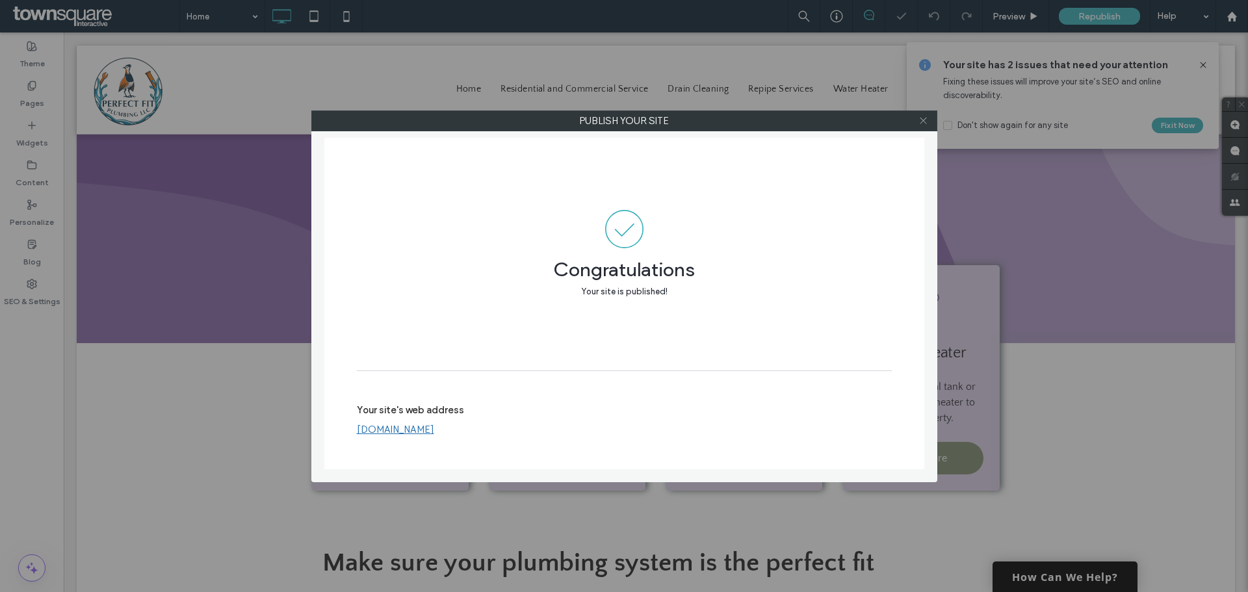
click at [926, 116] on icon at bounding box center [923, 121] width 10 height 10
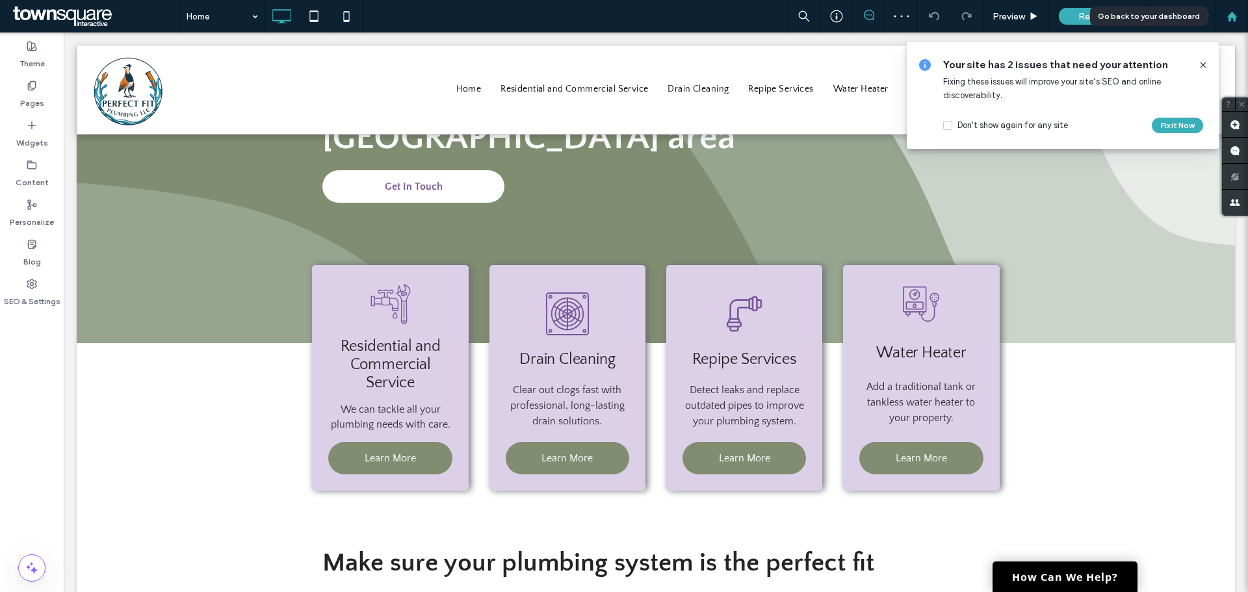
click at [1227, 14] on icon at bounding box center [1231, 16] width 11 height 11
